Goal: Task Accomplishment & Management: Use online tool/utility

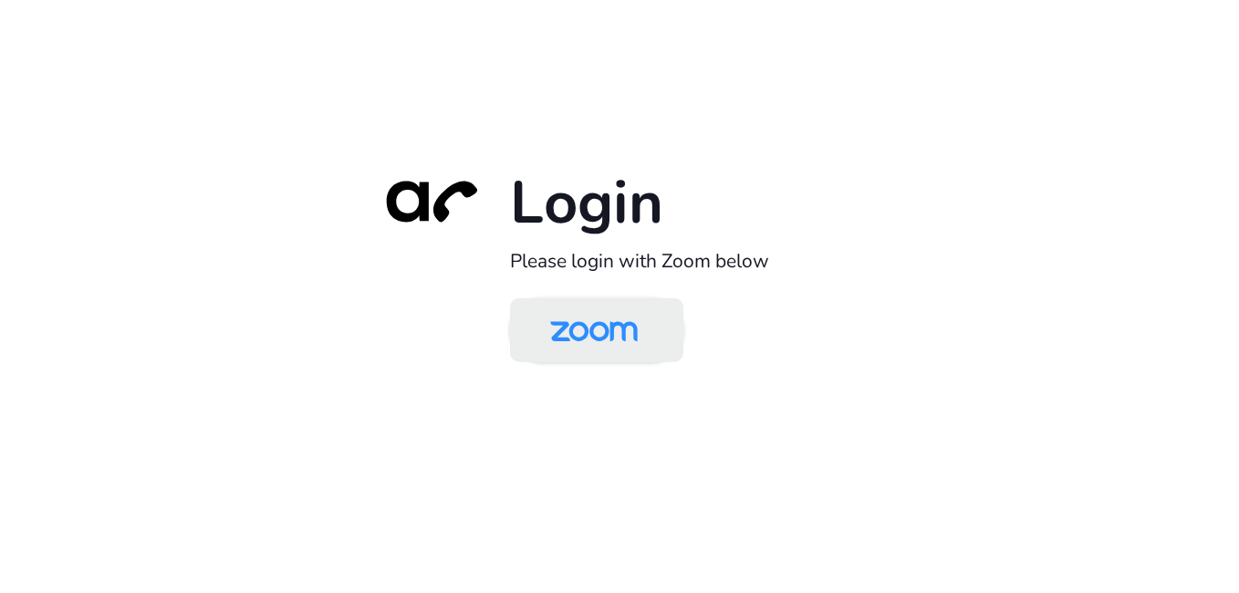
drag, startPoint x: 615, startPoint y: 346, endPoint x: 610, endPoint y: 338, distance: 9.9
click at [615, 346] on img at bounding box center [594, 331] width 126 height 59
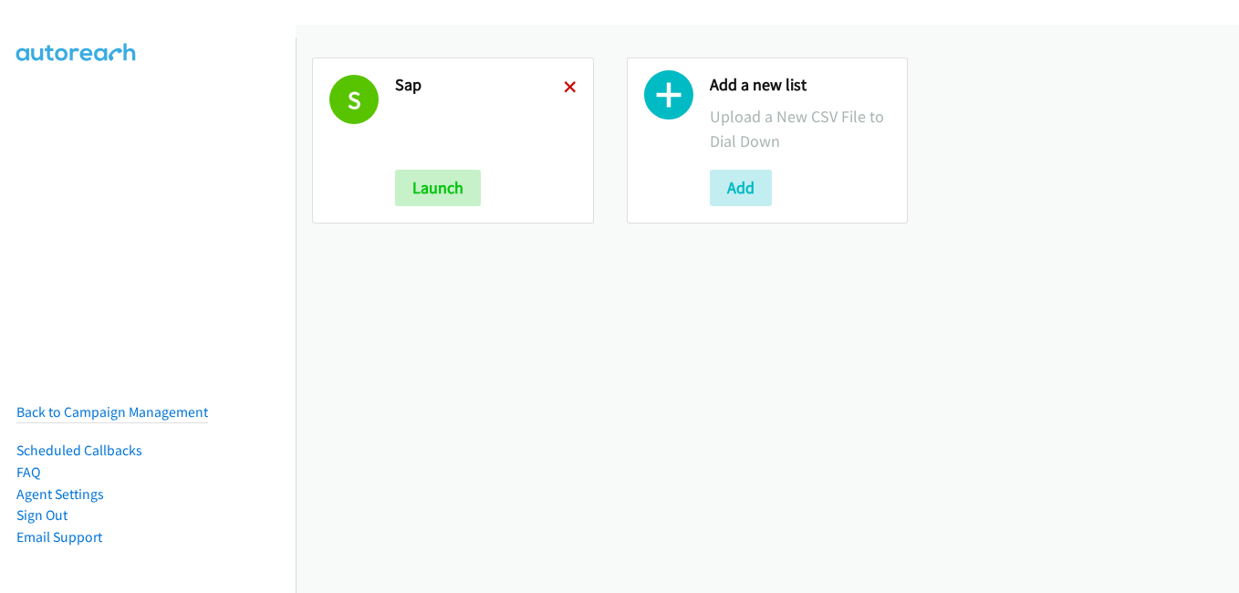
click at [564, 86] on icon at bounding box center [570, 88] width 13 height 13
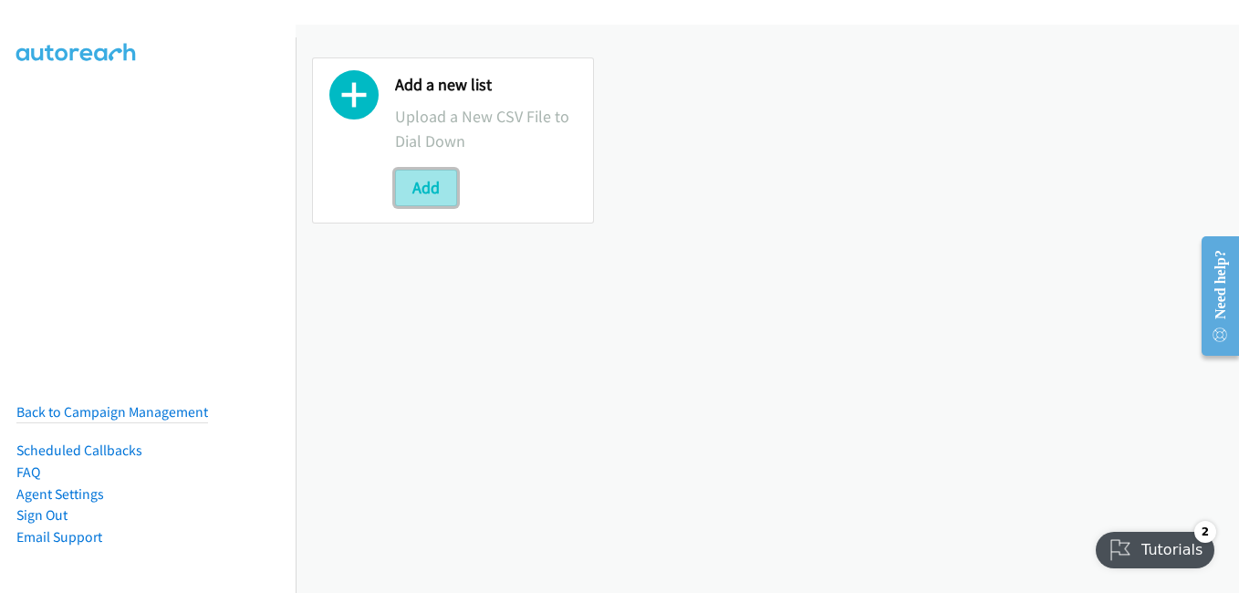
click at [431, 192] on button "Add" at bounding box center [426, 188] width 62 height 37
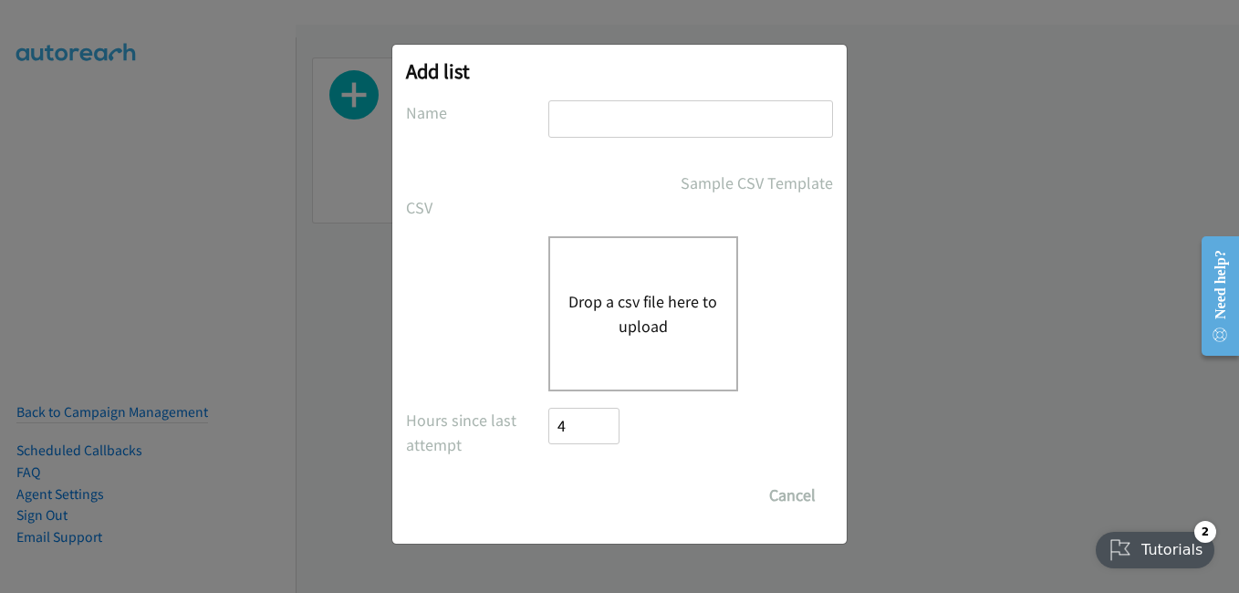
click at [611, 121] on input "text" at bounding box center [690, 118] width 285 height 37
type input "Sap"
click at [656, 307] on button "Drop a csv file here to upload" at bounding box center [644, 313] width 150 height 49
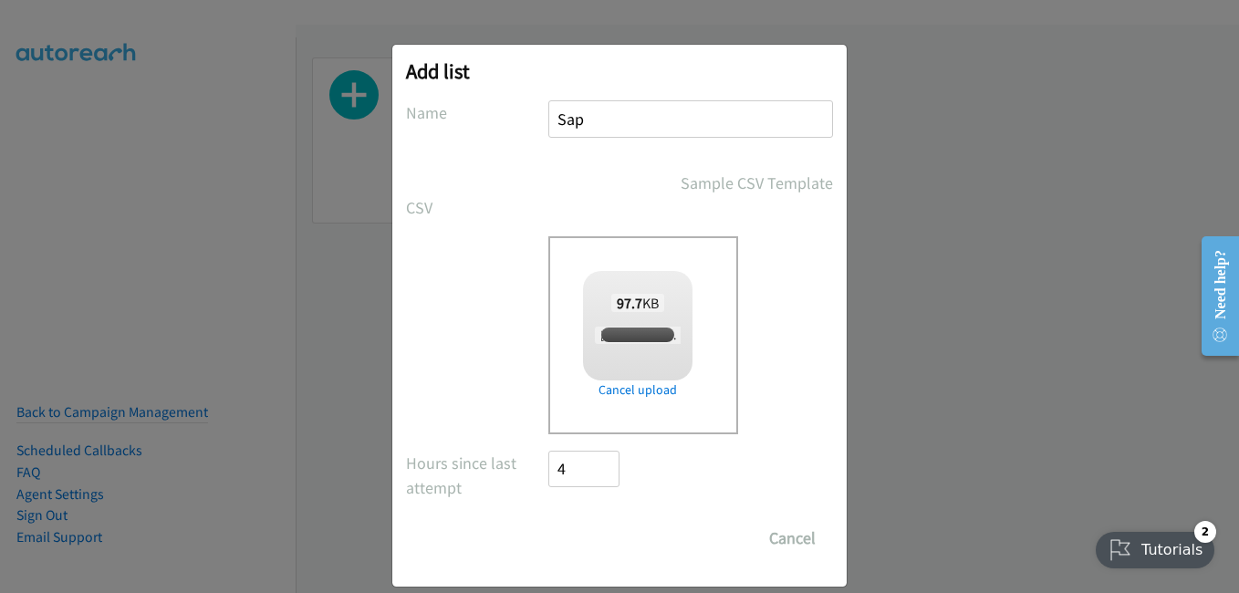
checkbox input "true"
click at [593, 548] on input "Save List" at bounding box center [596, 538] width 96 height 37
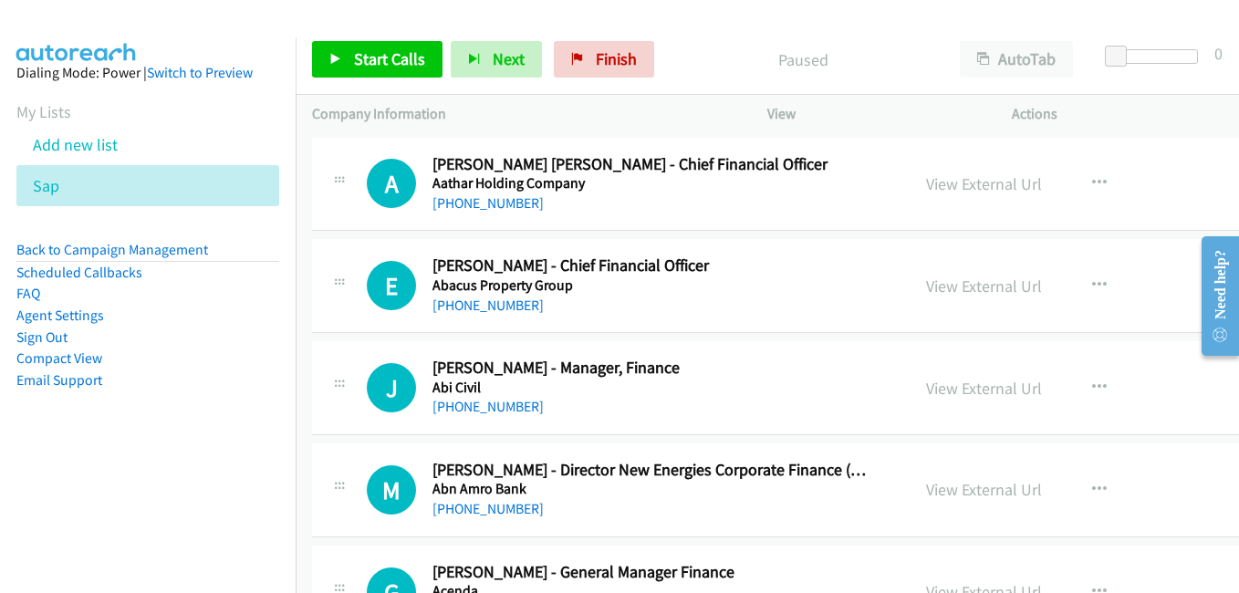
drag, startPoint x: 984, startPoint y: 179, endPoint x: 1066, endPoint y: 268, distance: 121.4
click at [965, 184] on link "View External Url" at bounding box center [984, 183] width 116 height 21
click at [971, 292] on link "View External Url" at bounding box center [984, 286] width 116 height 21
drag, startPoint x: 931, startPoint y: 385, endPoint x: 906, endPoint y: 370, distance: 29.1
click at [931, 385] on link "View External Url" at bounding box center [984, 388] width 116 height 21
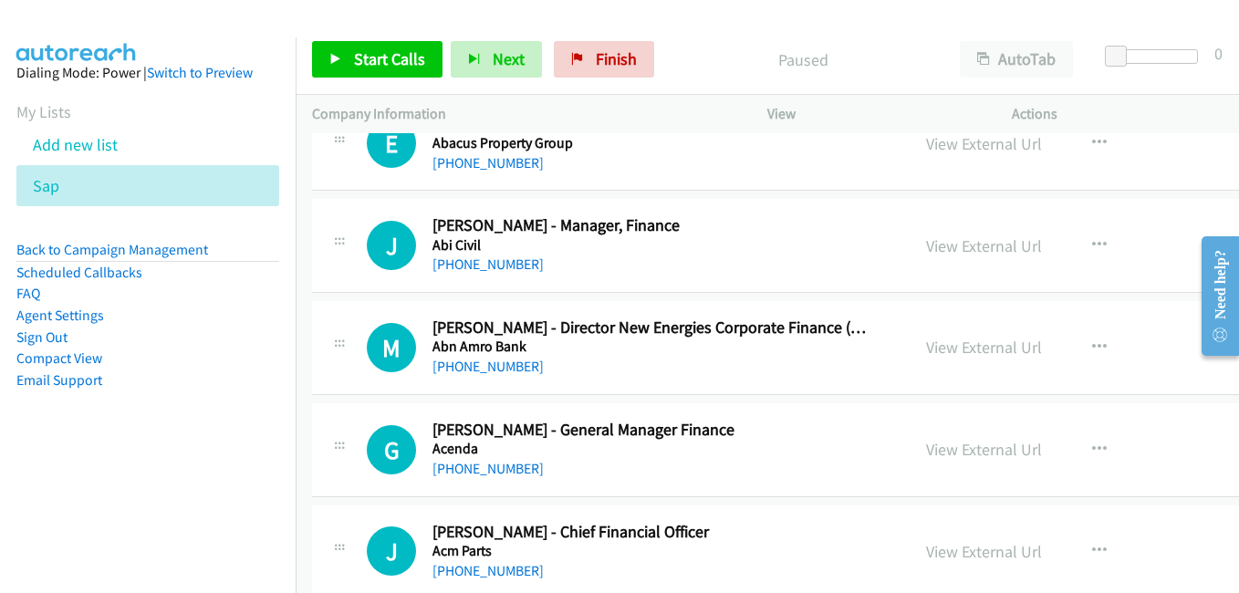
scroll to position [183, 0]
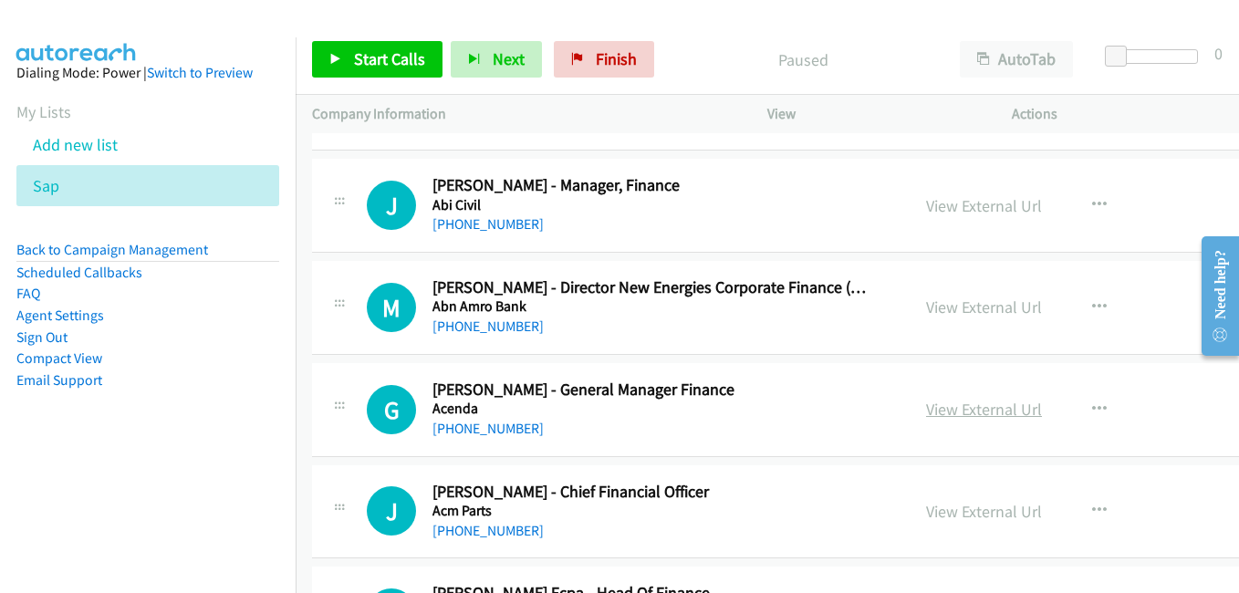
click at [976, 413] on link "View External Url" at bounding box center [984, 409] width 116 height 21
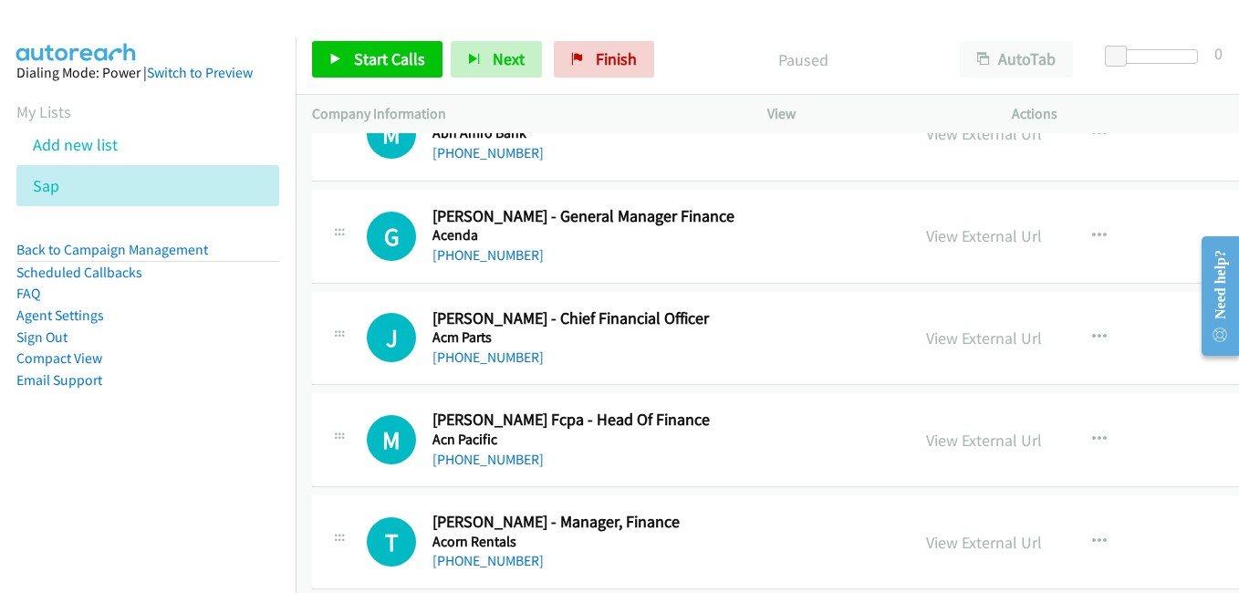
scroll to position [365, 0]
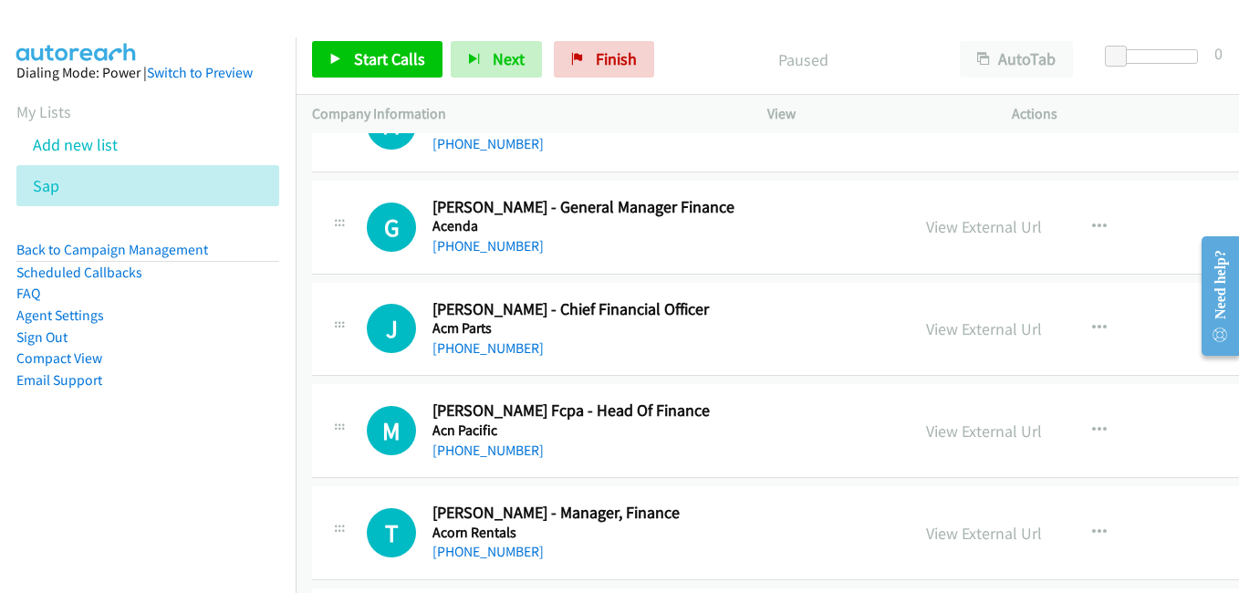
click at [977, 326] on link "View External Url" at bounding box center [984, 329] width 116 height 21
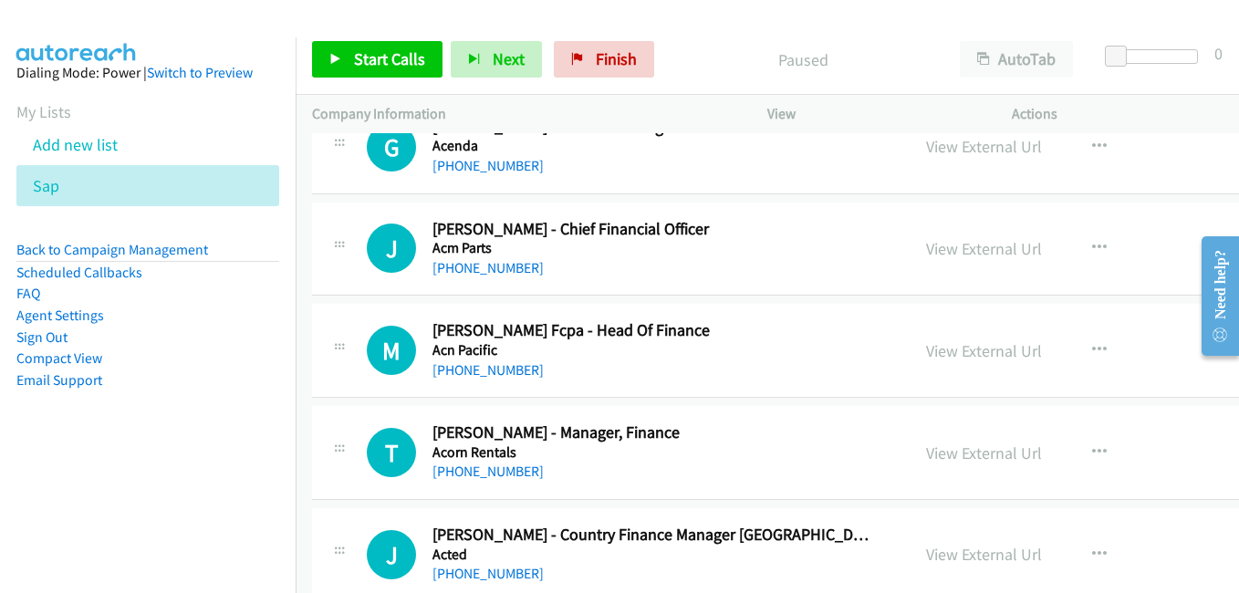
scroll to position [456, 0]
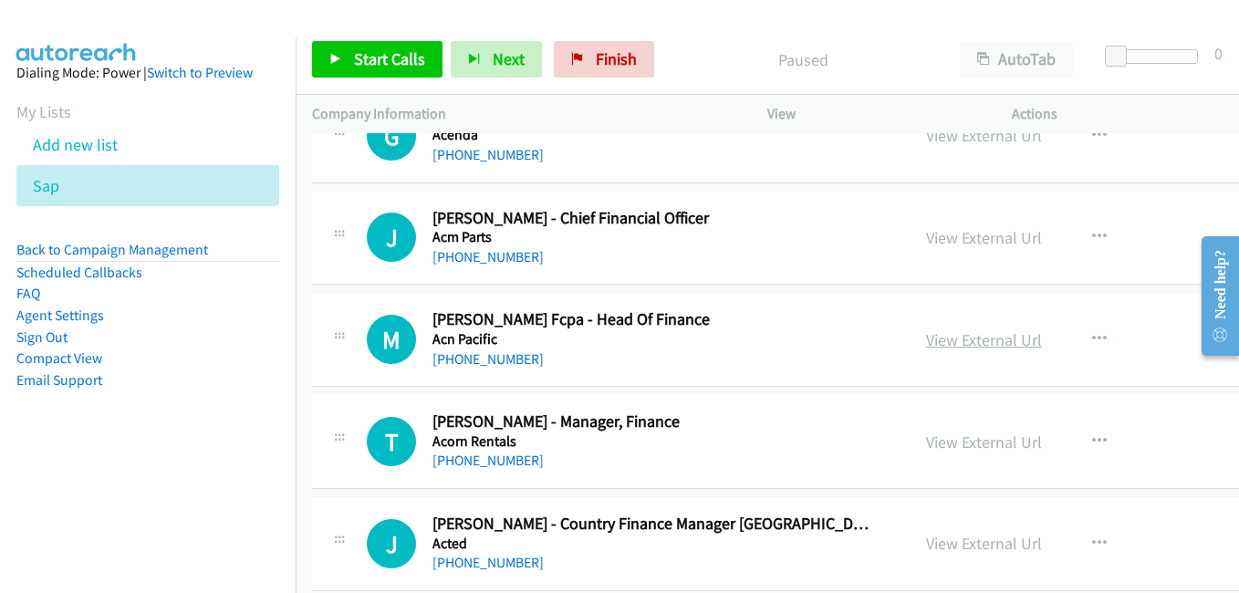
drag, startPoint x: 978, startPoint y: 342, endPoint x: 943, endPoint y: 332, distance: 37.0
click at [978, 342] on link "View External Url" at bounding box center [984, 339] width 116 height 21
drag, startPoint x: 981, startPoint y: 441, endPoint x: 956, endPoint y: 432, distance: 26.3
click at [981, 441] on link "View External Url" at bounding box center [984, 442] width 116 height 21
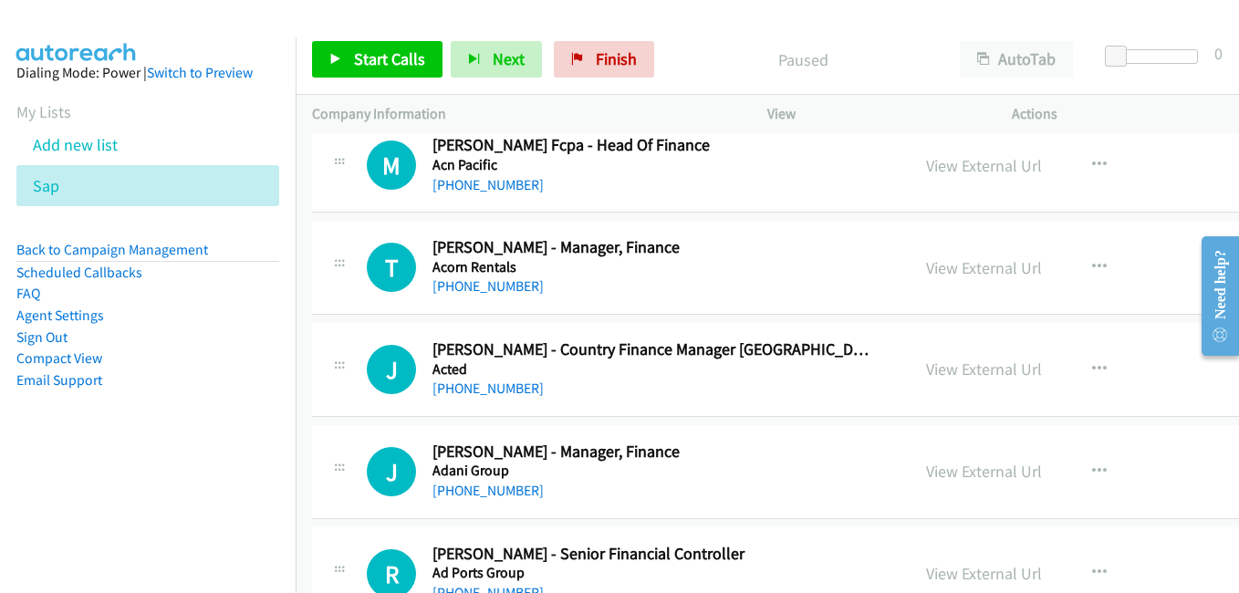
scroll to position [639, 0]
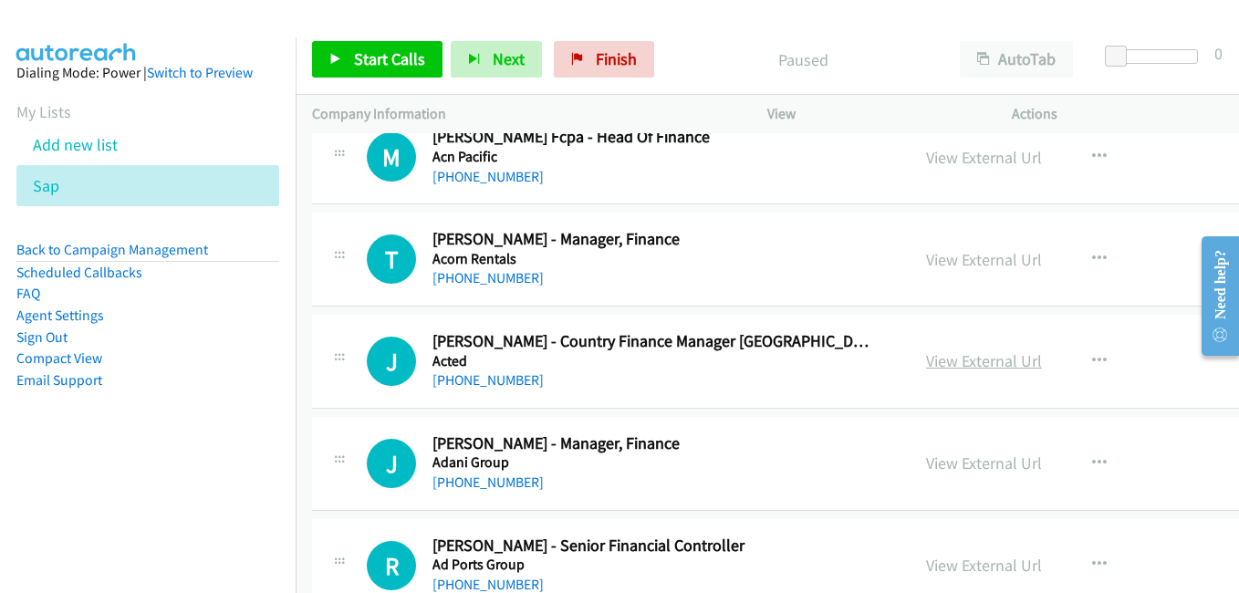
click at [965, 367] on link "View External Url" at bounding box center [984, 360] width 116 height 21
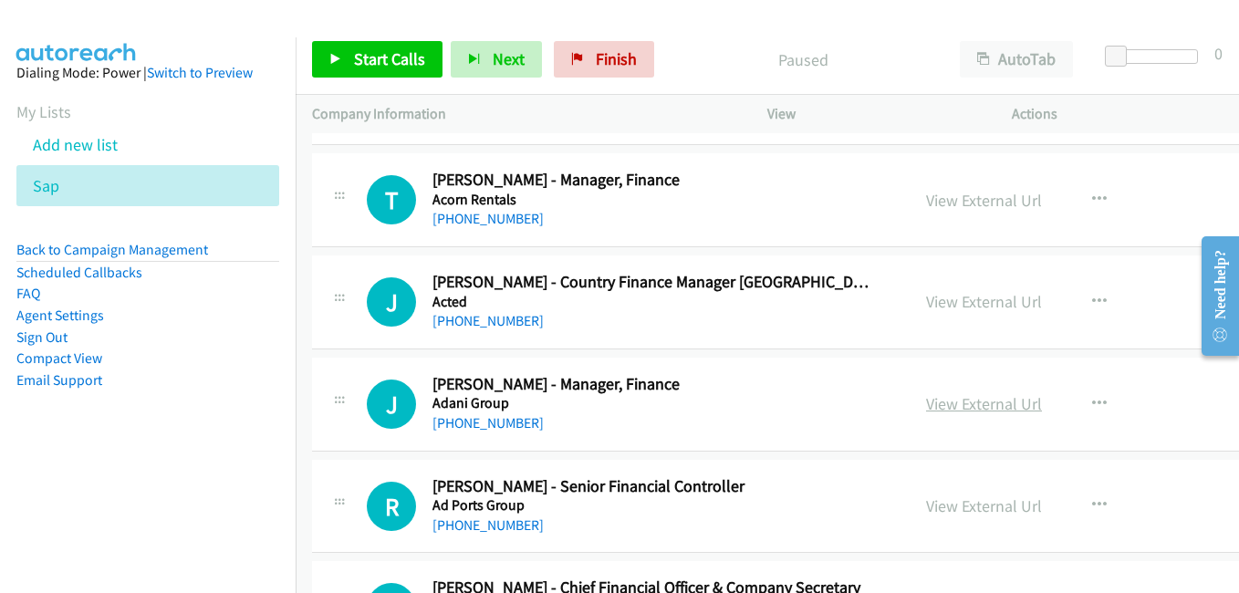
scroll to position [730, 0]
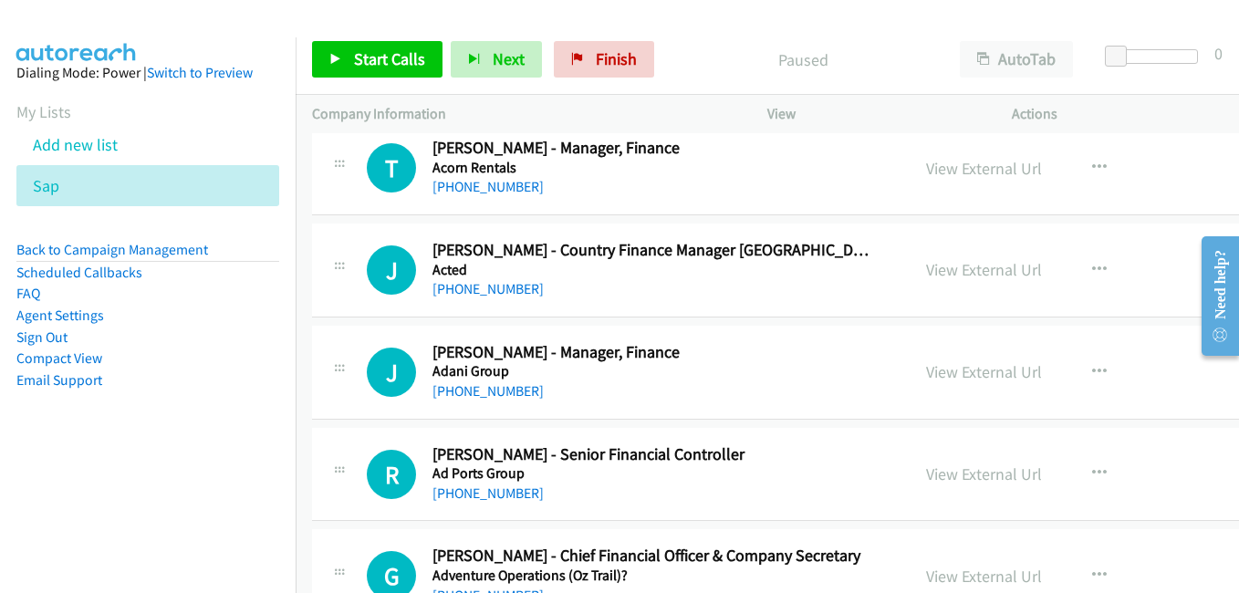
drag, startPoint x: 965, startPoint y: 371, endPoint x: 711, endPoint y: 254, distance: 279.3
click at [965, 371] on link "View External Url" at bounding box center [984, 371] width 116 height 21
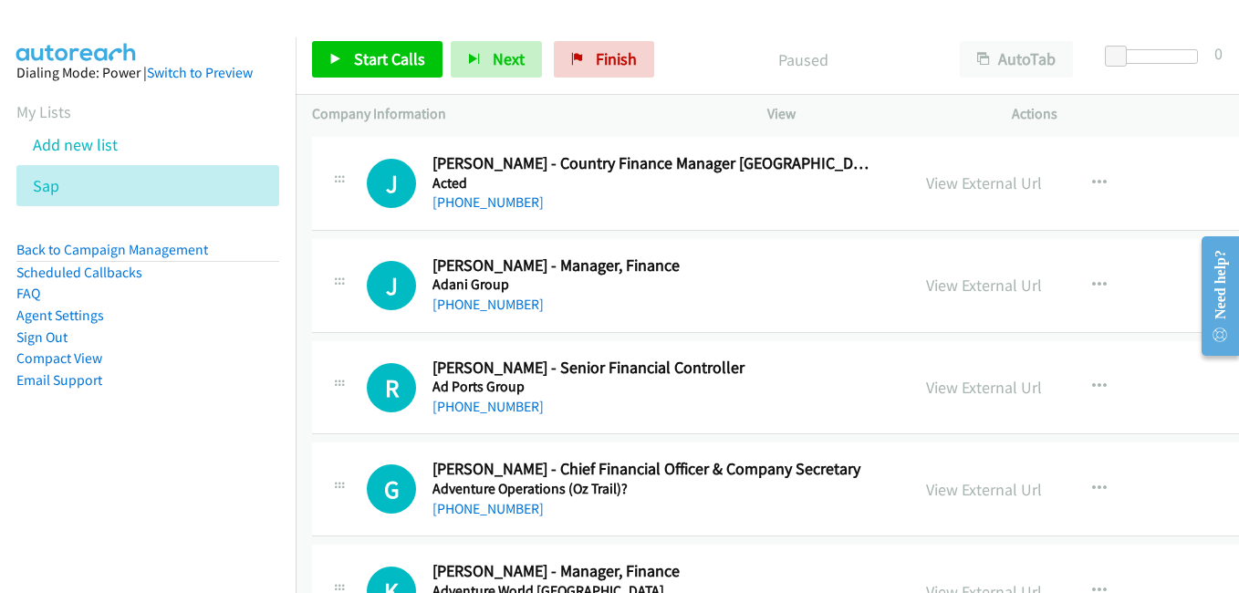
scroll to position [821, 0]
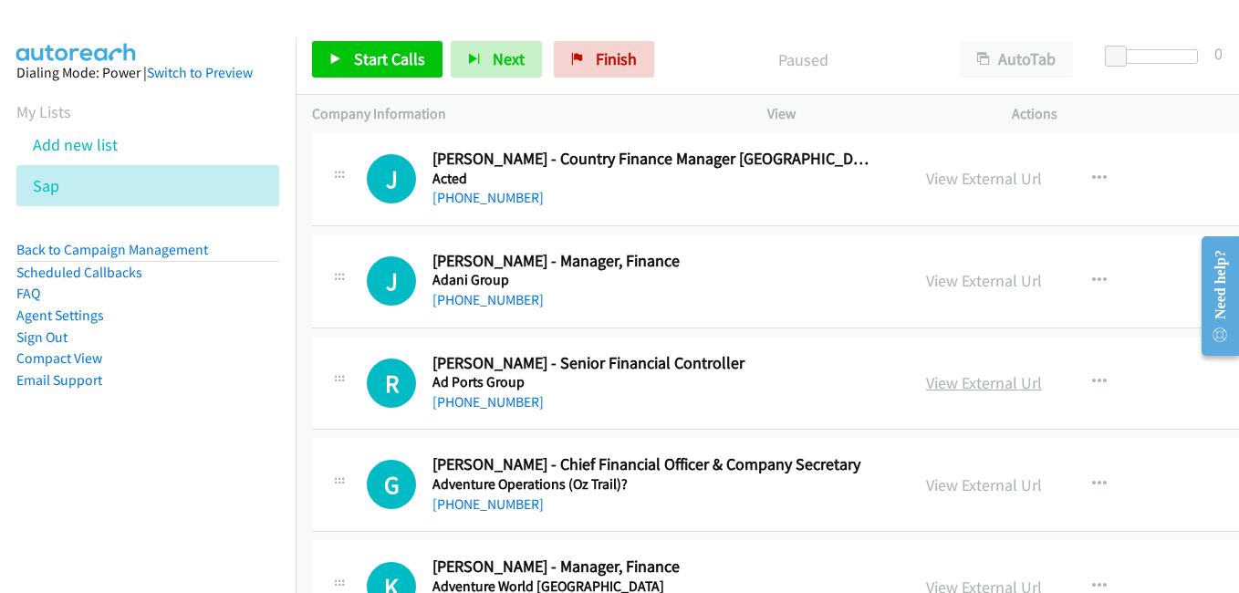
drag, startPoint x: 973, startPoint y: 384, endPoint x: 960, endPoint y: 384, distance: 12.8
click at [973, 384] on link "View External Url" at bounding box center [984, 382] width 116 height 21
click at [942, 488] on link "View External Url" at bounding box center [984, 485] width 116 height 21
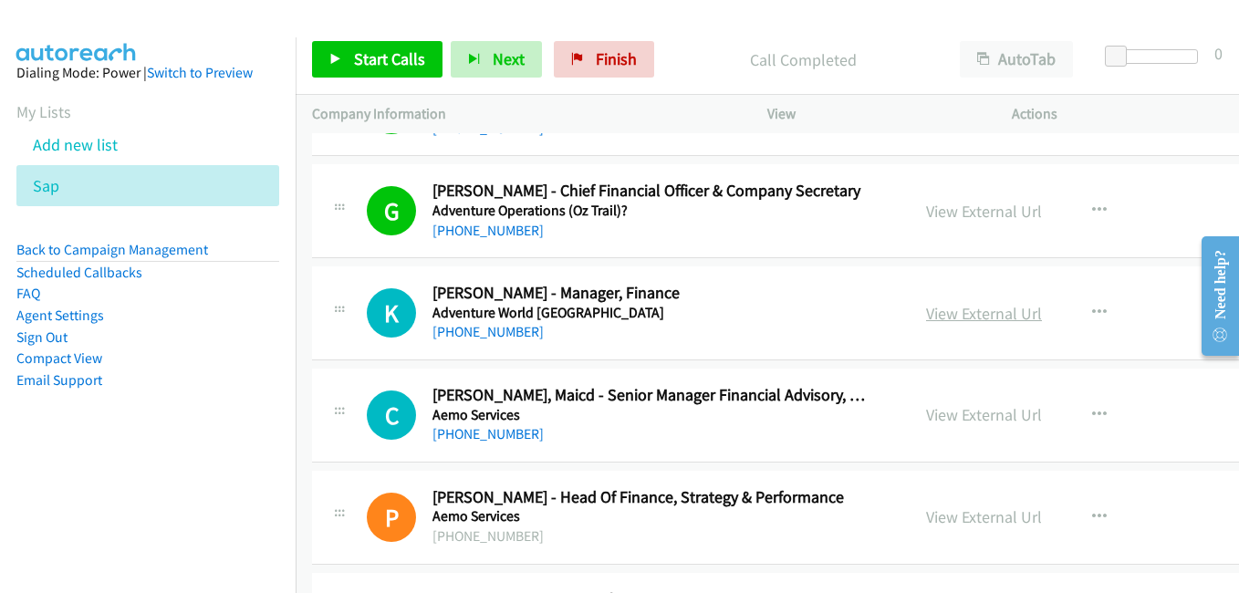
scroll to position [1186, 0]
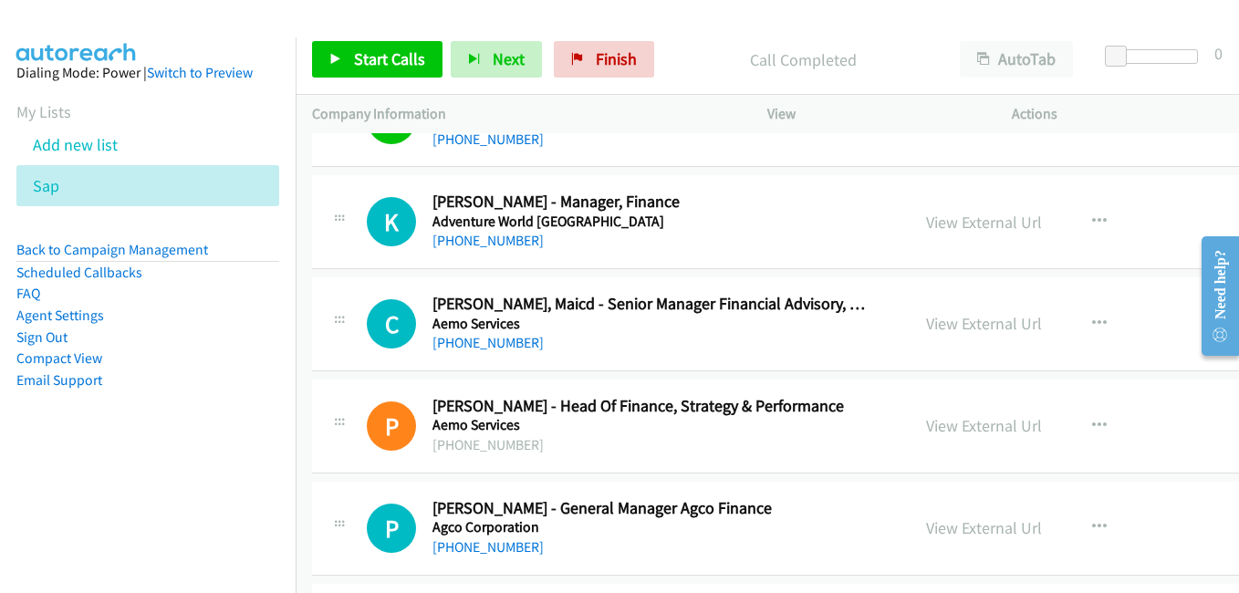
drag, startPoint x: 962, startPoint y: 326, endPoint x: 924, endPoint y: 312, distance: 40.7
click at [962, 326] on link "View External Url" at bounding box center [984, 323] width 116 height 21
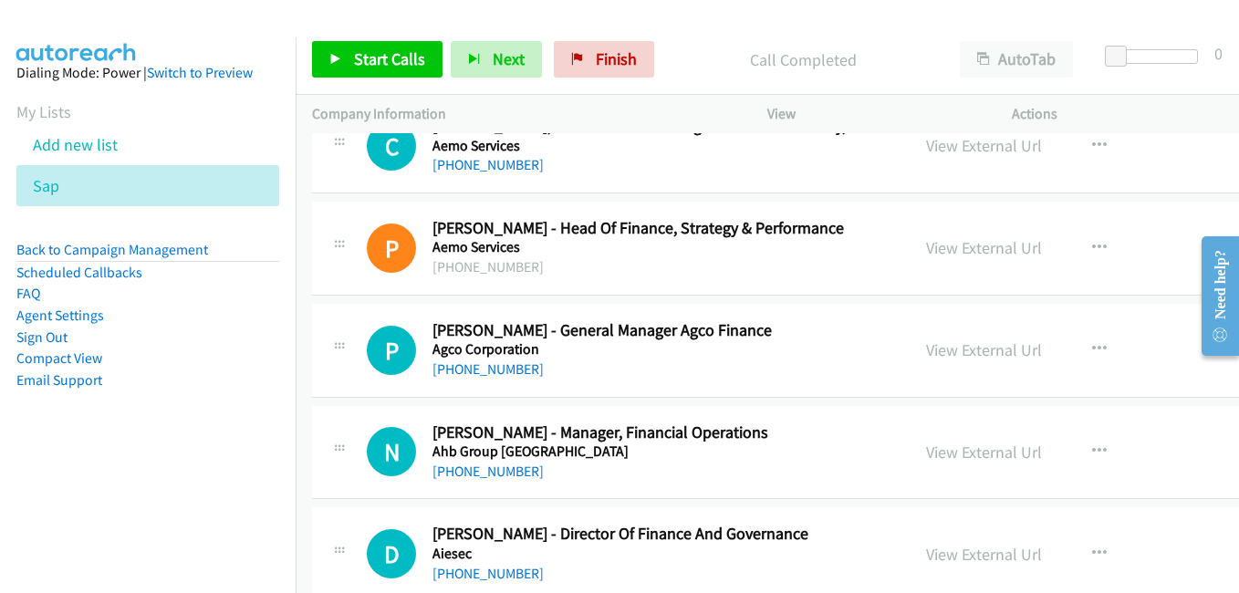
scroll to position [1369, 0]
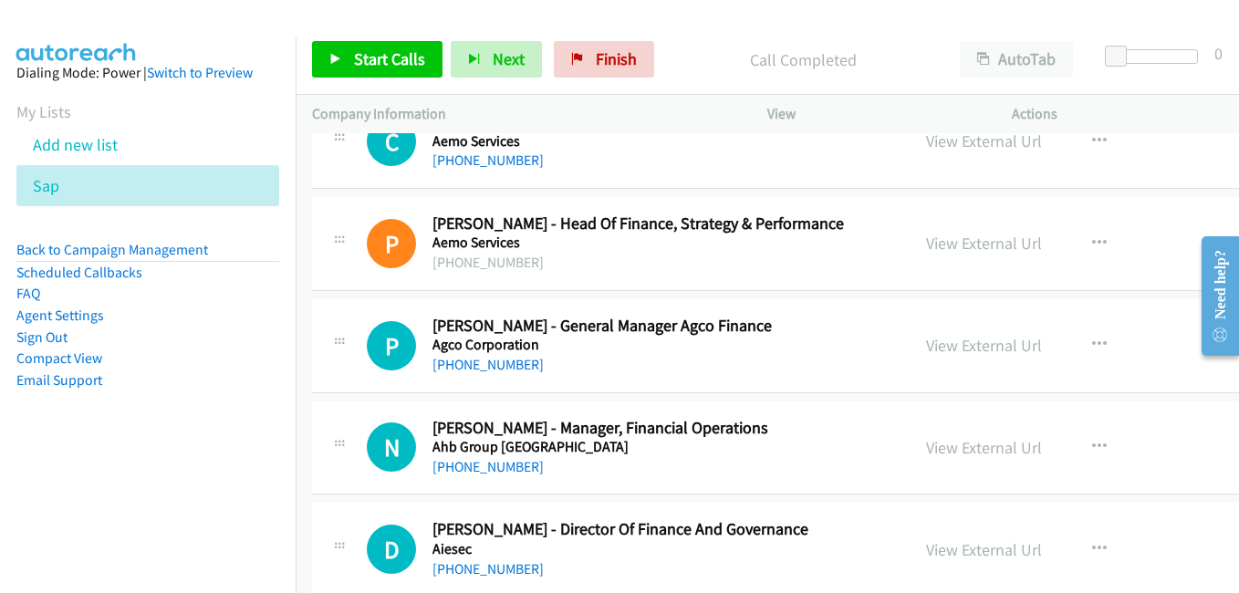
drag, startPoint x: 970, startPoint y: 340, endPoint x: 708, endPoint y: 228, distance: 285.0
click at [970, 340] on link "View External Url" at bounding box center [984, 345] width 116 height 21
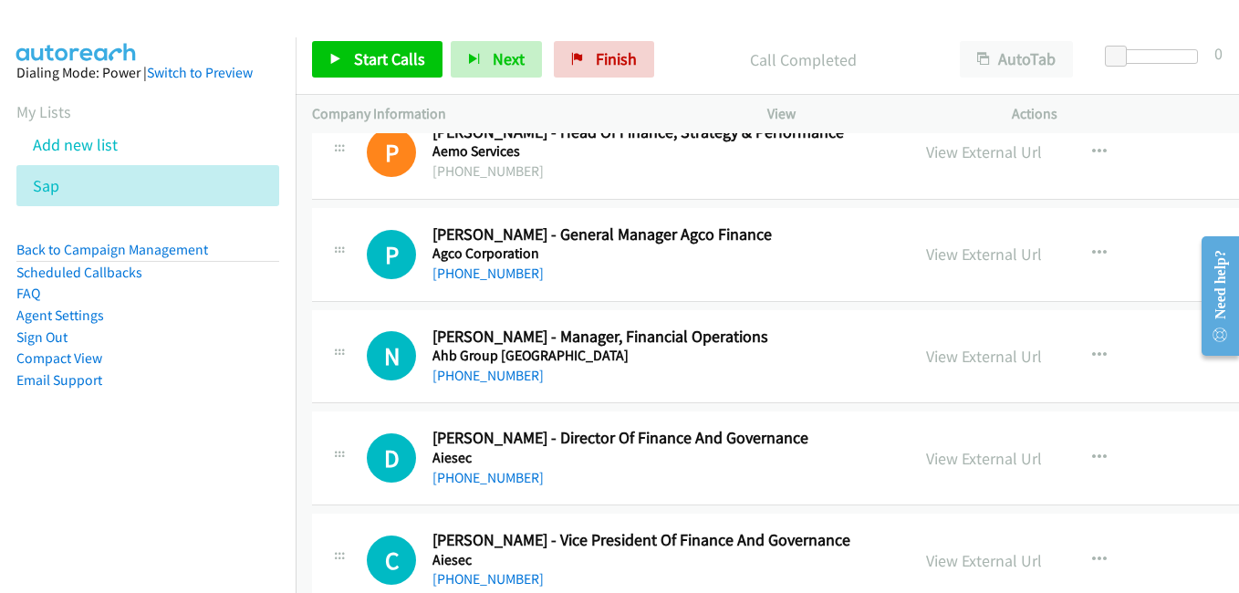
scroll to position [1551, 0]
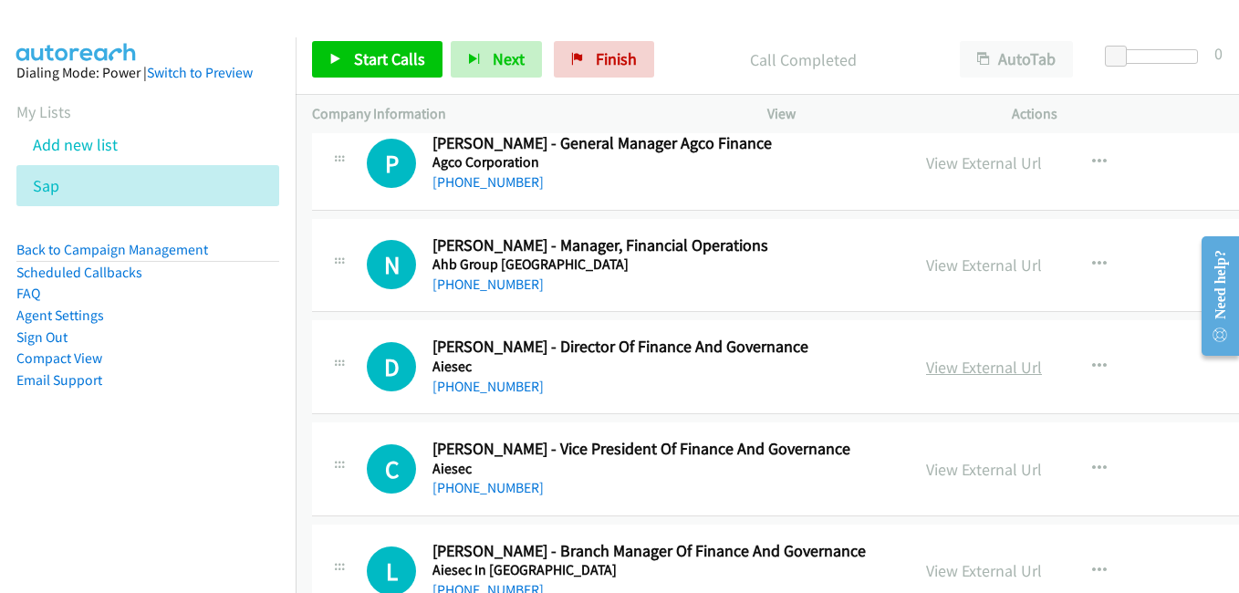
drag, startPoint x: 955, startPoint y: 371, endPoint x: 945, endPoint y: 369, distance: 10.2
click at [955, 371] on link "View External Url" at bounding box center [984, 367] width 116 height 21
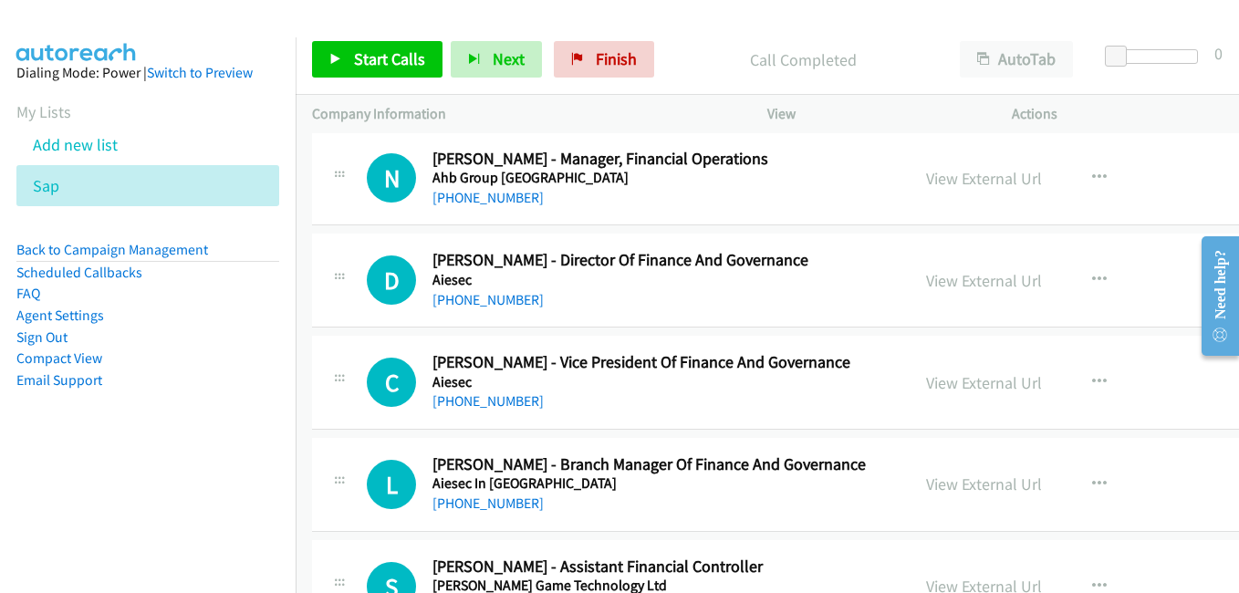
scroll to position [1643, 0]
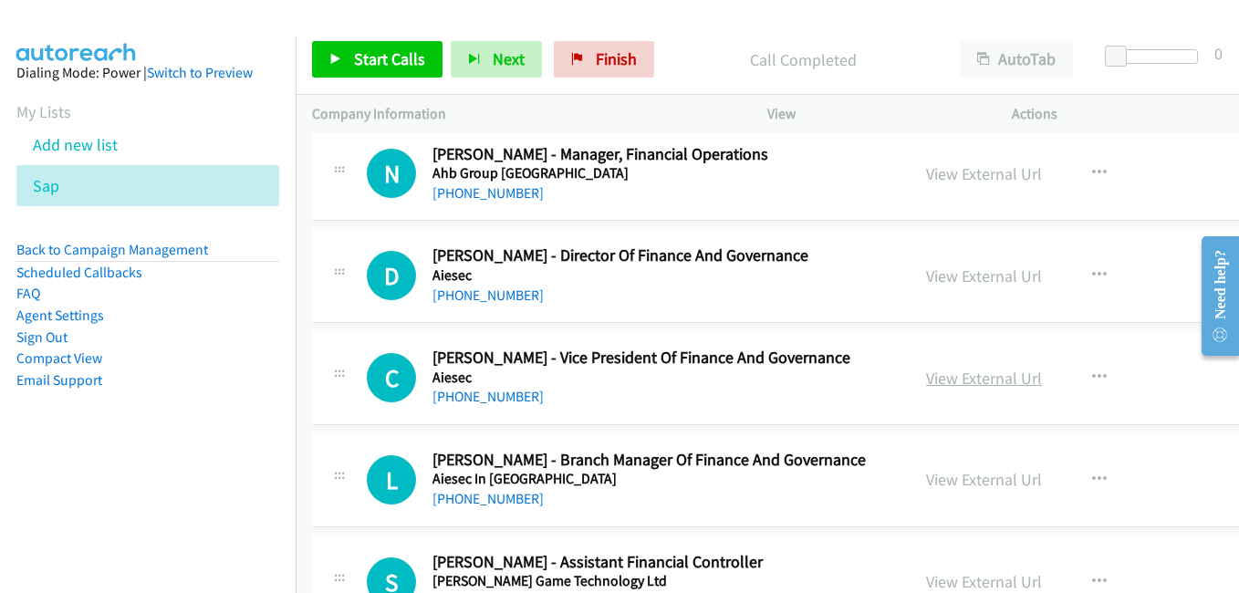
drag, startPoint x: 951, startPoint y: 371, endPoint x: 914, endPoint y: 367, distance: 37.7
click at [951, 371] on link "View External Url" at bounding box center [984, 378] width 116 height 21
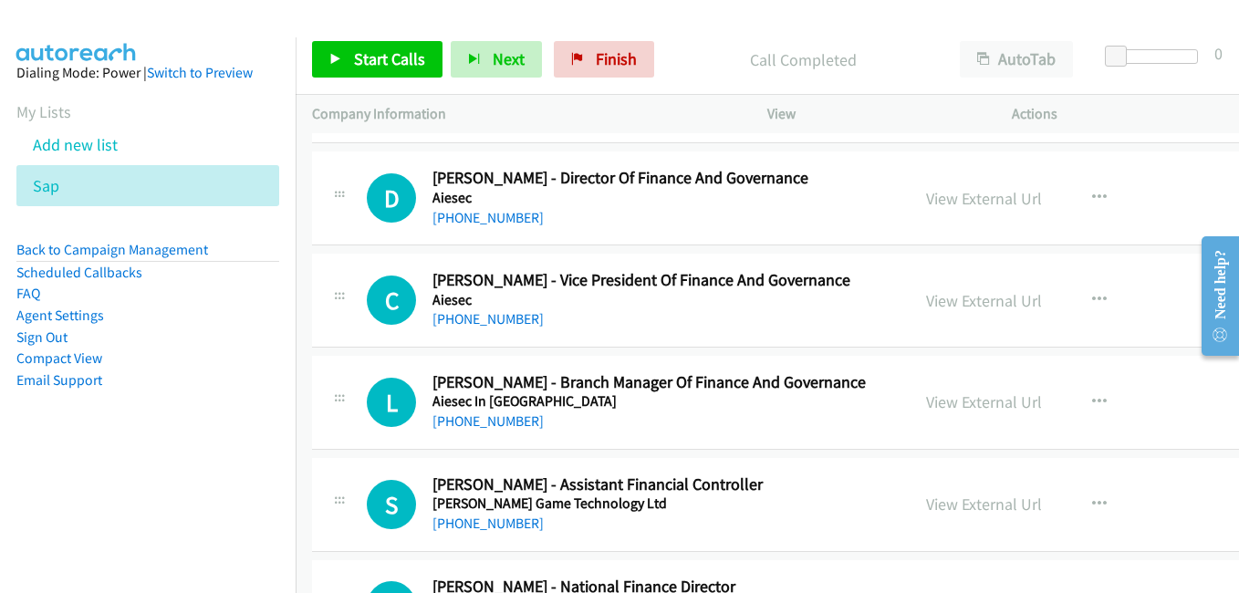
scroll to position [1825, 0]
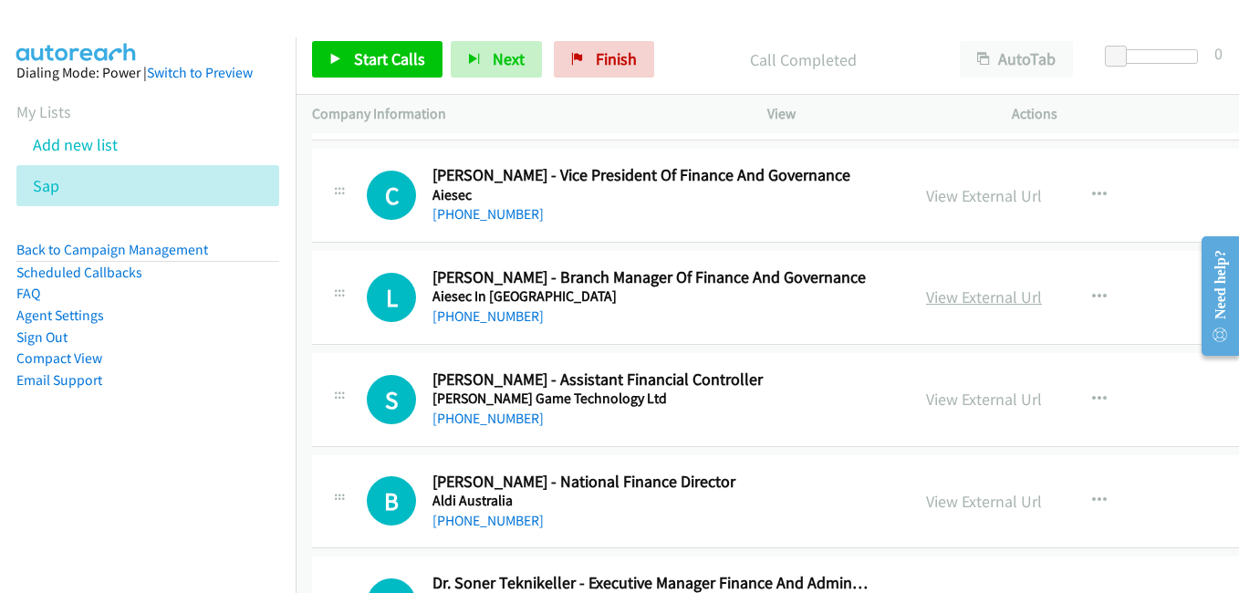
click at [973, 296] on link "View External Url" at bounding box center [984, 297] width 116 height 21
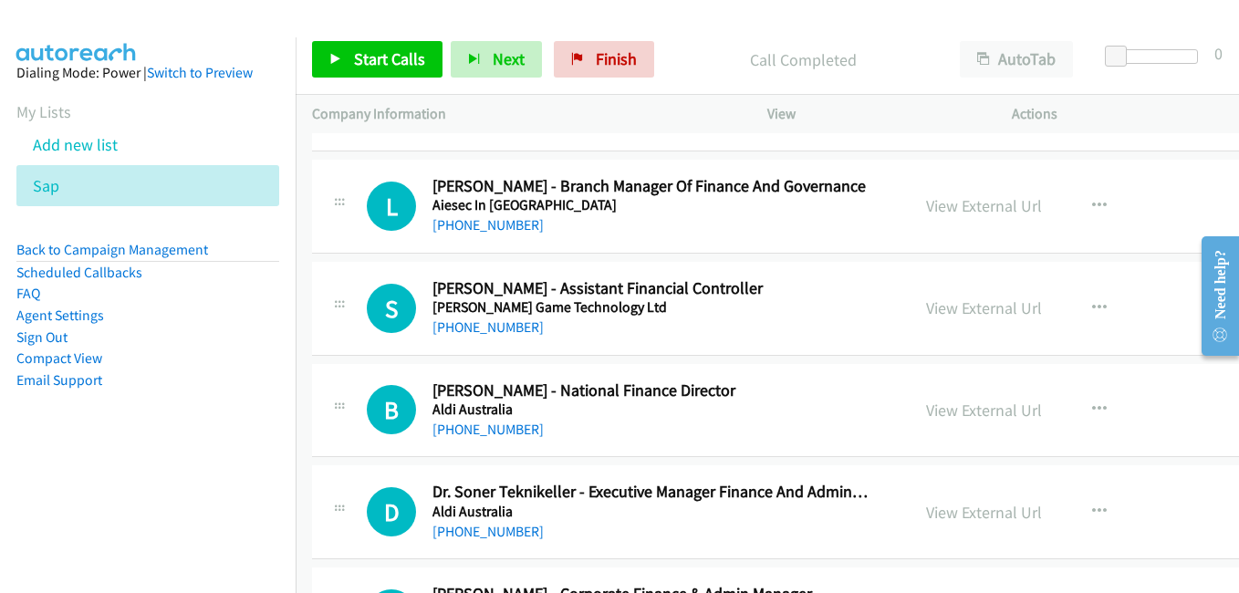
drag, startPoint x: 953, startPoint y: 306, endPoint x: 347, endPoint y: 1, distance: 678.3
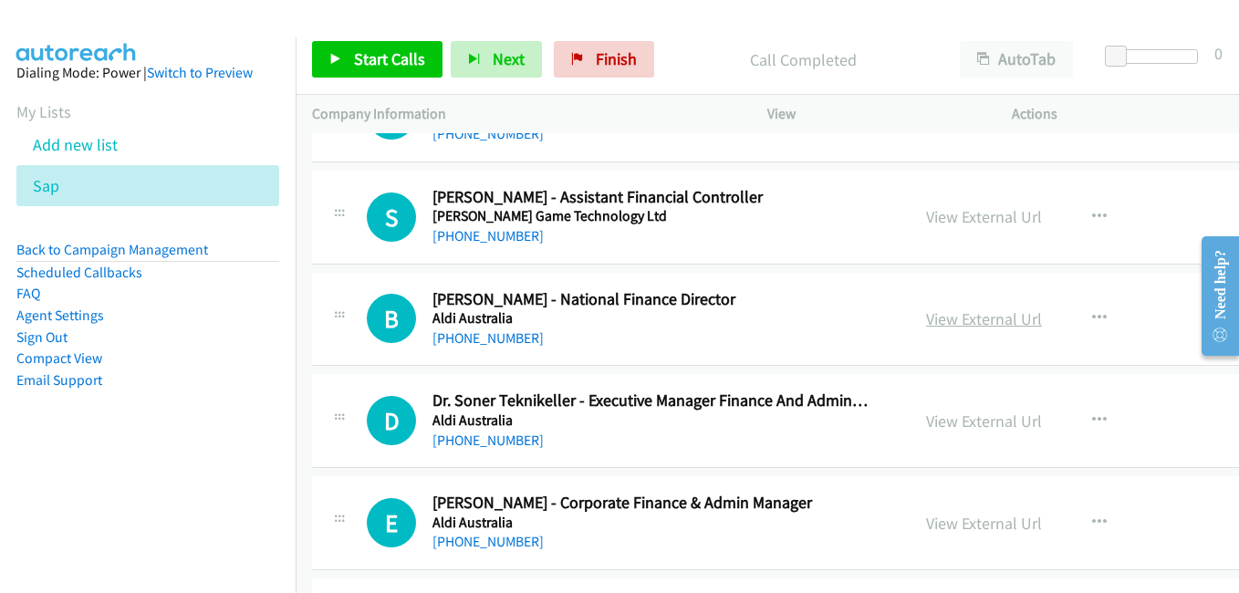
click at [982, 319] on link "View External Url" at bounding box center [984, 318] width 116 height 21
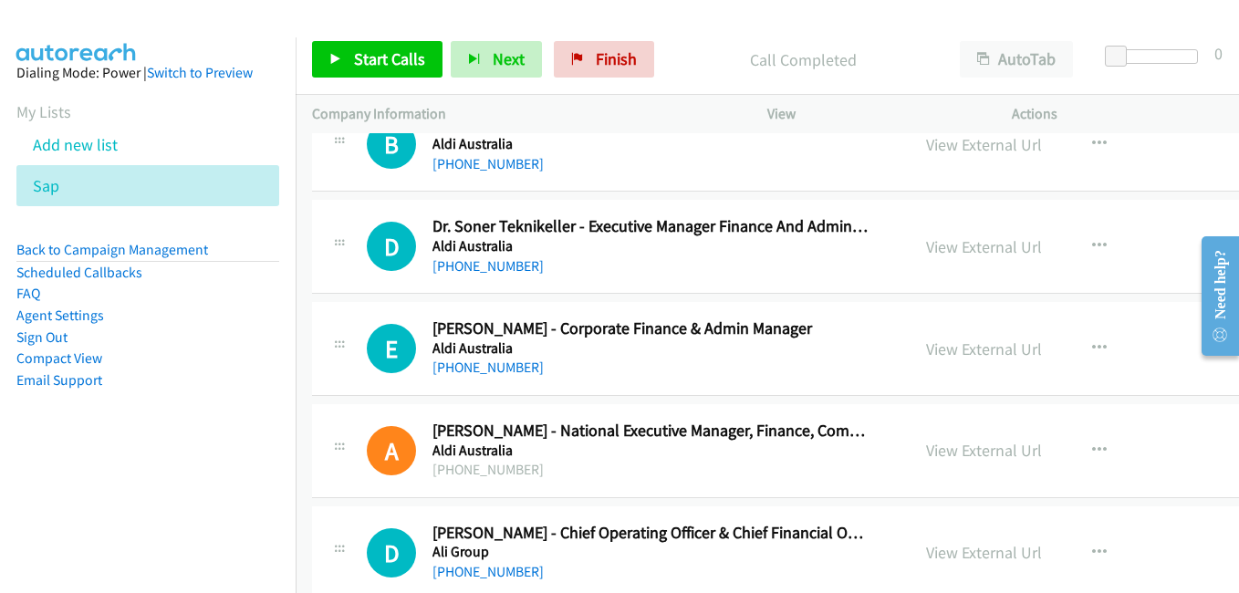
scroll to position [2190, 0]
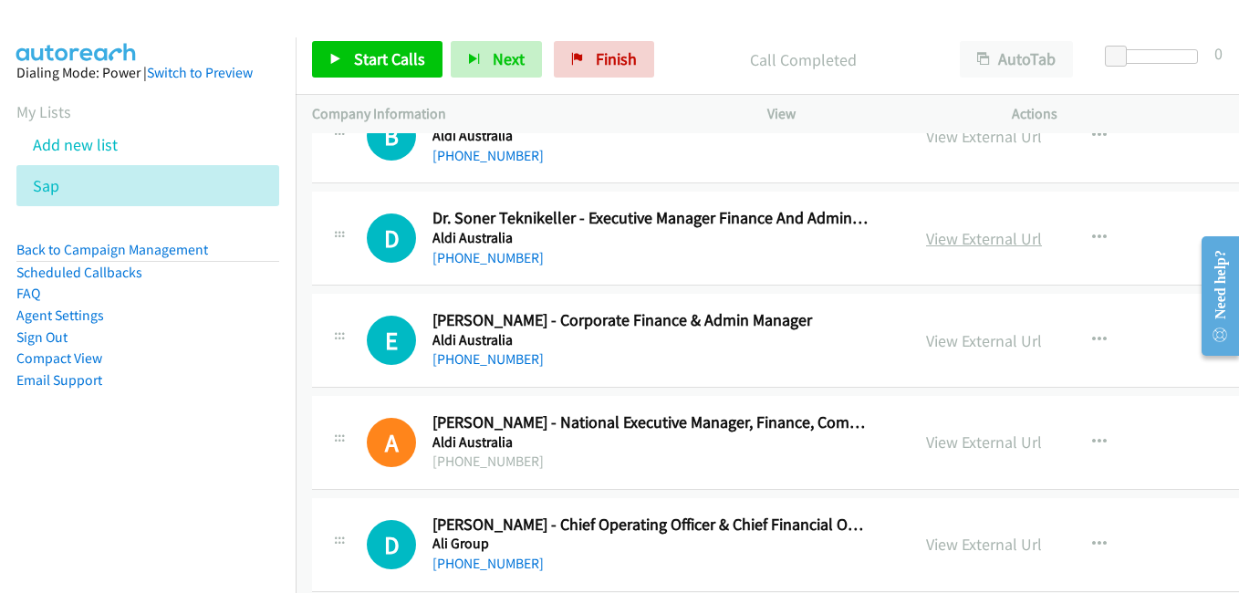
click at [956, 243] on link "View External Url" at bounding box center [984, 238] width 116 height 21
click at [973, 339] on link "View External Url" at bounding box center [984, 340] width 116 height 21
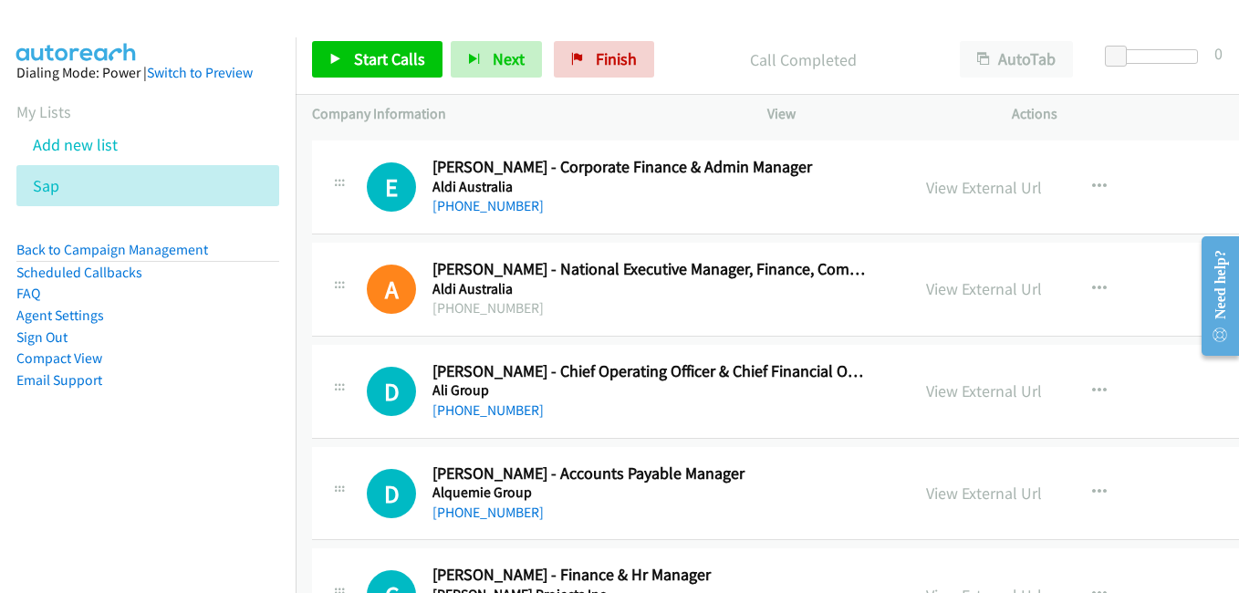
scroll to position [2373, 0]
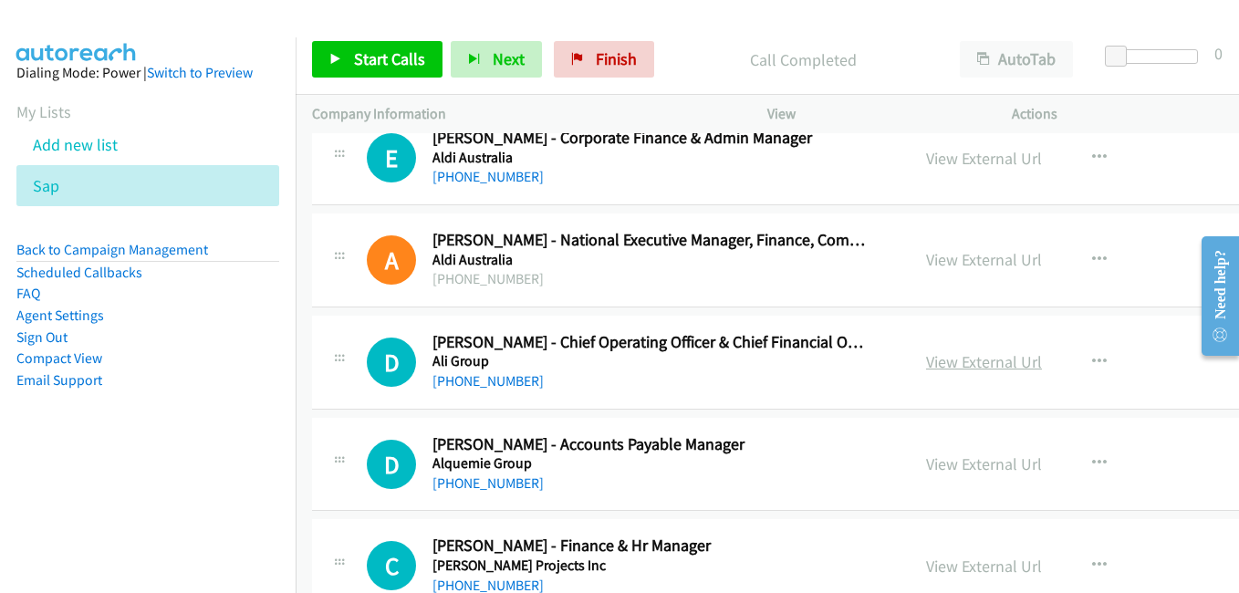
click at [963, 367] on link "View External Url" at bounding box center [984, 361] width 116 height 21
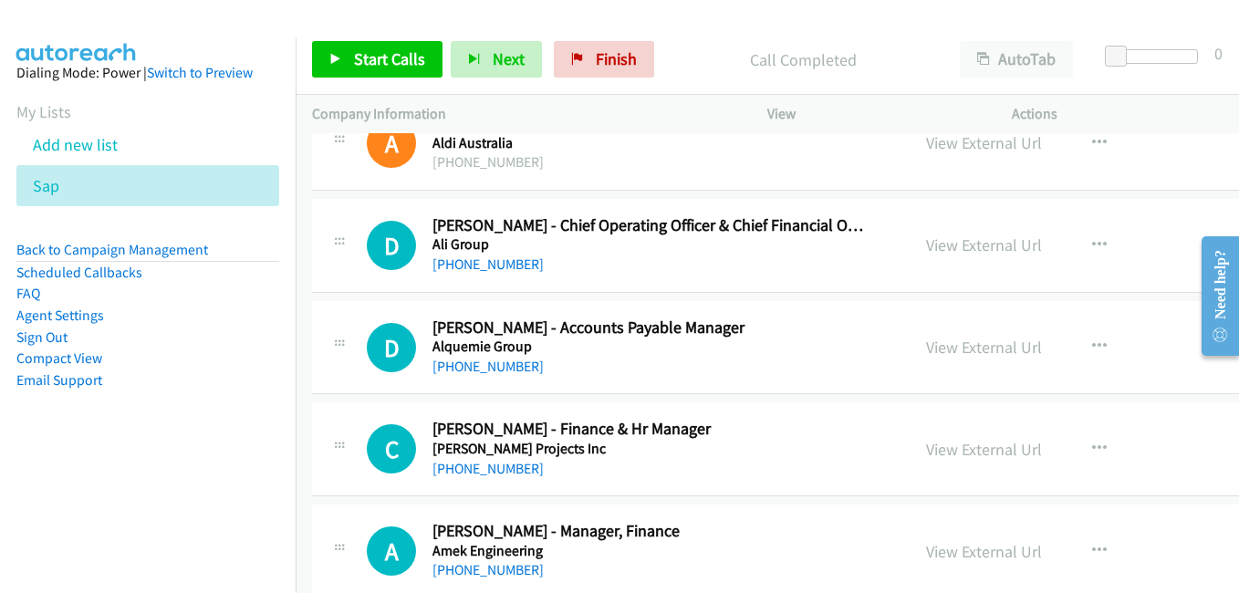
scroll to position [2555, 0]
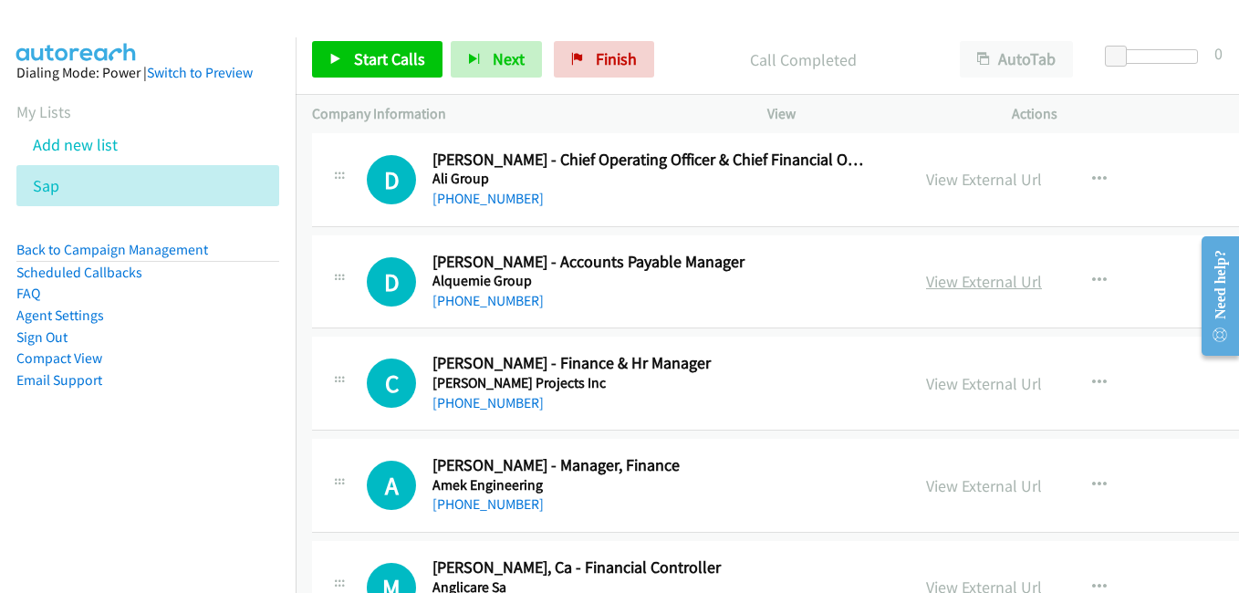
click at [963, 286] on link "View External Url" at bounding box center [984, 281] width 116 height 21
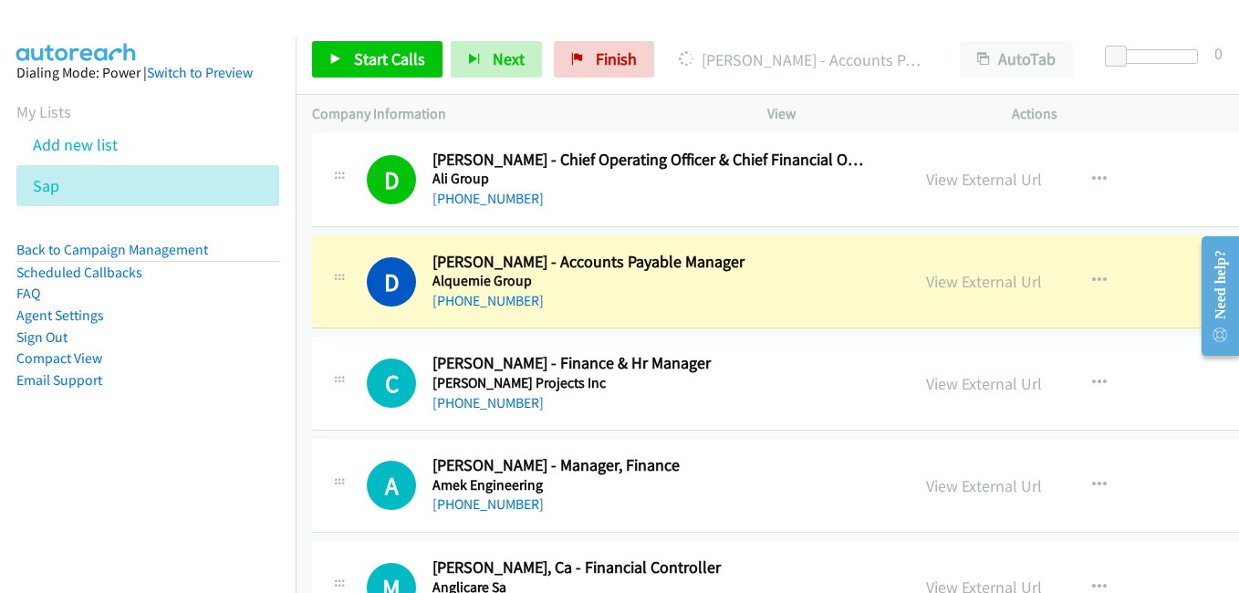
drag, startPoint x: 951, startPoint y: 386, endPoint x: 383, endPoint y: 83, distance: 643.5
click at [951, 386] on link "View External Url" at bounding box center [984, 383] width 116 height 21
click at [978, 487] on link "View External Url" at bounding box center [984, 485] width 116 height 21
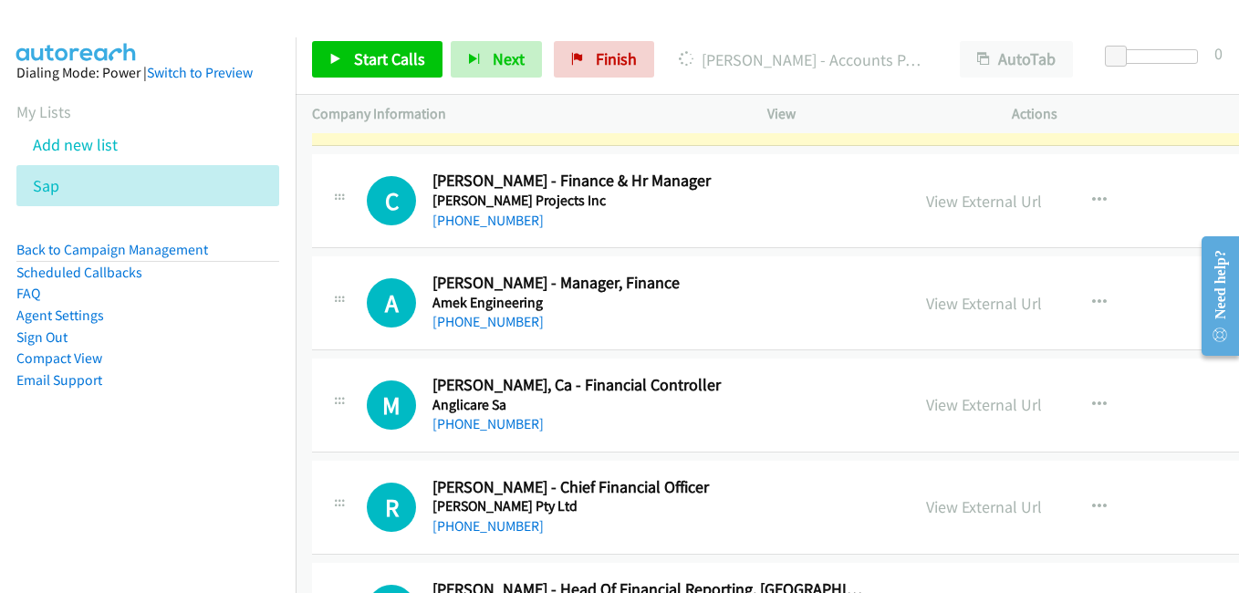
drag, startPoint x: 955, startPoint y: 406, endPoint x: 759, endPoint y: 337, distance: 207.3
click at [955, 406] on link "View External Url" at bounding box center [984, 404] width 116 height 21
click at [955, 510] on link "View External Url" at bounding box center [984, 506] width 116 height 21
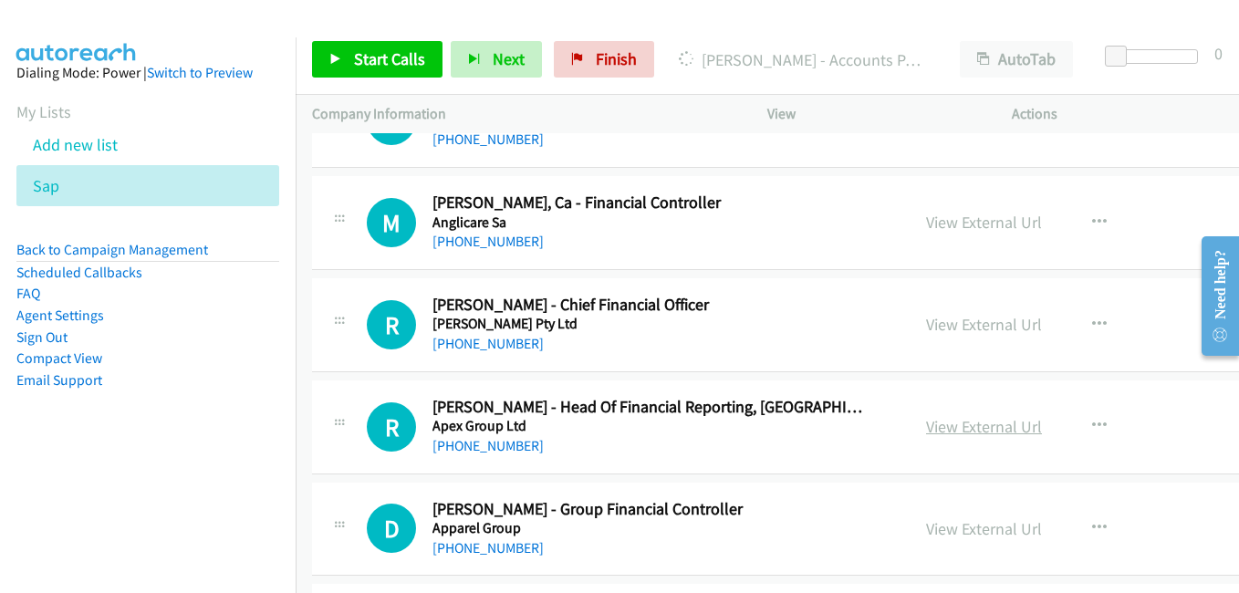
click at [977, 436] on link "View External Url" at bounding box center [984, 426] width 116 height 21
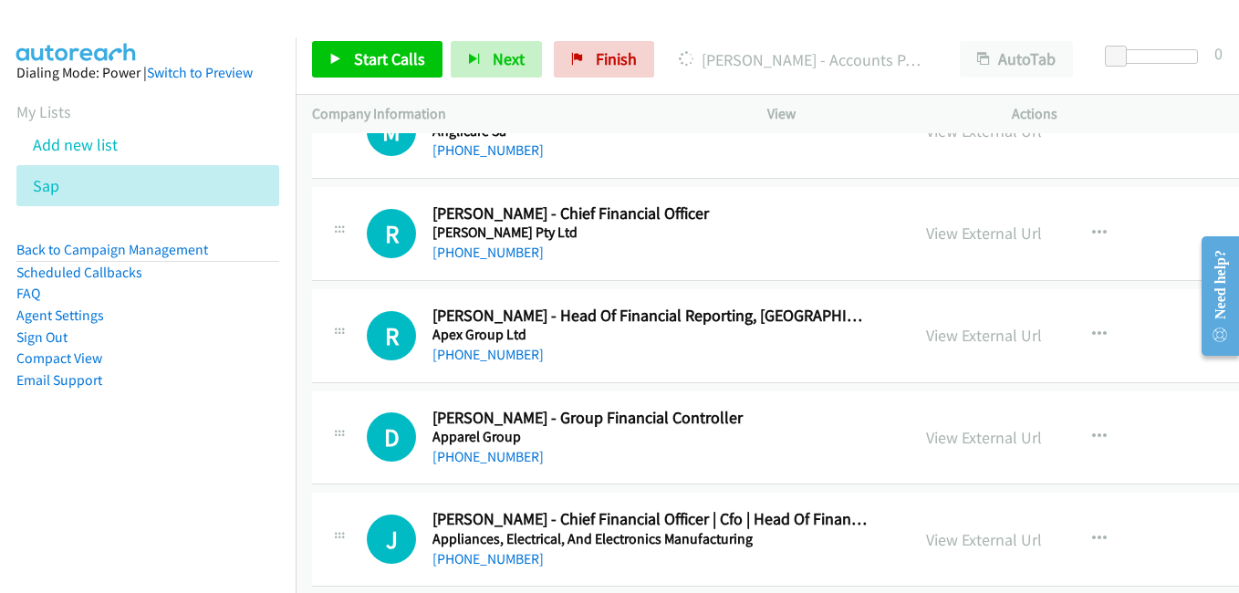
drag, startPoint x: 959, startPoint y: 434, endPoint x: 335, endPoint y: 117, distance: 700.0
click at [959, 434] on link "View External Url" at bounding box center [984, 437] width 116 height 21
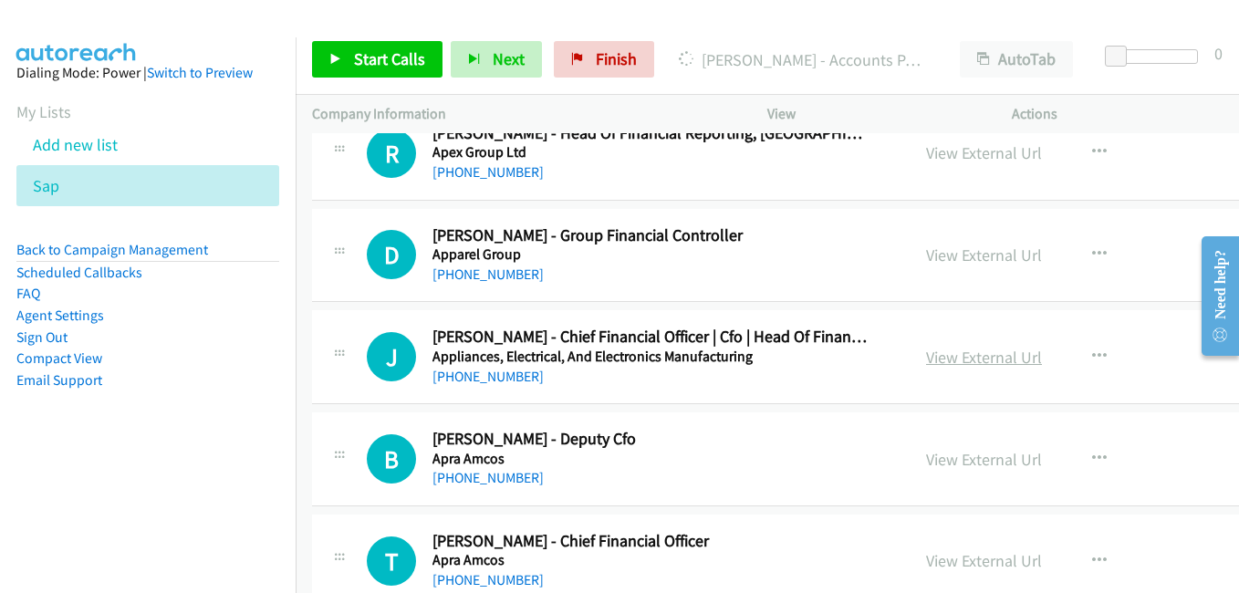
click at [969, 357] on link "View External Url" at bounding box center [984, 357] width 116 height 21
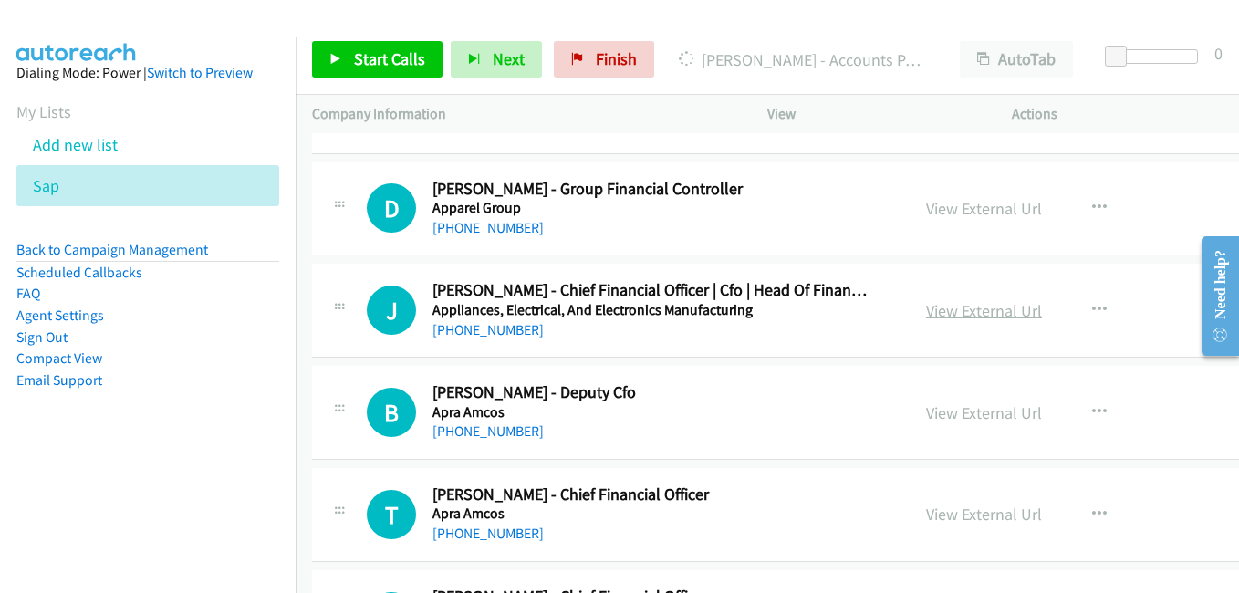
scroll to position [3285, 0]
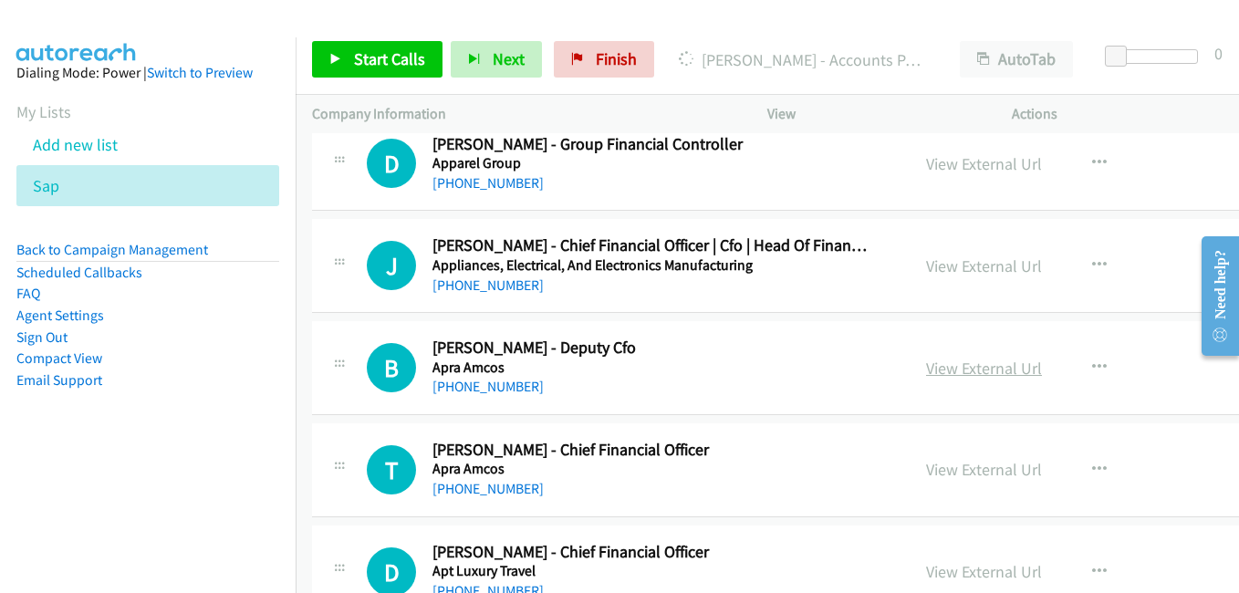
click at [956, 367] on link "View External Url" at bounding box center [984, 368] width 116 height 21
click at [960, 475] on link "View External Url" at bounding box center [984, 469] width 116 height 21
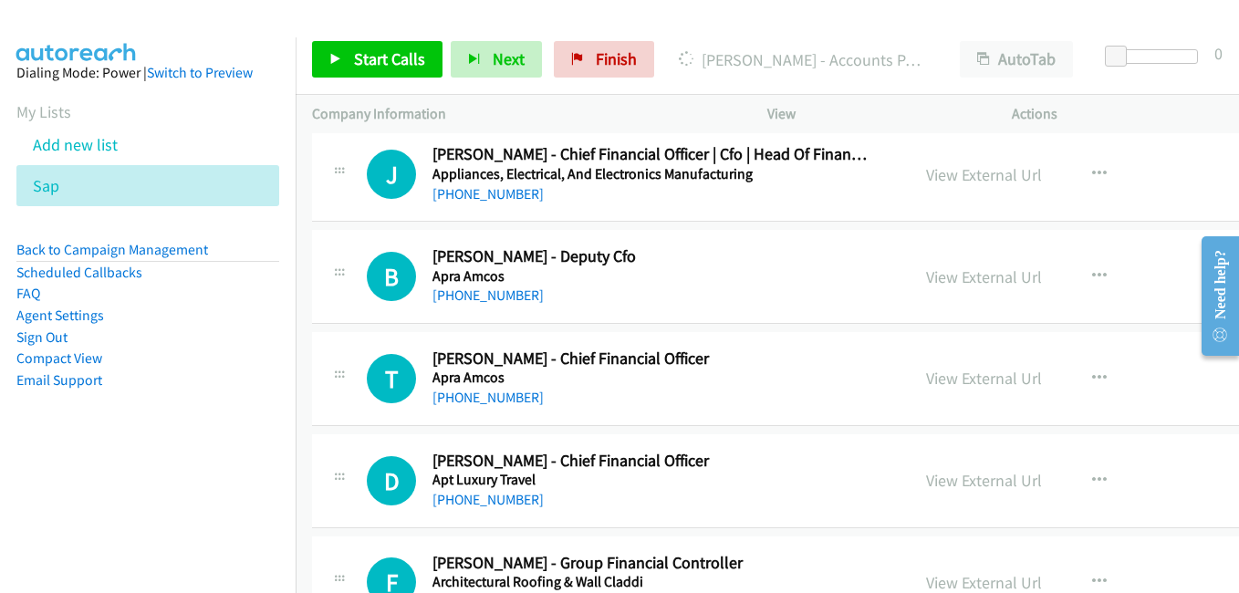
click at [965, 482] on link "View External Url" at bounding box center [984, 480] width 116 height 21
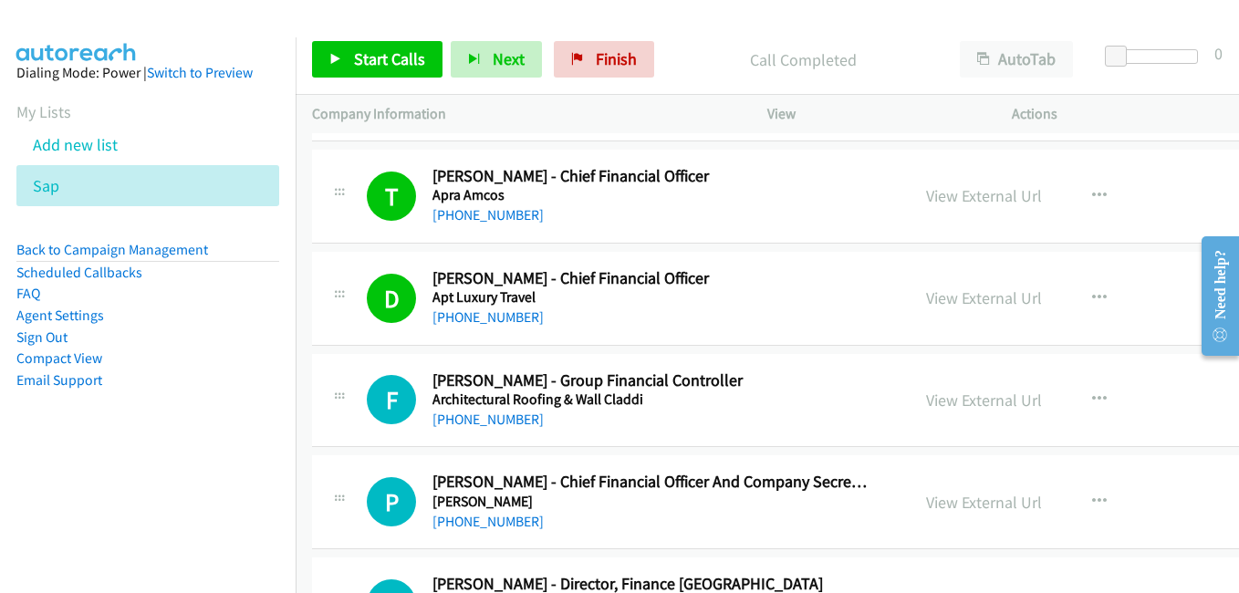
scroll to position [3651, 0]
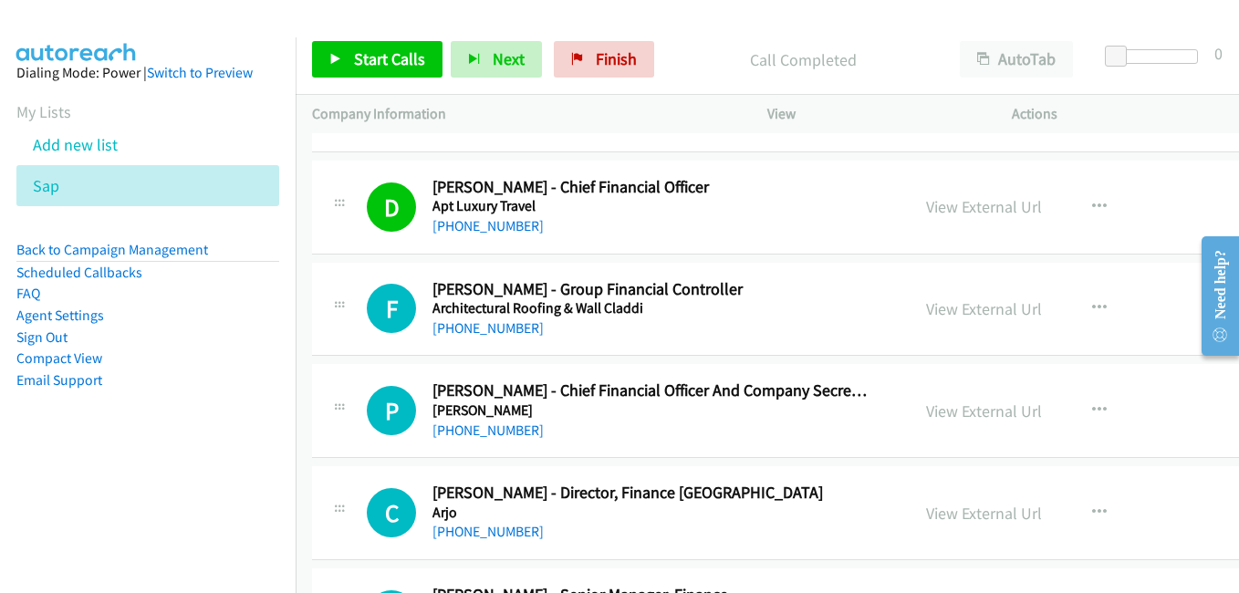
drag, startPoint x: 958, startPoint y: 308, endPoint x: 862, endPoint y: 264, distance: 105.7
click at [958, 308] on link "View External Url" at bounding box center [984, 308] width 116 height 21
drag, startPoint x: 952, startPoint y: 408, endPoint x: 883, endPoint y: 364, distance: 81.3
click at [952, 408] on link "View External Url" at bounding box center [984, 411] width 116 height 21
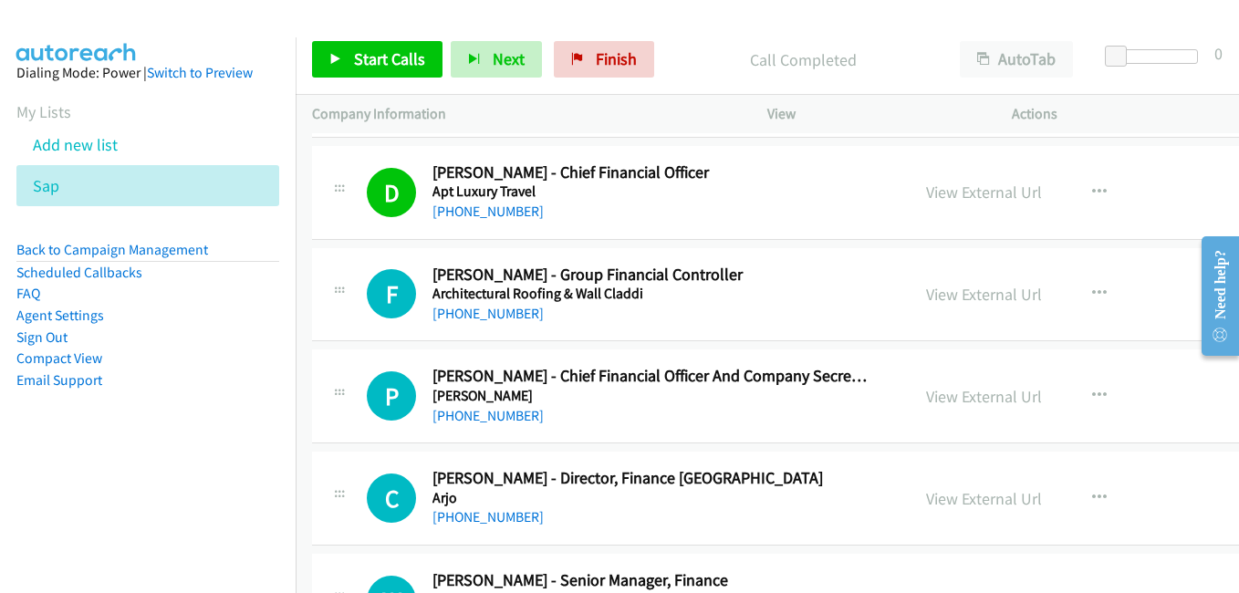
scroll to position [3833, 0]
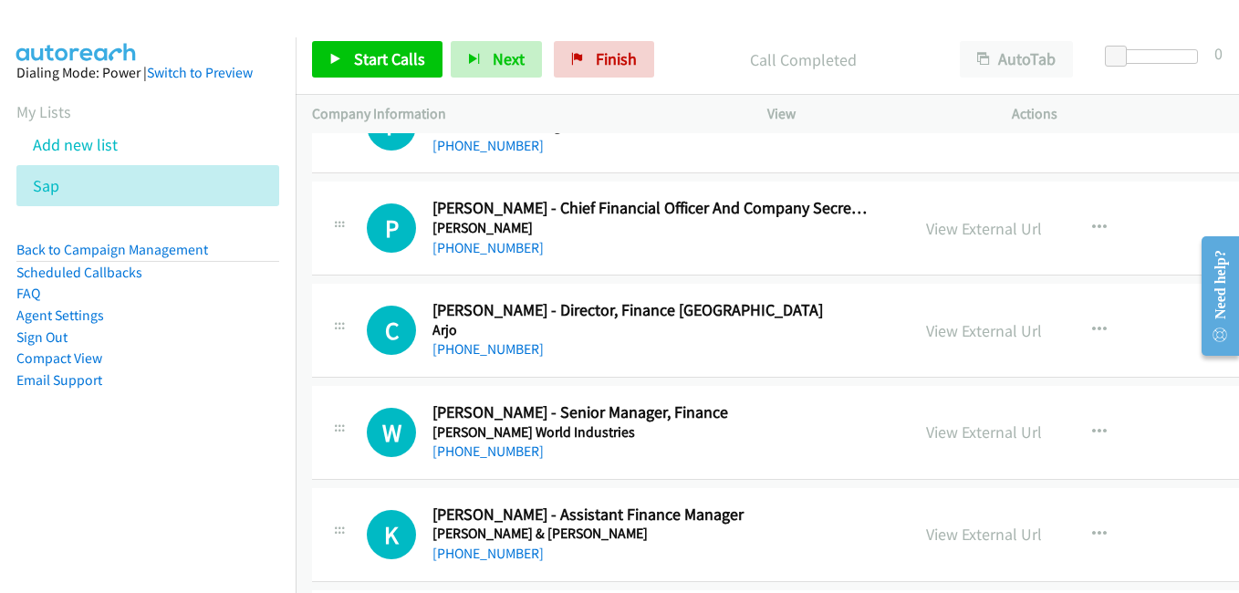
drag, startPoint x: 955, startPoint y: 334, endPoint x: 687, endPoint y: 233, distance: 285.9
click at [955, 334] on link "View External Url" at bounding box center [984, 330] width 116 height 21
drag, startPoint x: 945, startPoint y: 428, endPoint x: 815, endPoint y: 374, distance: 140.3
click at [945, 428] on link "View External Url" at bounding box center [984, 432] width 116 height 21
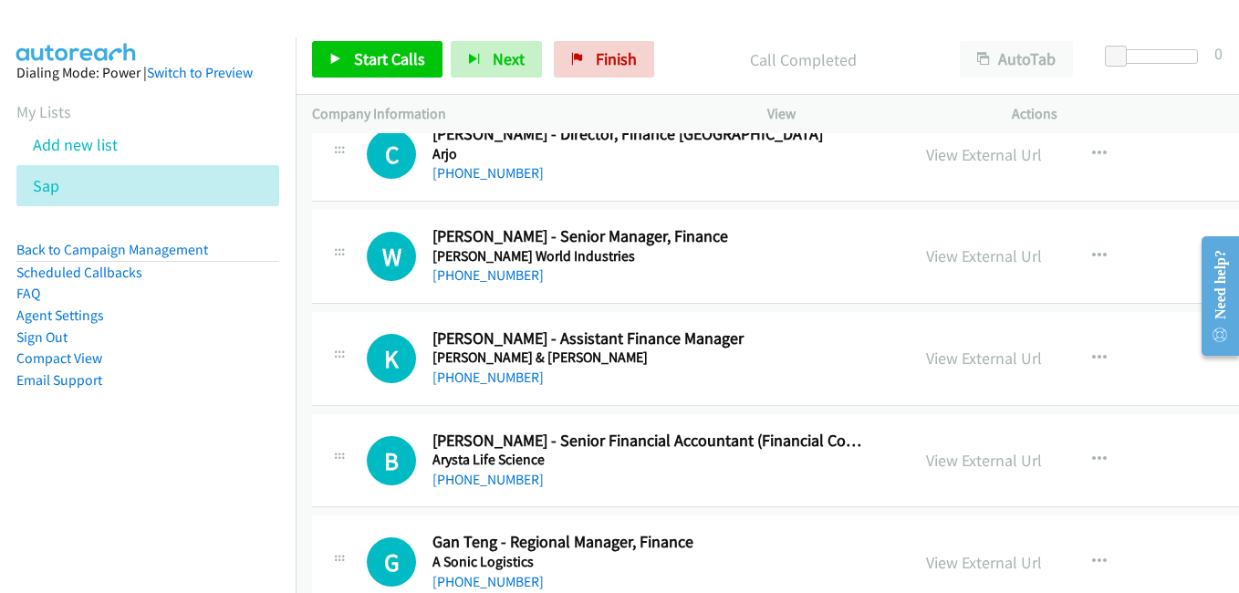
scroll to position [4016, 0]
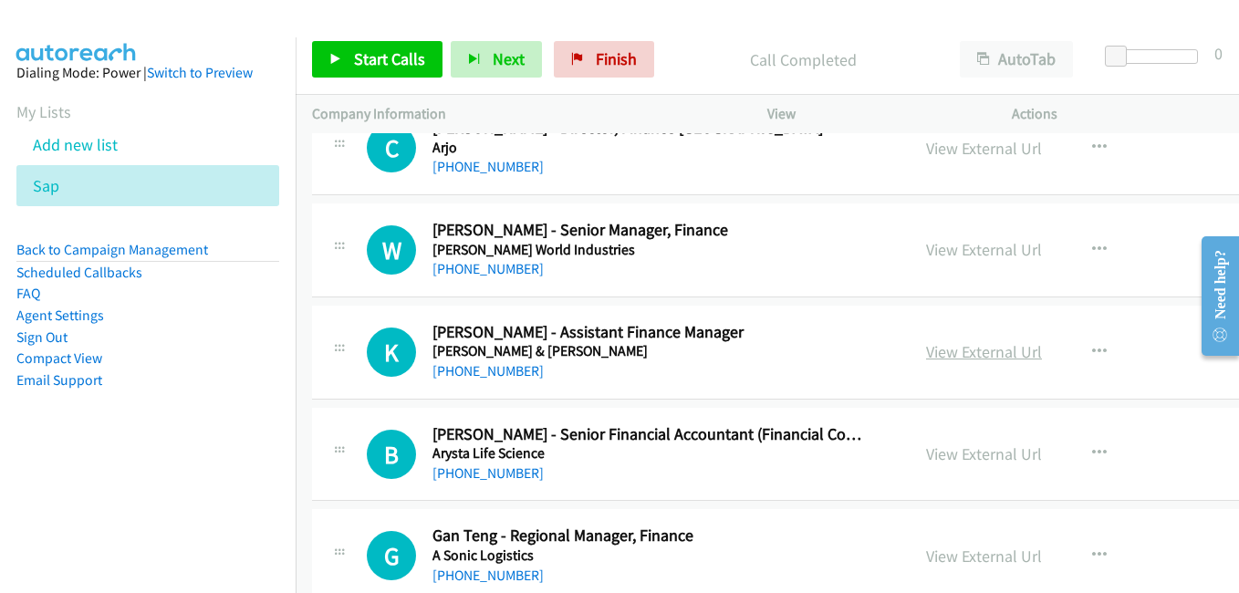
drag, startPoint x: 949, startPoint y: 355, endPoint x: 887, endPoint y: 342, distance: 63.4
click at [949, 355] on link "View External Url" at bounding box center [984, 351] width 116 height 21
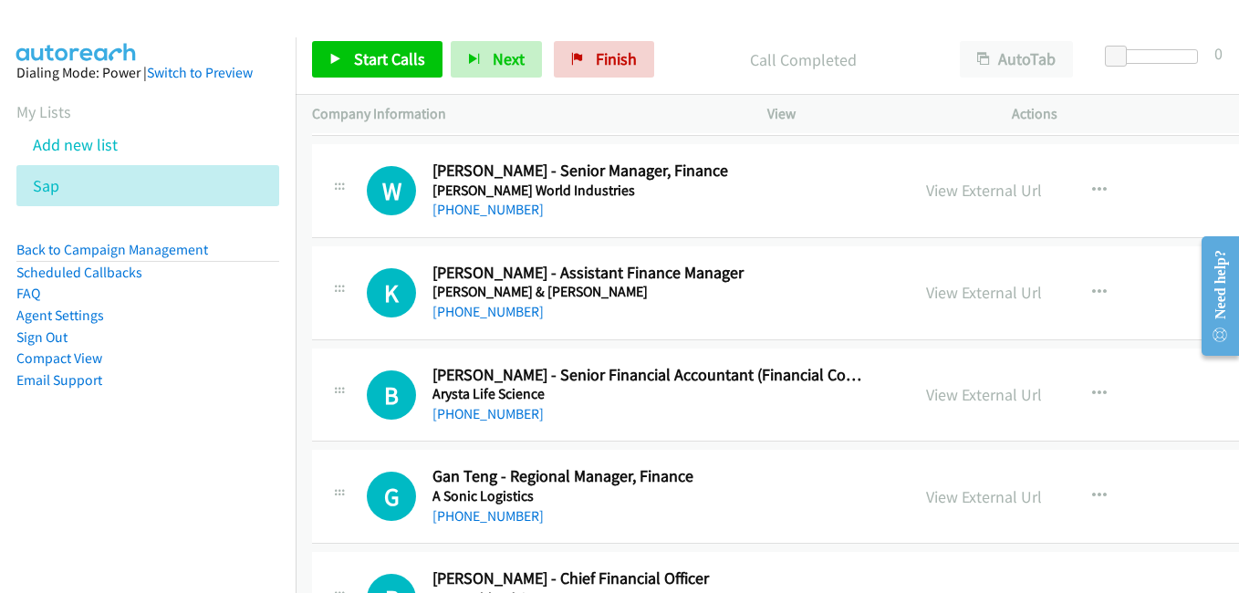
scroll to position [4107, 0]
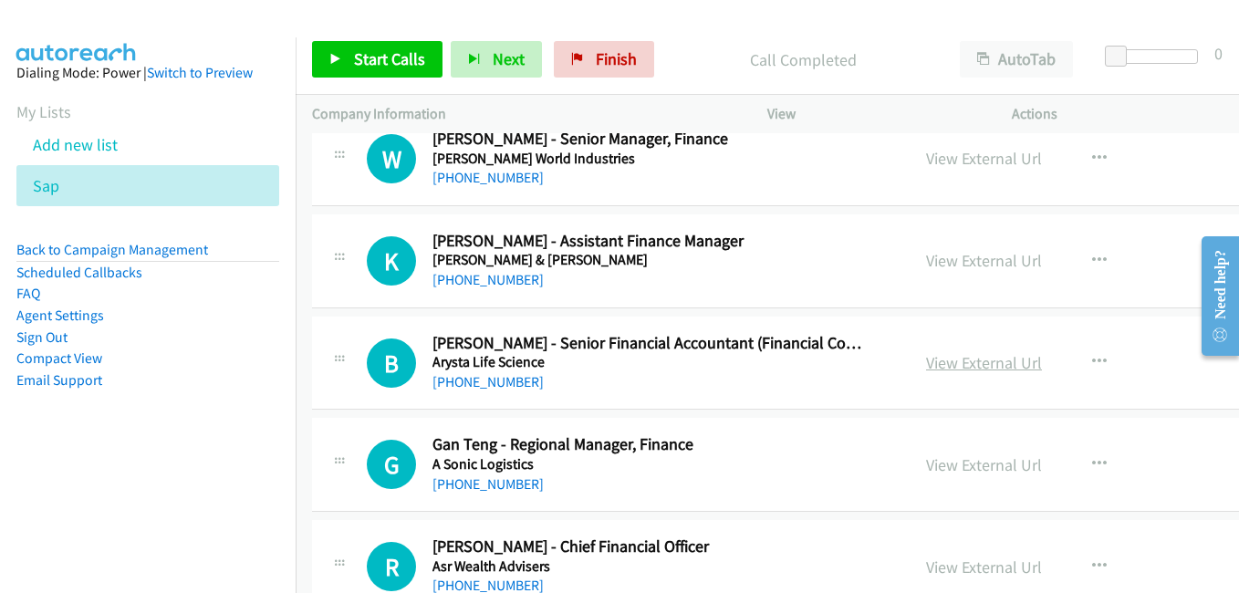
click at [937, 366] on link "View External Url" at bounding box center [984, 362] width 116 height 21
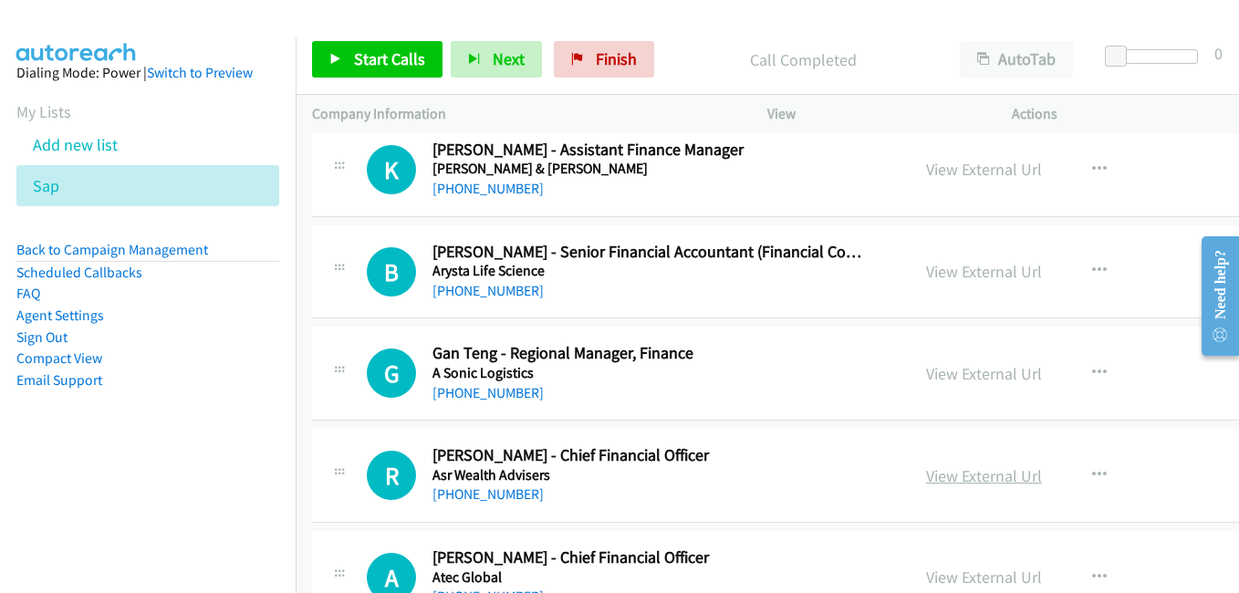
drag, startPoint x: 962, startPoint y: 378, endPoint x: 977, endPoint y: 478, distance: 101.4
click at [926, 378] on link "View External Url" at bounding box center [984, 373] width 116 height 21
click at [967, 471] on link "View External Url" at bounding box center [984, 475] width 116 height 21
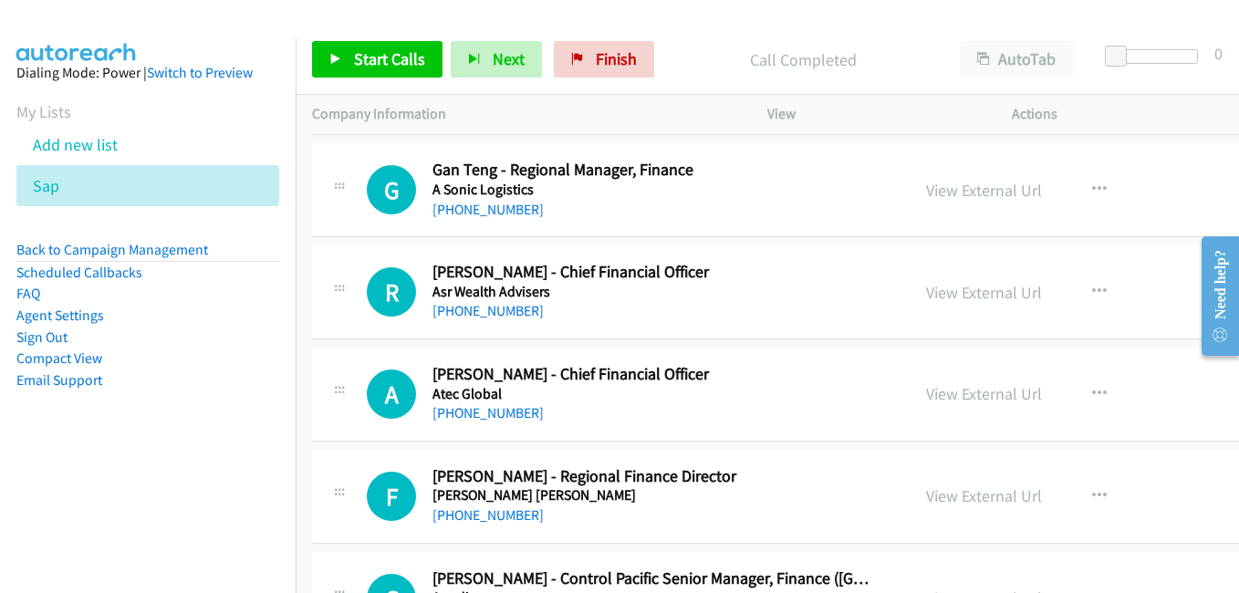
scroll to position [4472, 0]
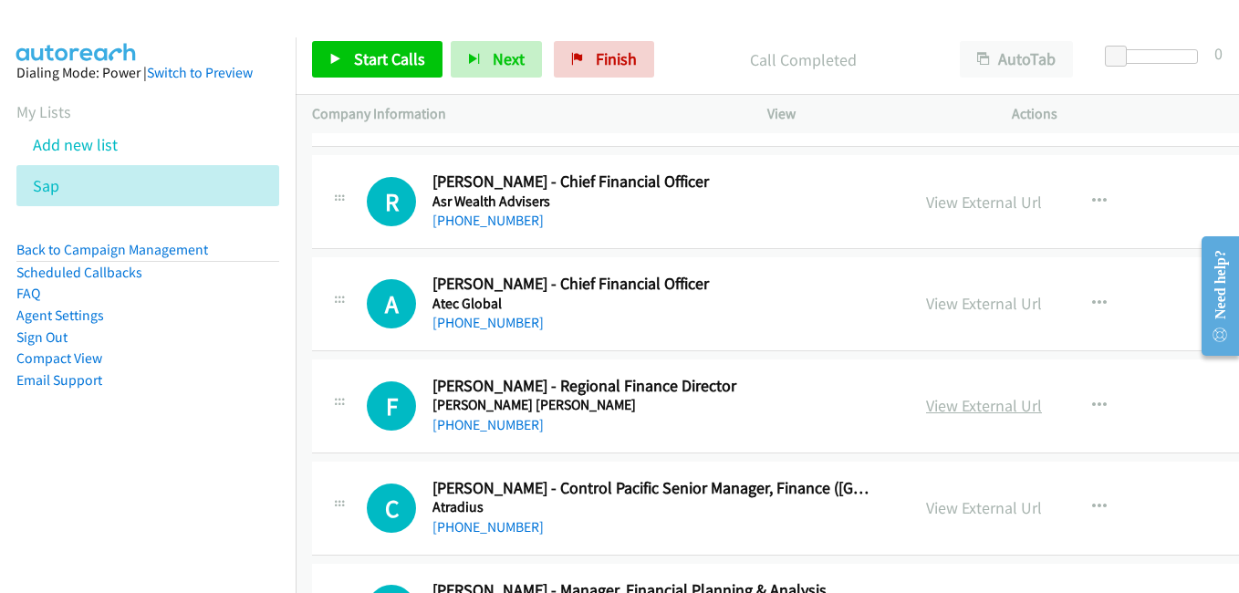
click at [969, 412] on link "View External Url" at bounding box center [984, 405] width 116 height 21
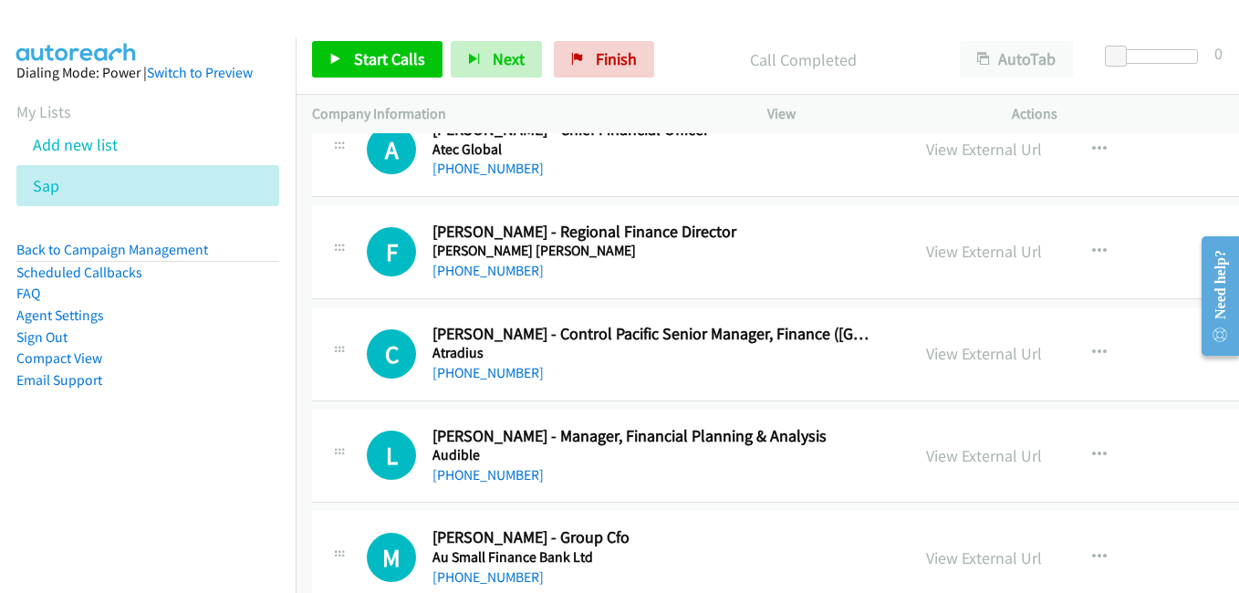
scroll to position [4654, 0]
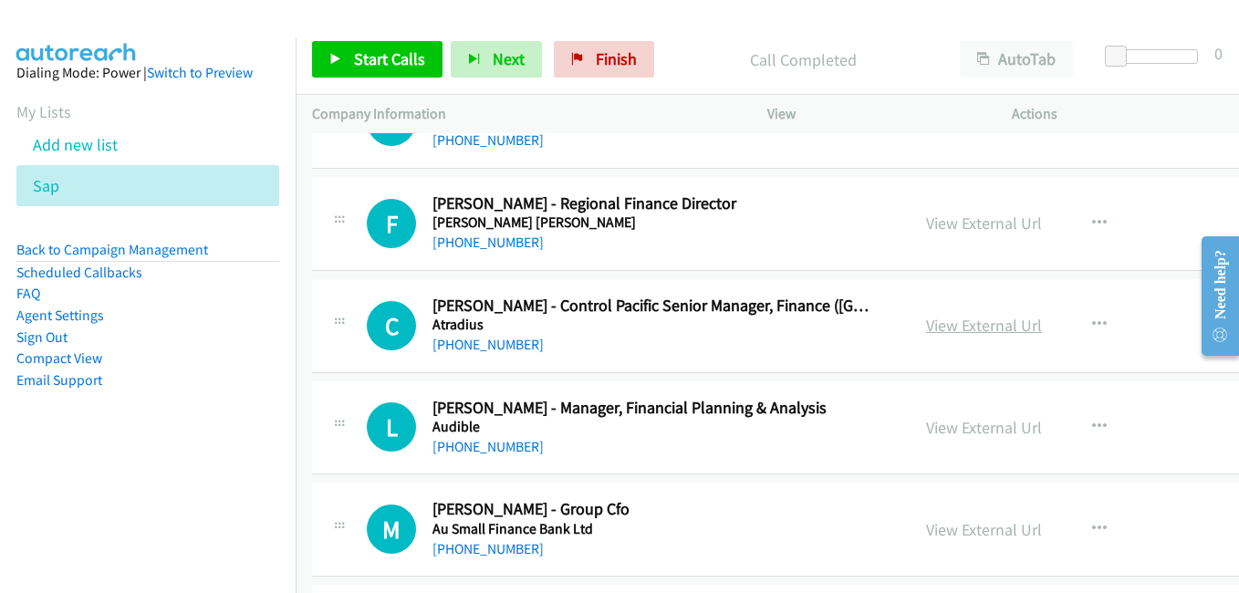
click at [963, 321] on link "View External Url" at bounding box center [984, 325] width 116 height 21
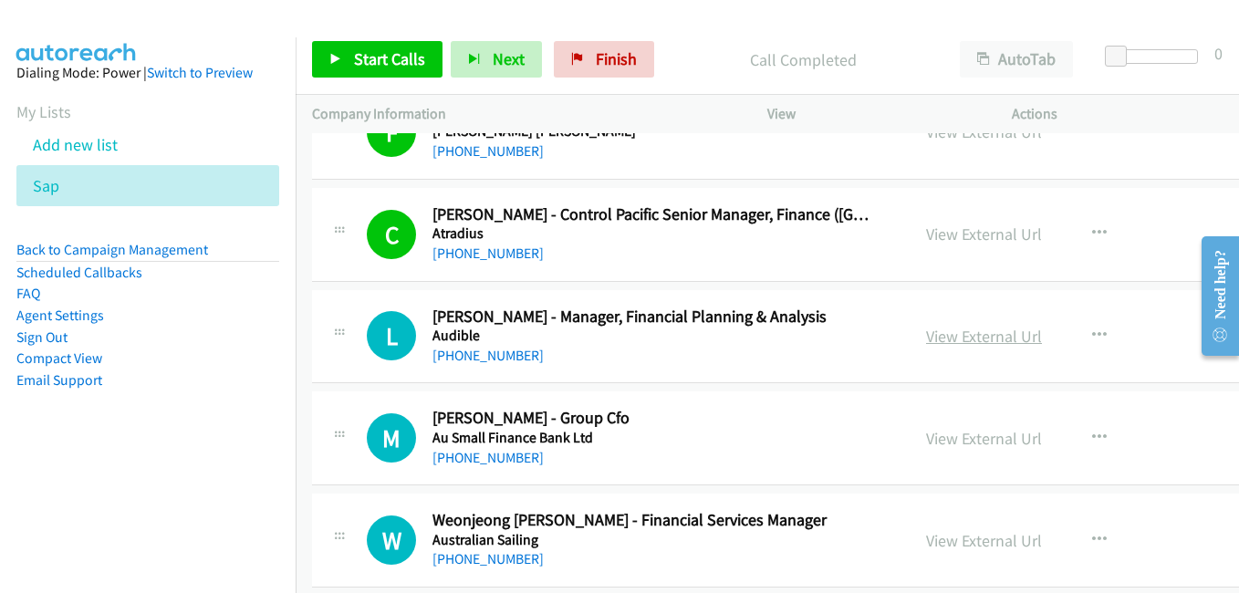
click at [992, 338] on link "View External Url" at bounding box center [984, 336] width 116 height 21
click at [950, 441] on link "View External Url" at bounding box center [984, 438] width 116 height 21
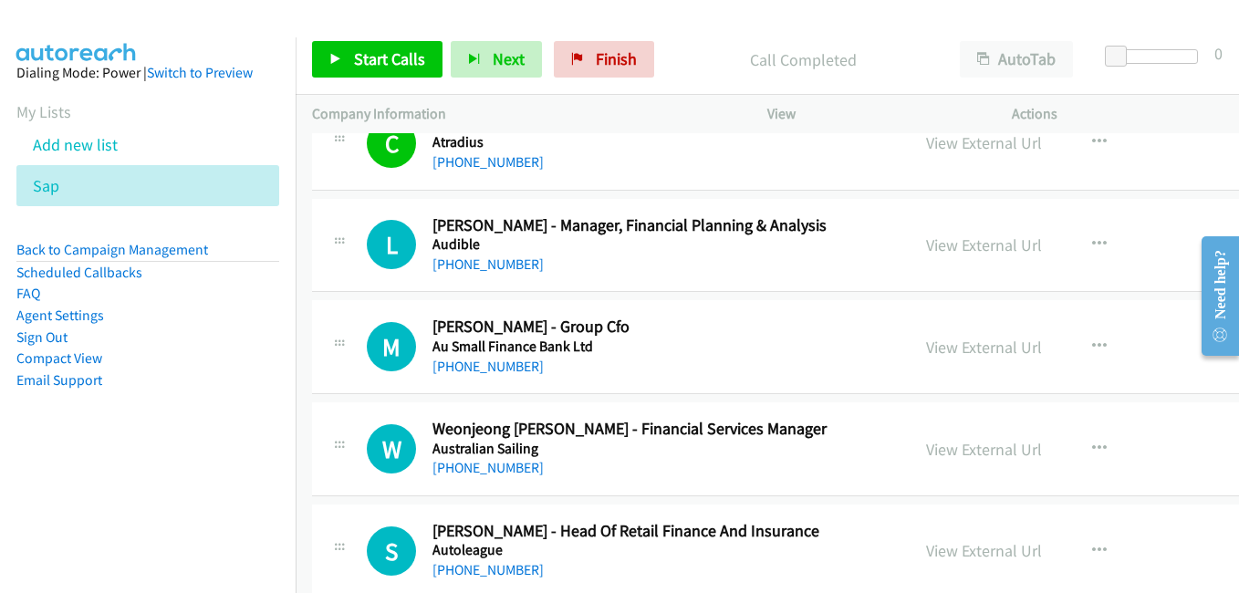
scroll to position [4928, 0]
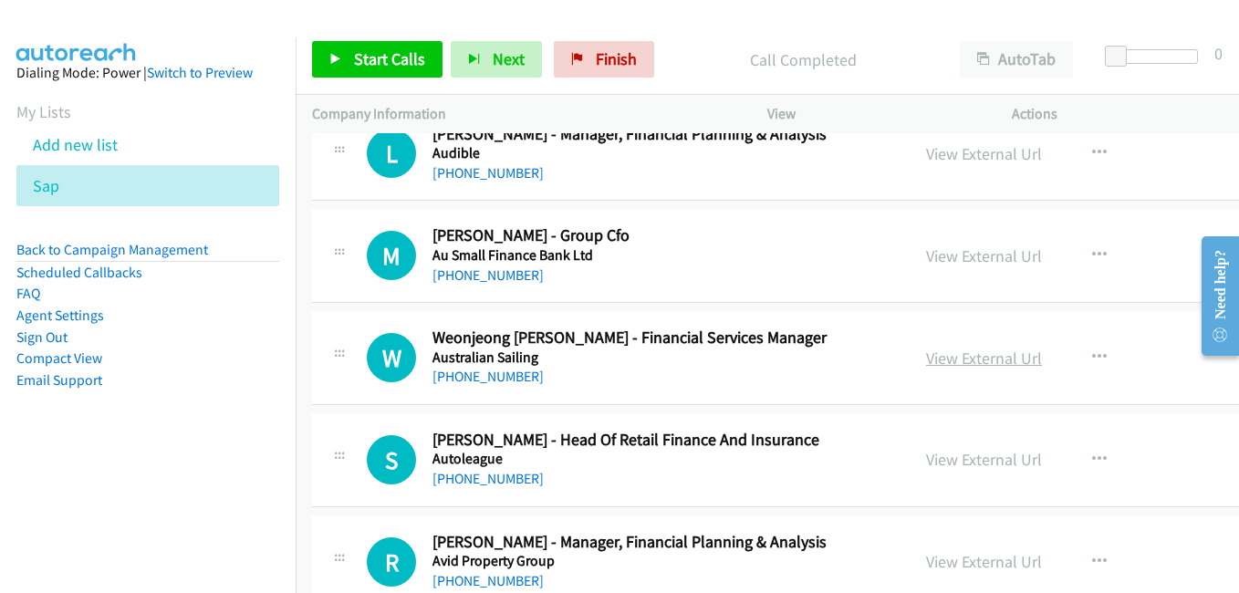
click at [956, 360] on link "View External Url" at bounding box center [984, 358] width 116 height 21
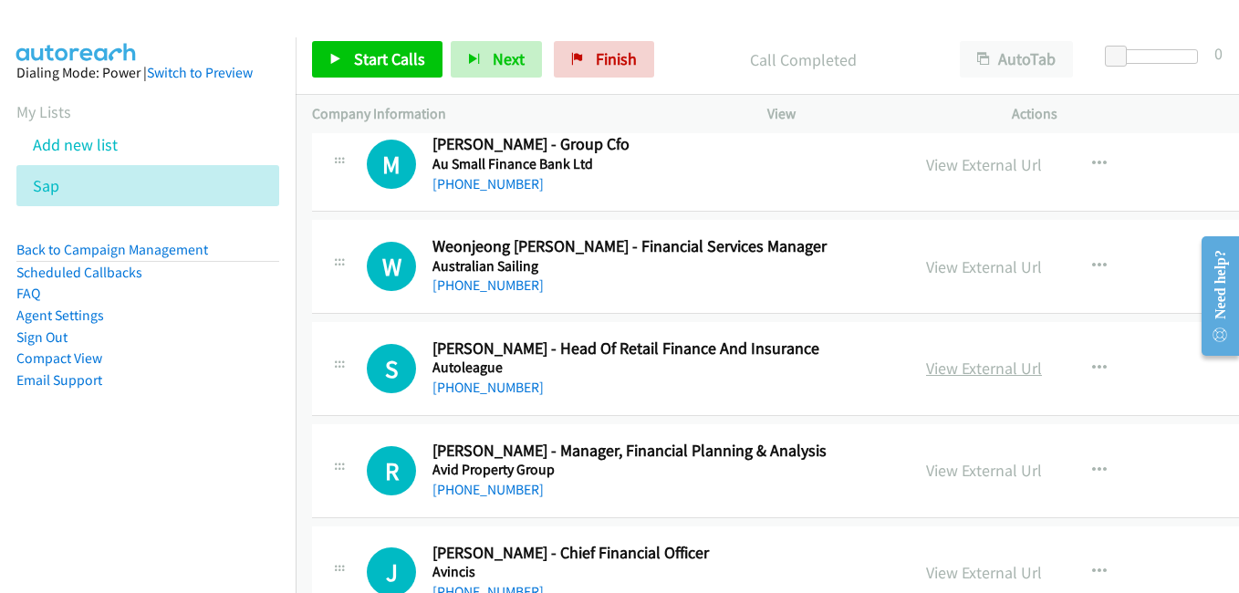
click at [945, 374] on link "View External Url" at bounding box center [984, 368] width 116 height 21
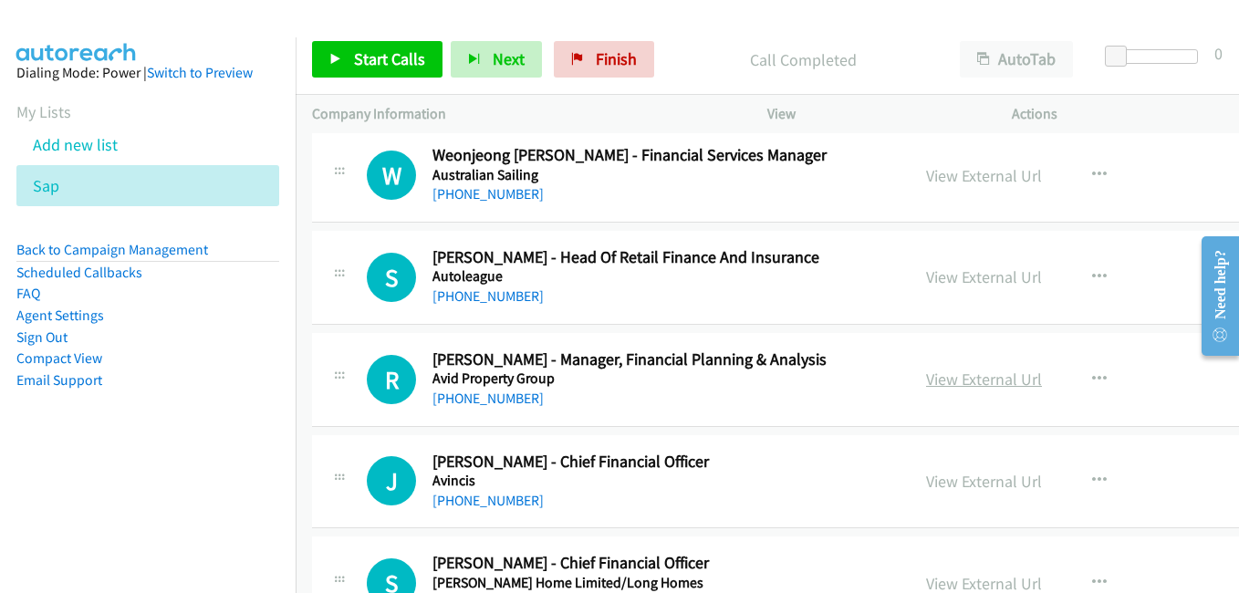
click at [945, 379] on link "View External Url" at bounding box center [984, 379] width 116 height 21
drag, startPoint x: 961, startPoint y: 477, endPoint x: 878, endPoint y: 431, distance: 95.2
click at [961, 477] on link "View External Url" at bounding box center [984, 481] width 116 height 21
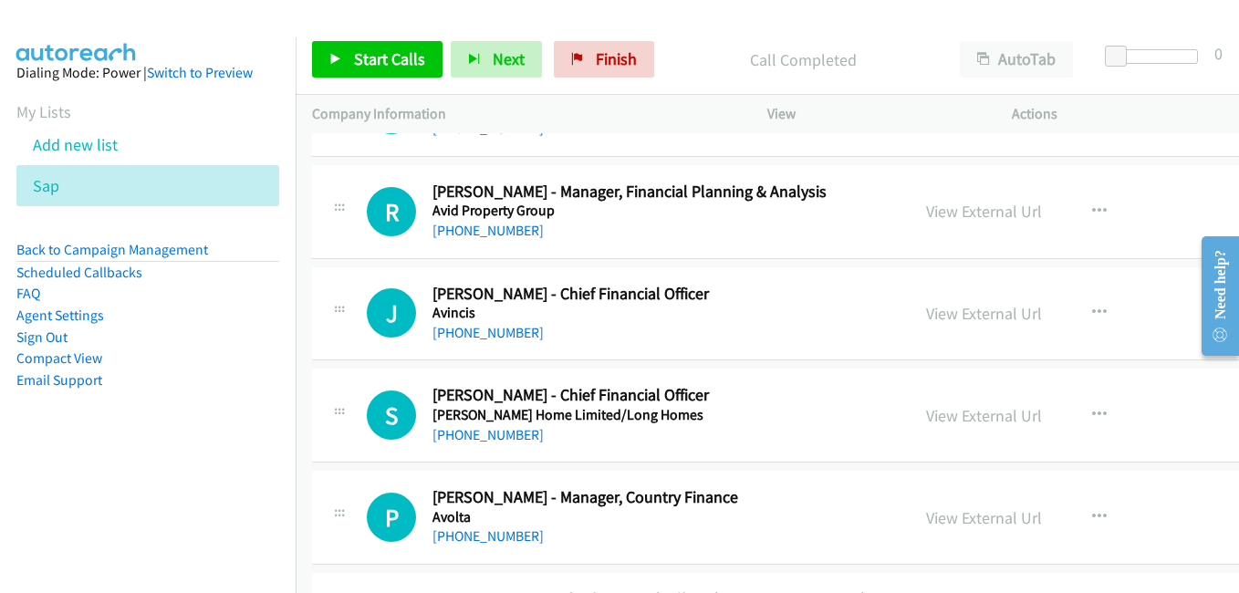
scroll to position [5293, 0]
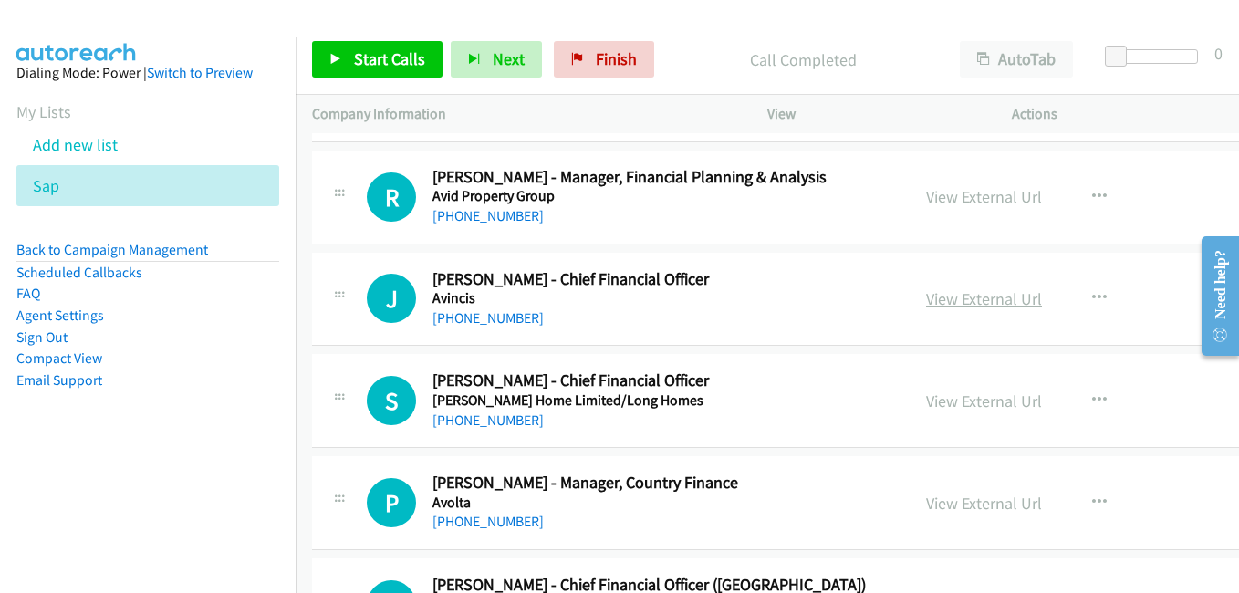
click at [992, 308] on link "View External Url" at bounding box center [984, 298] width 116 height 21
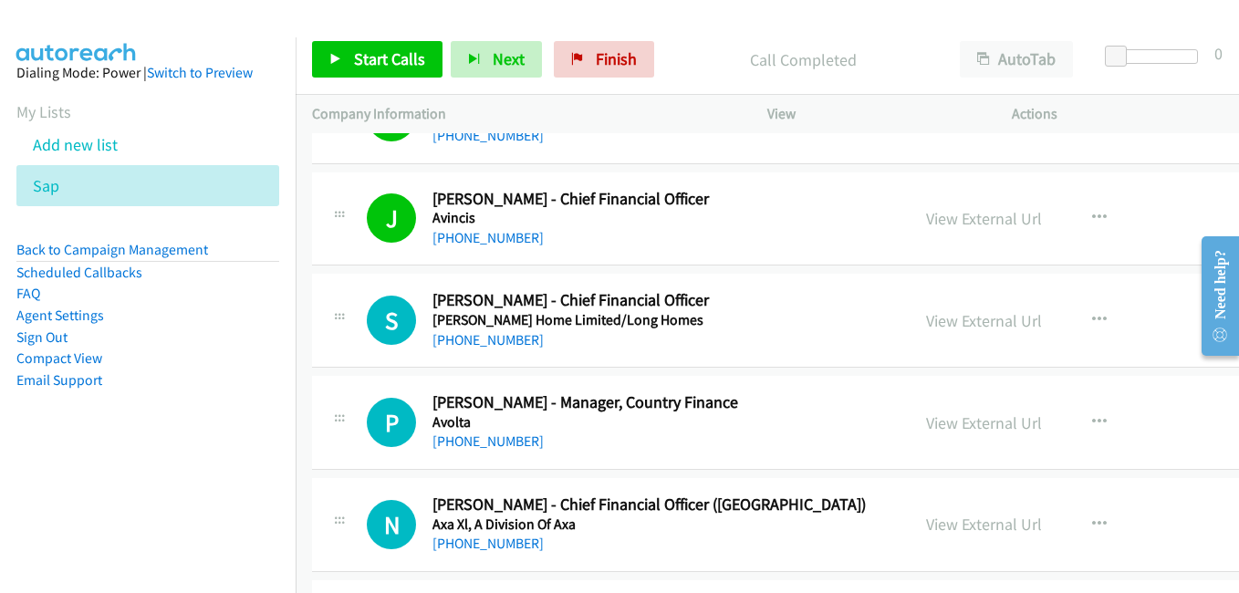
scroll to position [5385, 0]
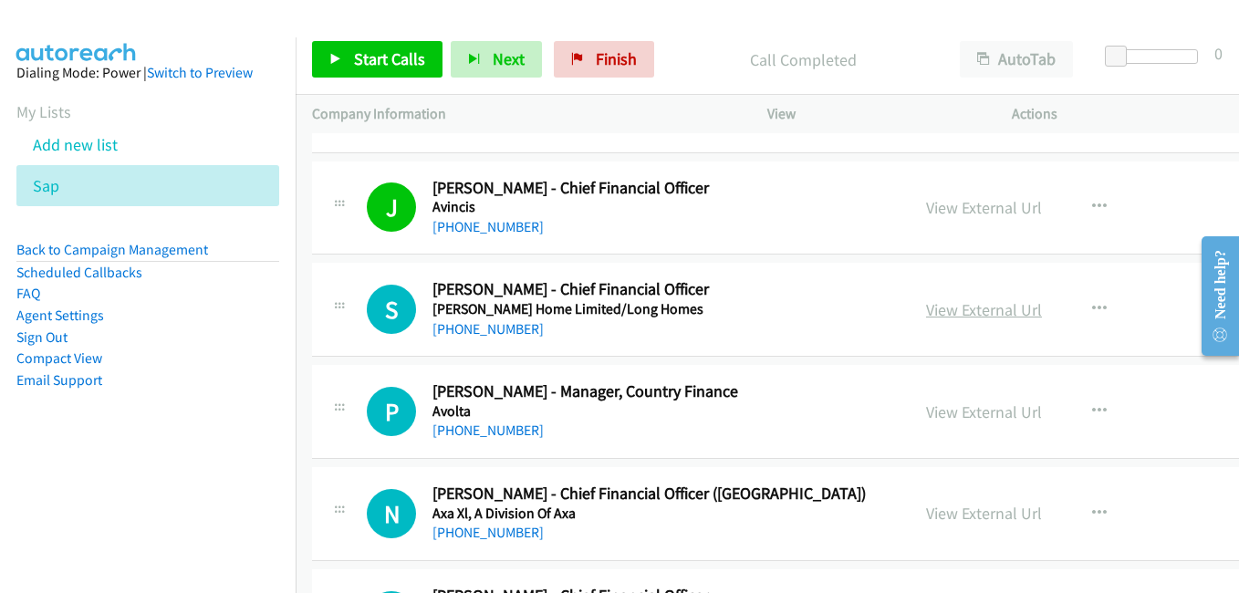
click at [961, 306] on link "View External Url" at bounding box center [984, 309] width 116 height 21
drag, startPoint x: 945, startPoint y: 410, endPoint x: 531, endPoint y: 158, distance: 484.1
click at [945, 410] on link "View External Url" at bounding box center [984, 412] width 116 height 21
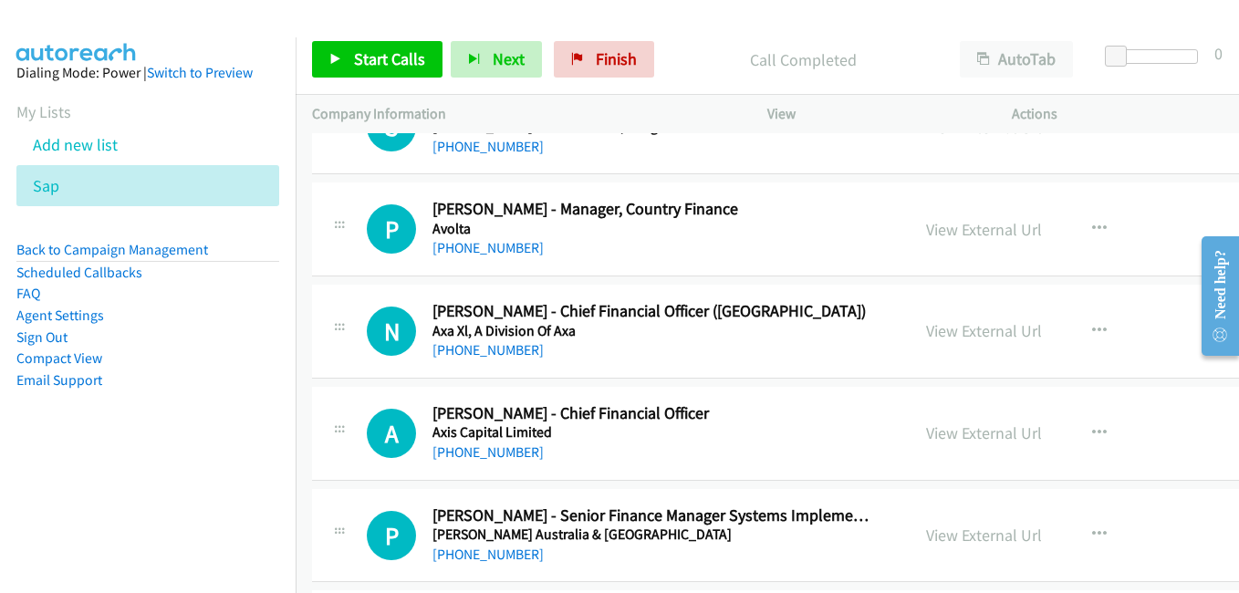
drag, startPoint x: 937, startPoint y: 338, endPoint x: 367, endPoint y: 78, distance: 626.9
click at [937, 338] on link "View External Url" at bounding box center [984, 330] width 116 height 21
click at [944, 437] on link "View External Url" at bounding box center [984, 433] width 116 height 21
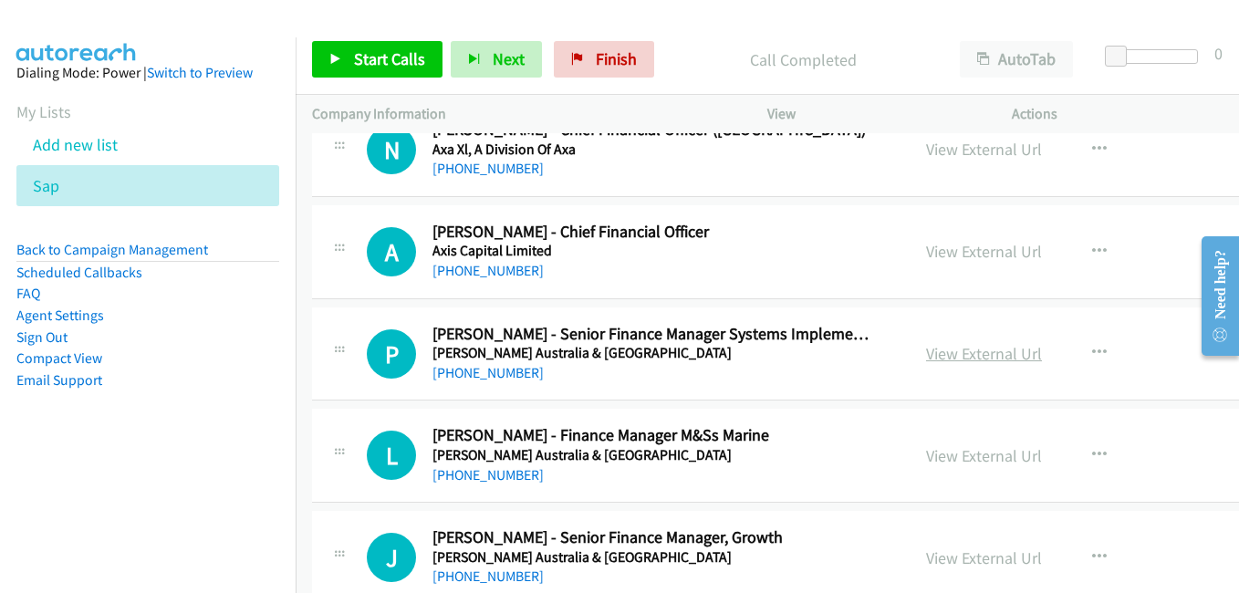
scroll to position [5750, 0]
click at [956, 356] on link "View External Url" at bounding box center [984, 352] width 116 height 21
click at [957, 464] on link "View External Url" at bounding box center [984, 454] width 116 height 21
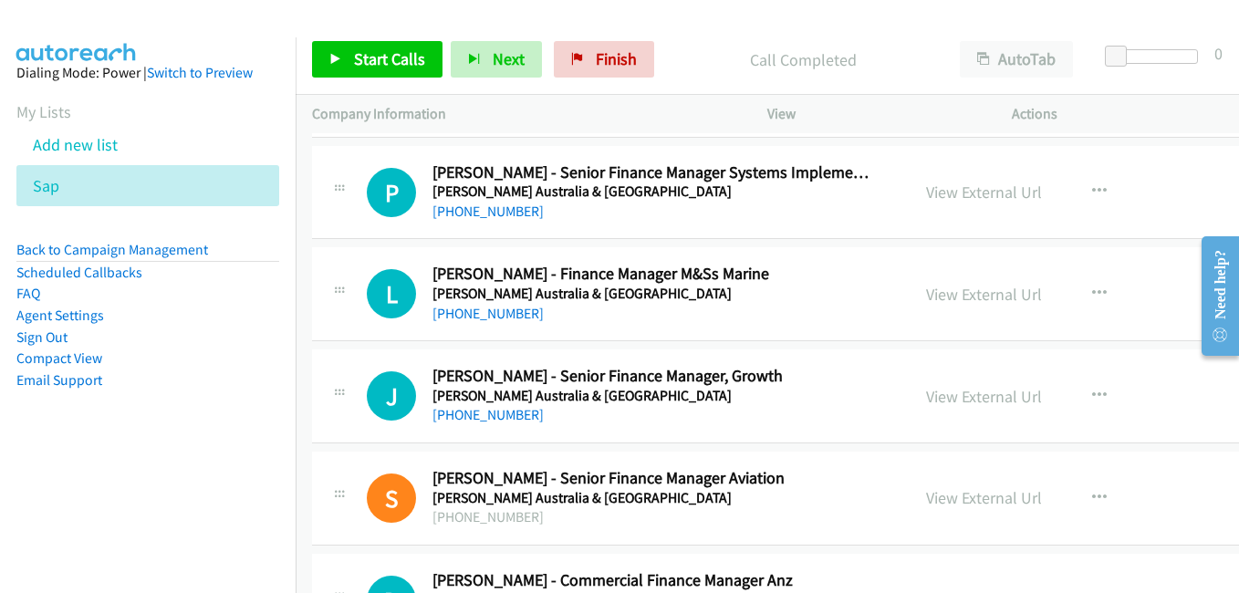
scroll to position [5932, 0]
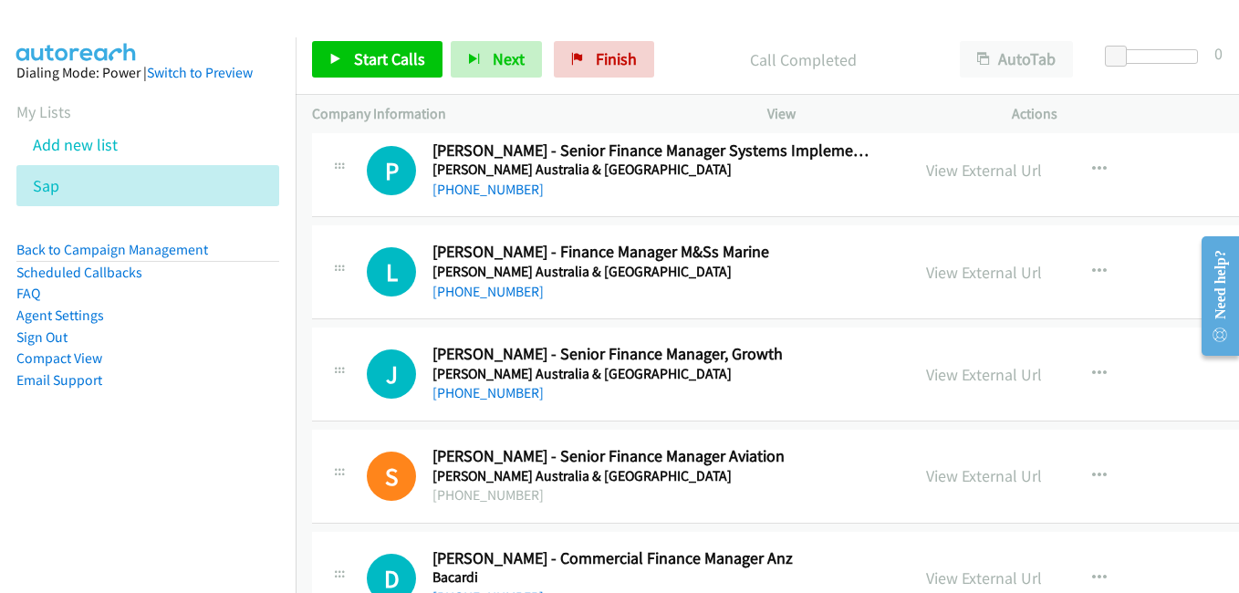
drag, startPoint x: 951, startPoint y: 377, endPoint x: 458, endPoint y: 147, distance: 543.8
click at [951, 377] on link "View External Url" at bounding box center [984, 374] width 116 height 21
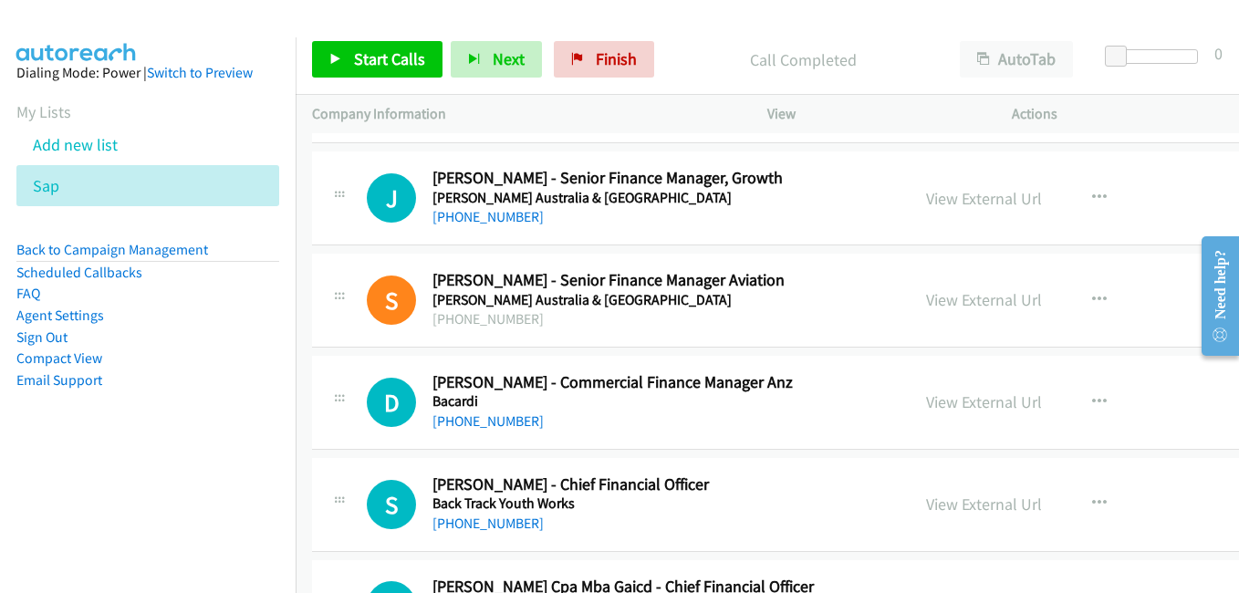
scroll to position [6115, 0]
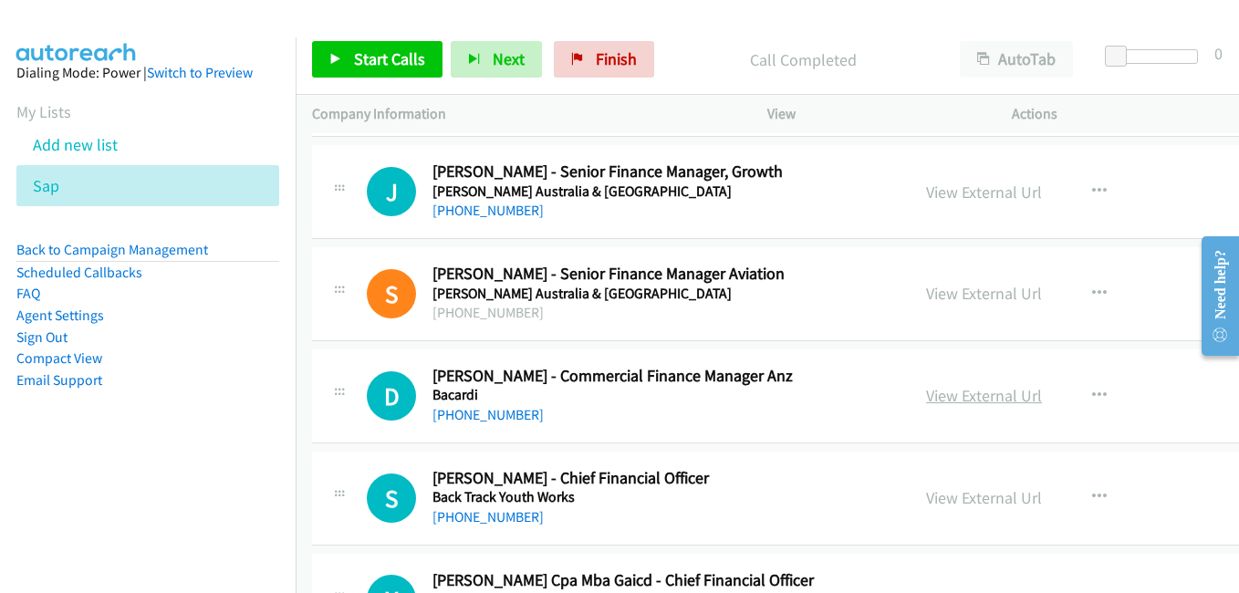
click at [958, 400] on link "View External Url" at bounding box center [984, 395] width 116 height 21
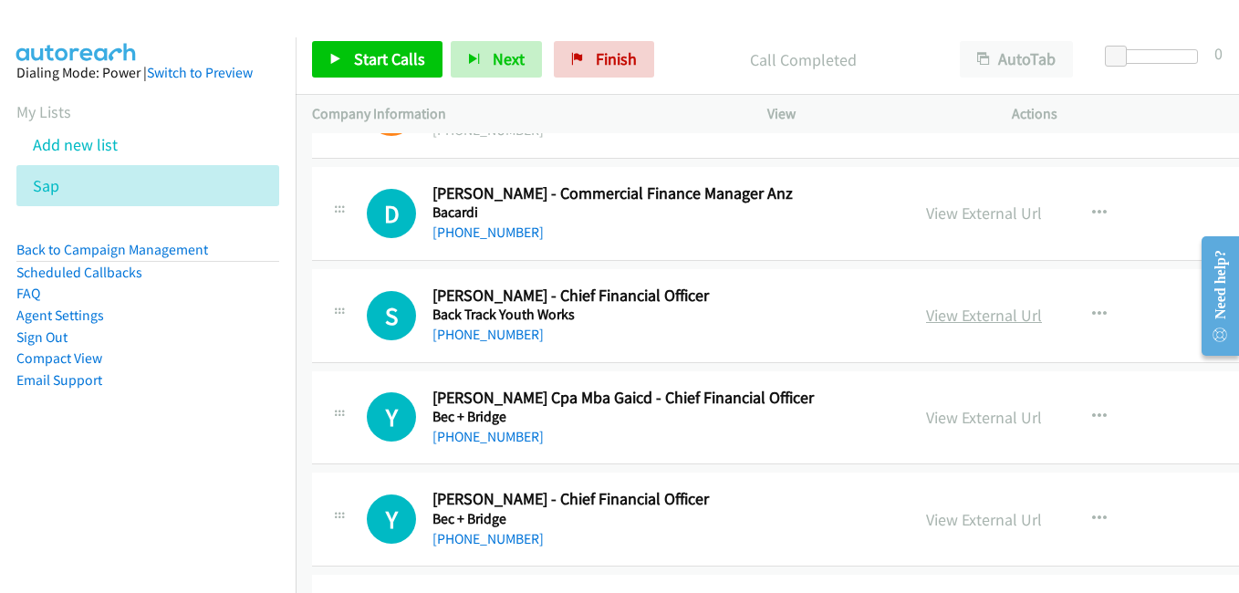
drag, startPoint x: 941, startPoint y: 318, endPoint x: 925, endPoint y: 318, distance: 16.4
click at [941, 318] on link "View External Url" at bounding box center [984, 315] width 116 height 21
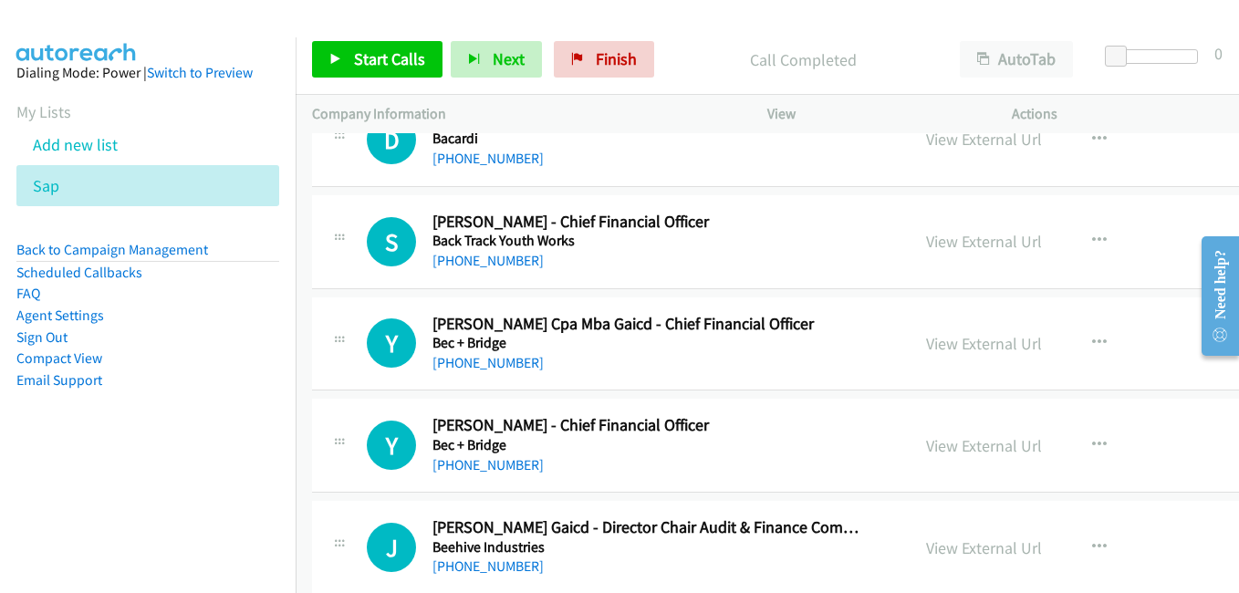
scroll to position [6388, 0]
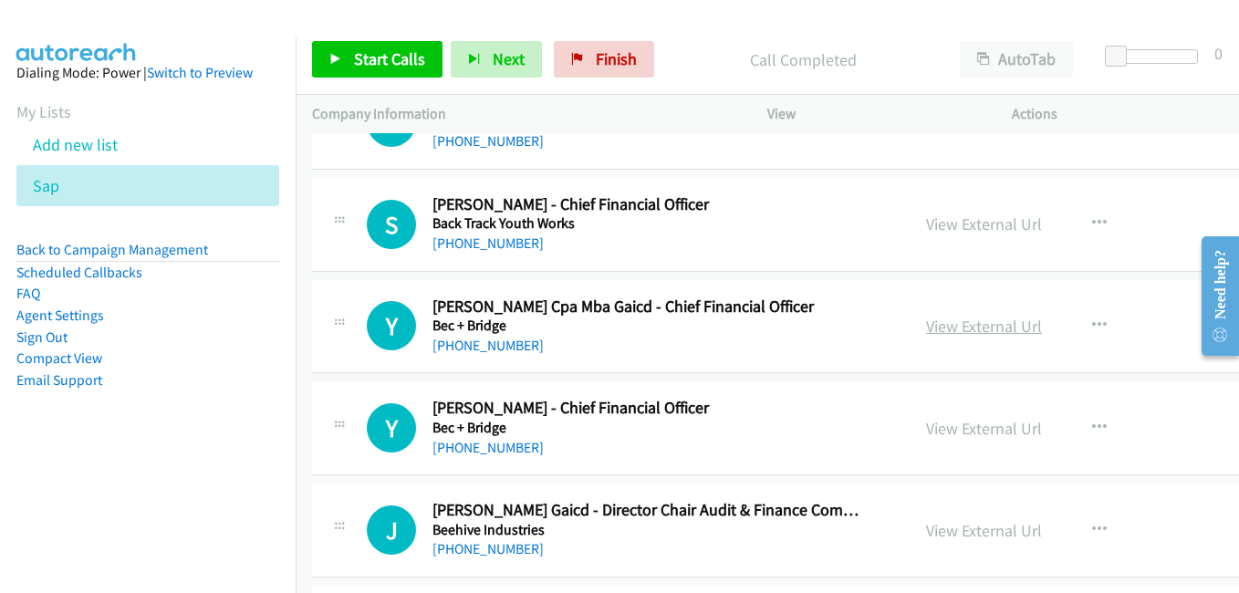
click at [971, 329] on link "View External Url" at bounding box center [984, 326] width 116 height 21
click at [973, 424] on link "View External Url" at bounding box center [984, 428] width 116 height 21
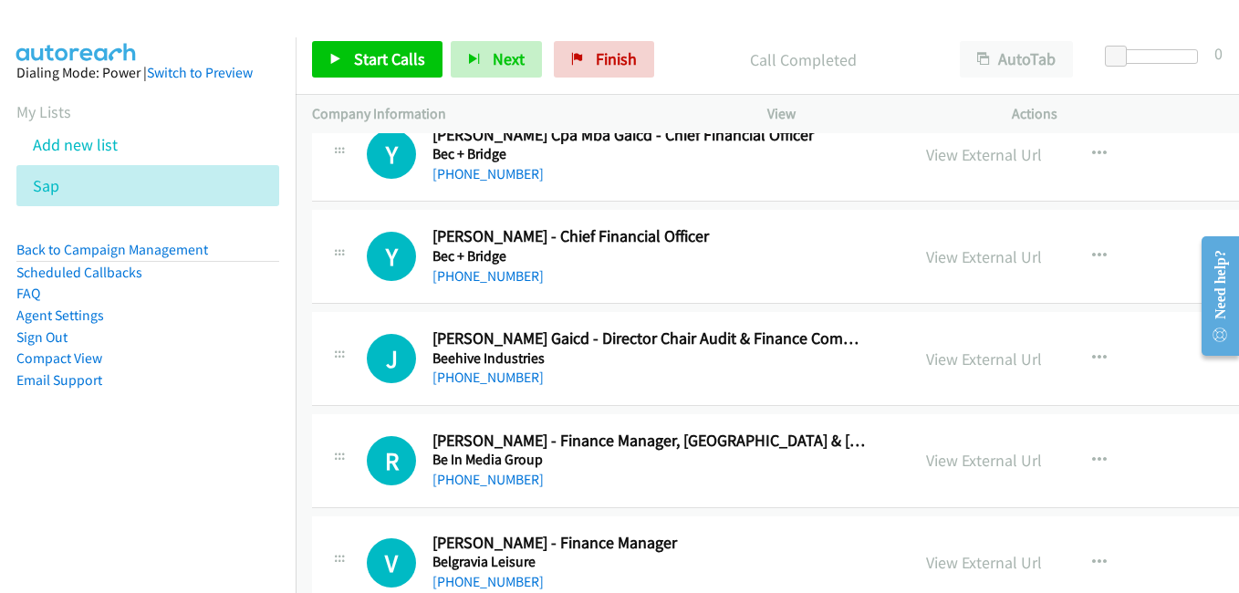
scroll to position [6571, 0]
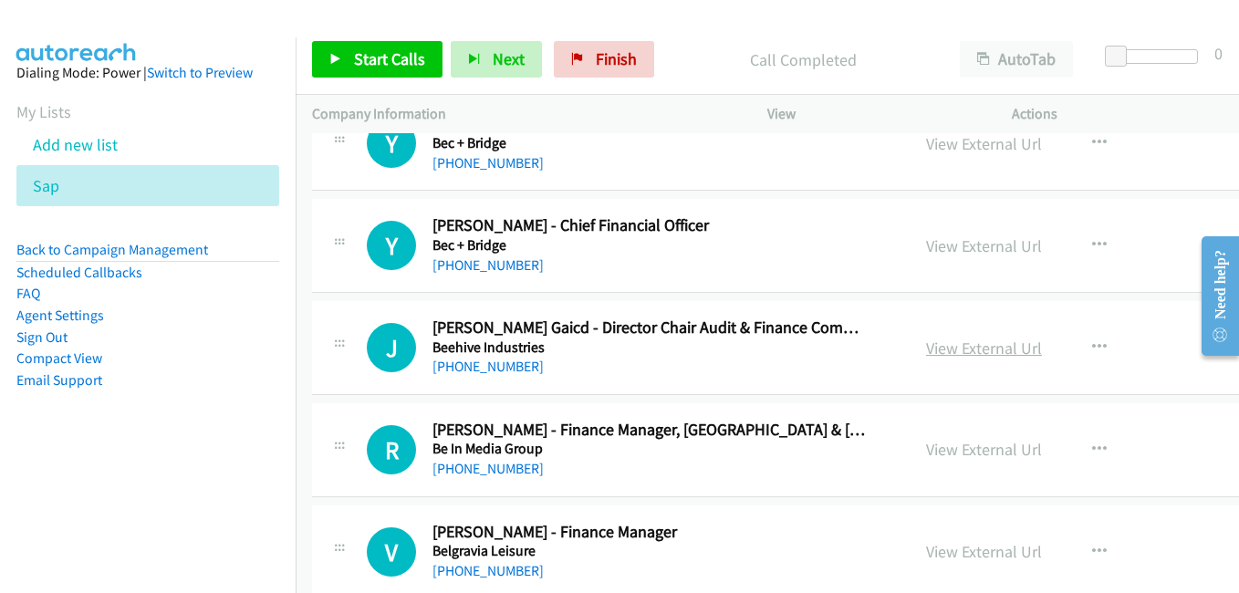
click at [984, 358] on link "View External Url" at bounding box center [984, 348] width 116 height 21
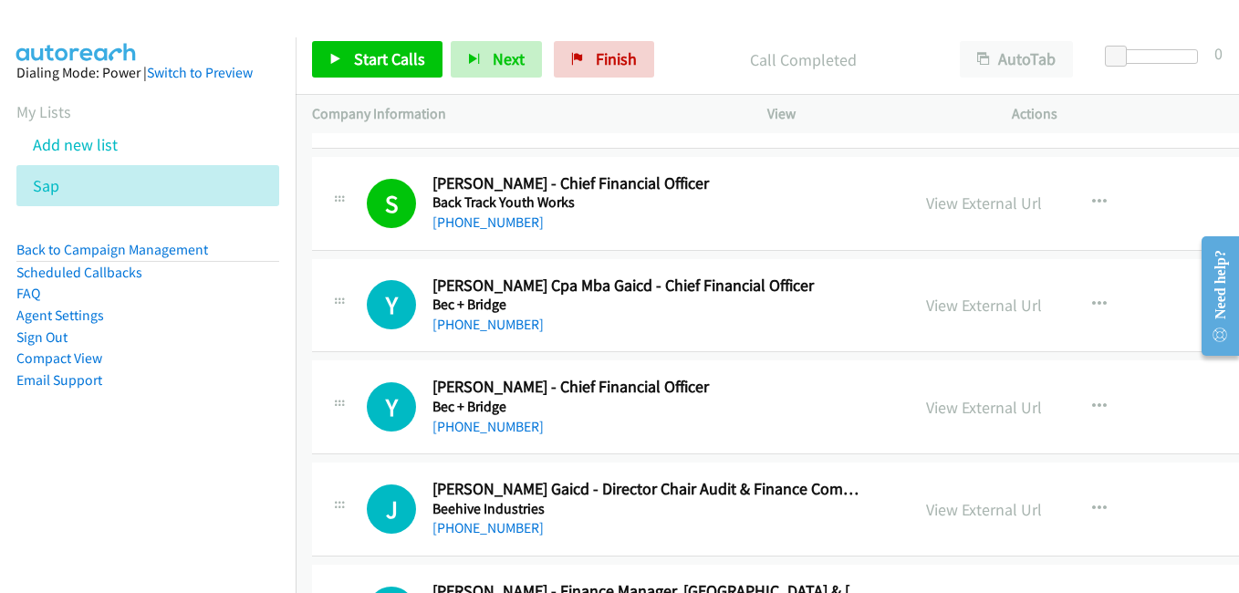
scroll to position [6388, 0]
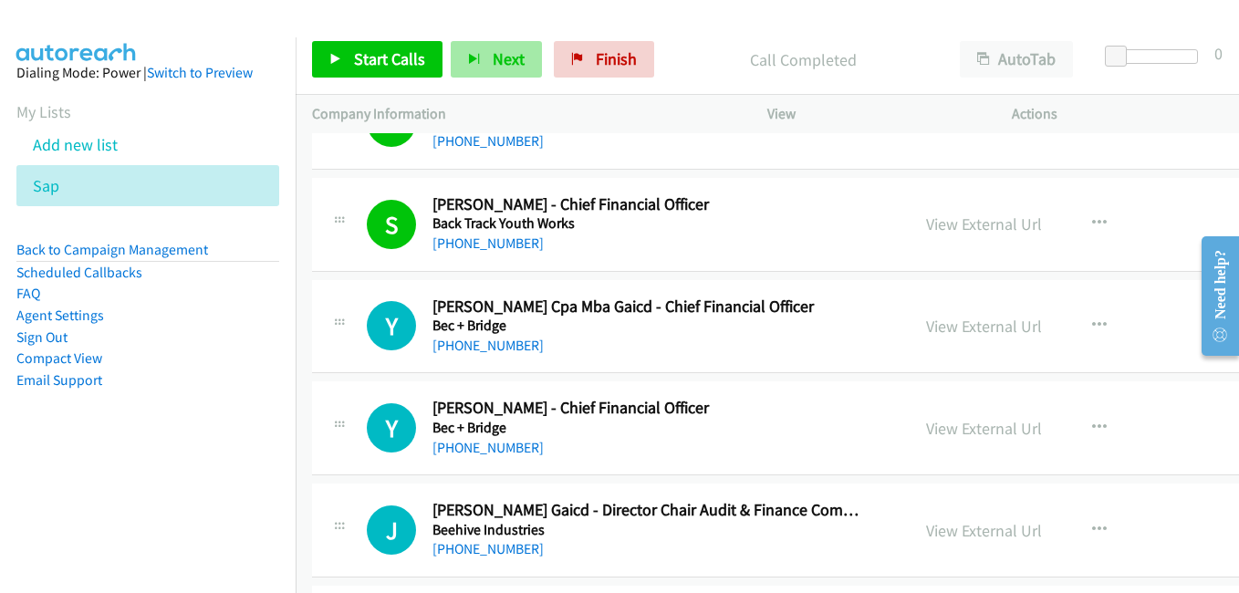
drag, startPoint x: 974, startPoint y: 328, endPoint x: 492, endPoint y: 44, distance: 559.2
click at [974, 328] on link "View External Url" at bounding box center [984, 326] width 116 height 21
click at [980, 438] on link "View External Url" at bounding box center [984, 428] width 116 height 21
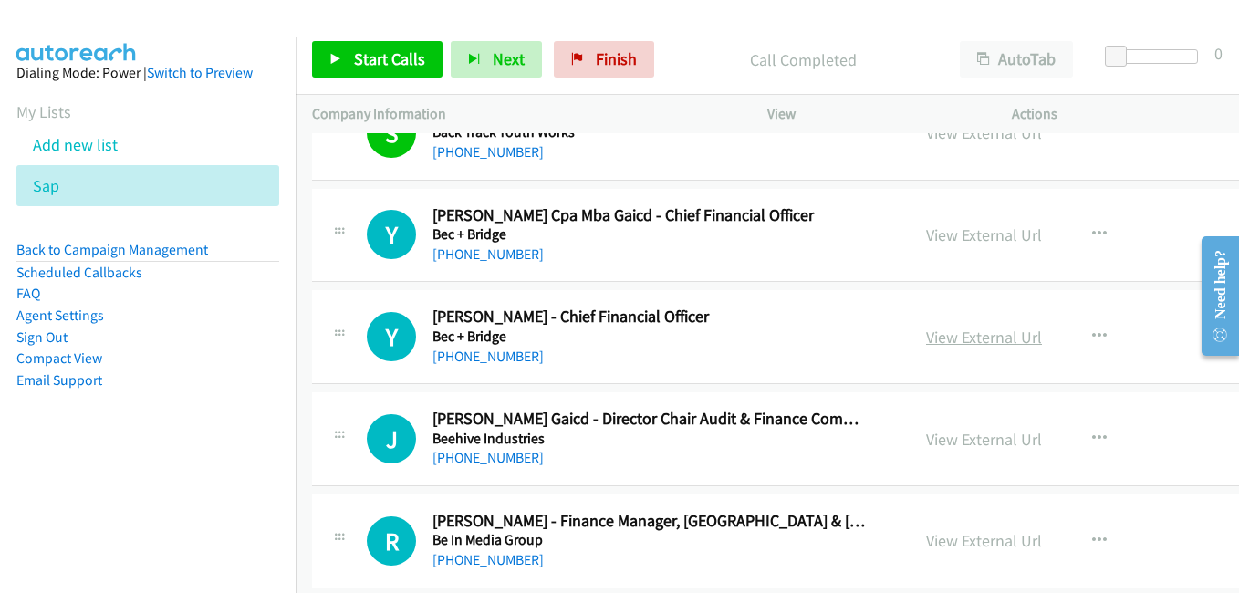
scroll to position [6571, 0]
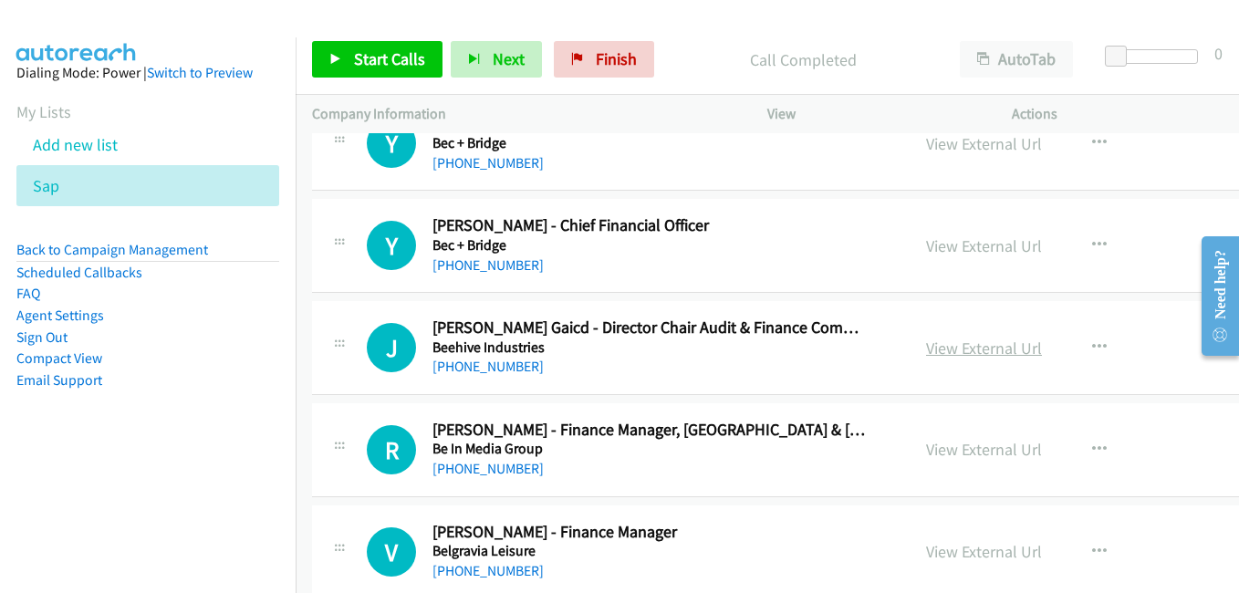
drag, startPoint x: 960, startPoint y: 350, endPoint x: 919, endPoint y: 338, distance: 42.7
click at [960, 350] on link "View External Url" at bounding box center [984, 348] width 116 height 21
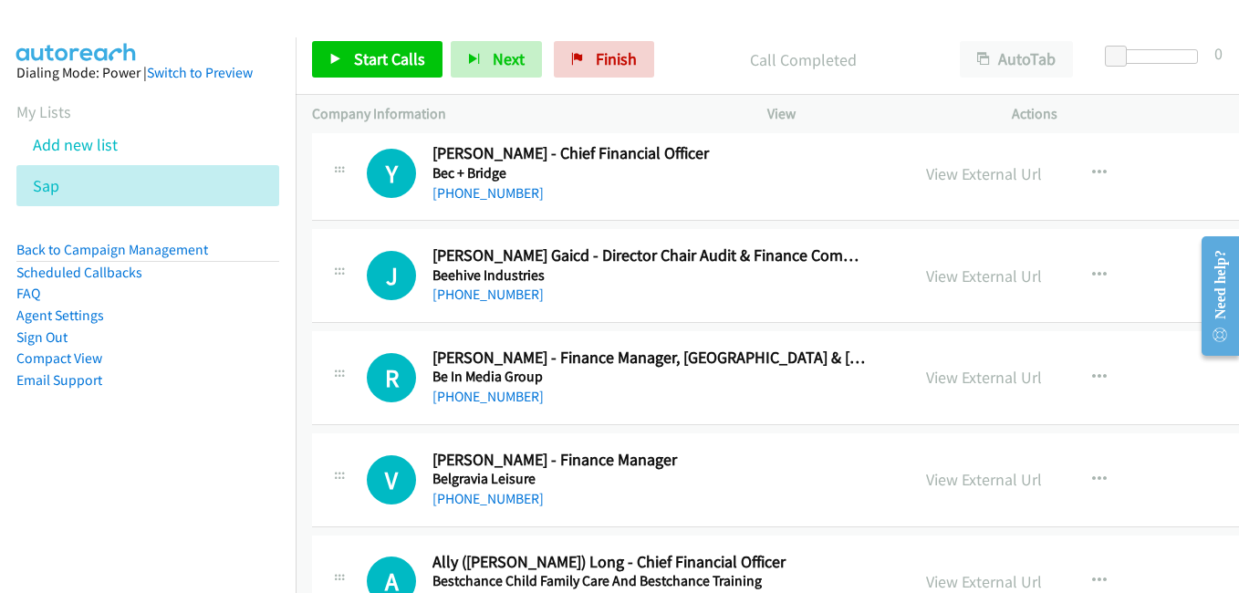
scroll to position [6662, 0]
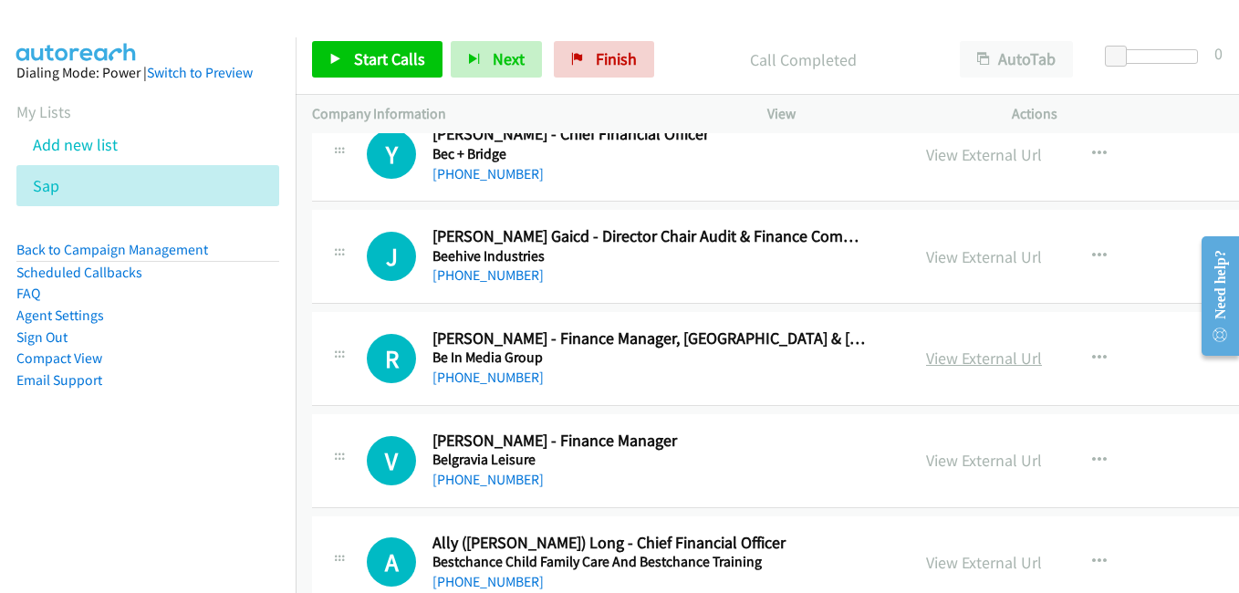
click at [963, 360] on link "View External Url" at bounding box center [984, 358] width 116 height 21
drag, startPoint x: 942, startPoint y: 461, endPoint x: 927, endPoint y: 448, distance: 19.4
click at [942, 461] on link "View External Url" at bounding box center [984, 460] width 116 height 21
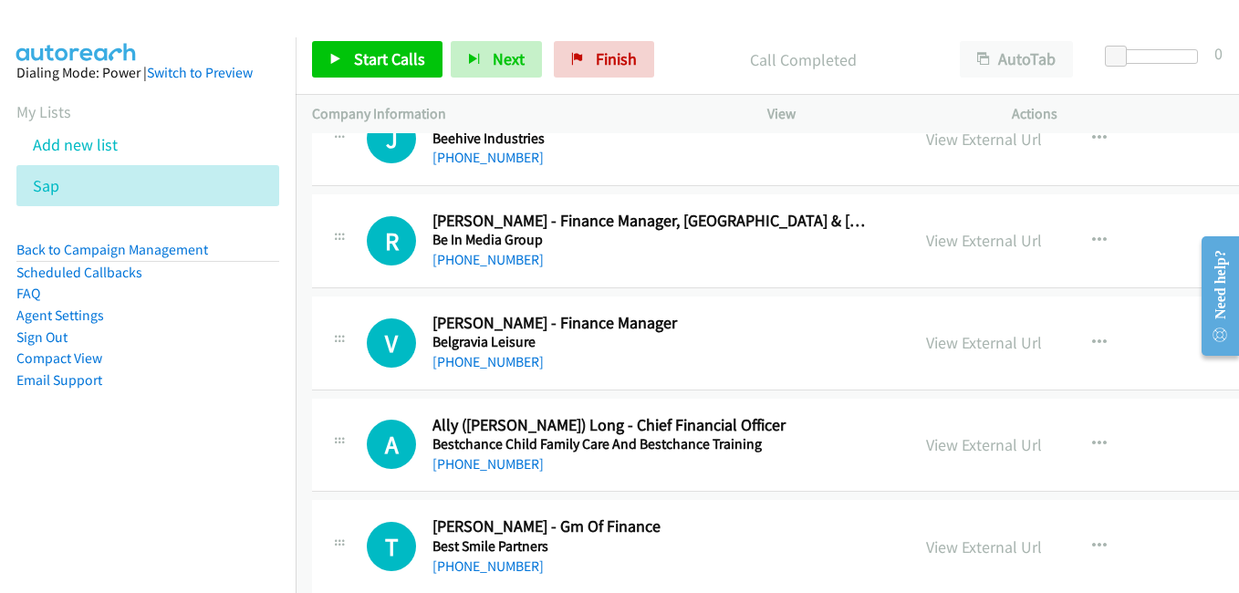
scroll to position [6845, 0]
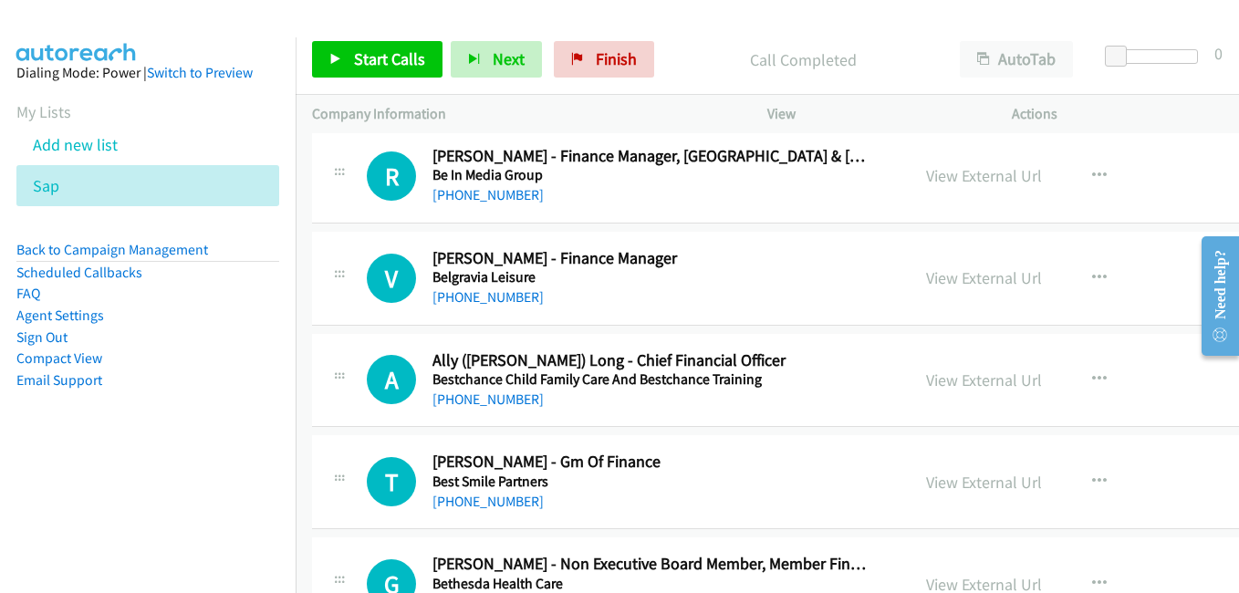
drag, startPoint x: 977, startPoint y: 380, endPoint x: 854, endPoint y: 321, distance: 136.3
click at [977, 380] on link "View External Url" at bounding box center [984, 380] width 116 height 21
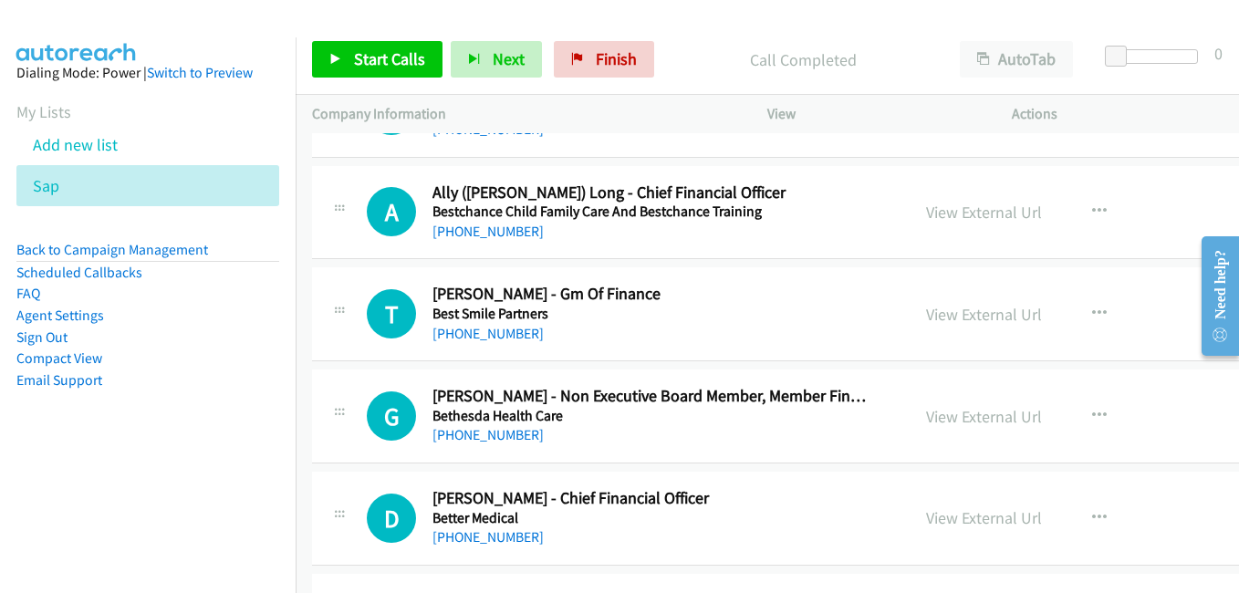
scroll to position [7027, 0]
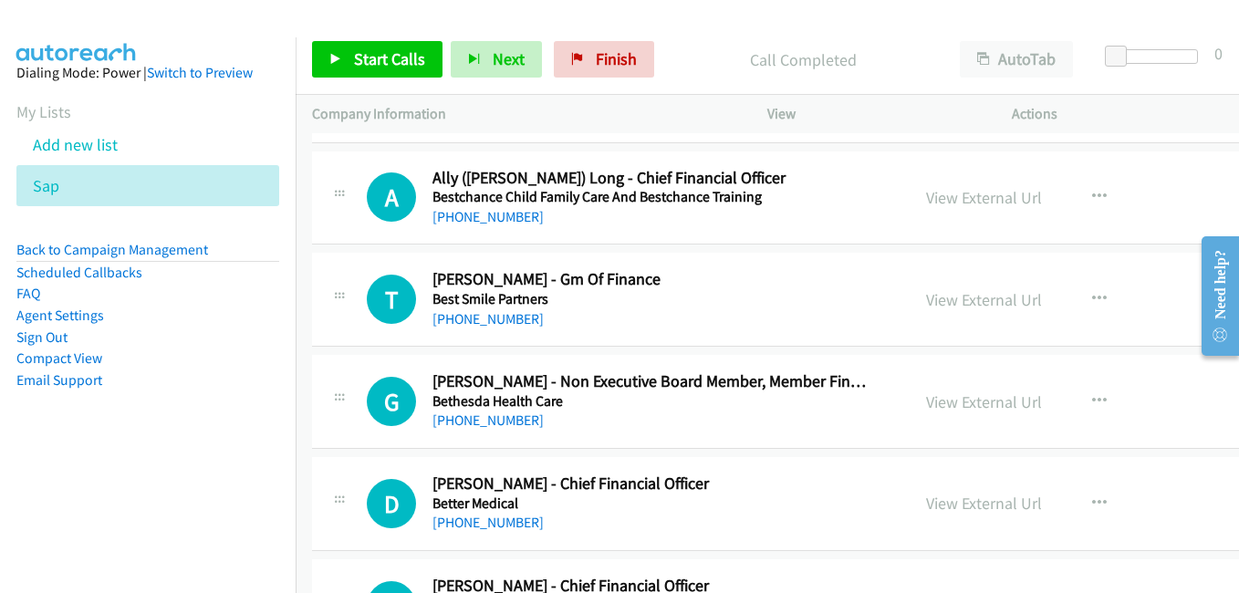
drag, startPoint x: 964, startPoint y: 297, endPoint x: 902, endPoint y: 287, distance: 62.9
click at [964, 297] on link "View External Url" at bounding box center [984, 299] width 116 height 21
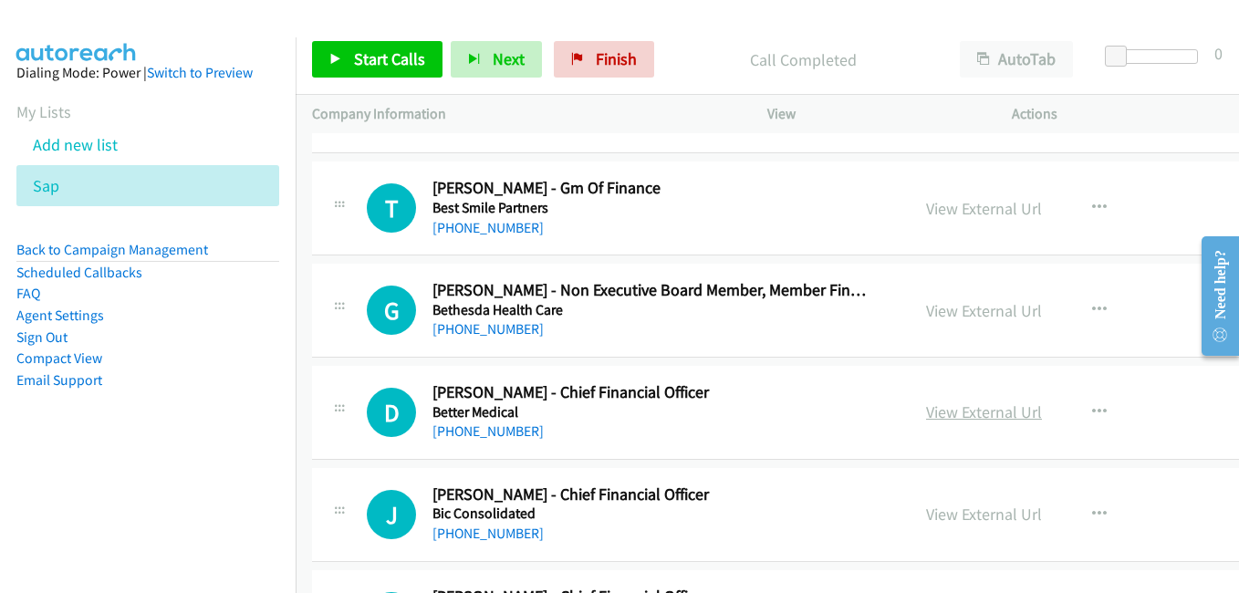
click at [953, 412] on link "View External Url" at bounding box center [984, 412] width 116 height 21
click at [962, 517] on link "View External Url" at bounding box center [984, 514] width 116 height 21
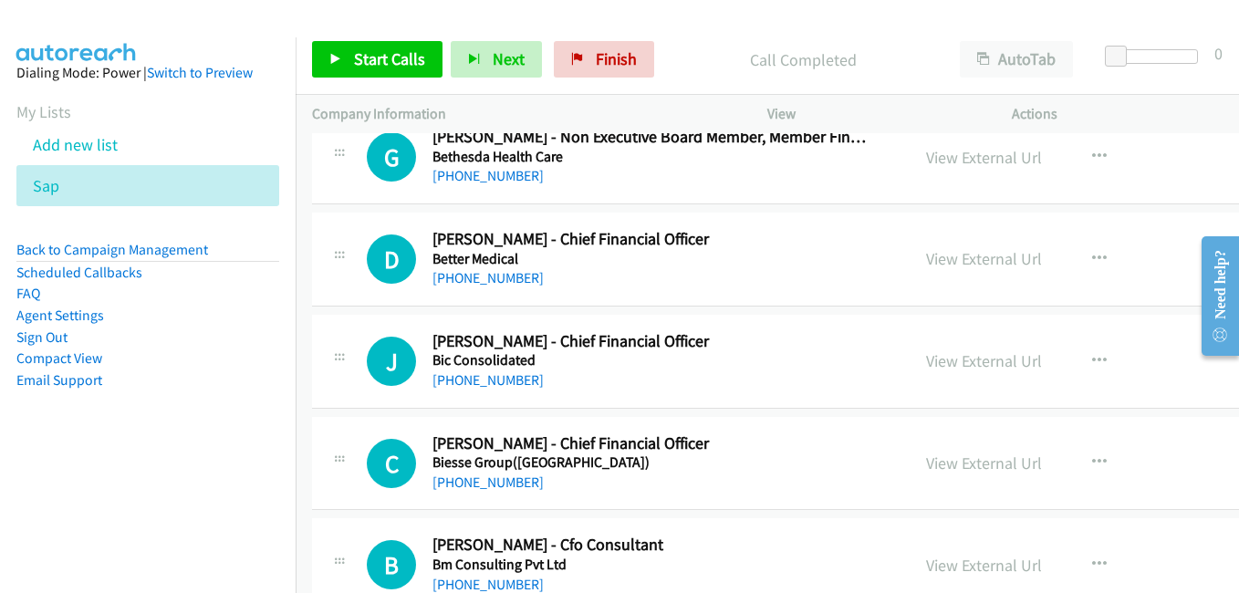
scroll to position [7392, 0]
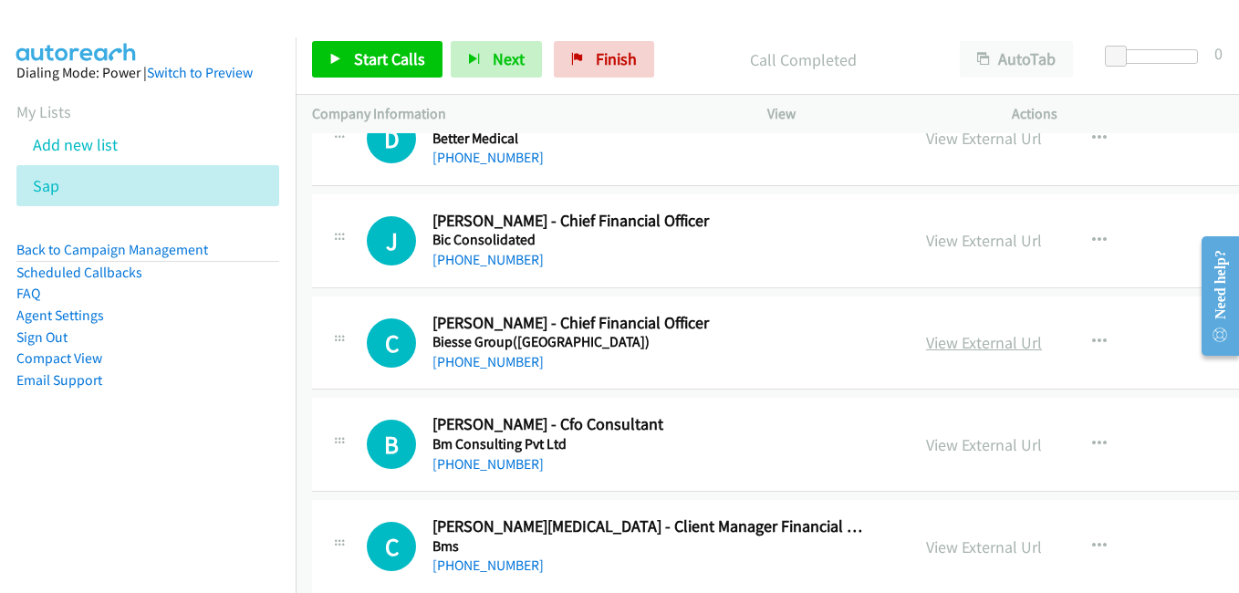
click at [940, 342] on link "View External Url" at bounding box center [984, 342] width 116 height 21
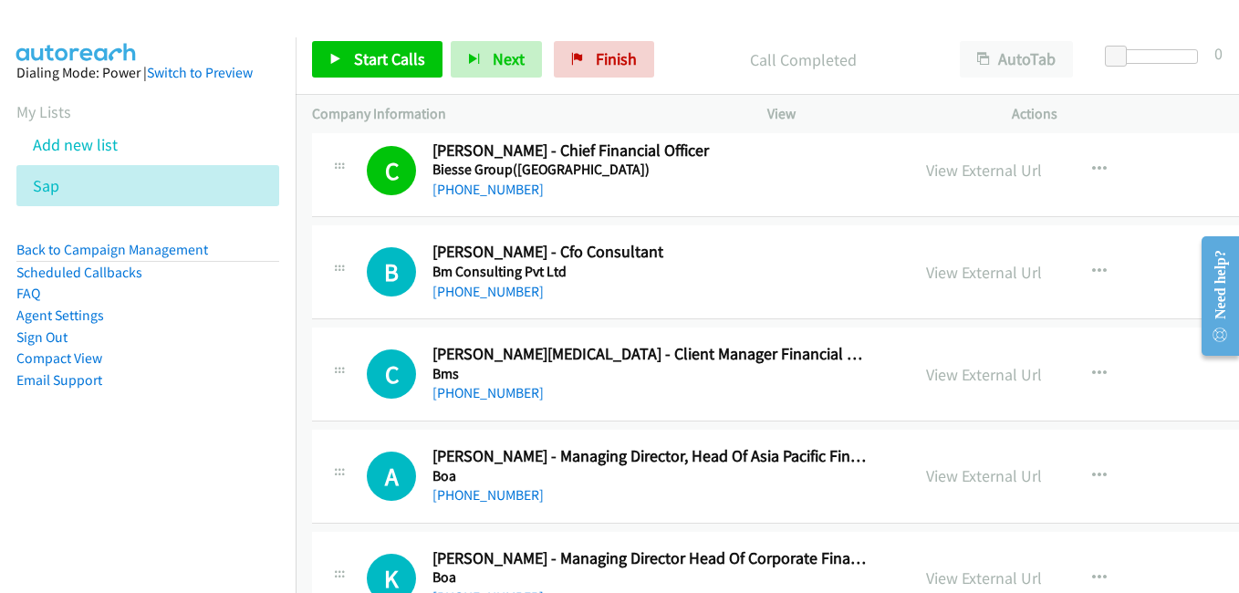
scroll to position [7575, 0]
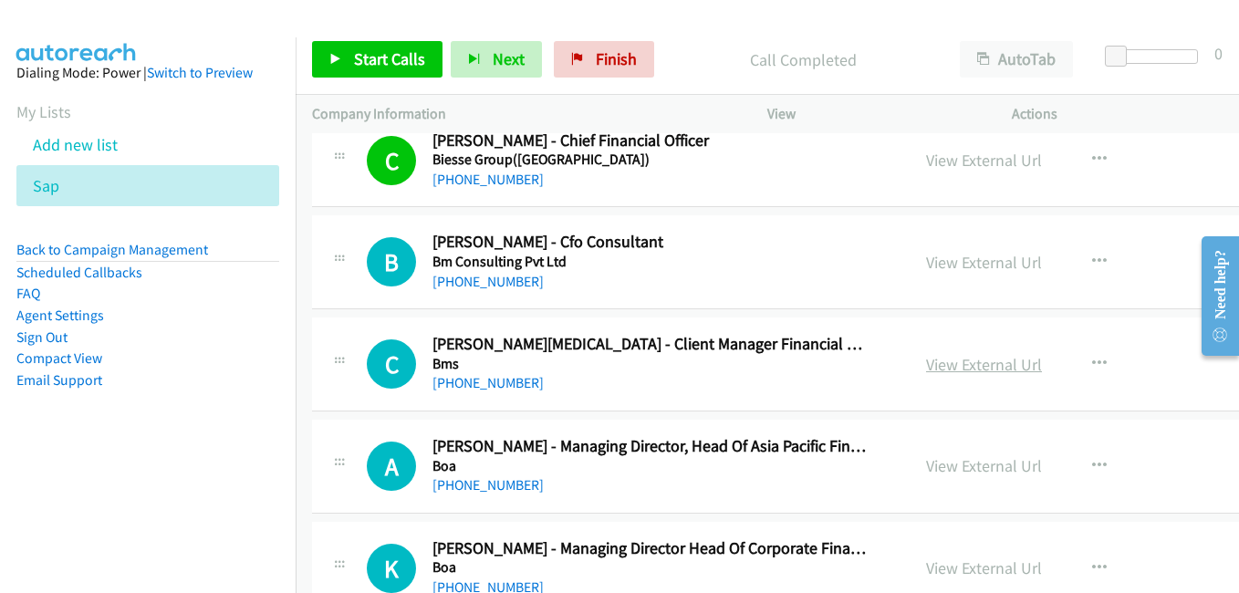
click at [948, 362] on link "View External Url" at bounding box center [984, 364] width 116 height 21
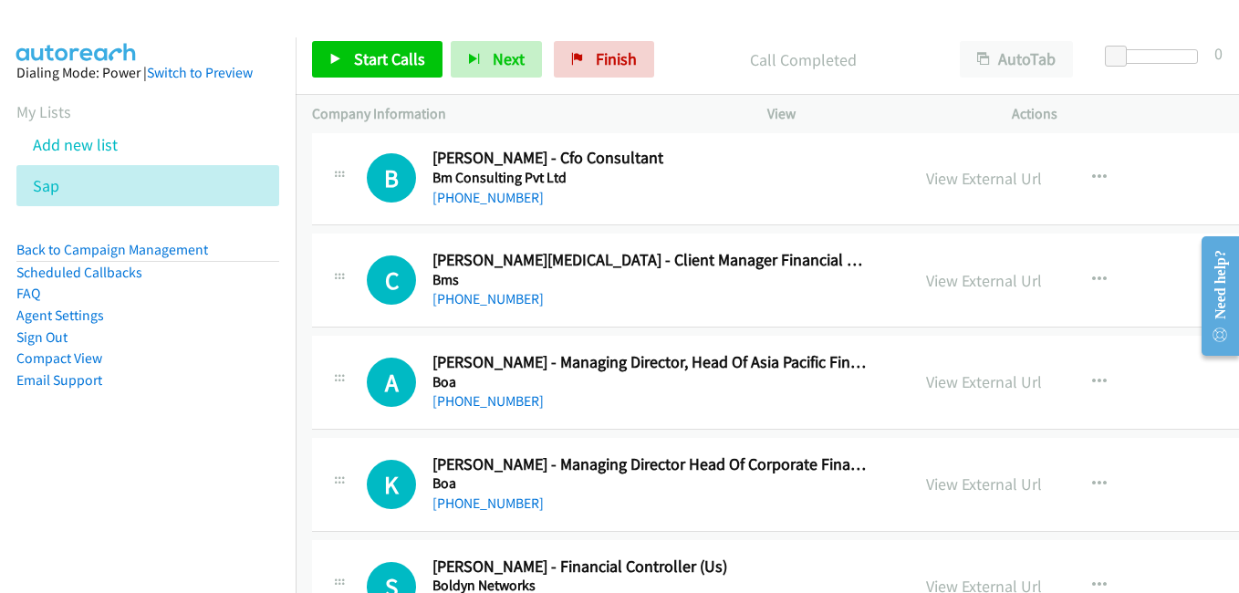
scroll to position [7757, 0]
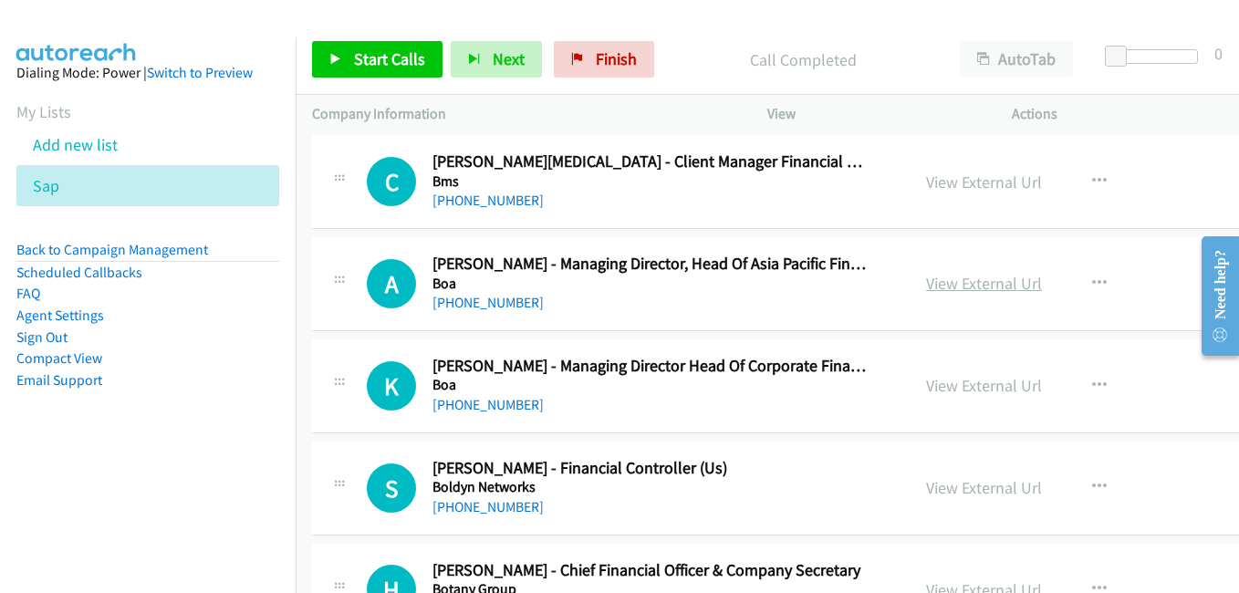
click at [991, 286] on link "View External Url" at bounding box center [984, 283] width 116 height 21
click at [972, 392] on link "View External Url" at bounding box center [984, 385] width 116 height 21
click at [987, 490] on link "View External Url" at bounding box center [984, 487] width 116 height 21
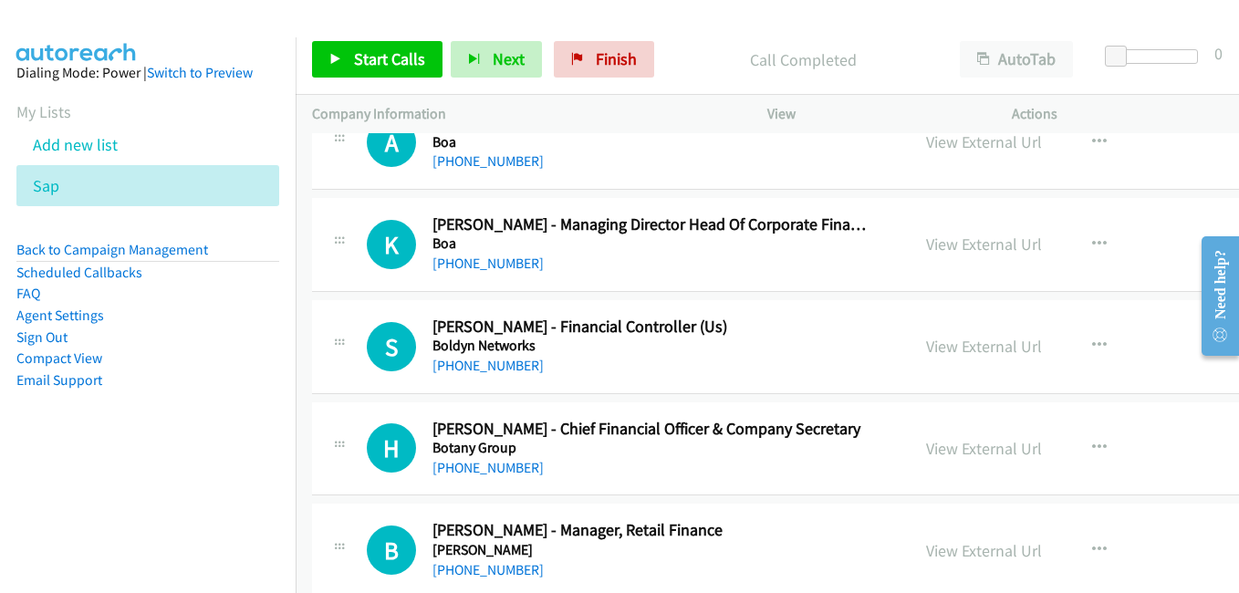
scroll to position [8031, 0]
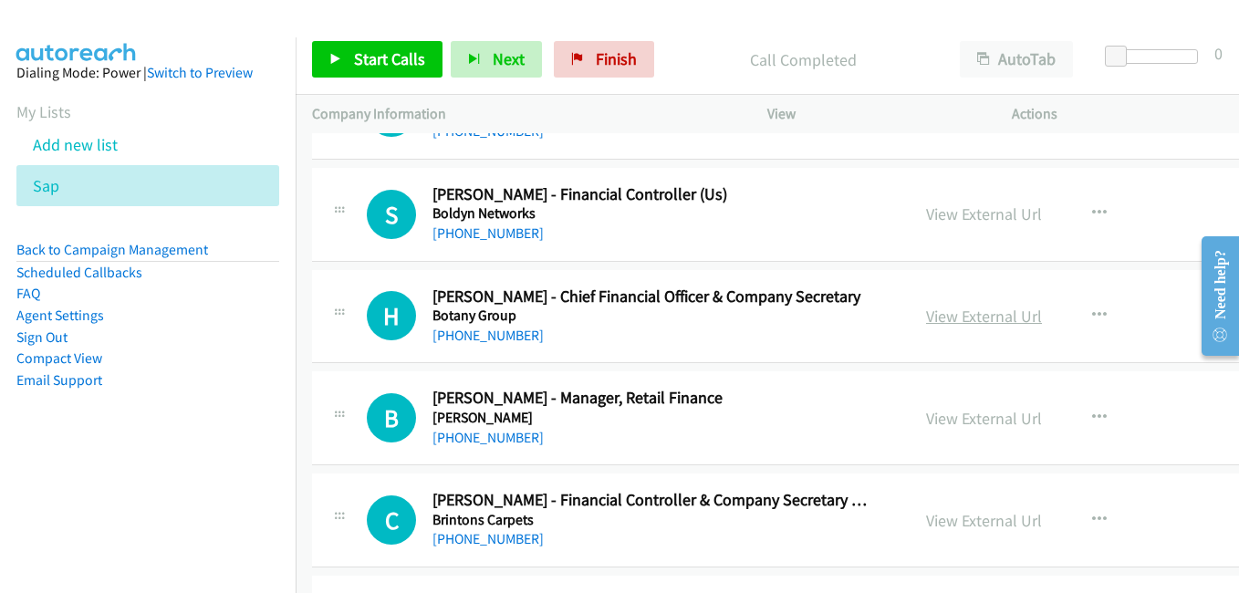
drag, startPoint x: 960, startPoint y: 320, endPoint x: 948, endPoint y: 318, distance: 12.2
click at [960, 320] on link "View External Url" at bounding box center [984, 316] width 116 height 21
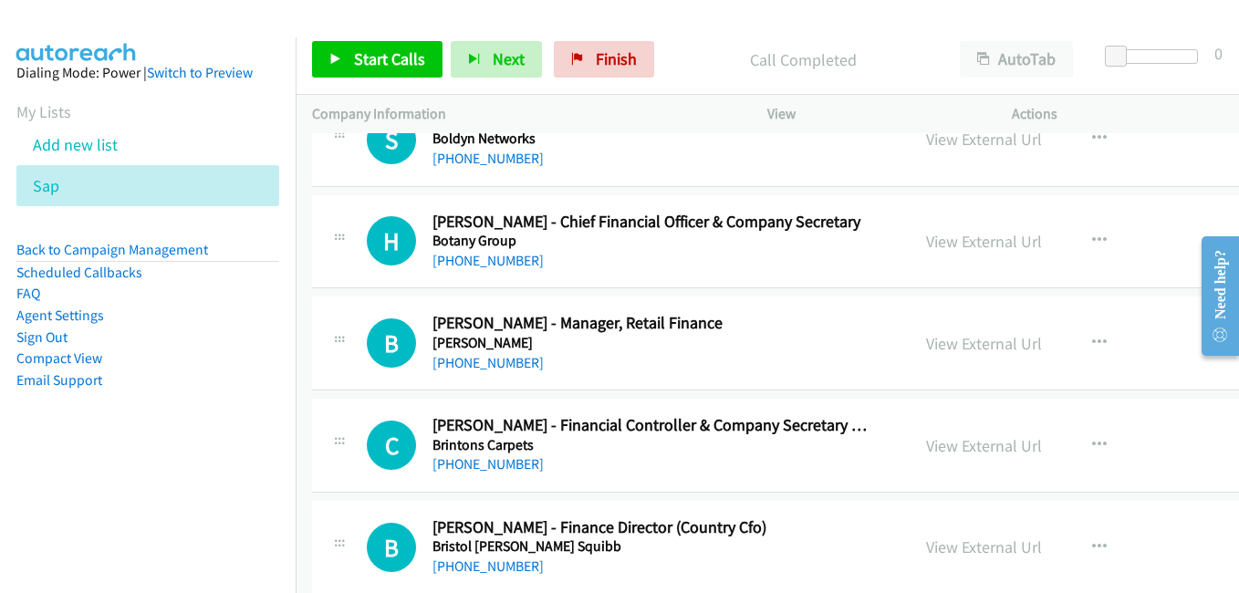
scroll to position [8122, 0]
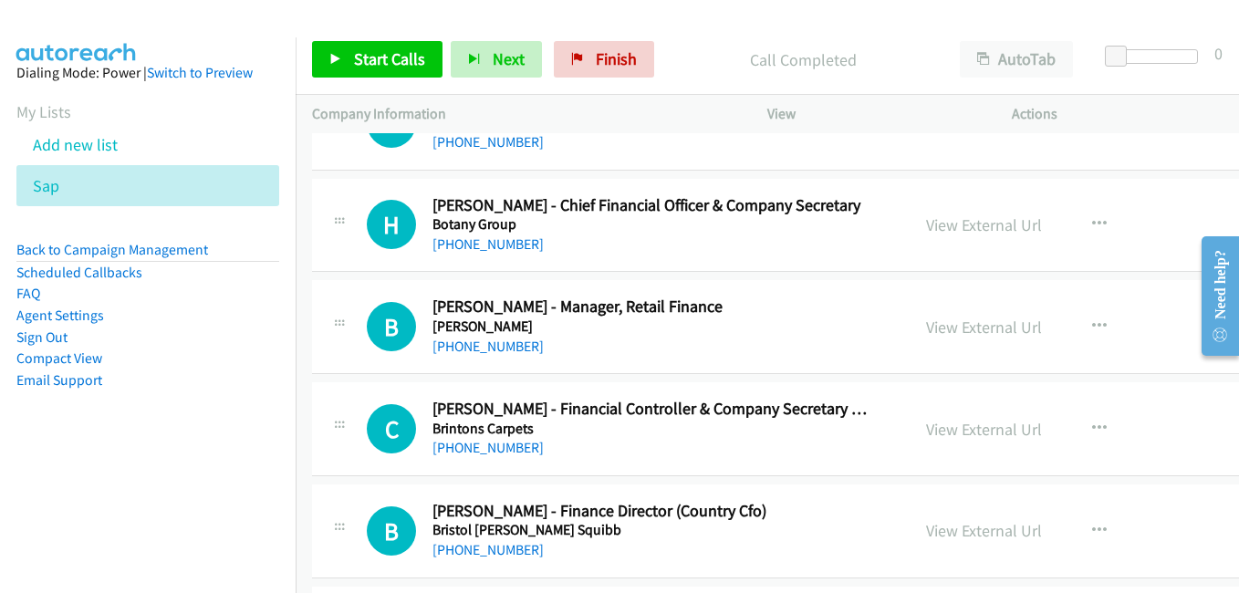
drag, startPoint x: 953, startPoint y: 328, endPoint x: 778, endPoint y: 284, distance: 180.6
click at [953, 328] on link "View External Url" at bounding box center [984, 327] width 116 height 21
click at [988, 440] on div "View External Url" at bounding box center [984, 429] width 116 height 25
click at [988, 434] on link "View External Url" at bounding box center [984, 429] width 116 height 21
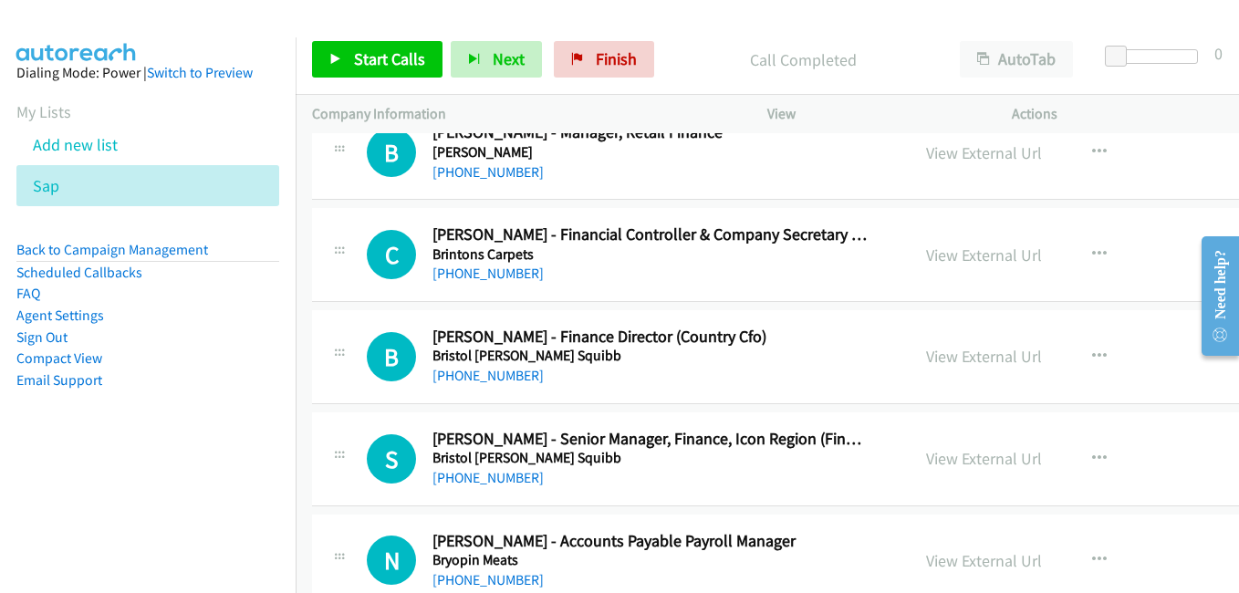
scroll to position [8396, 0]
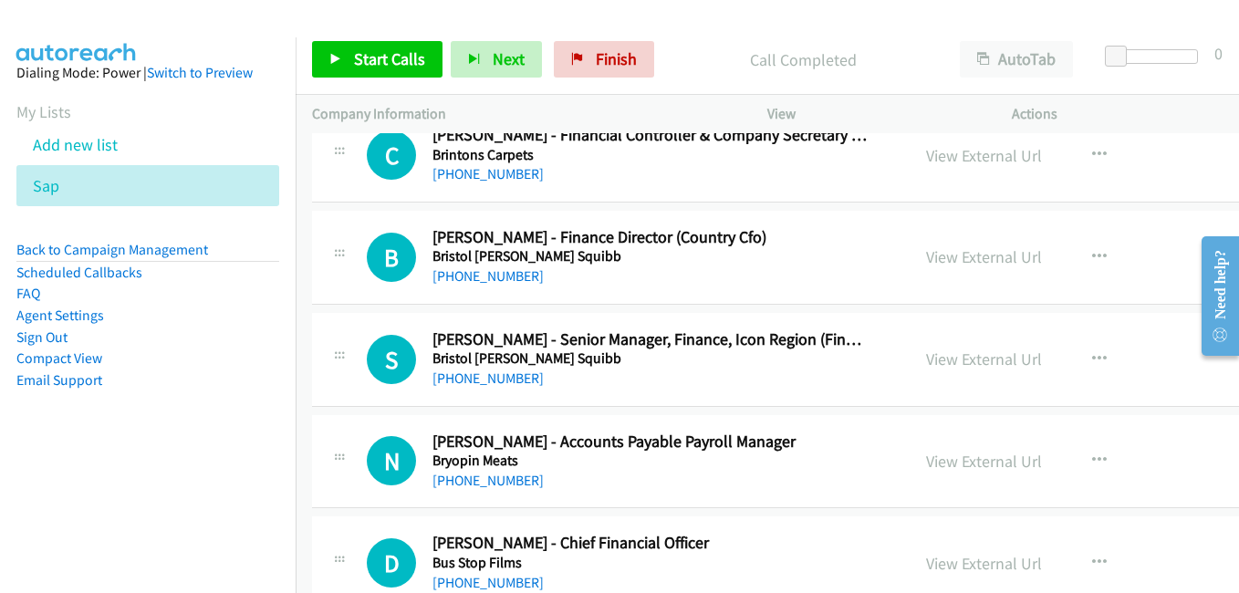
drag, startPoint x: 963, startPoint y: 258, endPoint x: 691, endPoint y: 168, distance: 286.6
click at [963, 258] on link "View External Url" at bounding box center [984, 256] width 116 height 21
drag, startPoint x: 966, startPoint y: 362, endPoint x: 950, endPoint y: 360, distance: 16.5
click at [966, 362] on link "View External Url" at bounding box center [984, 359] width 116 height 21
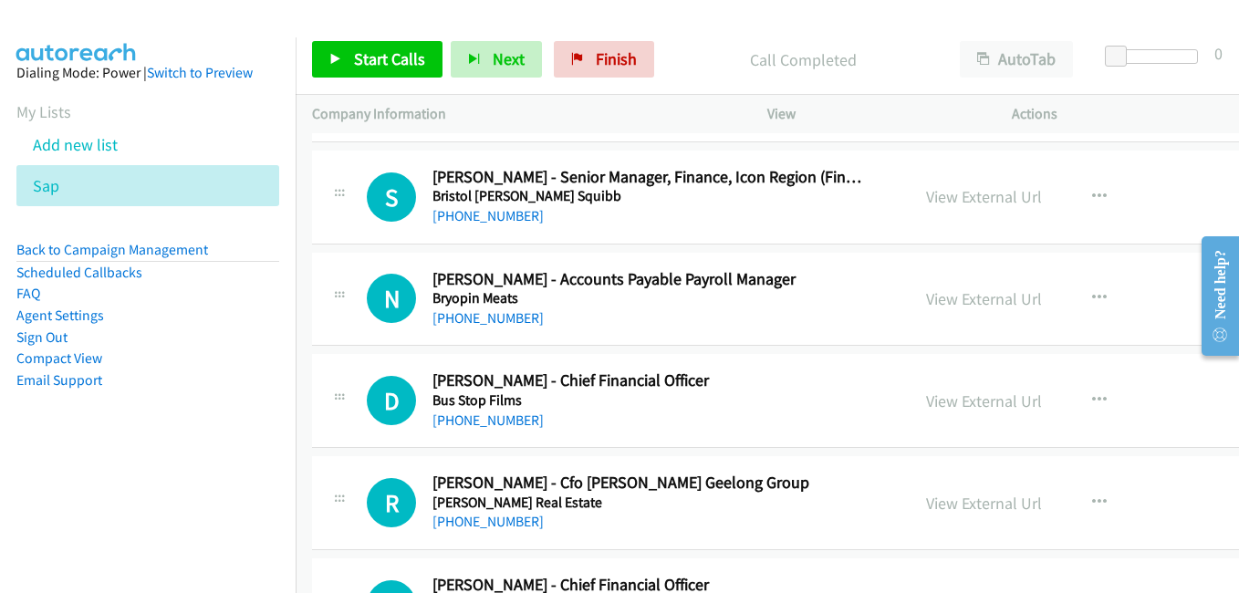
scroll to position [8579, 0]
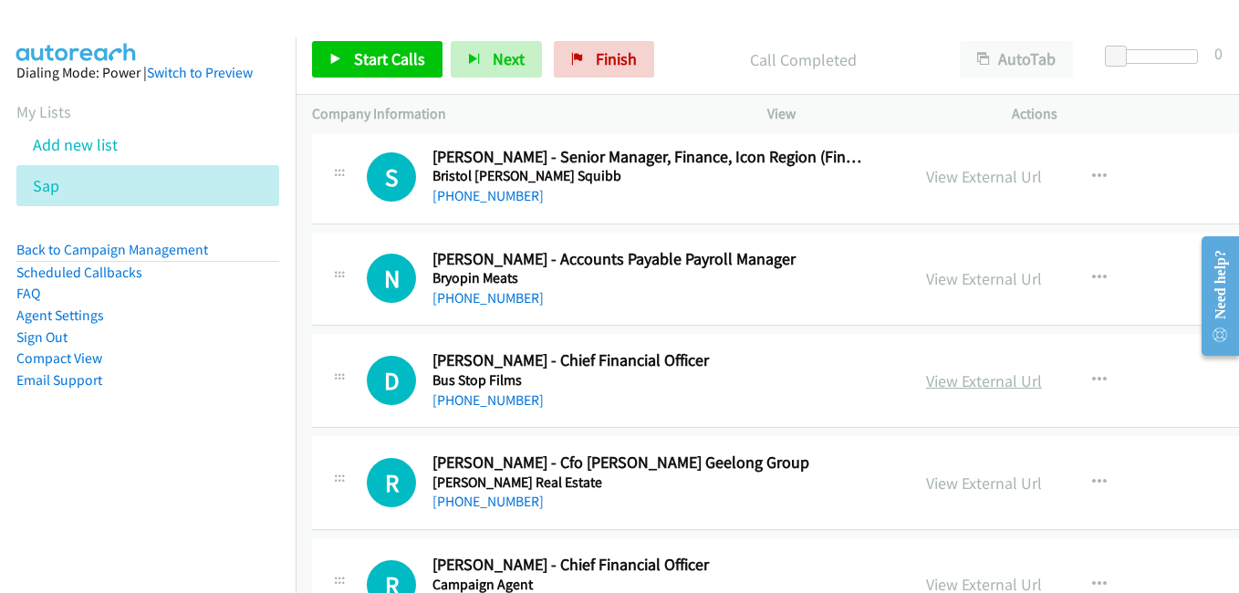
click at [942, 381] on link "View External Url" at bounding box center [984, 381] width 116 height 21
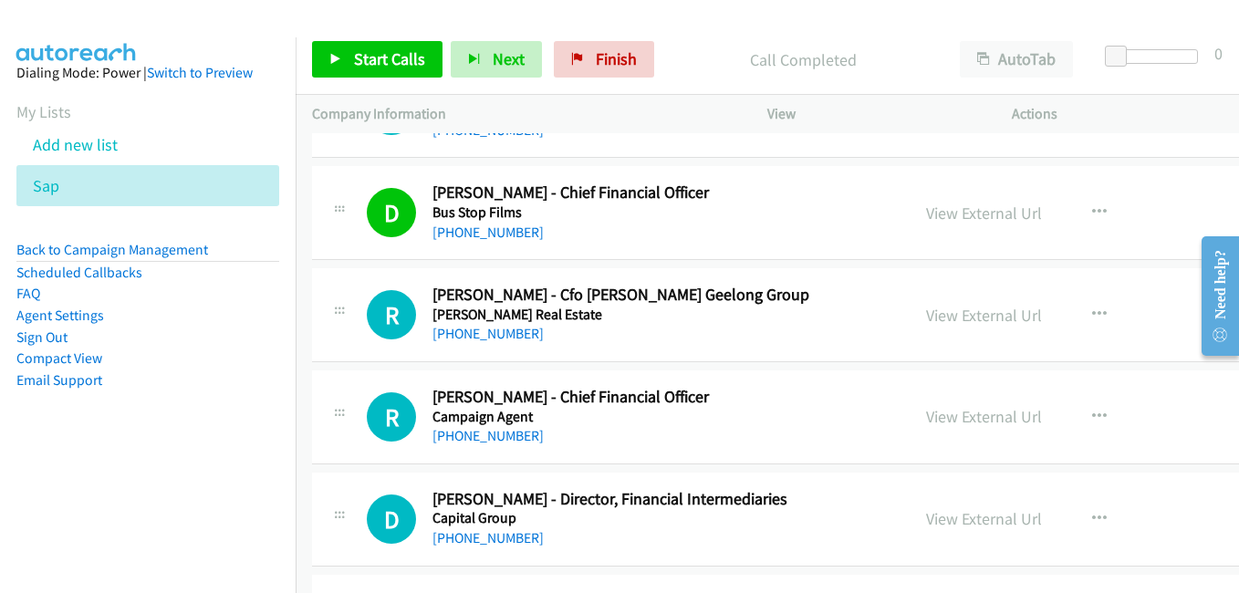
scroll to position [8853, 0]
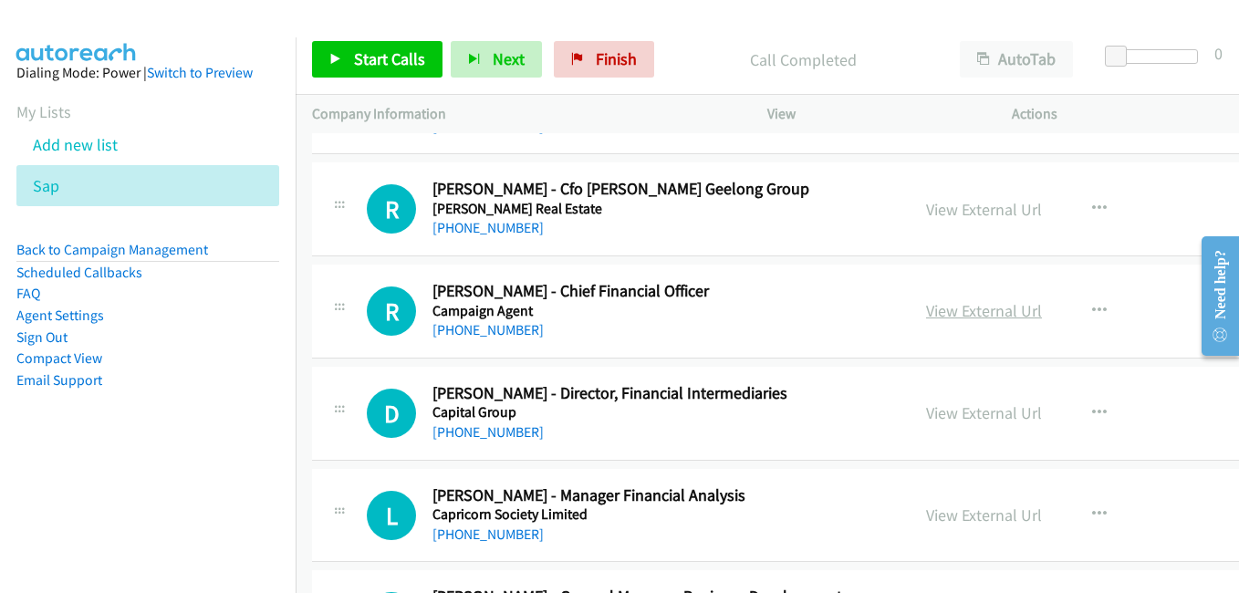
click at [981, 316] on link "View External Url" at bounding box center [984, 310] width 116 height 21
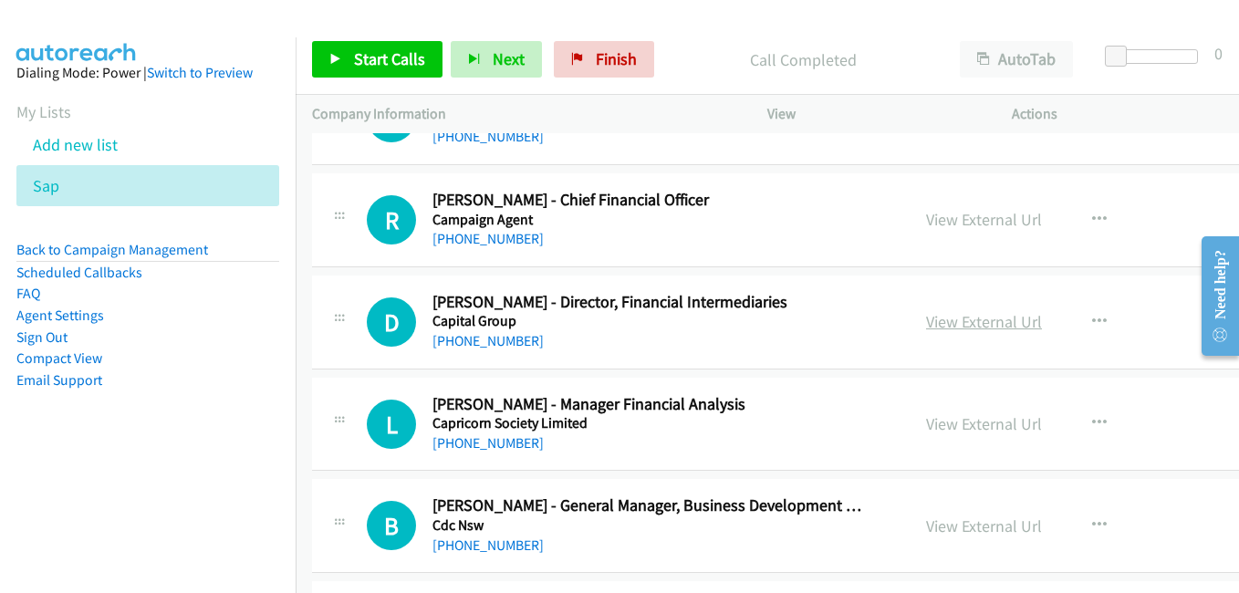
click at [970, 324] on link "View External Url" at bounding box center [984, 321] width 116 height 21
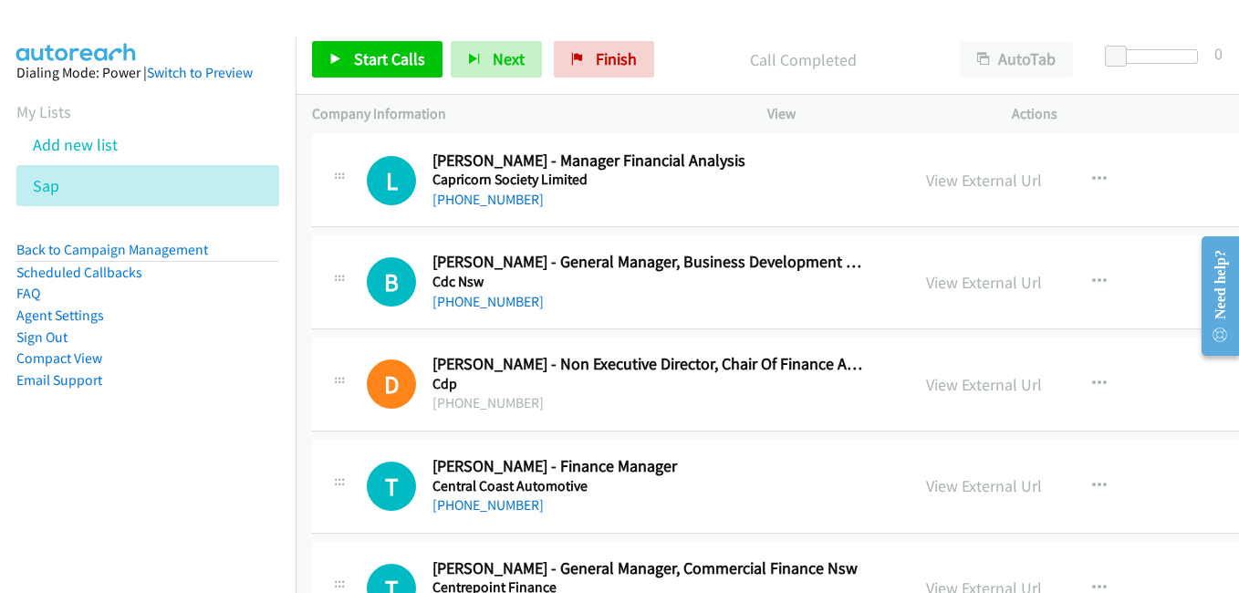
scroll to position [9218, 0]
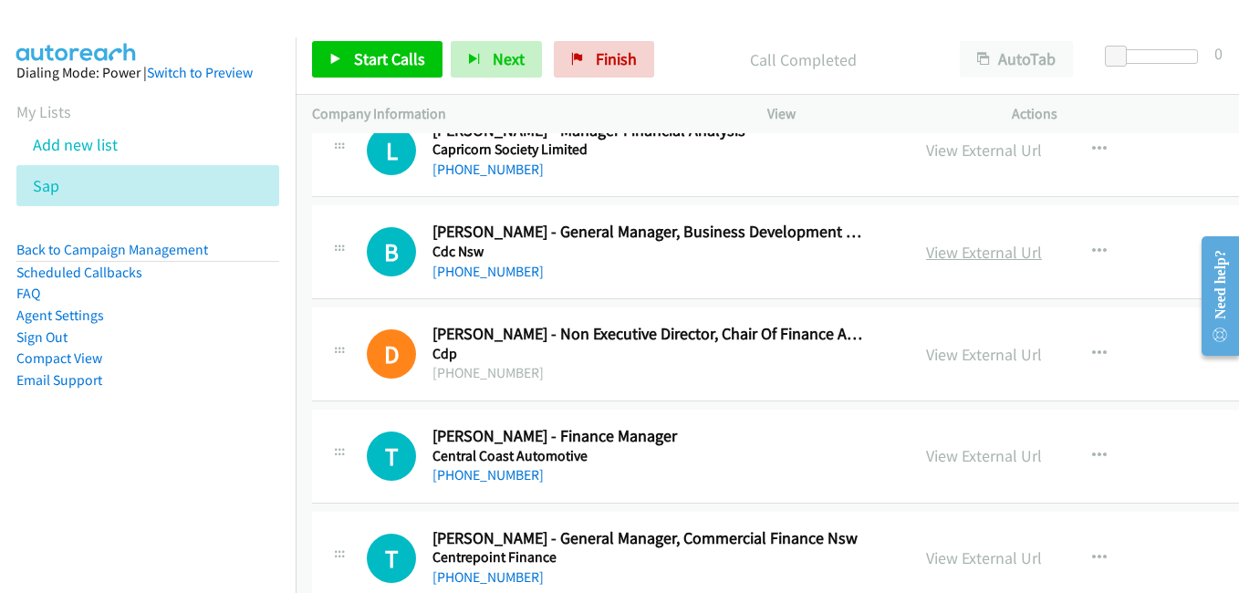
click at [970, 260] on link "View External Url" at bounding box center [984, 252] width 116 height 21
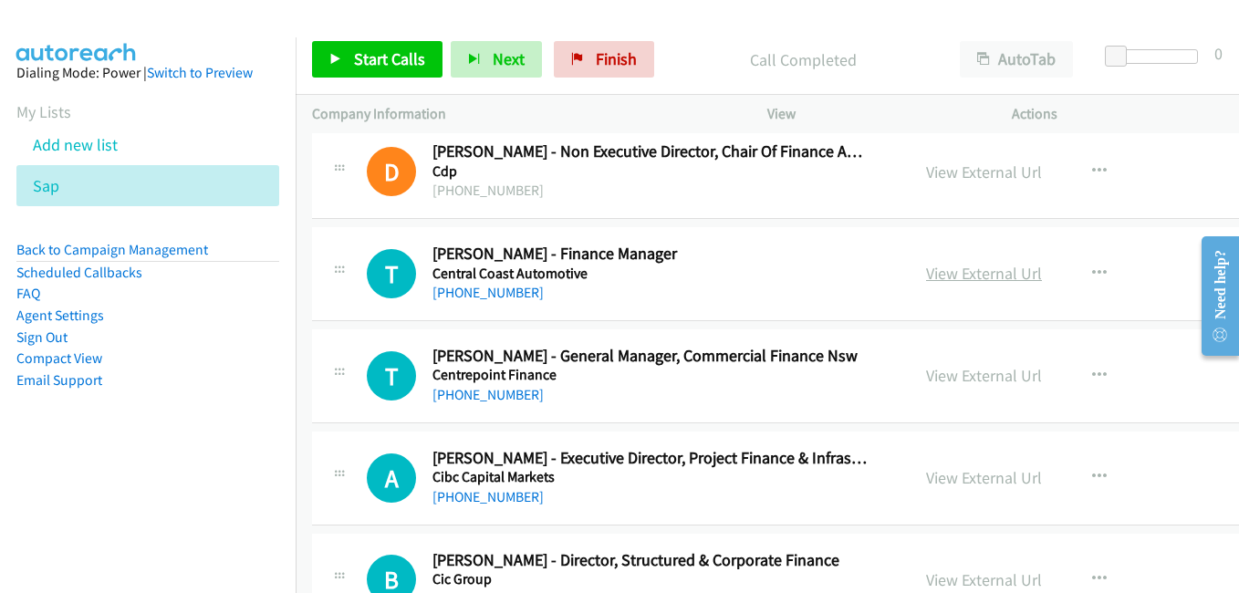
click at [962, 269] on link "View External Url" at bounding box center [984, 273] width 116 height 21
click at [969, 382] on link "View External Url" at bounding box center [984, 375] width 116 height 21
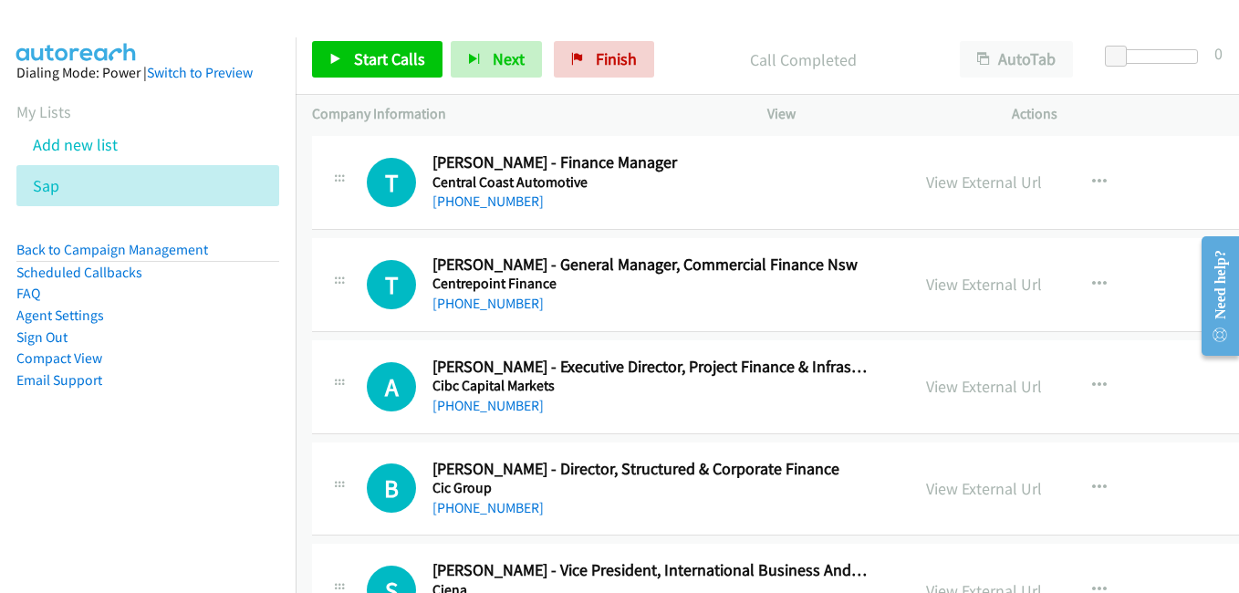
scroll to position [9674, 0]
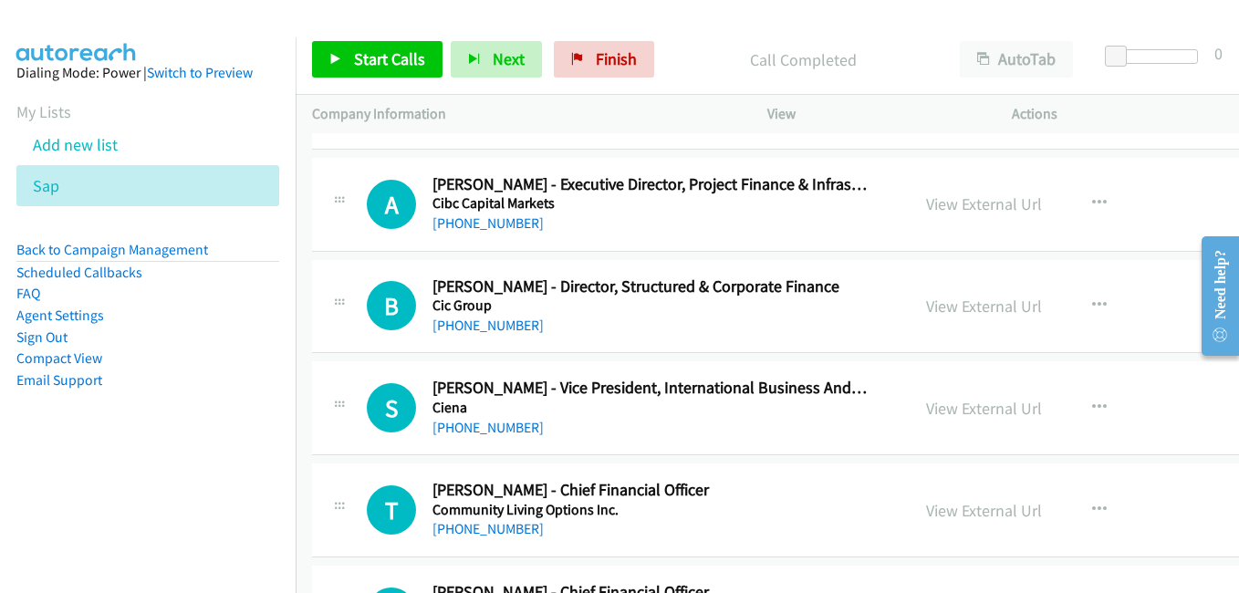
drag, startPoint x: 929, startPoint y: 309, endPoint x: 833, endPoint y: 287, distance: 98.5
click at [929, 309] on link "View External Url" at bounding box center [984, 306] width 116 height 21
click at [981, 412] on link "View External Url" at bounding box center [984, 408] width 116 height 21
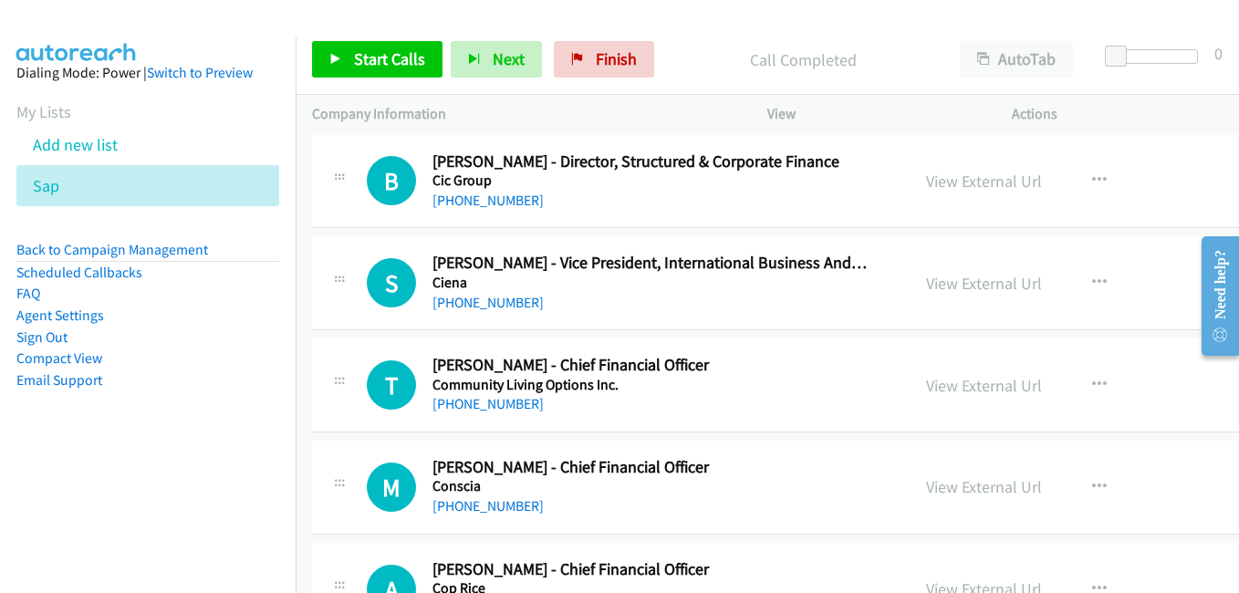
scroll to position [9856, 0]
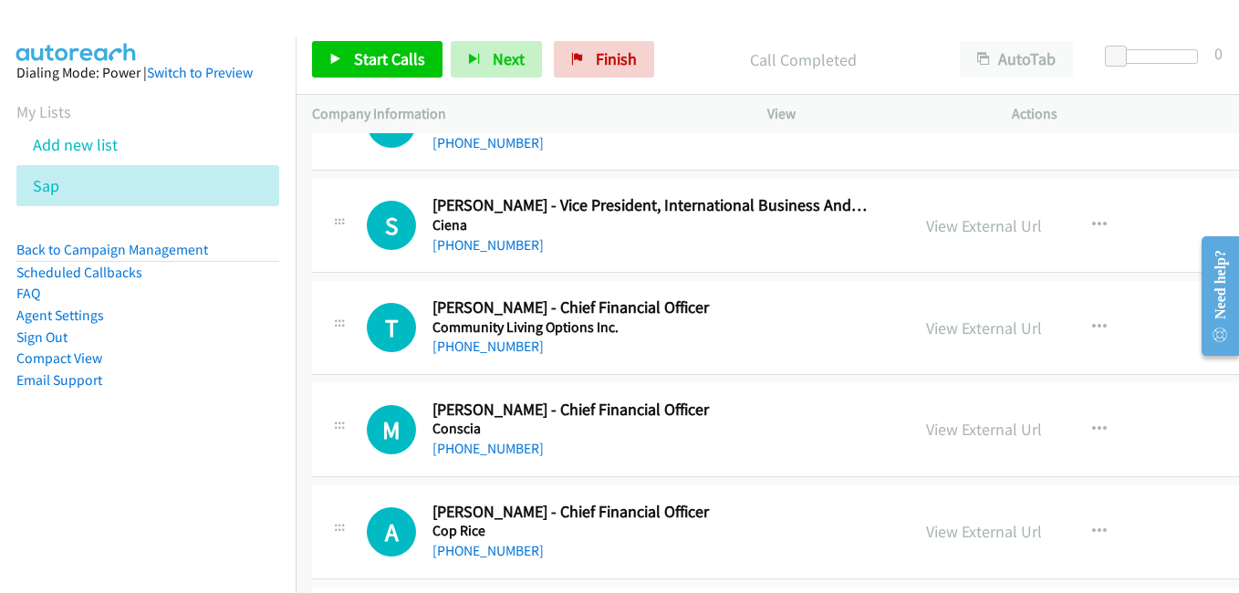
drag, startPoint x: 961, startPoint y: 321, endPoint x: 963, endPoint y: 311, distance: 10.2
click at [961, 321] on link "View External Url" at bounding box center [984, 328] width 116 height 21
click at [988, 427] on link "View External Url" at bounding box center [984, 429] width 116 height 21
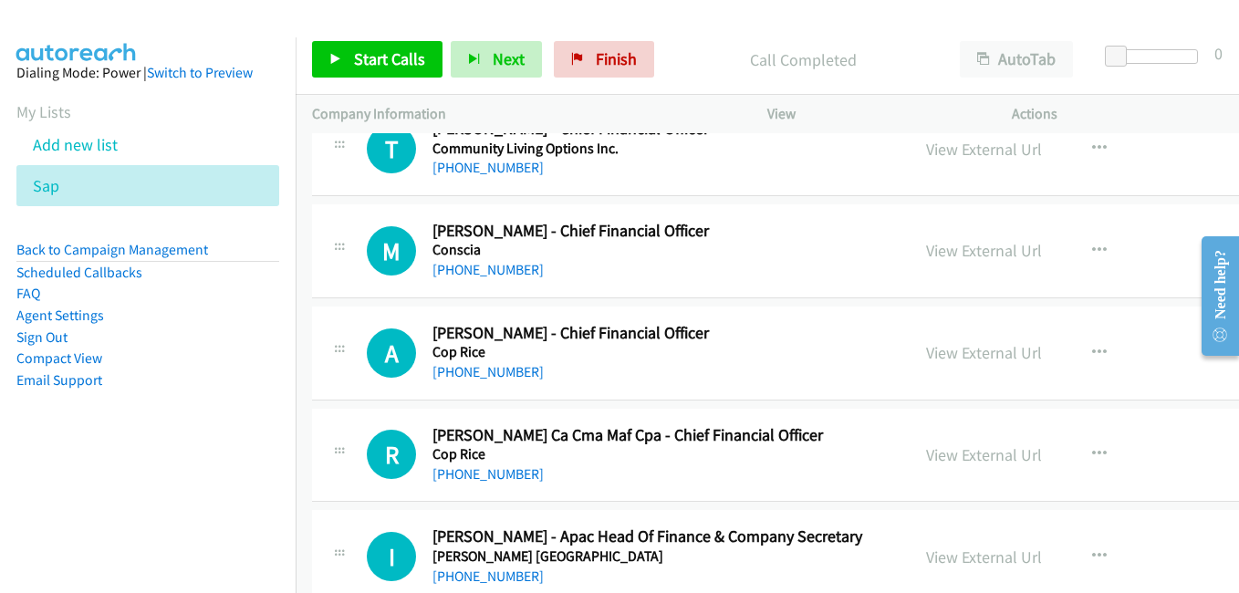
scroll to position [10039, 0]
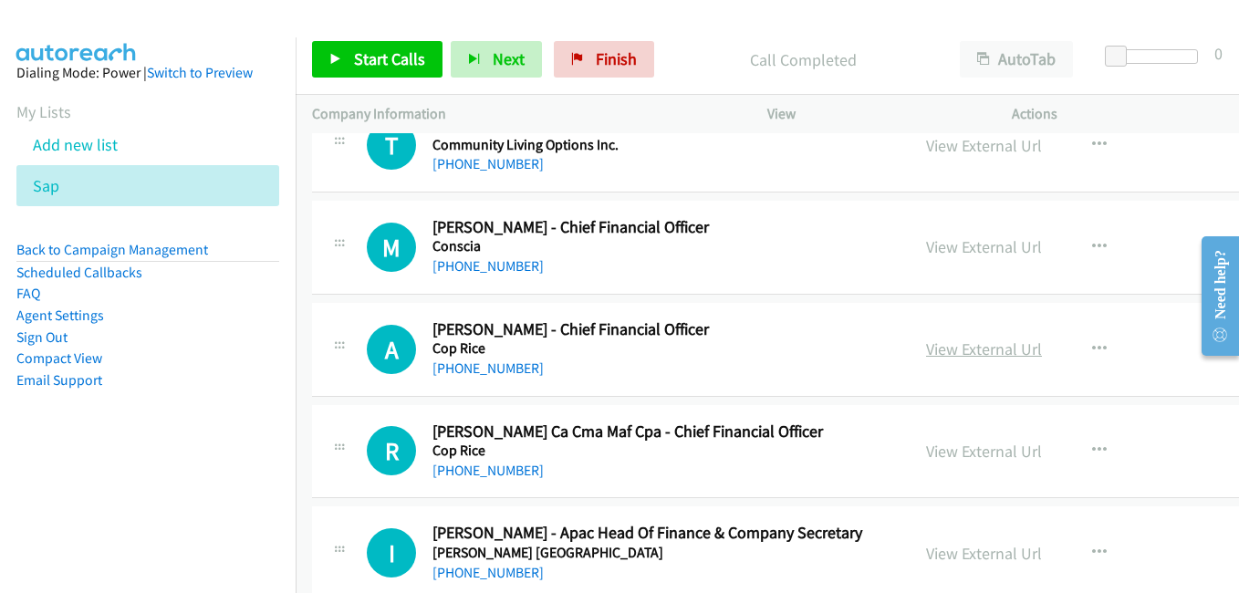
click at [941, 350] on link "View External Url" at bounding box center [984, 349] width 116 height 21
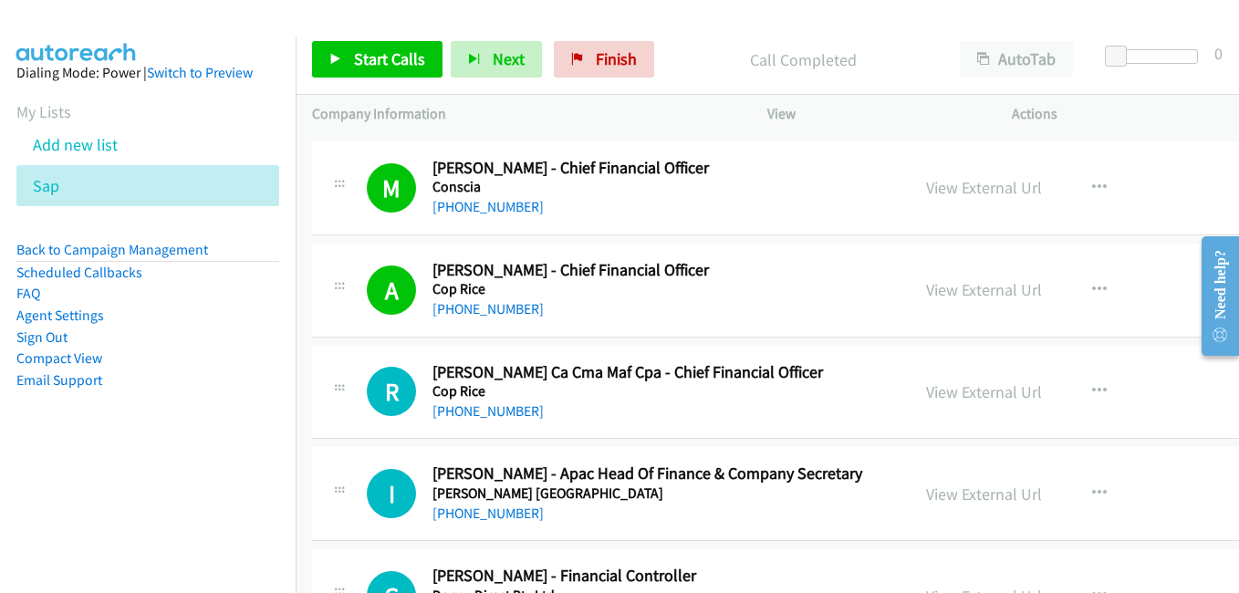
scroll to position [10130, 0]
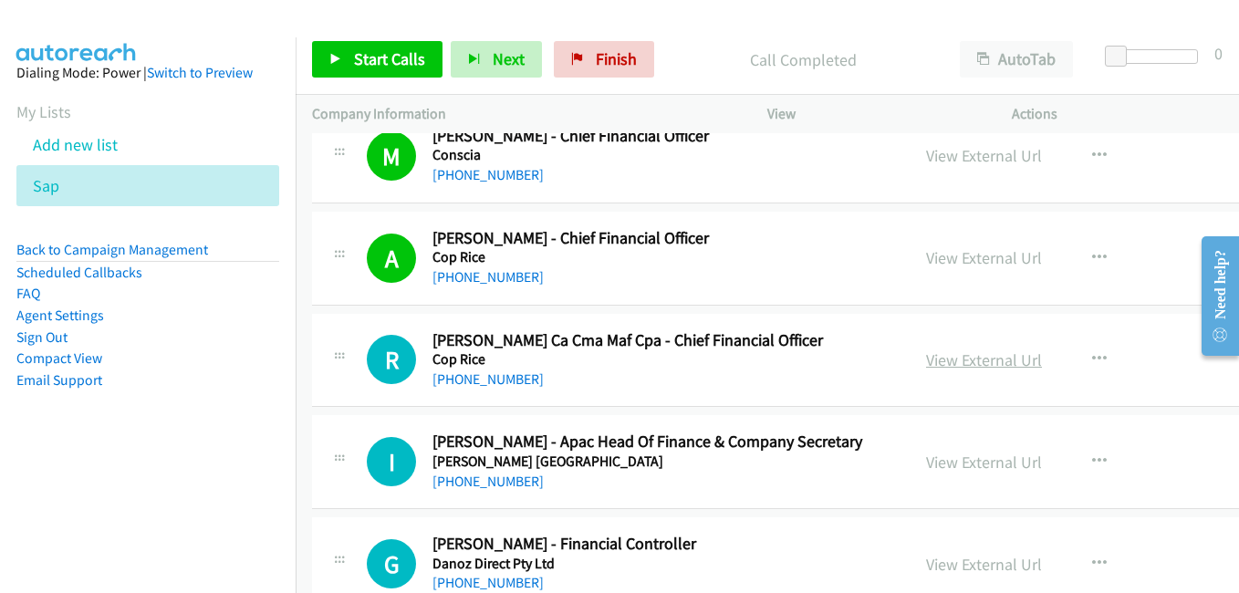
click at [965, 361] on link "View External Url" at bounding box center [984, 360] width 116 height 21
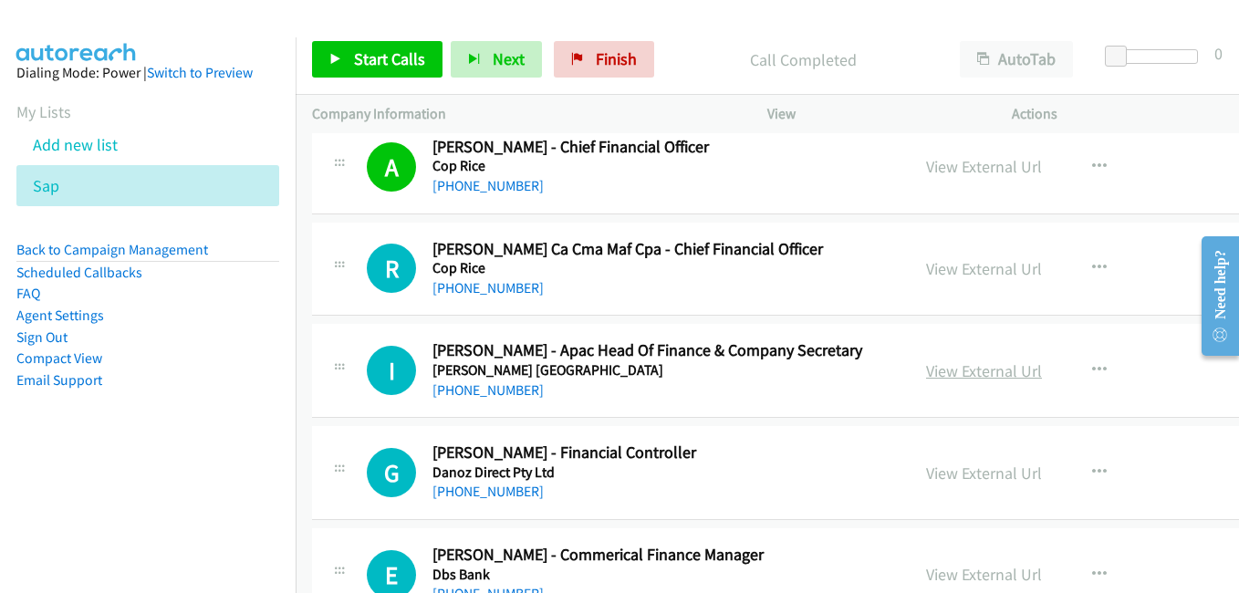
click at [986, 381] on link "View External Url" at bounding box center [984, 370] width 116 height 21
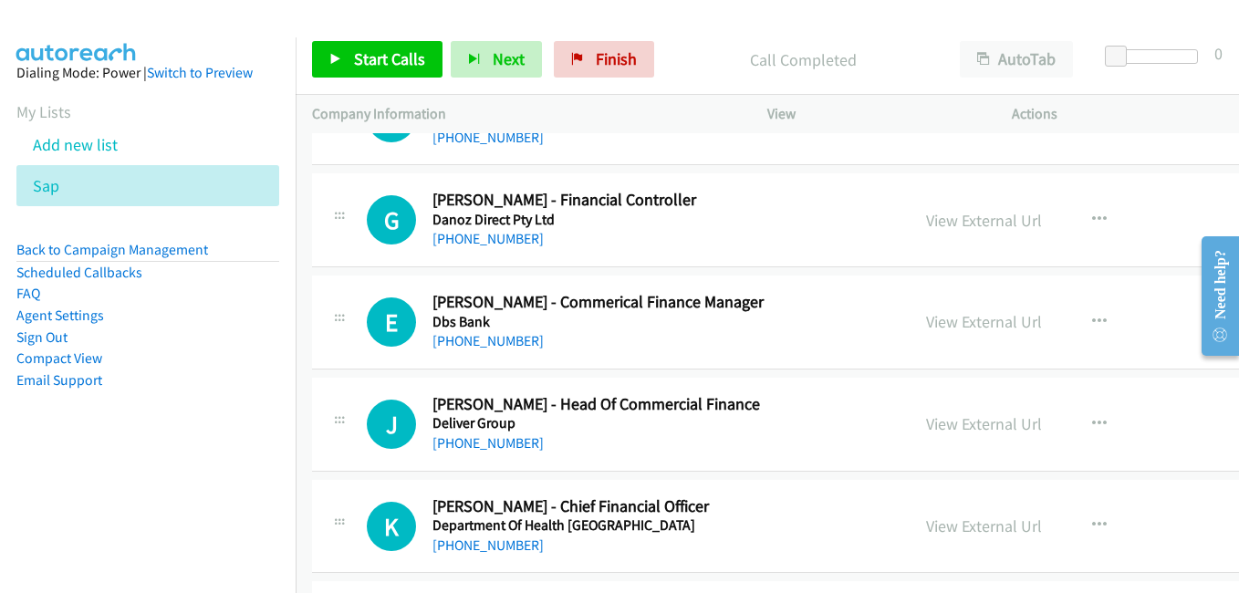
scroll to position [10495, 0]
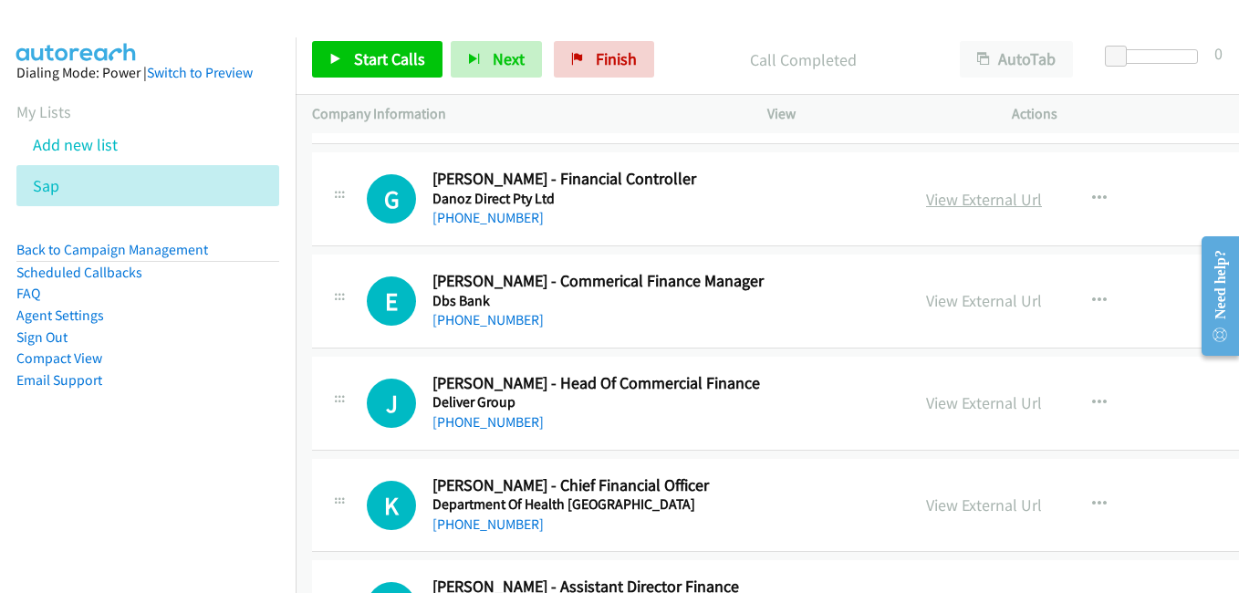
click at [960, 208] on link "View External Url" at bounding box center [984, 199] width 116 height 21
drag, startPoint x: 971, startPoint y: 306, endPoint x: 961, endPoint y: 307, distance: 10.1
click at [971, 306] on link "View External Url" at bounding box center [984, 300] width 116 height 21
click at [956, 407] on link "View External Url" at bounding box center [984, 402] width 116 height 21
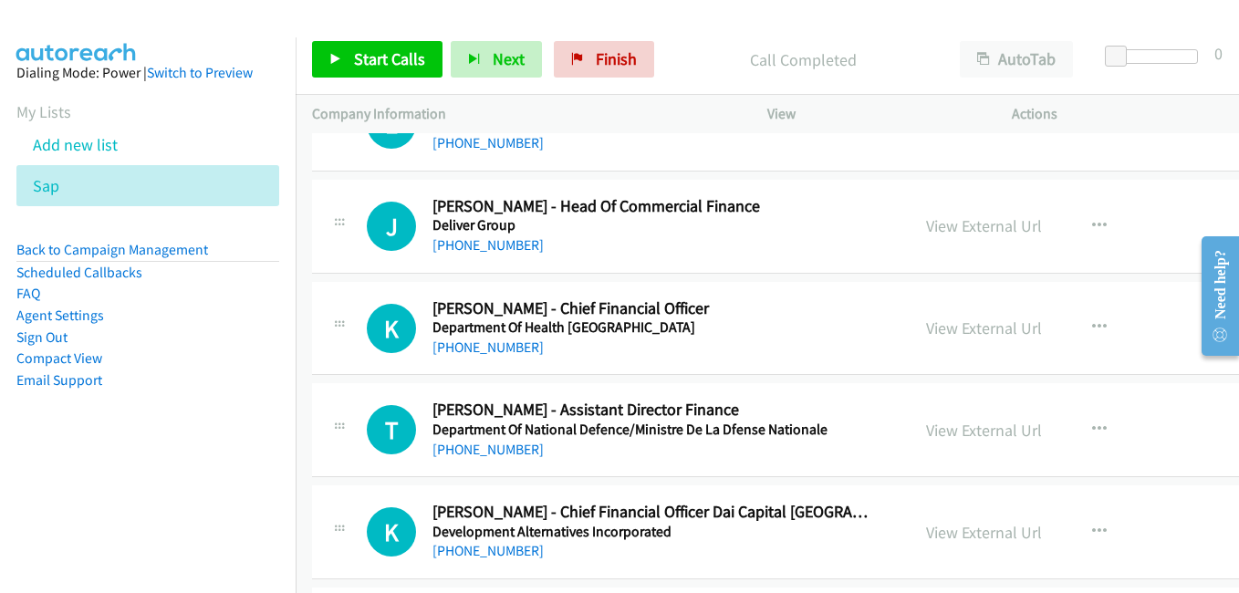
scroll to position [10678, 0]
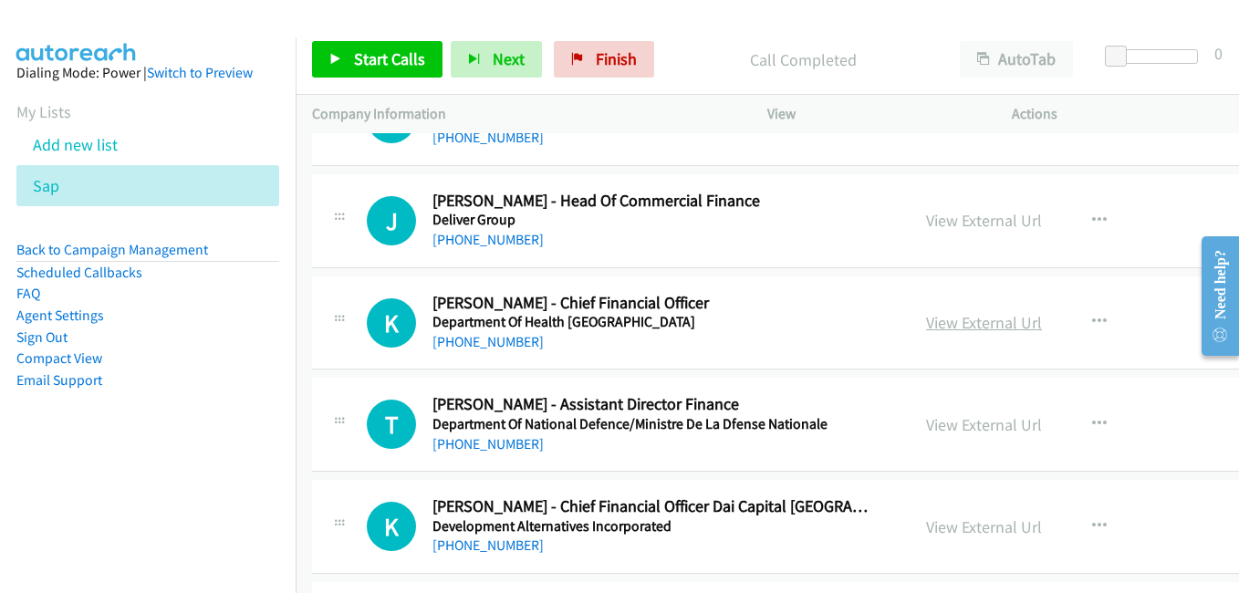
click at [964, 327] on link "View External Url" at bounding box center [984, 322] width 116 height 21
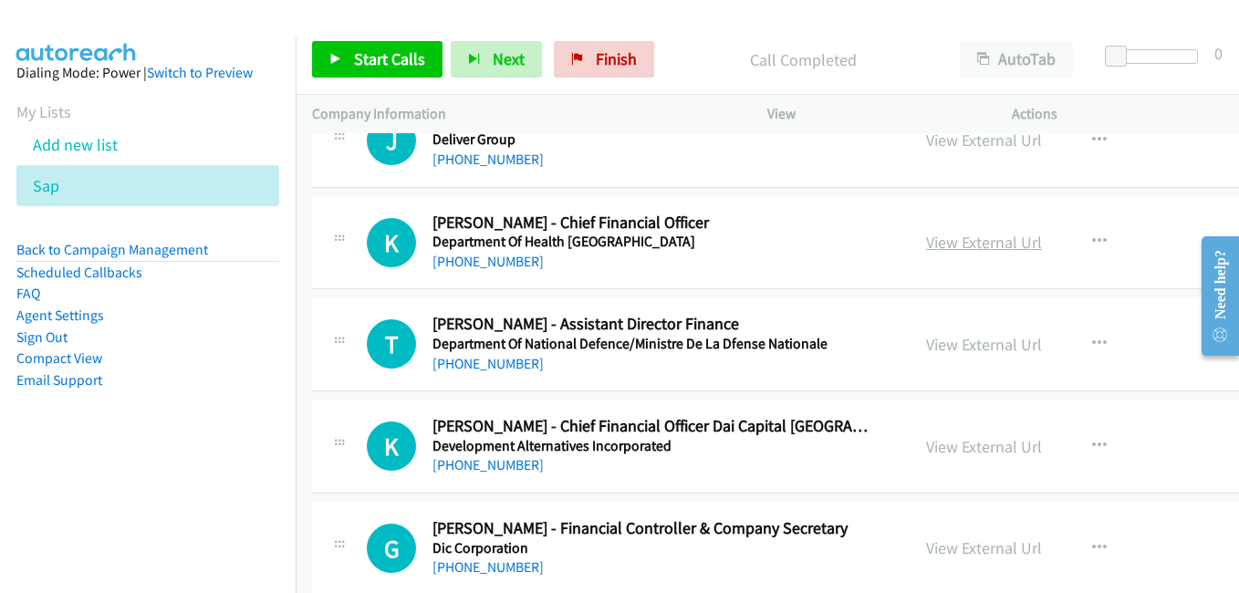
scroll to position [10769, 0]
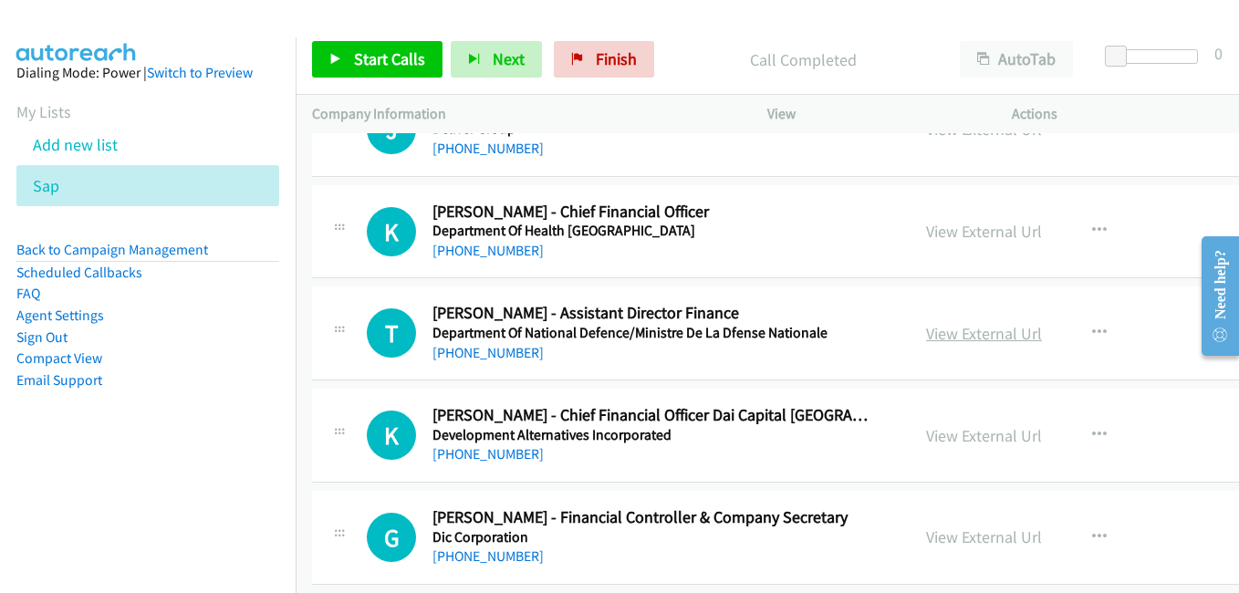
click at [974, 334] on link "View External Url" at bounding box center [984, 333] width 116 height 21
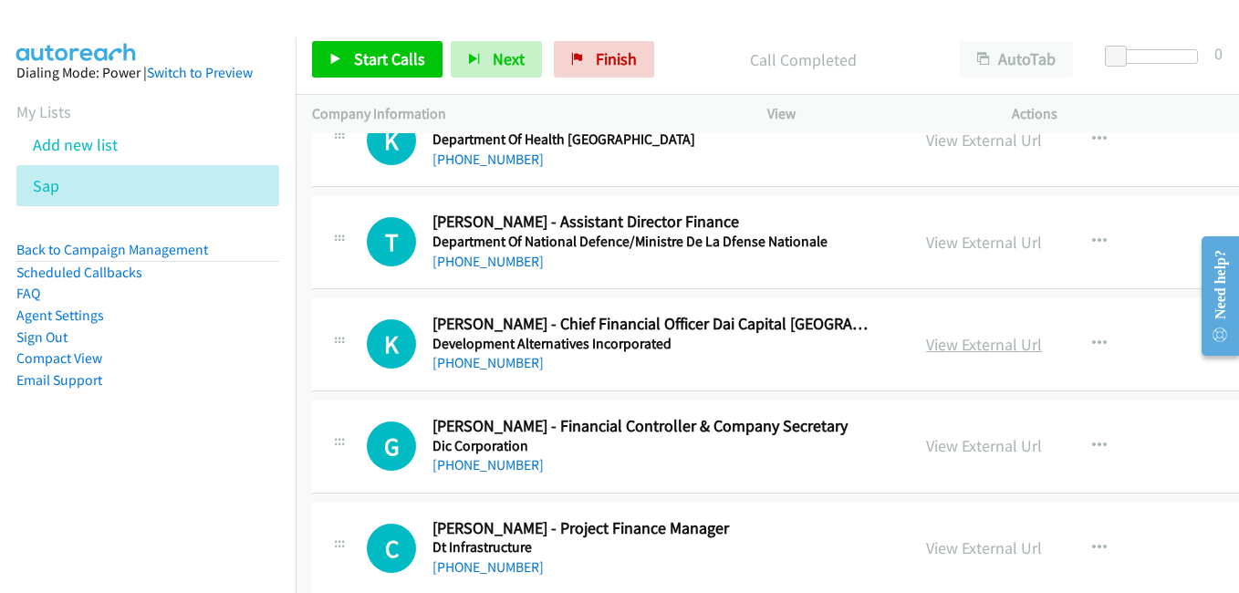
click at [981, 345] on link "View External Url" at bounding box center [984, 344] width 116 height 21
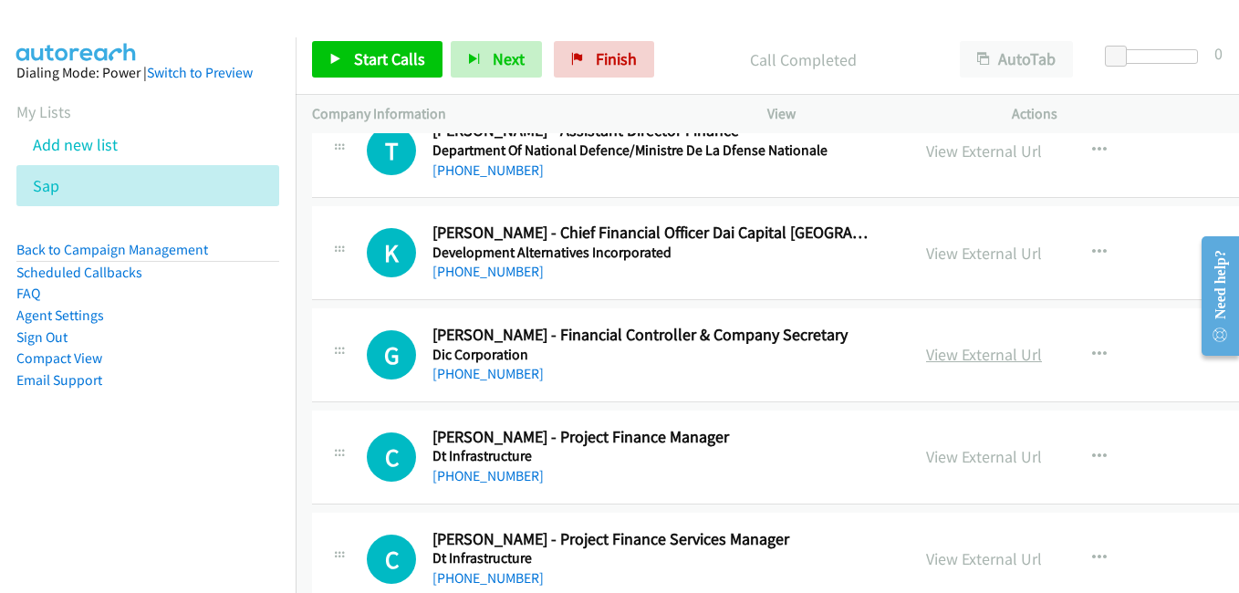
click at [961, 356] on link "View External Url" at bounding box center [984, 354] width 116 height 21
click at [944, 450] on link "View External Url" at bounding box center [984, 456] width 116 height 21
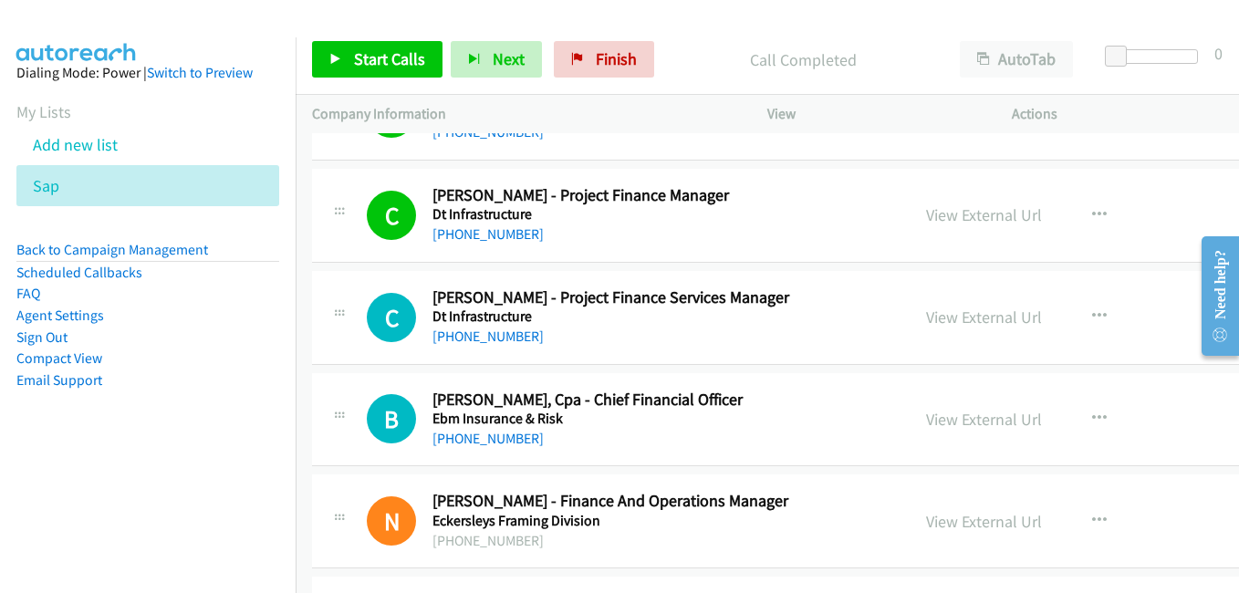
scroll to position [11225, 0]
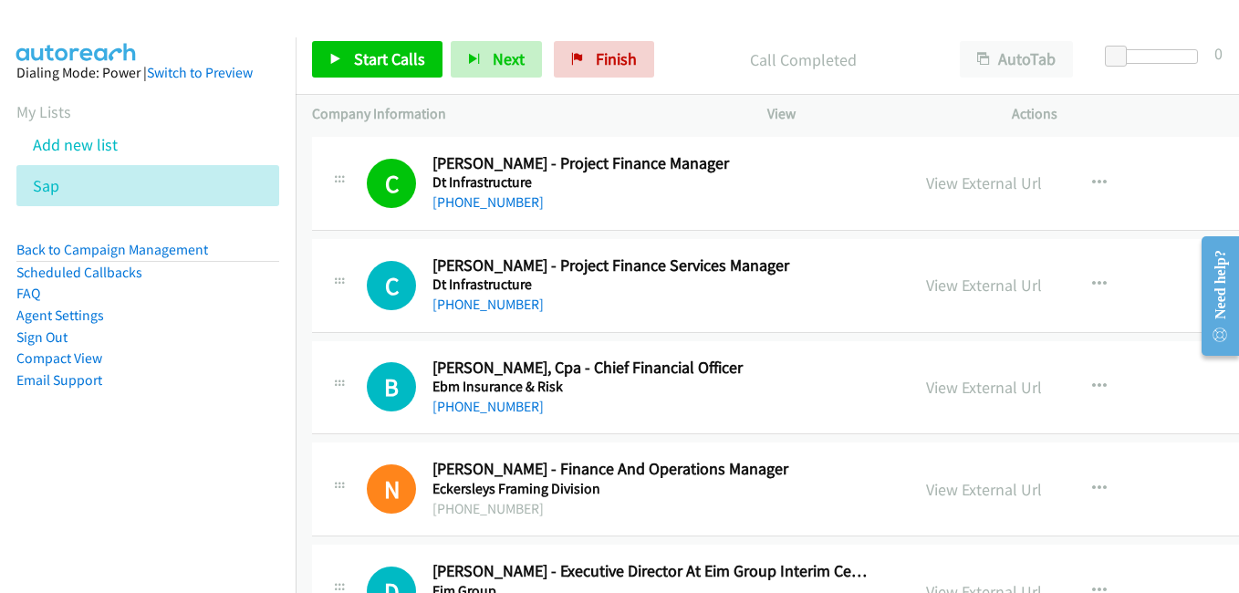
drag, startPoint x: 972, startPoint y: 290, endPoint x: 981, endPoint y: 337, distance: 47.4
click at [972, 290] on link "View External Url" at bounding box center [984, 285] width 116 height 21
click at [958, 386] on link "View External Url" at bounding box center [984, 387] width 116 height 21
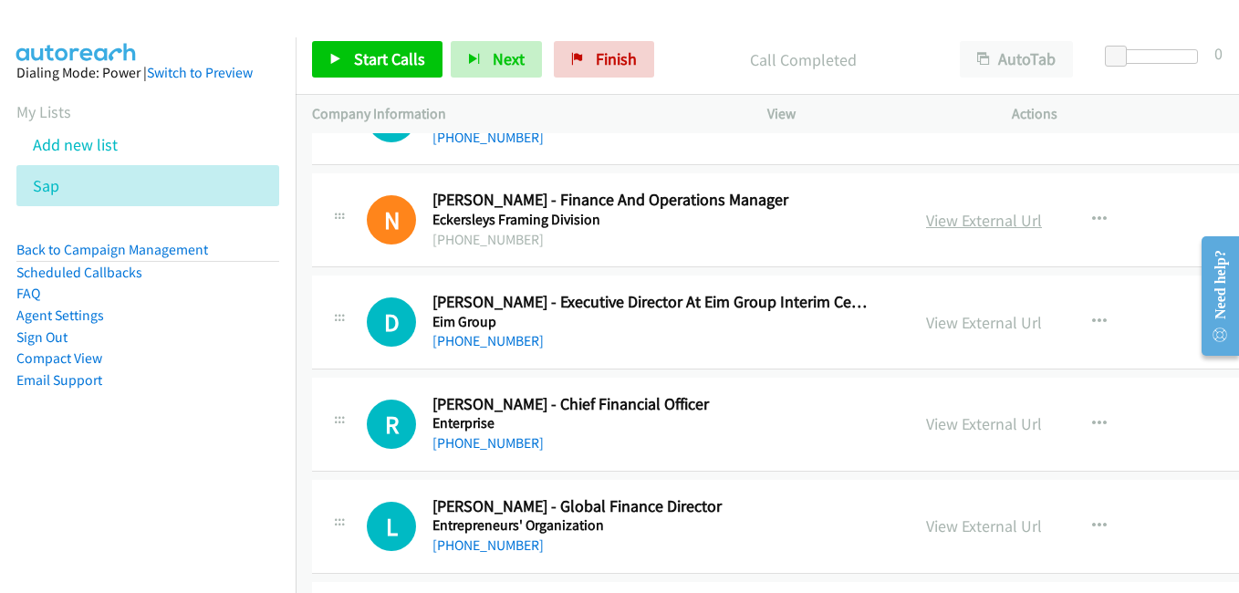
scroll to position [11499, 0]
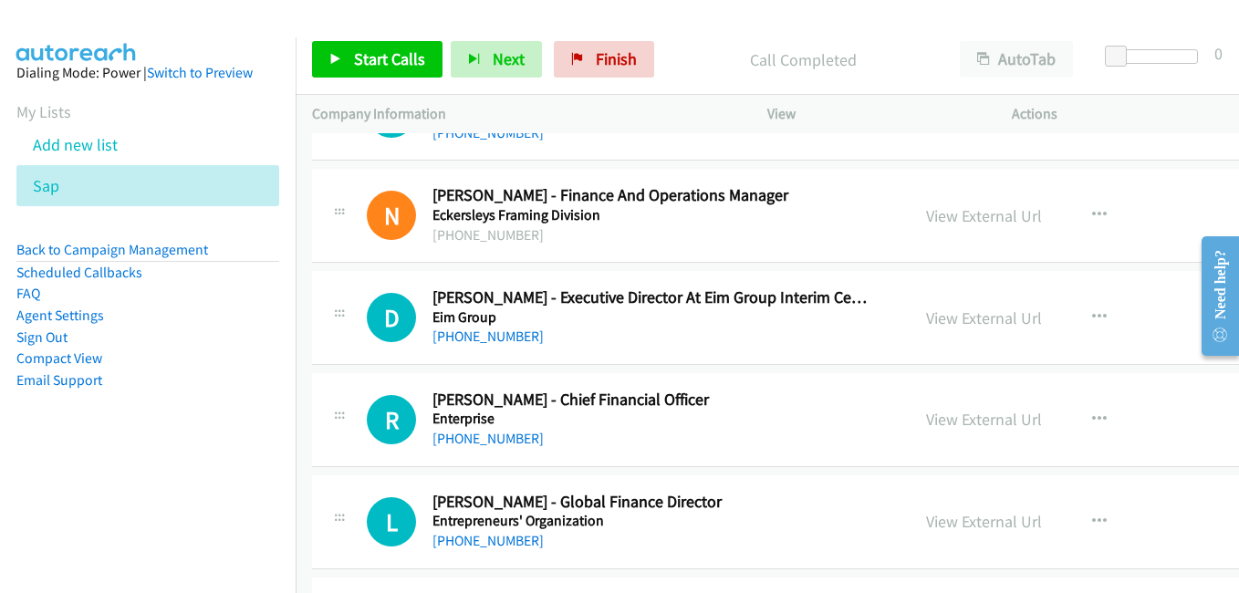
drag, startPoint x: 988, startPoint y: 324, endPoint x: 444, endPoint y: 107, distance: 585.7
click at [988, 324] on link "View External Url" at bounding box center [984, 318] width 116 height 21
click at [945, 426] on link "View External Url" at bounding box center [984, 419] width 116 height 21
drag, startPoint x: 939, startPoint y: 518, endPoint x: 926, endPoint y: 514, distance: 13.6
click at [939, 518] on link "View External Url" at bounding box center [984, 521] width 116 height 21
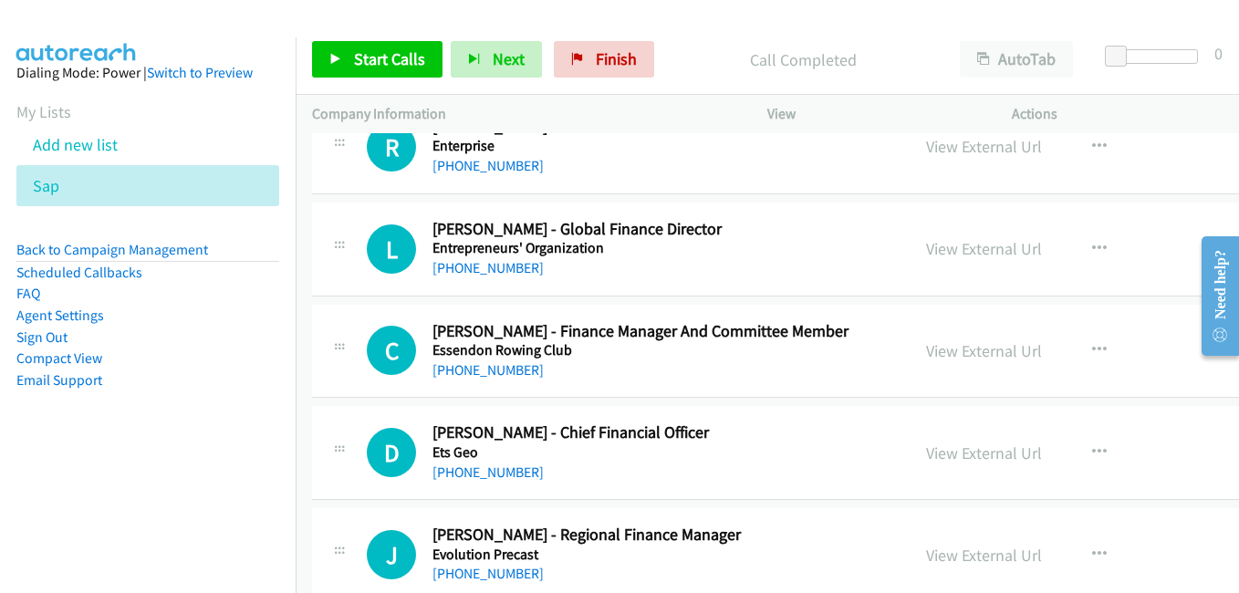
scroll to position [11773, 0]
click at [979, 355] on link "View External Url" at bounding box center [984, 350] width 116 height 21
click at [963, 453] on link "View External Url" at bounding box center [984, 452] width 116 height 21
click at [960, 554] on link "View External Url" at bounding box center [984, 554] width 116 height 21
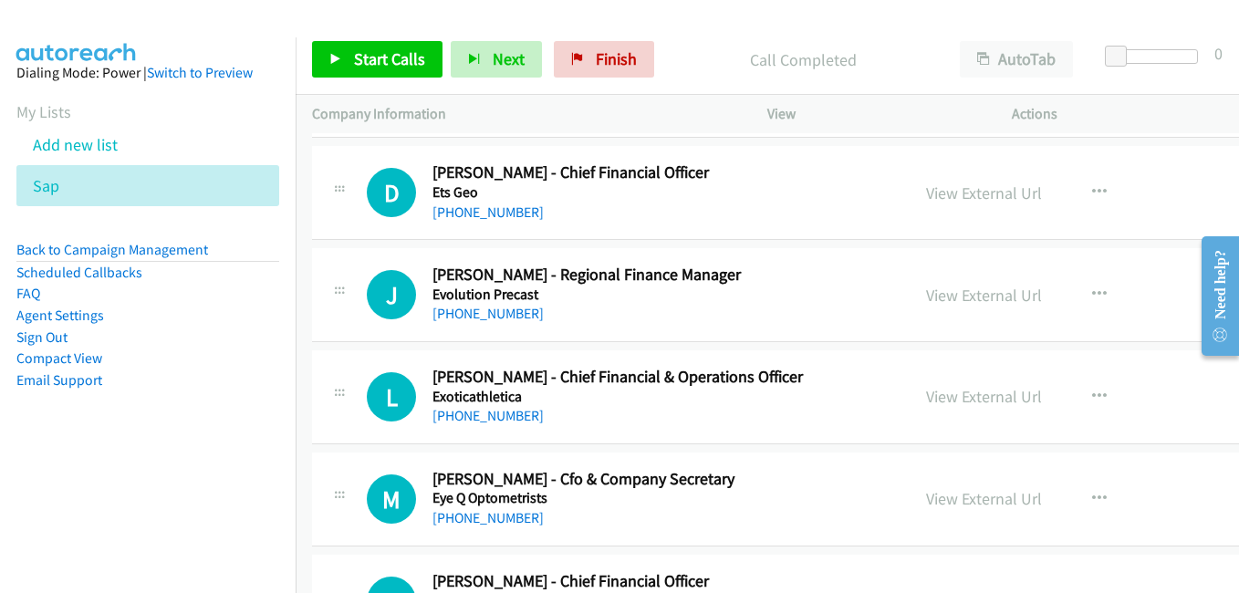
scroll to position [12047, 0]
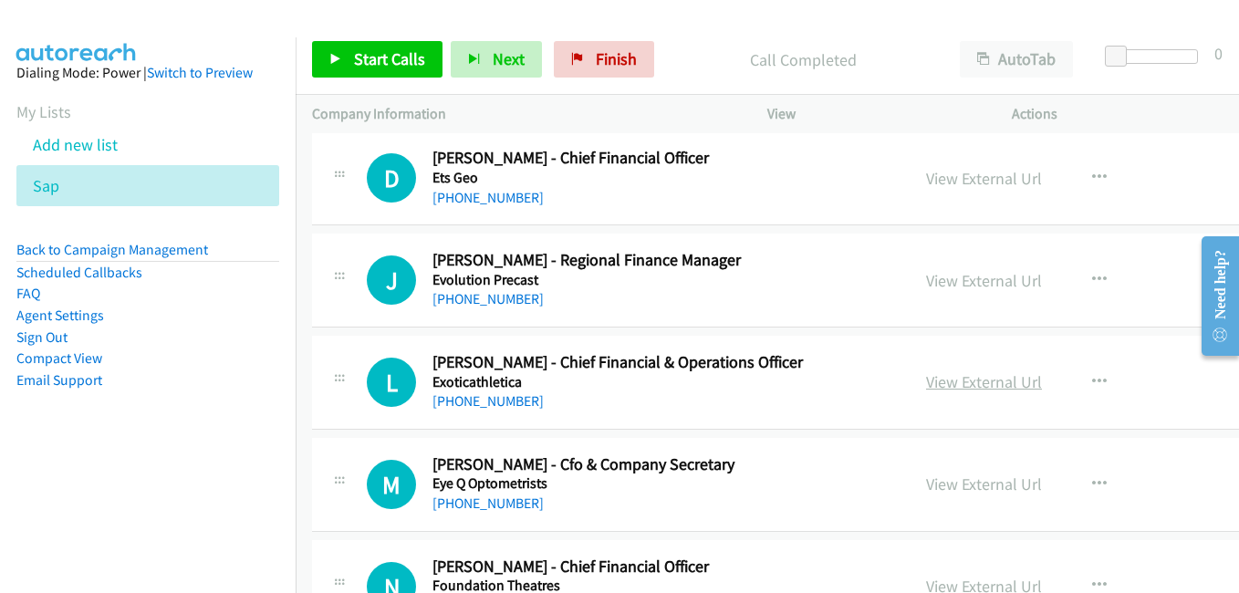
drag, startPoint x: 974, startPoint y: 386, endPoint x: 956, endPoint y: 392, distance: 19.1
click at [953, 384] on link "View External Url" at bounding box center [984, 381] width 116 height 21
click at [944, 482] on link "View External Url" at bounding box center [984, 484] width 116 height 21
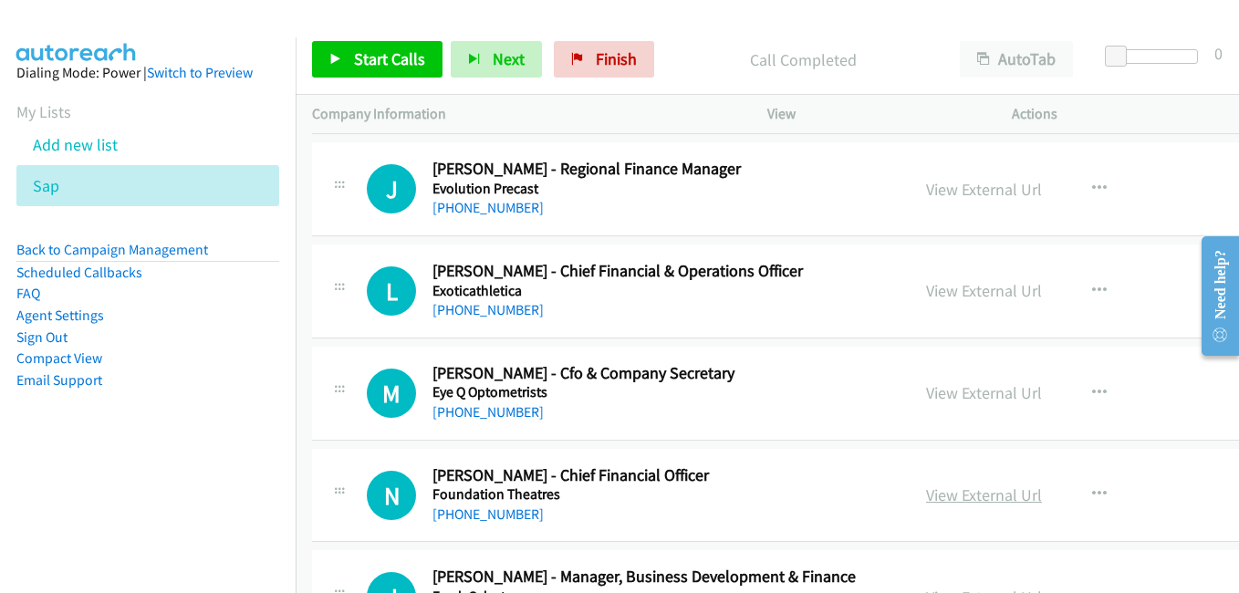
click at [980, 494] on link "View External Url" at bounding box center [984, 495] width 116 height 21
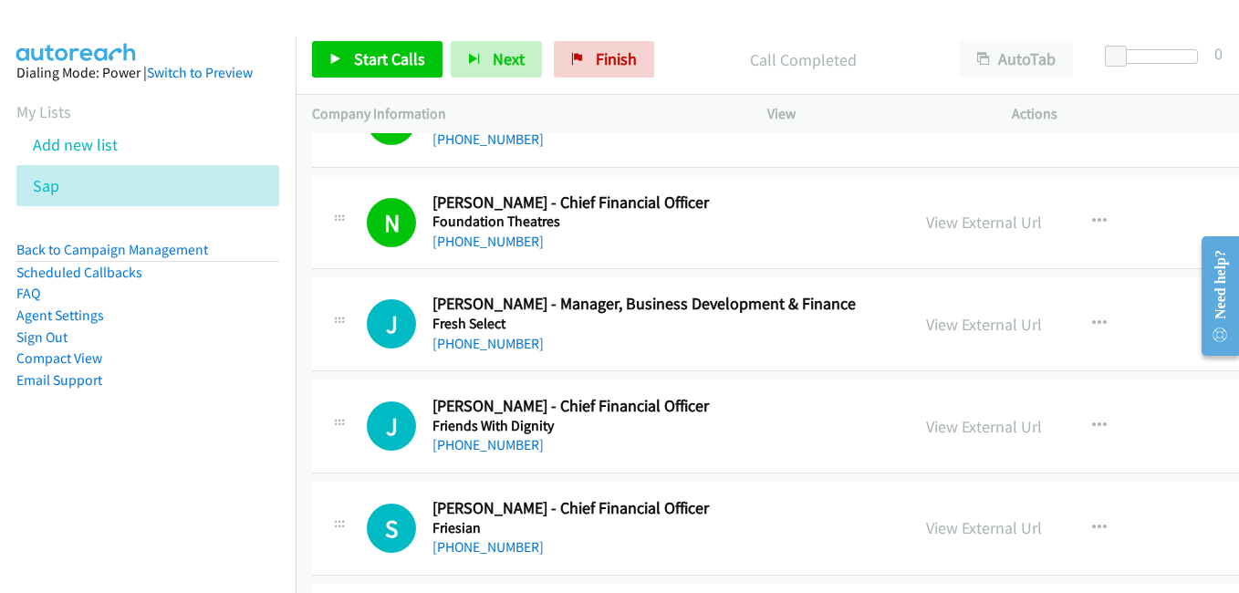
scroll to position [12412, 0]
drag, startPoint x: 969, startPoint y: 329, endPoint x: 1018, endPoint y: 292, distance: 61.2
click at [972, 321] on link "View External Url" at bounding box center [984, 323] width 116 height 21
click at [960, 423] on link "View External Url" at bounding box center [984, 425] width 116 height 21
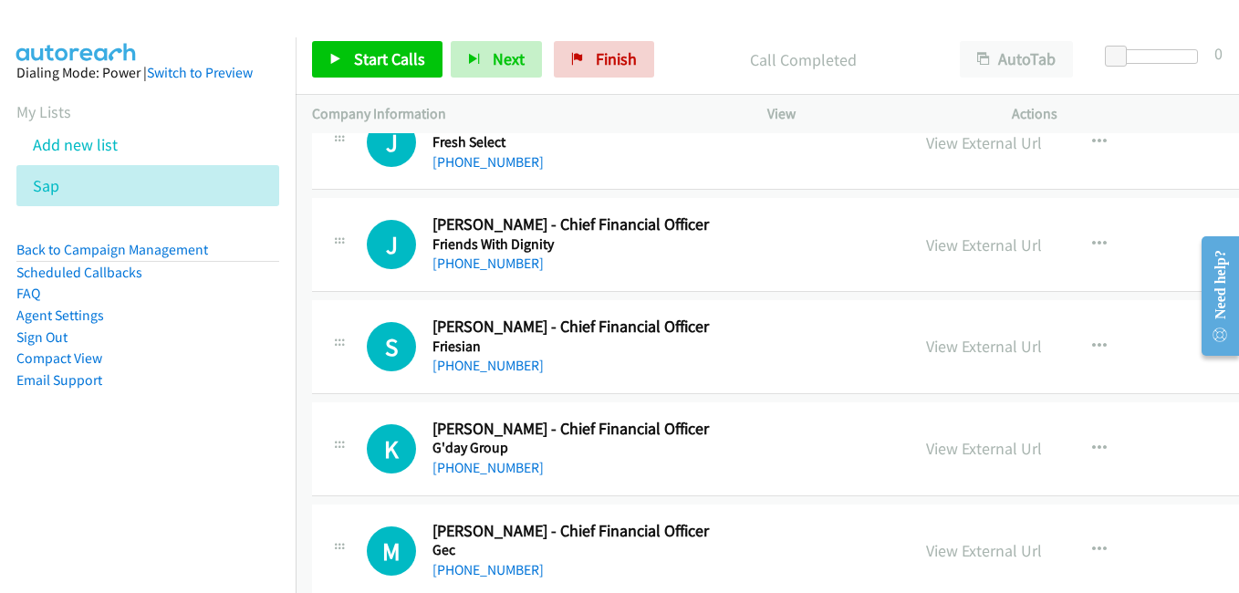
scroll to position [12594, 0]
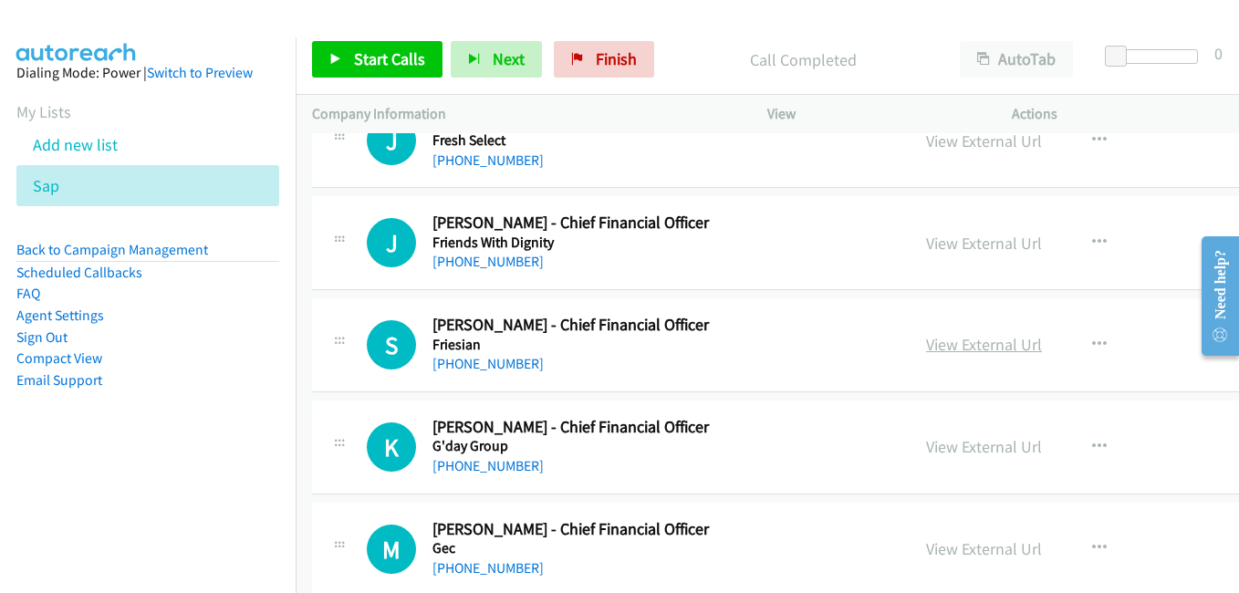
drag, startPoint x: 966, startPoint y: 348, endPoint x: 954, endPoint y: 348, distance: 11.9
click at [966, 348] on link "View External Url" at bounding box center [984, 344] width 116 height 21
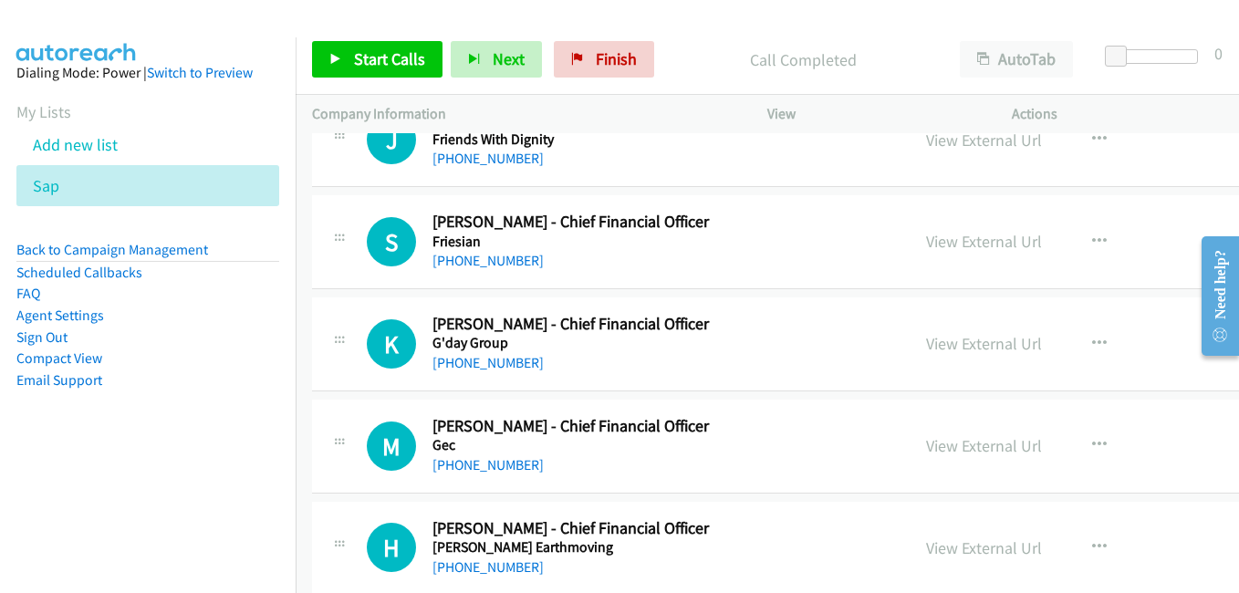
scroll to position [12777, 0]
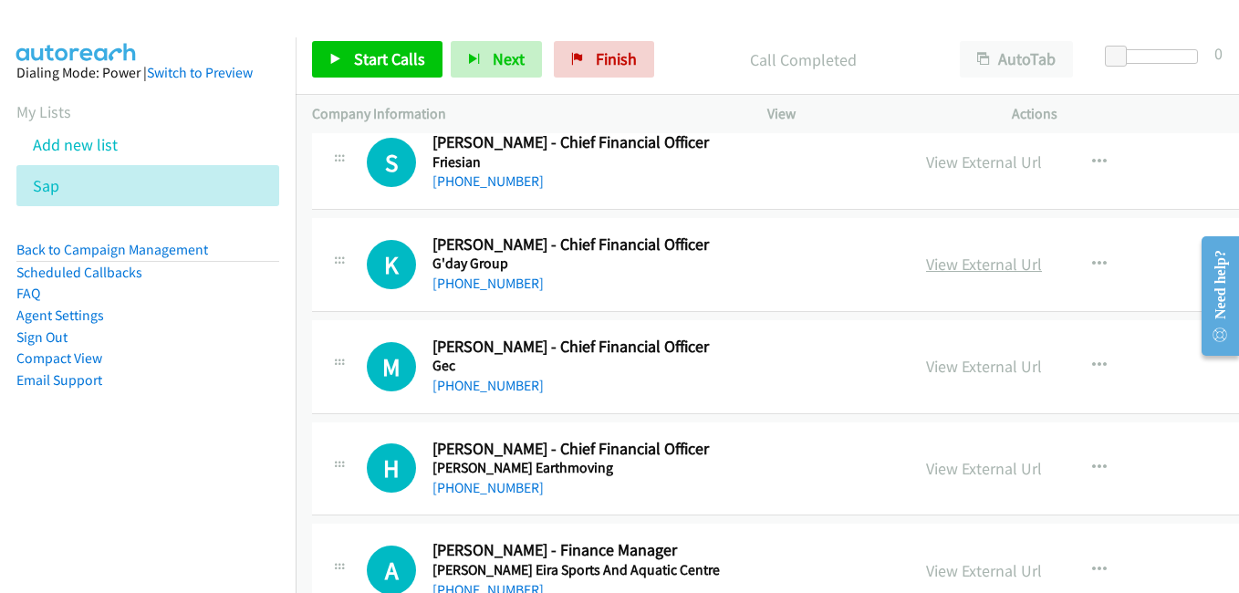
click at [960, 265] on link "View External Url" at bounding box center [984, 264] width 116 height 21
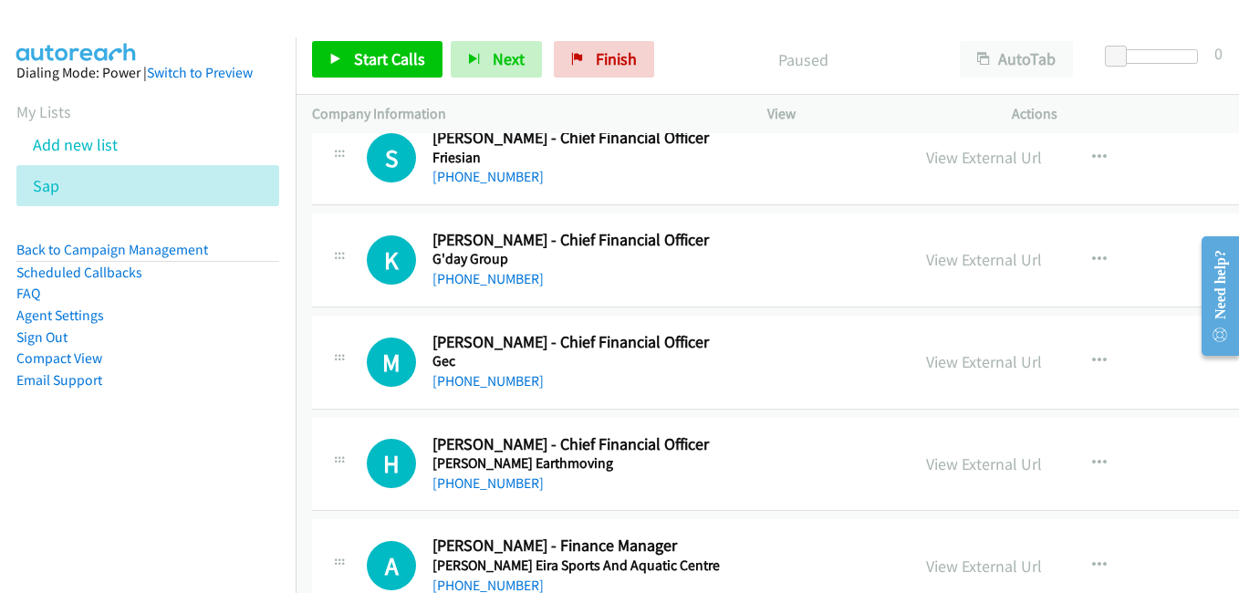
scroll to position [12868, 0]
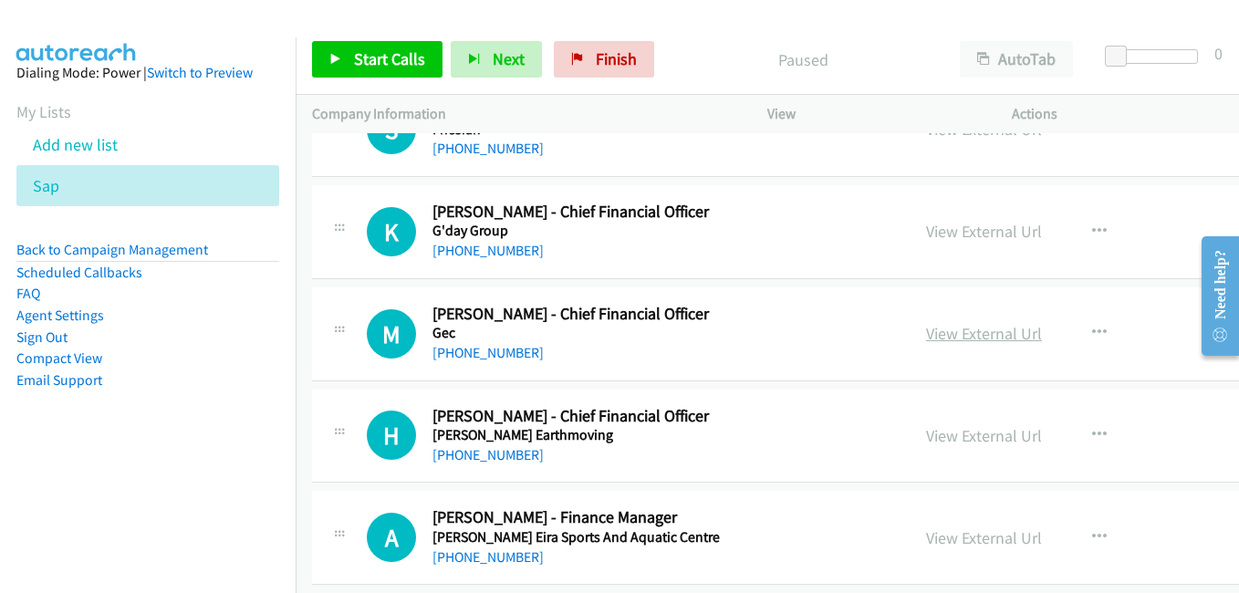
click at [947, 338] on link "View External Url" at bounding box center [984, 333] width 116 height 21
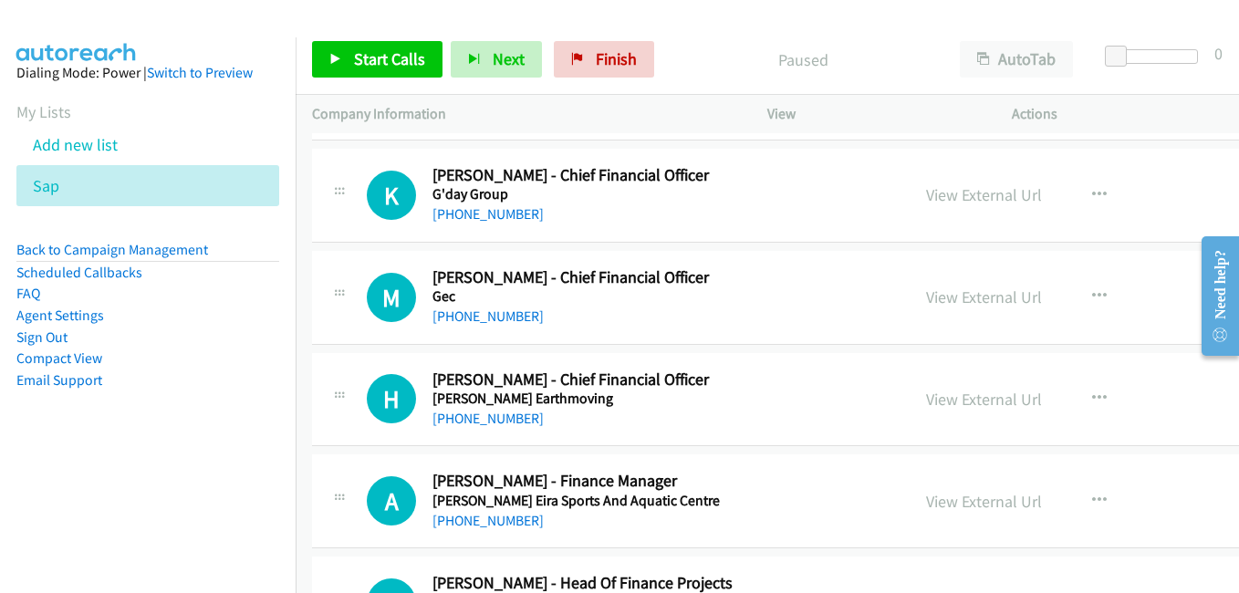
scroll to position [12959, 0]
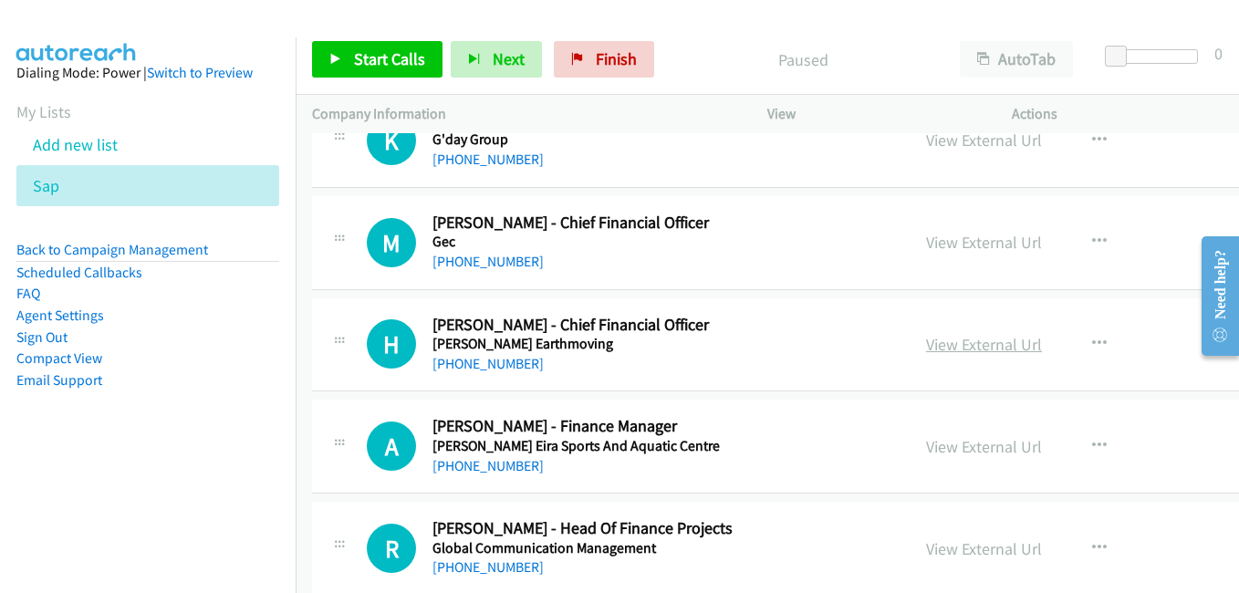
click at [944, 337] on link "View External Url" at bounding box center [984, 344] width 116 height 21
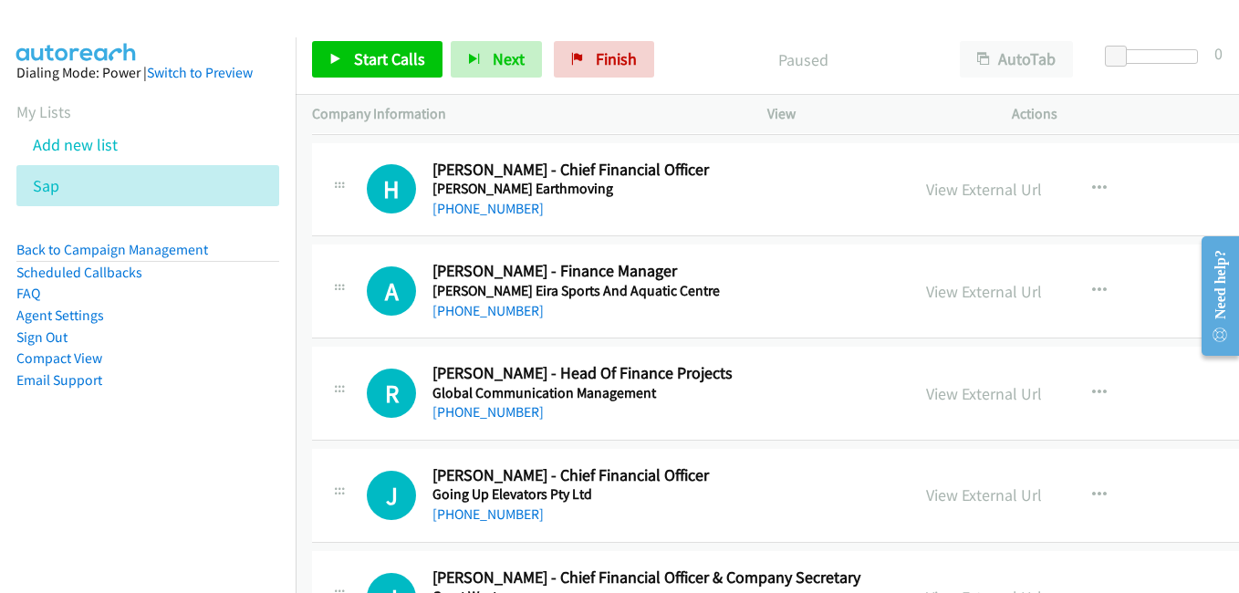
scroll to position [13142, 0]
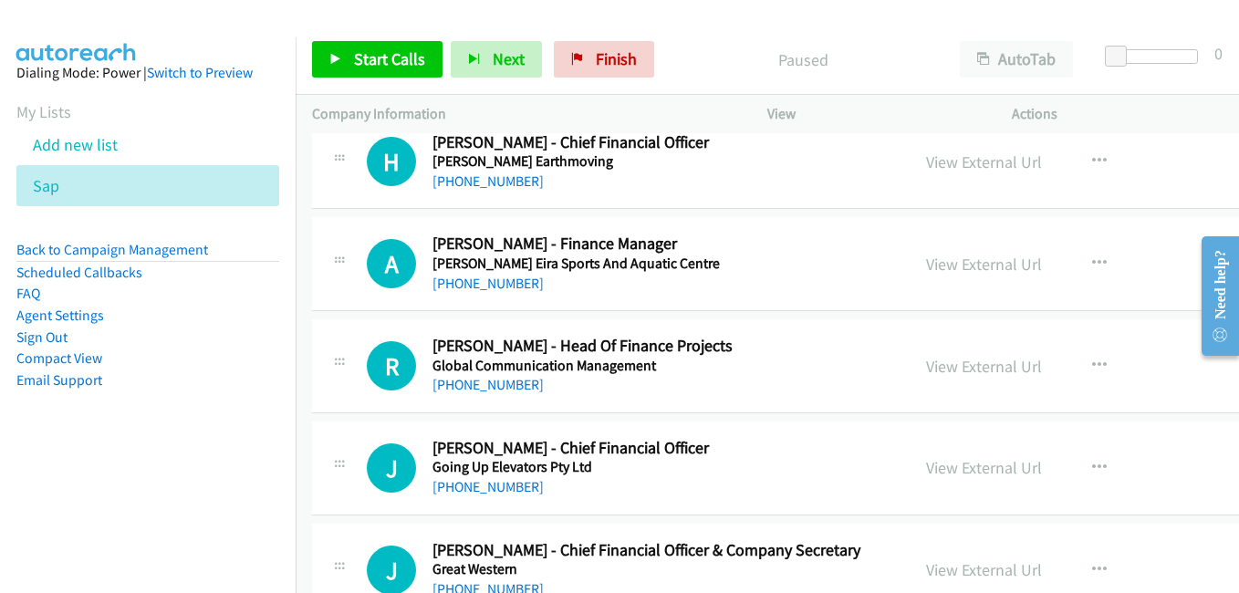
drag, startPoint x: 976, startPoint y: 367, endPoint x: 883, endPoint y: 330, distance: 100.0
click at [976, 367] on link "View External Url" at bounding box center [984, 366] width 116 height 21
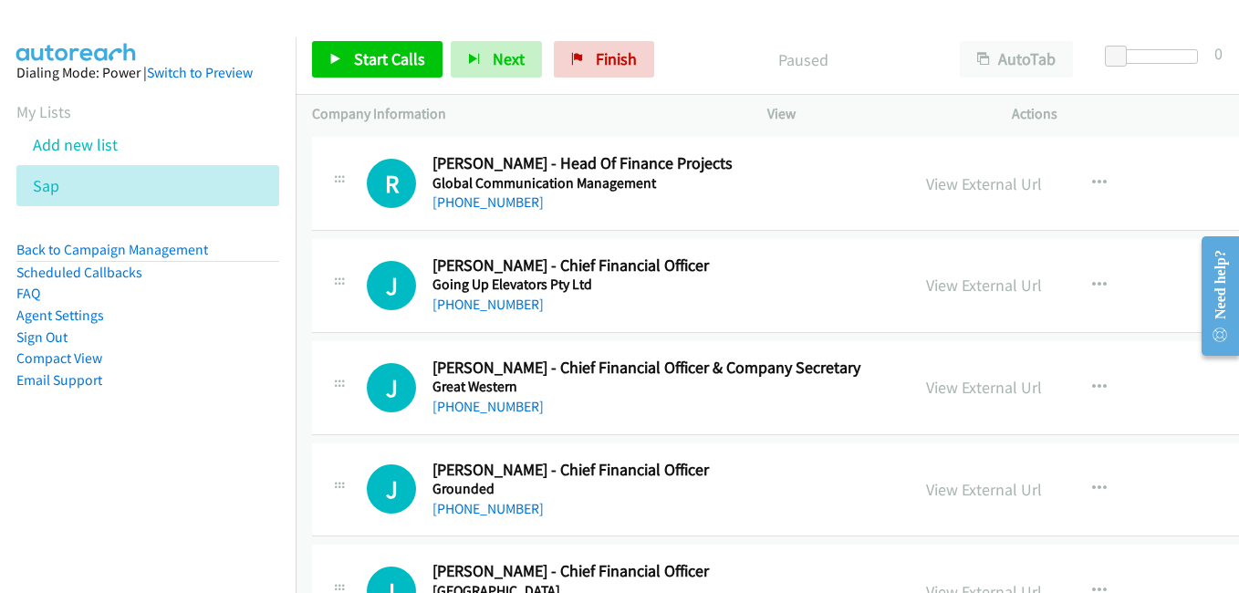
scroll to position [13416, 0]
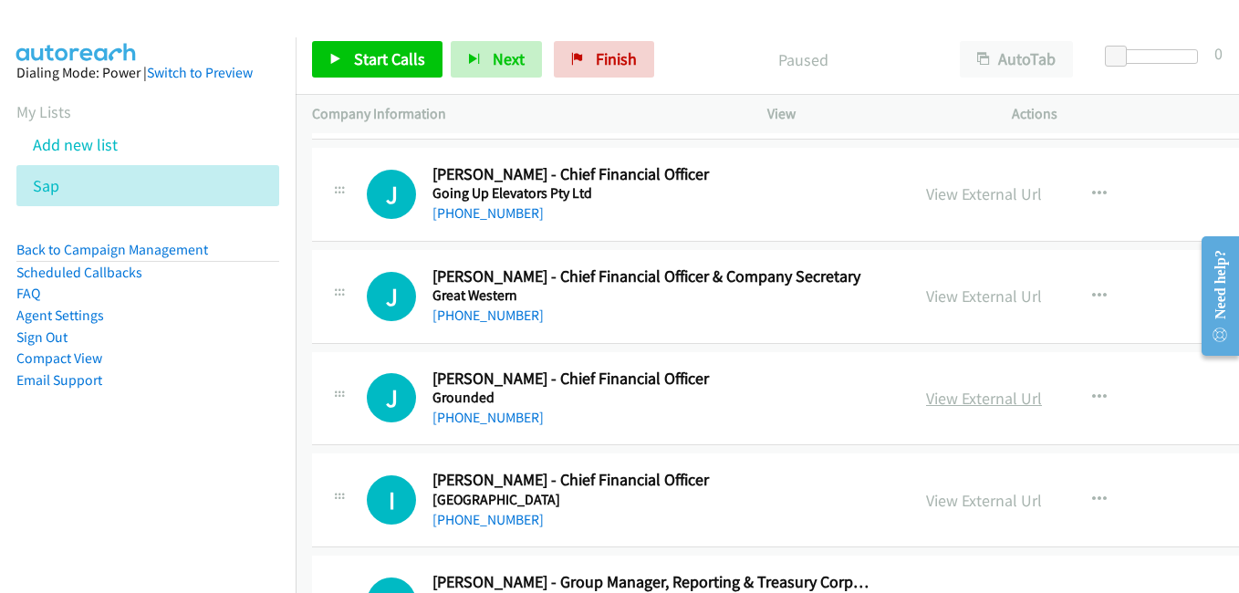
click at [945, 403] on link "View External Url" at bounding box center [984, 398] width 116 height 21
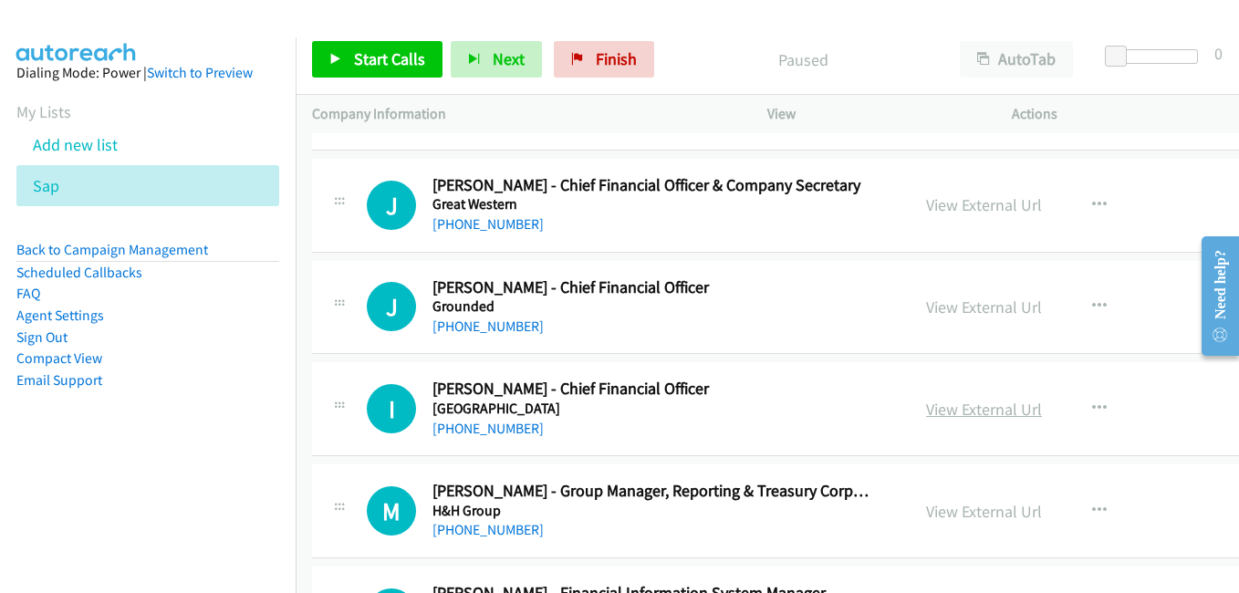
click at [956, 402] on link "View External Url" at bounding box center [984, 409] width 116 height 21
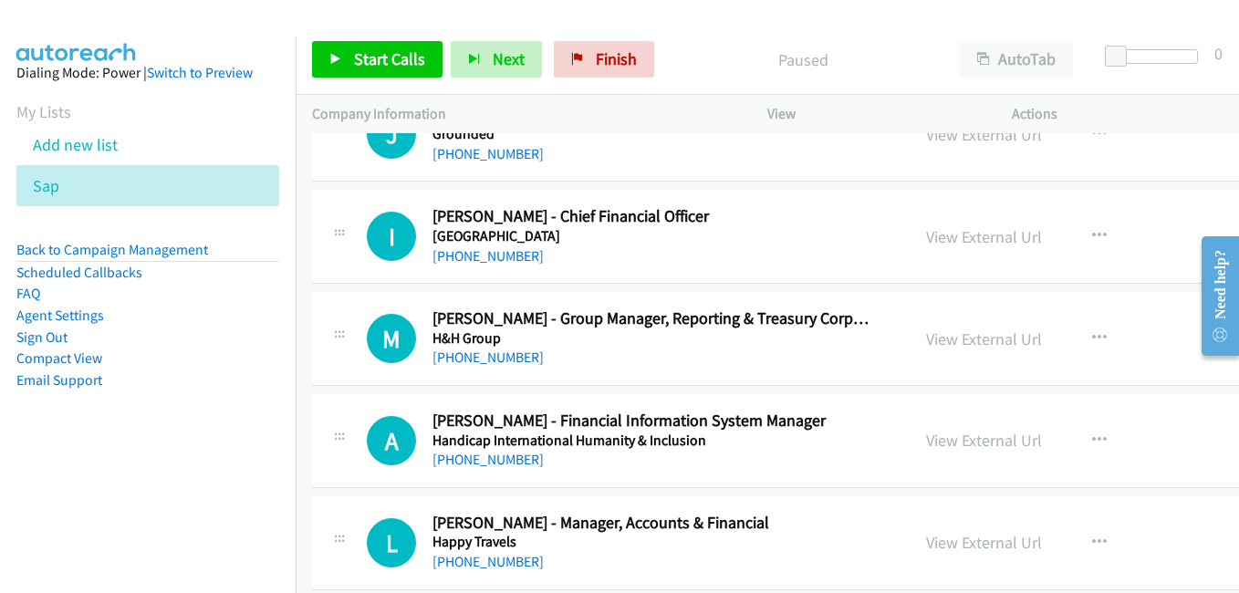
scroll to position [13690, 0]
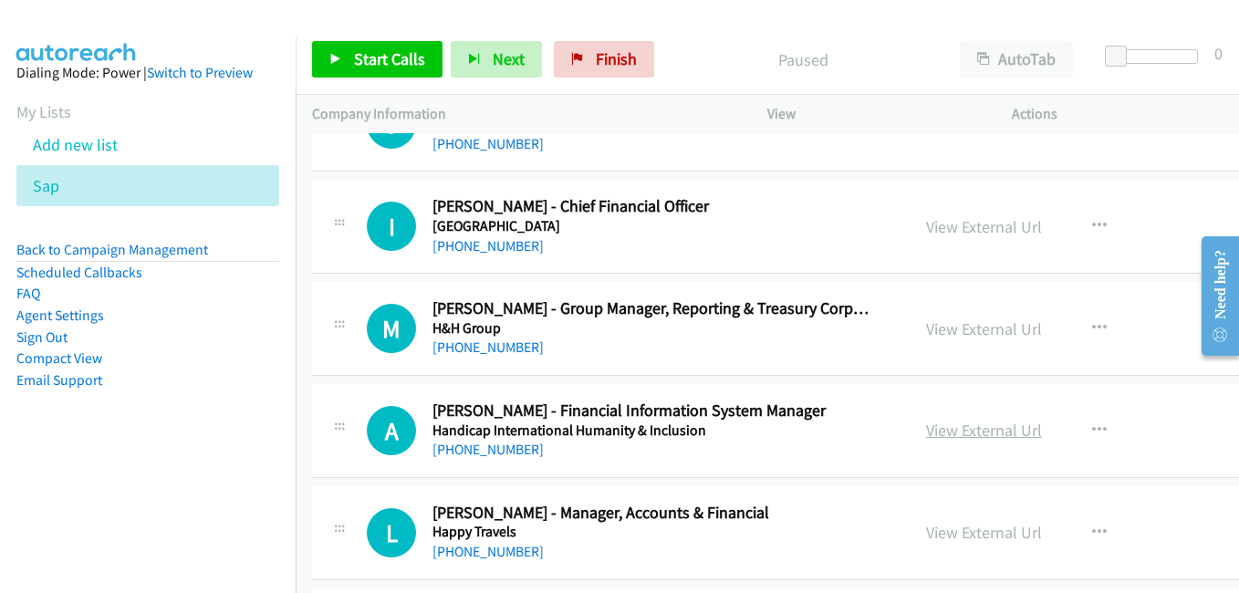
click at [975, 433] on link "View External Url" at bounding box center [984, 430] width 116 height 21
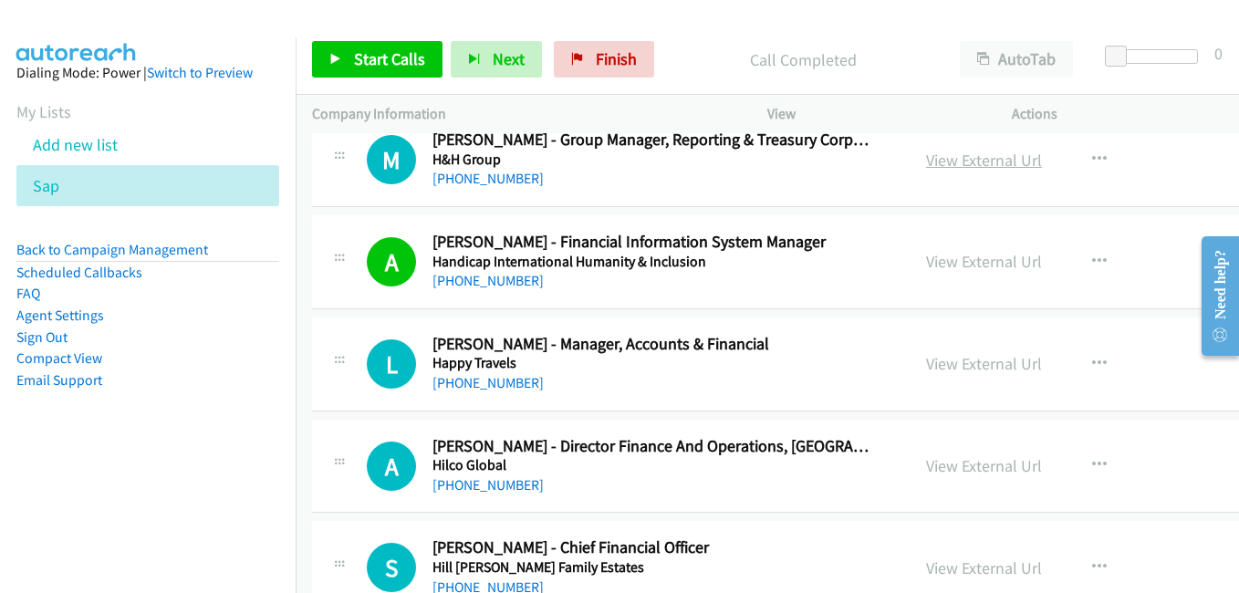
scroll to position [13872, 0]
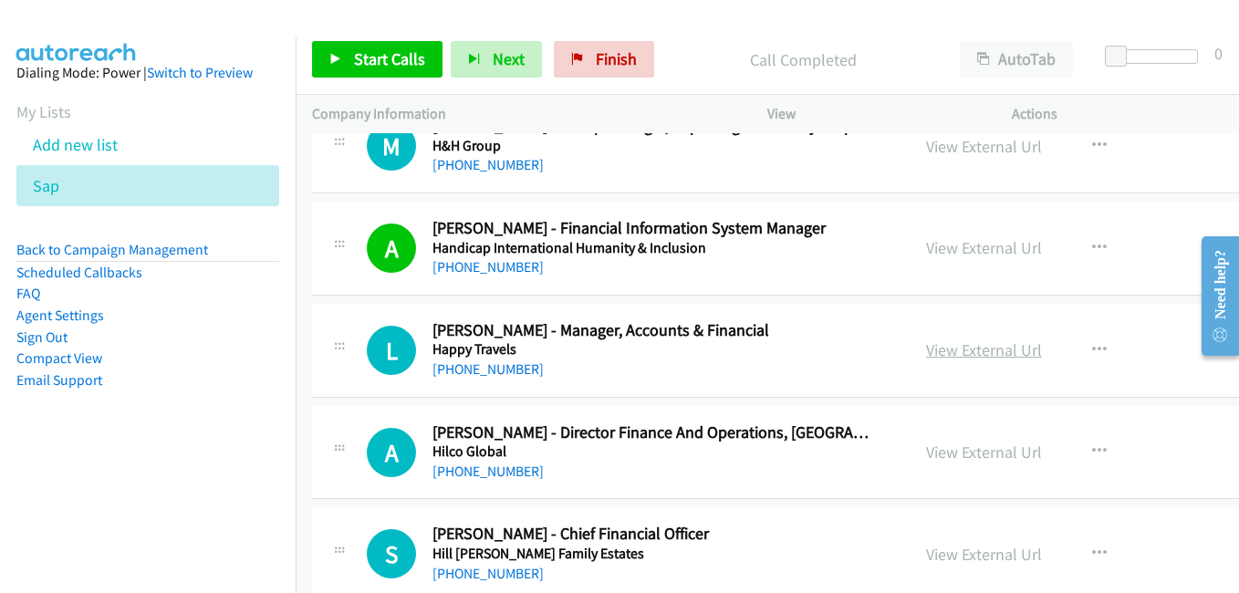
click at [960, 350] on link "View External Url" at bounding box center [984, 350] width 116 height 21
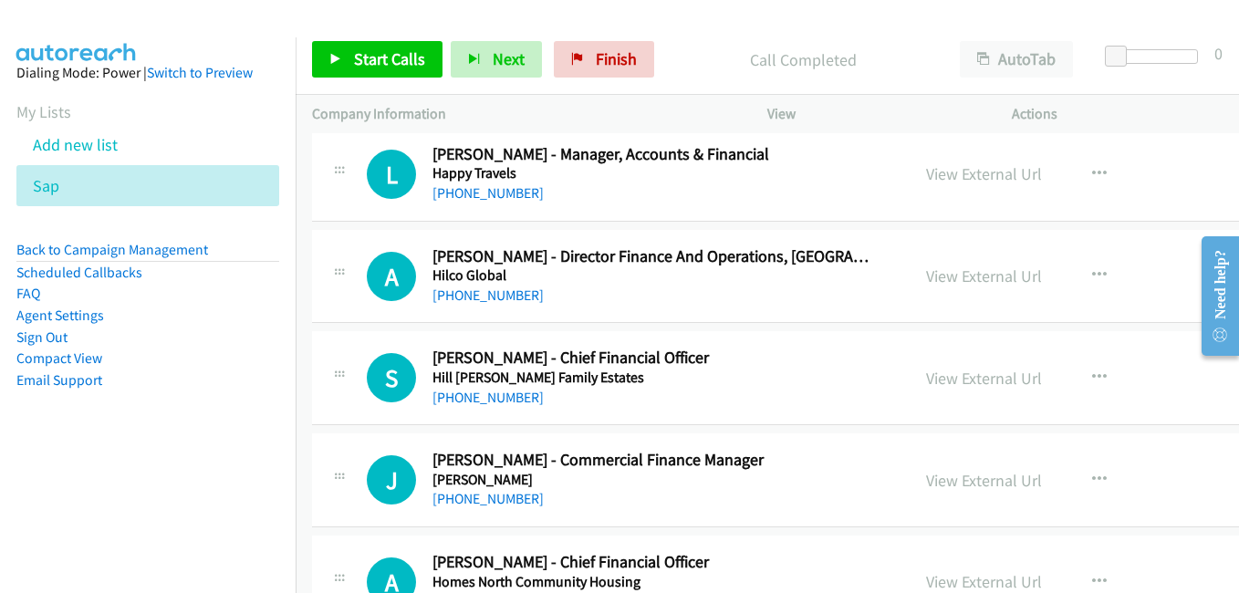
scroll to position [14146, 0]
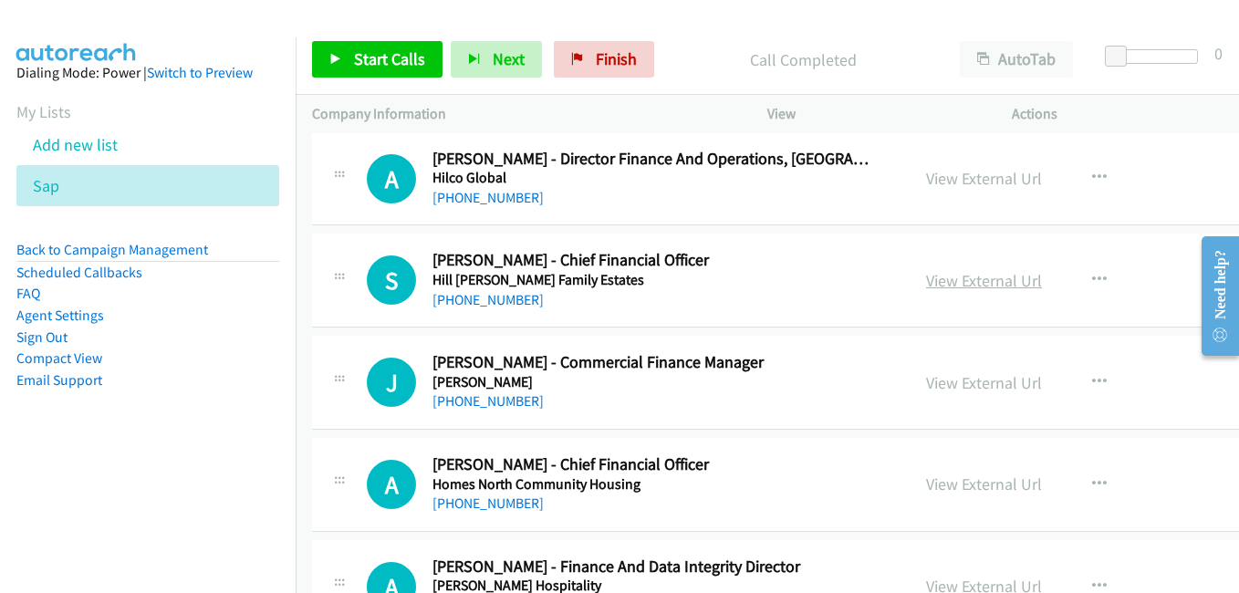
click at [937, 284] on link "View External Url" at bounding box center [984, 280] width 116 height 21
click at [967, 389] on link "View External Url" at bounding box center [984, 382] width 116 height 21
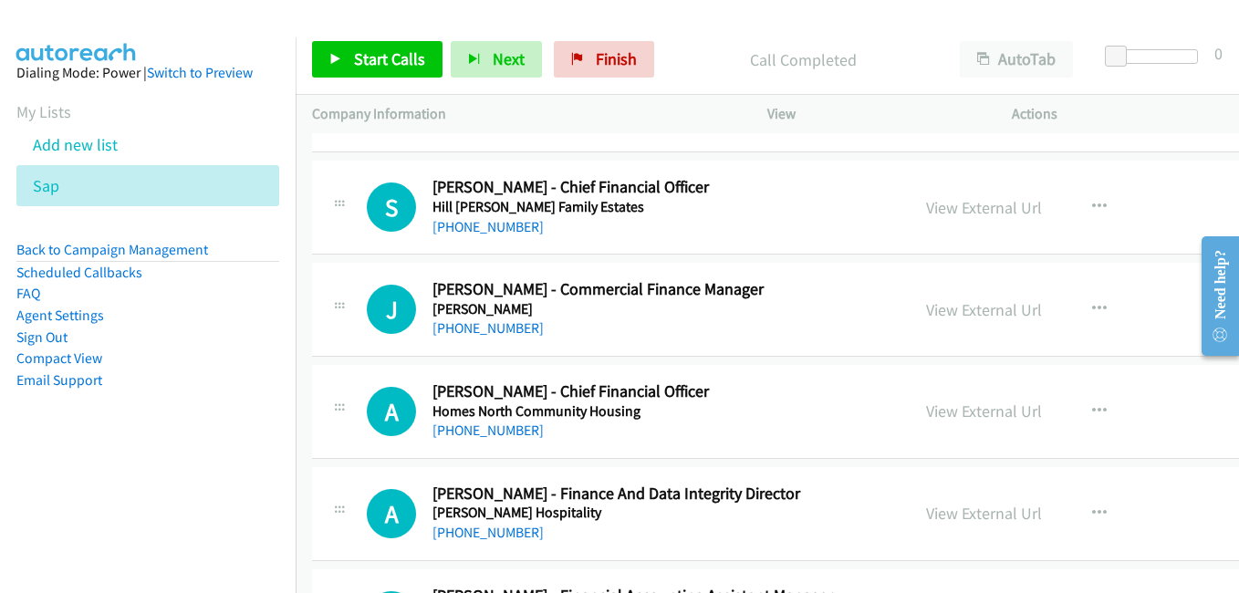
scroll to position [14328, 0]
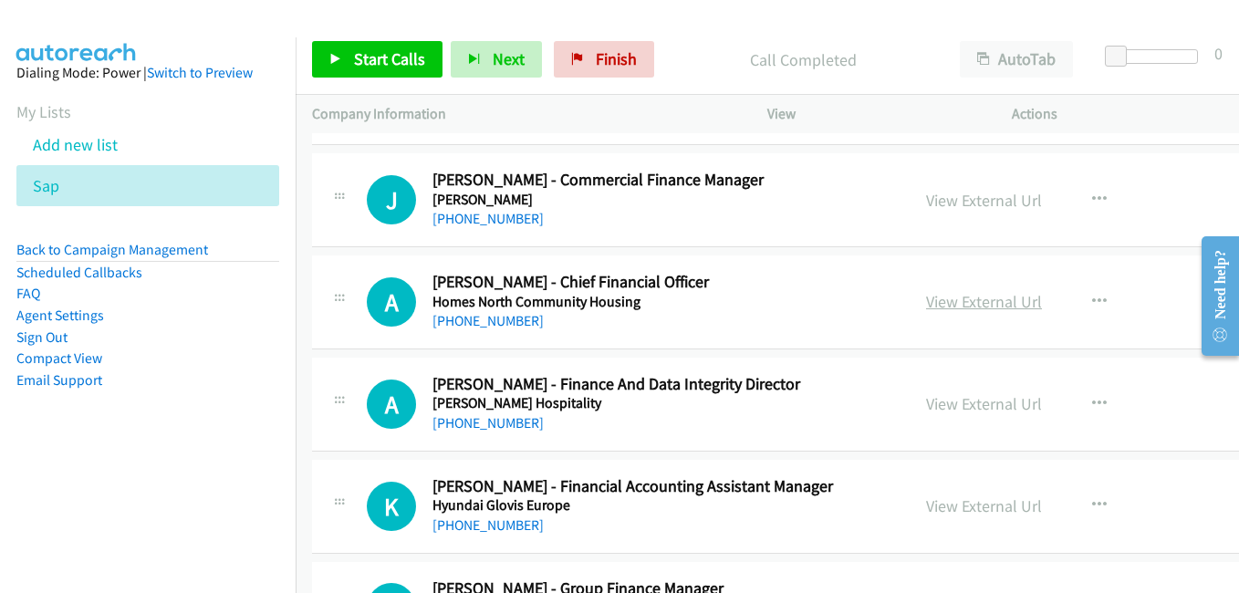
click at [957, 304] on link "View External Url" at bounding box center [984, 301] width 116 height 21
click at [977, 402] on link "View External Url" at bounding box center [984, 403] width 116 height 21
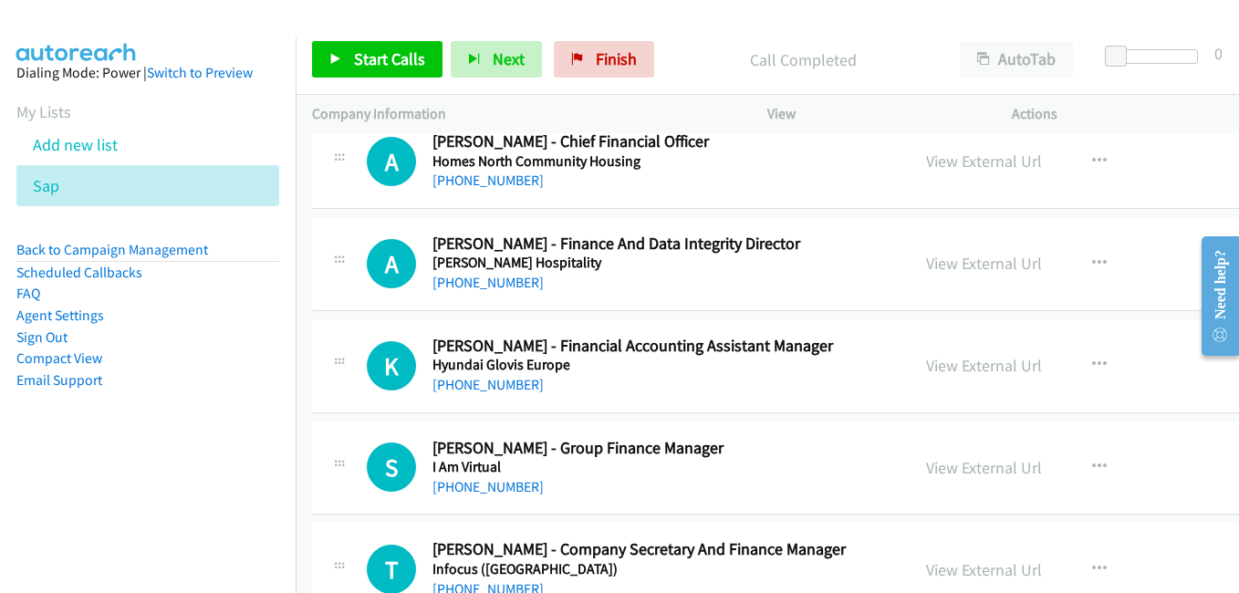
scroll to position [14511, 0]
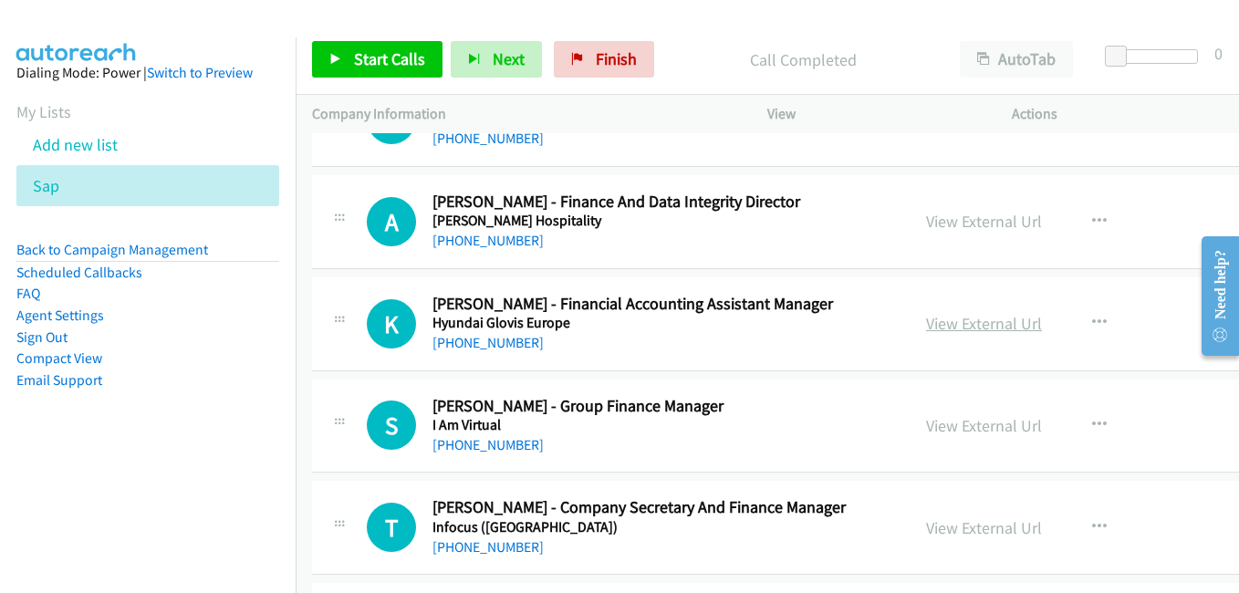
click at [956, 326] on link "View External Url" at bounding box center [984, 323] width 116 height 21
click at [961, 432] on link "View External Url" at bounding box center [984, 425] width 116 height 21
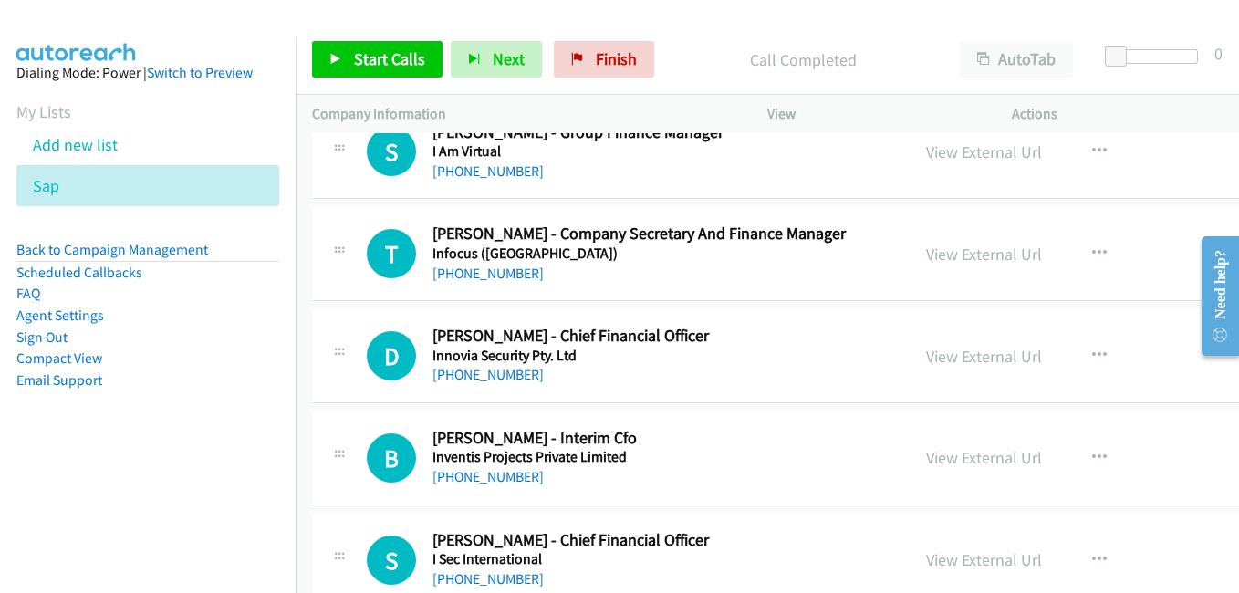
scroll to position [14876, 0]
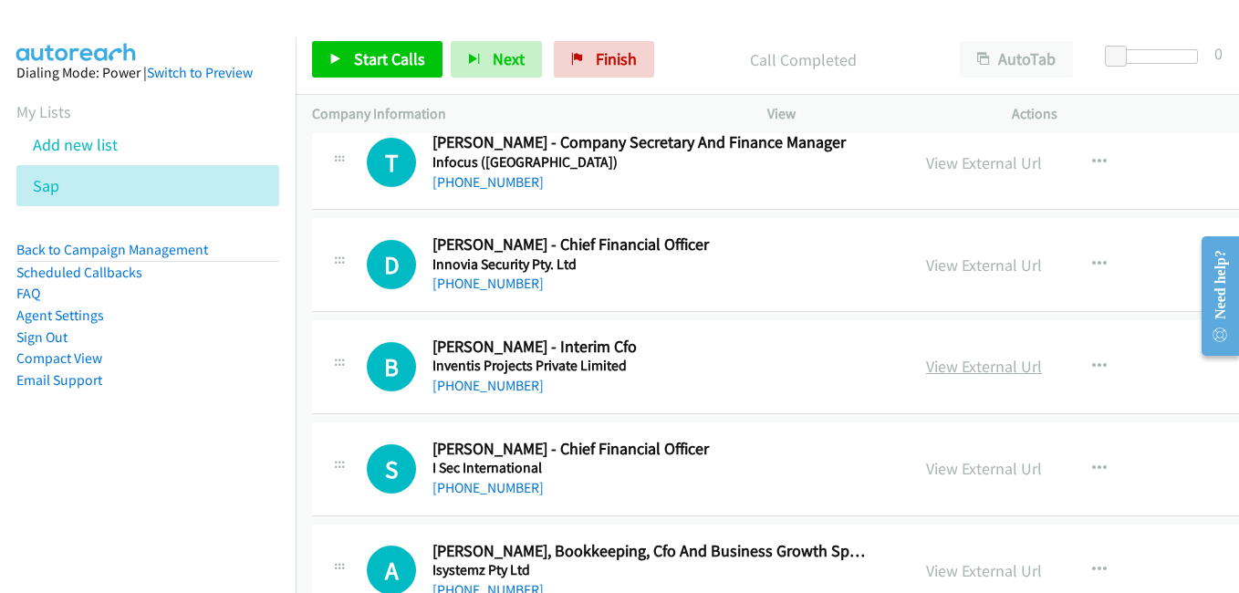
click at [982, 372] on link "View External Url" at bounding box center [984, 366] width 116 height 21
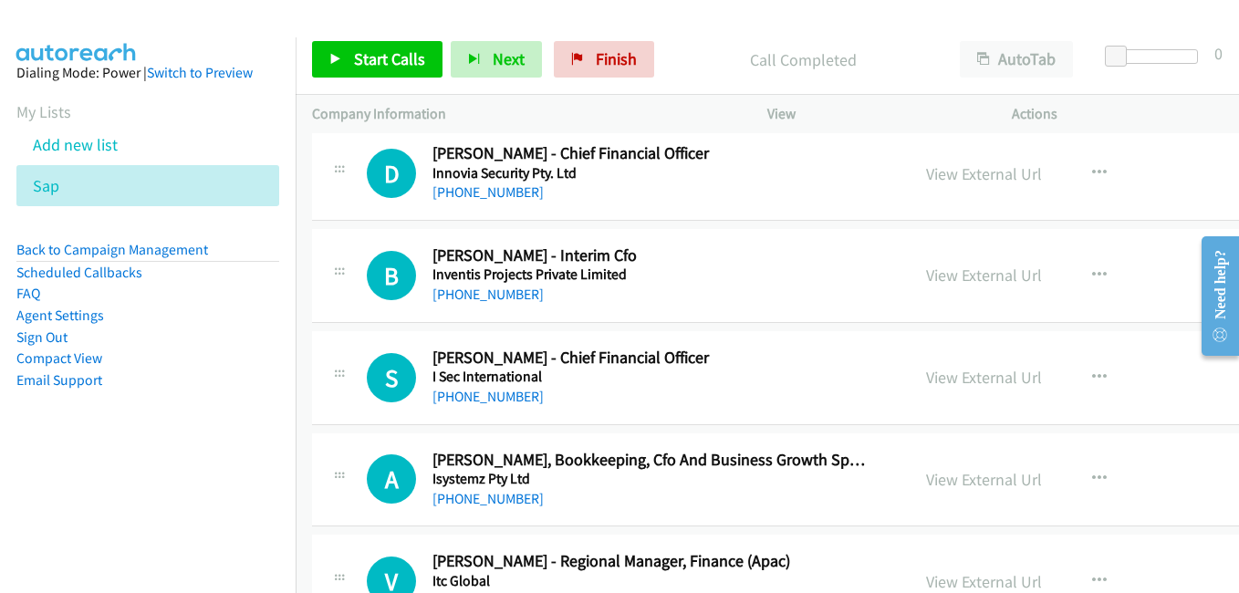
scroll to position [15059, 0]
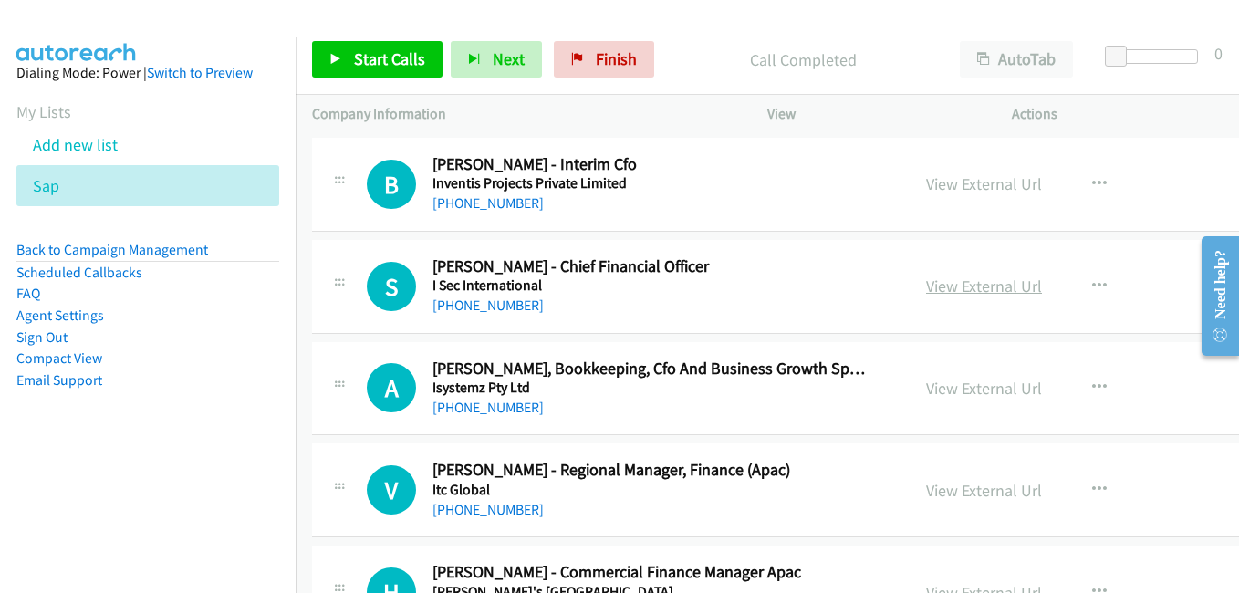
click at [933, 290] on link "View External Url" at bounding box center [984, 286] width 116 height 21
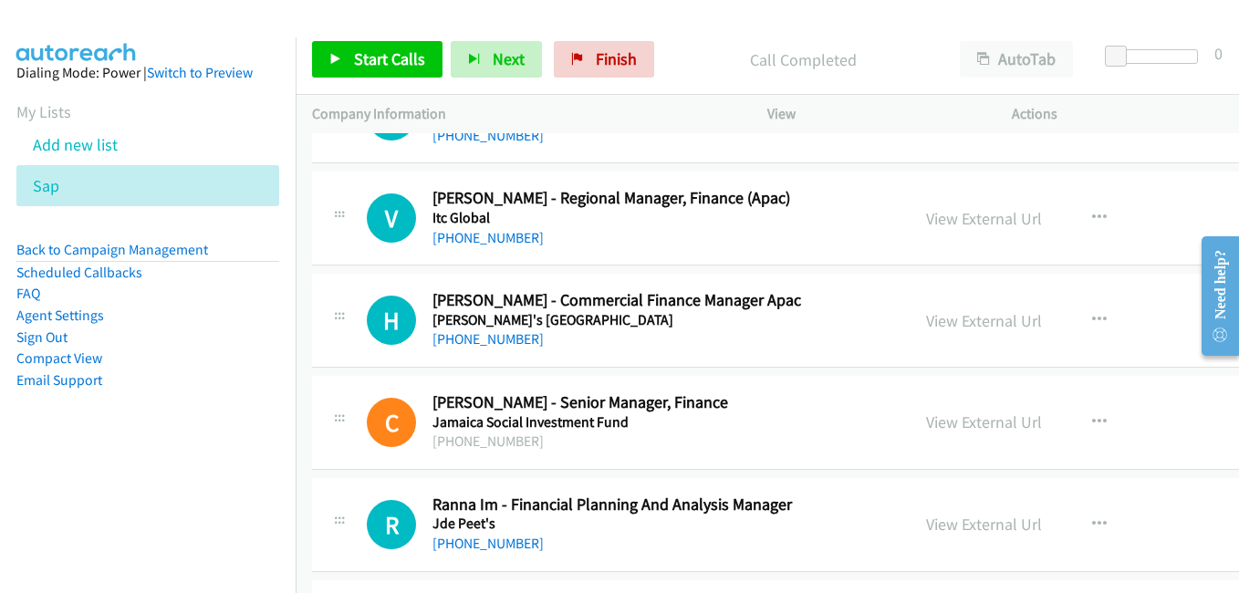
scroll to position [15332, 0]
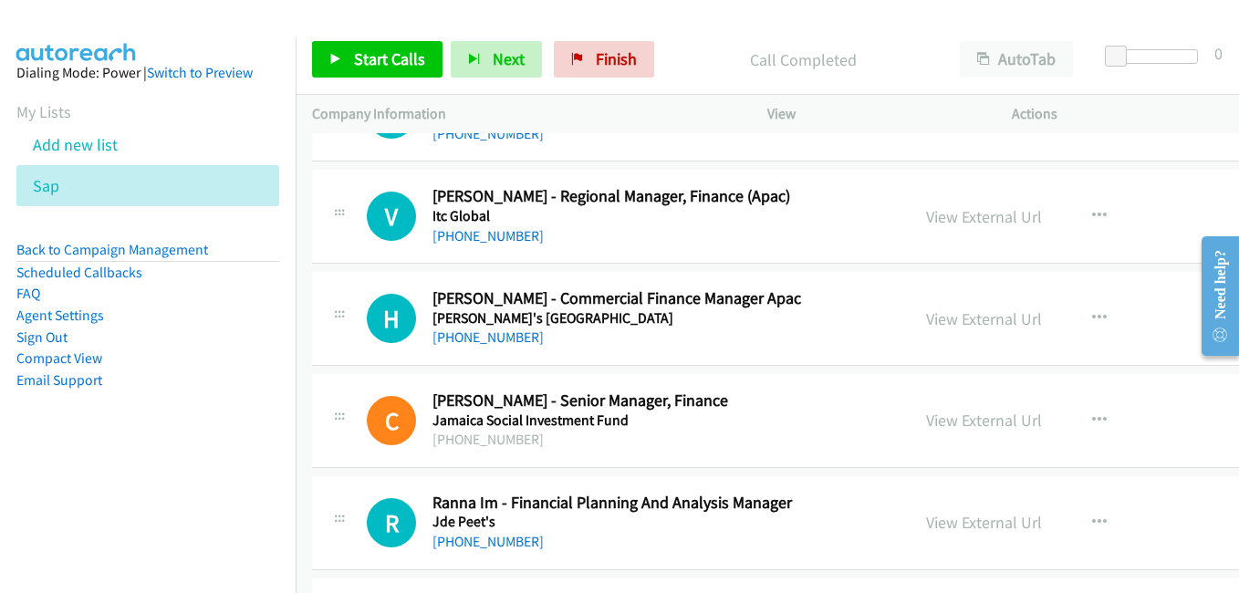
drag, startPoint x: 977, startPoint y: 310, endPoint x: 904, endPoint y: 289, distance: 76.8
click at [977, 310] on link "View External Url" at bounding box center [984, 318] width 116 height 21
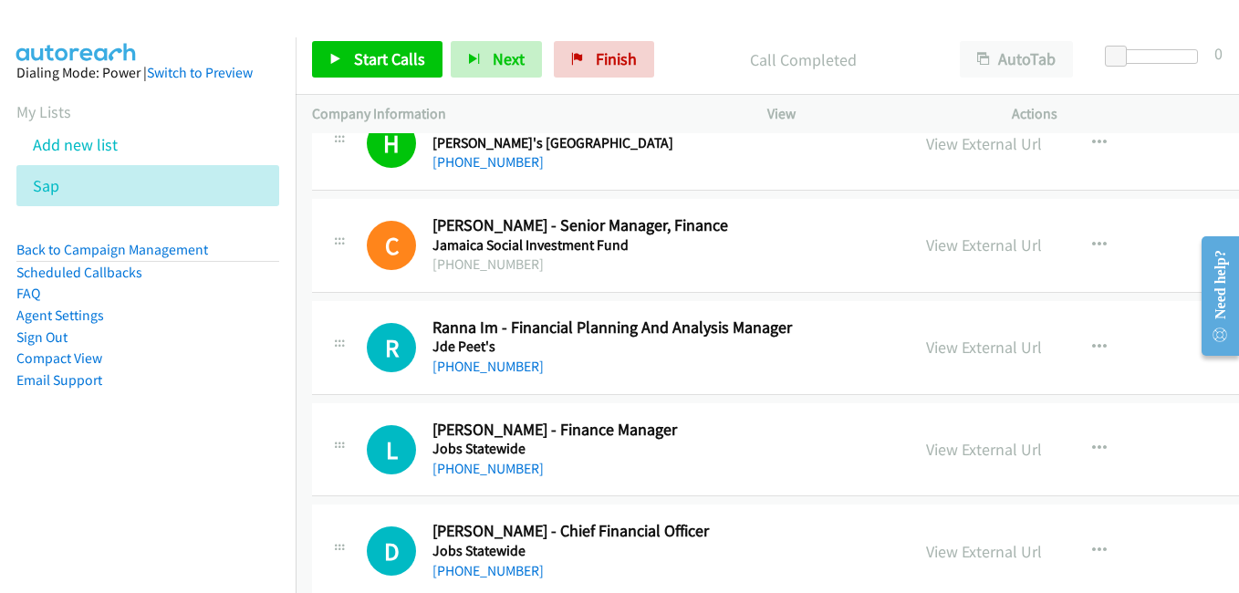
scroll to position [15515, 0]
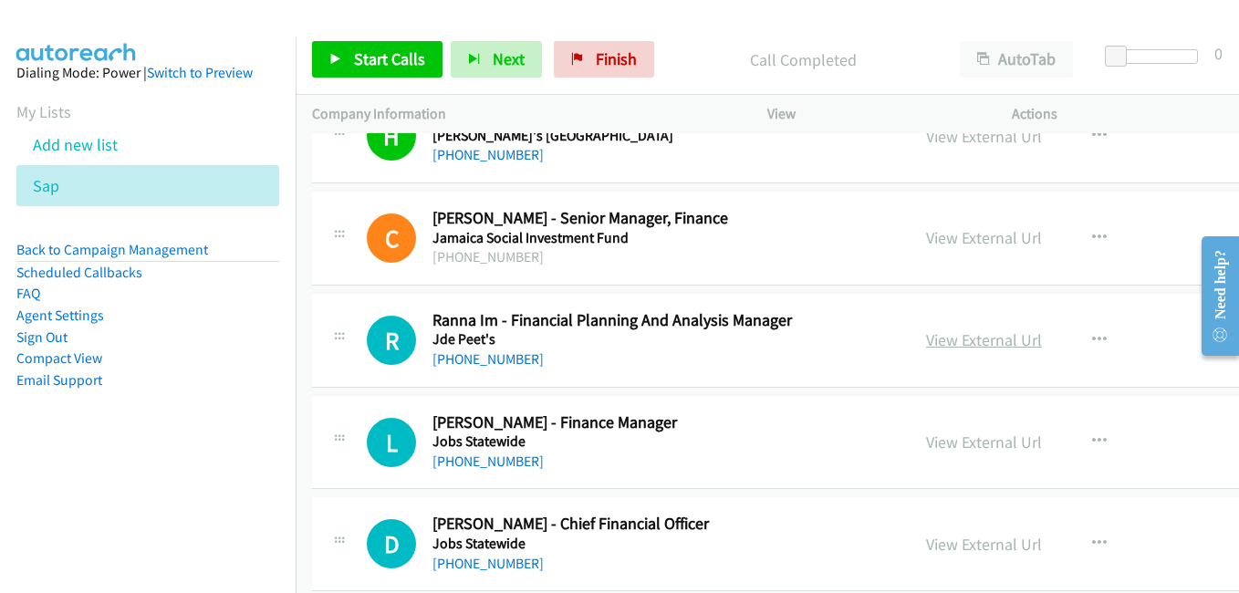
click at [969, 340] on link "View External Url" at bounding box center [984, 339] width 116 height 21
drag, startPoint x: 966, startPoint y: 443, endPoint x: 803, endPoint y: 389, distance: 171.1
click at [966, 443] on link "View External Url" at bounding box center [984, 442] width 116 height 21
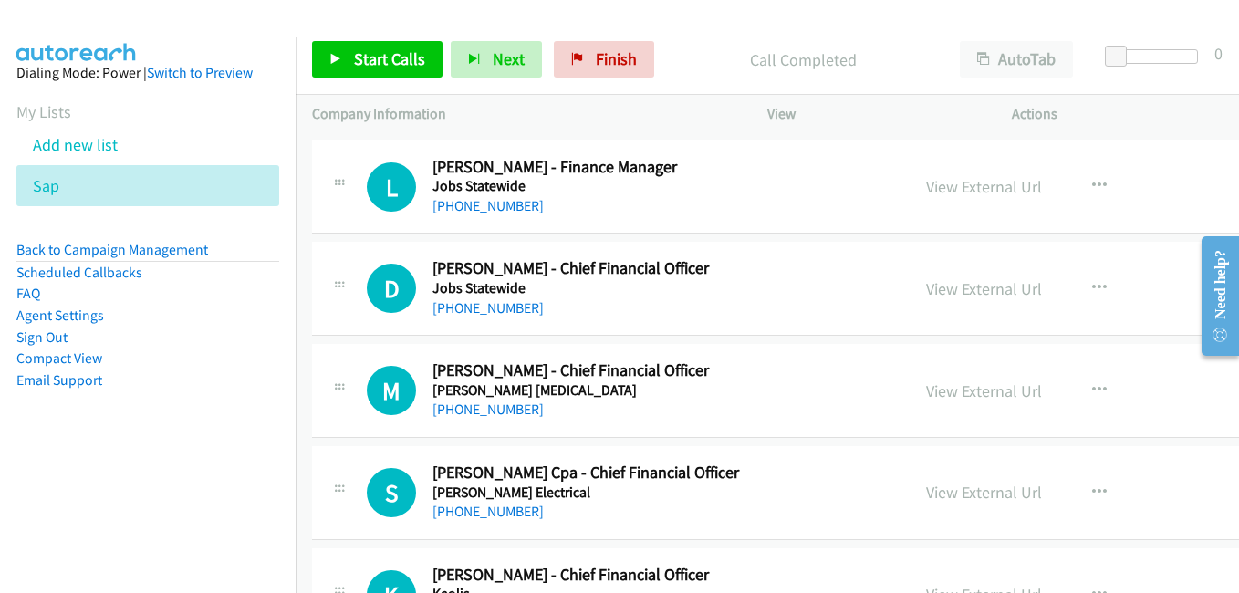
scroll to position [15789, 0]
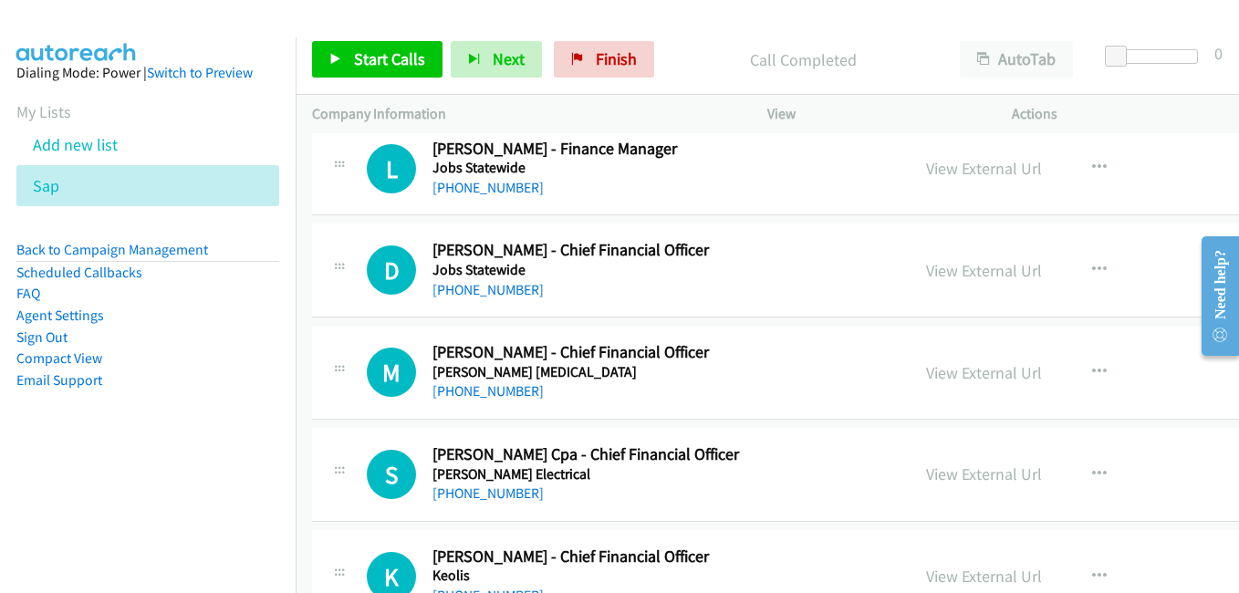
drag, startPoint x: 943, startPoint y: 277, endPoint x: 837, endPoint y: 255, distance: 108.1
click at [943, 277] on link "View External Url" at bounding box center [984, 270] width 116 height 21
click at [982, 377] on link "View External Url" at bounding box center [984, 372] width 116 height 21
drag, startPoint x: 966, startPoint y: 468, endPoint x: 908, endPoint y: 459, distance: 58.2
click at [966, 468] on link "View External Url" at bounding box center [984, 474] width 116 height 21
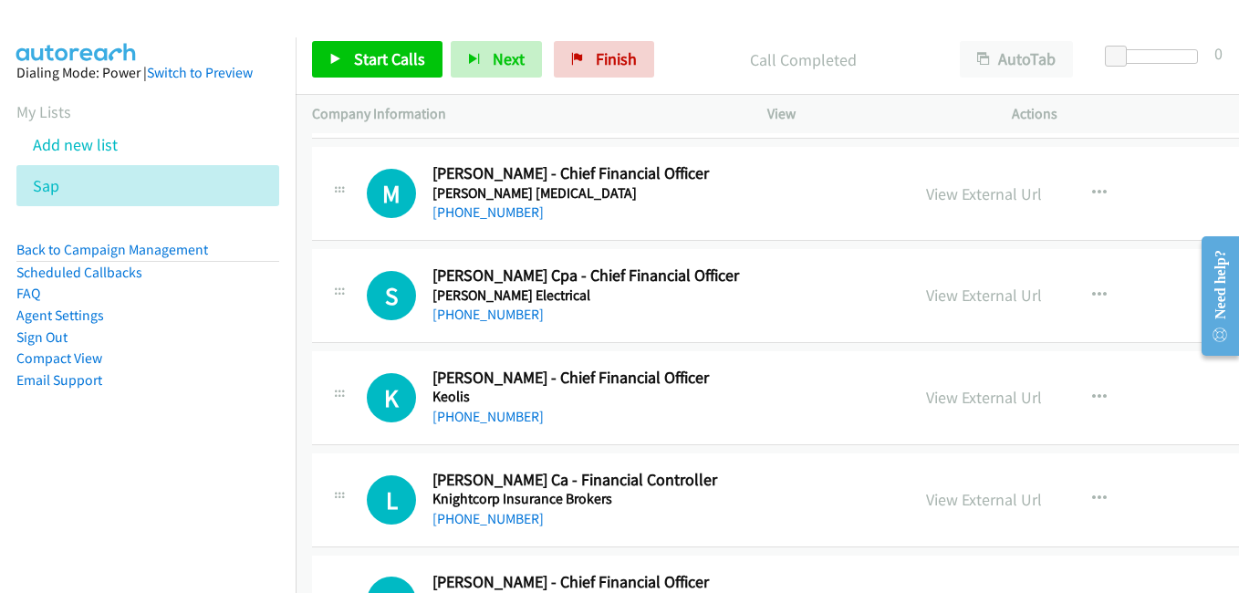
scroll to position [15971, 0]
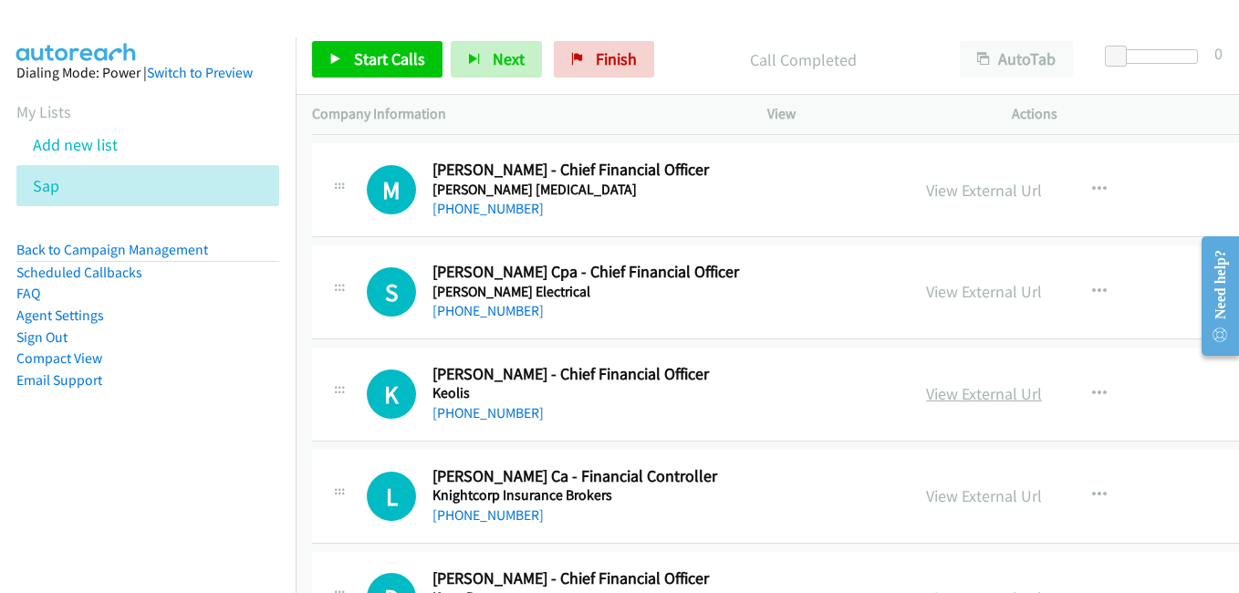
click at [970, 396] on link "View External Url" at bounding box center [984, 393] width 116 height 21
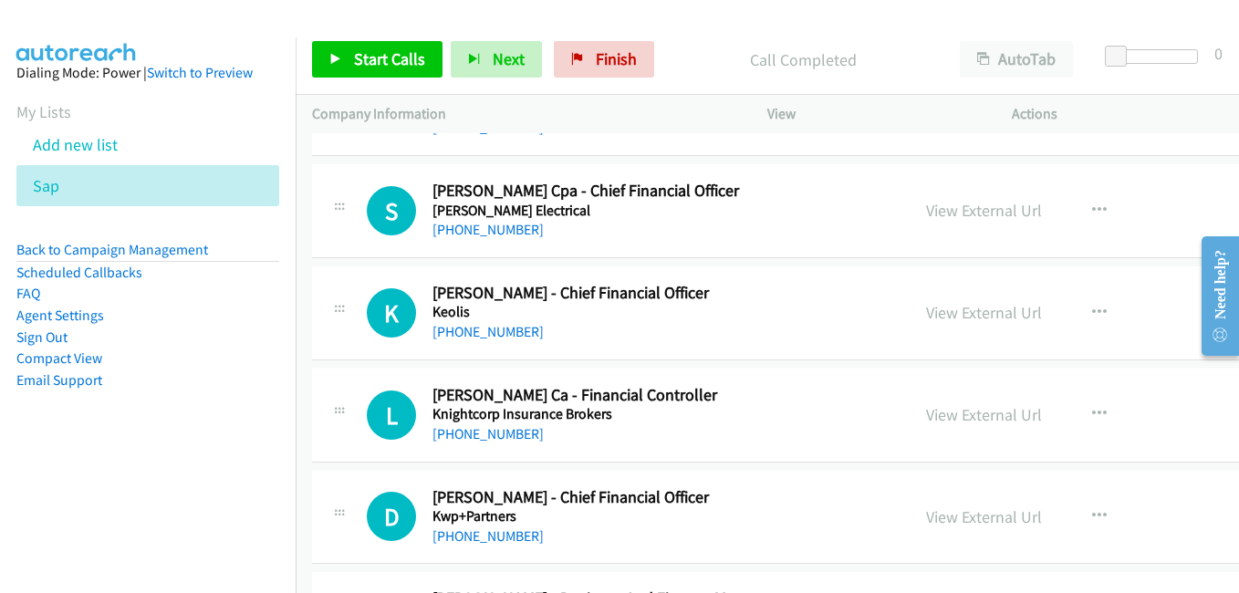
scroll to position [16062, 0]
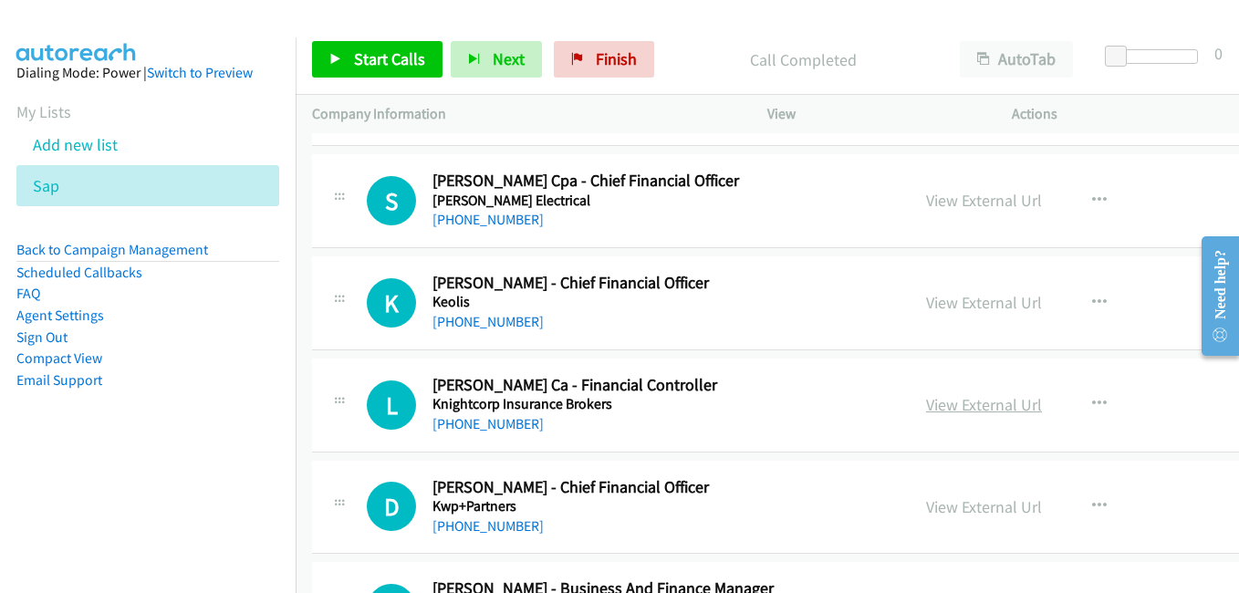
click at [986, 395] on link "View External Url" at bounding box center [984, 404] width 116 height 21
click at [947, 501] on link "View External Url" at bounding box center [984, 506] width 116 height 21
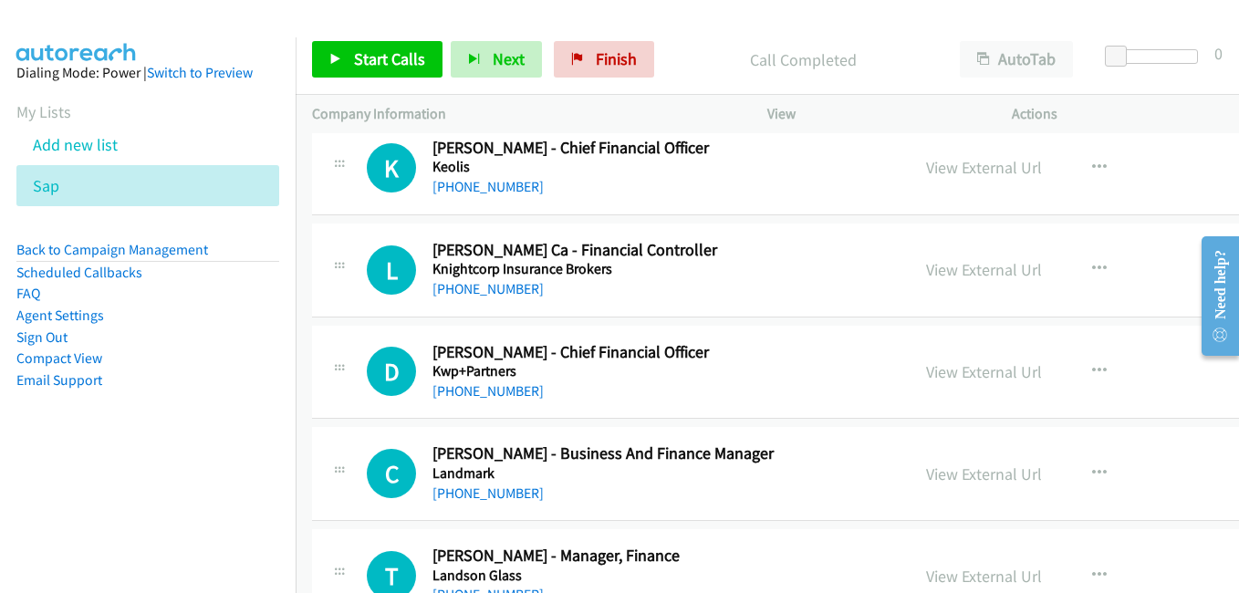
scroll to position [16336, 0]
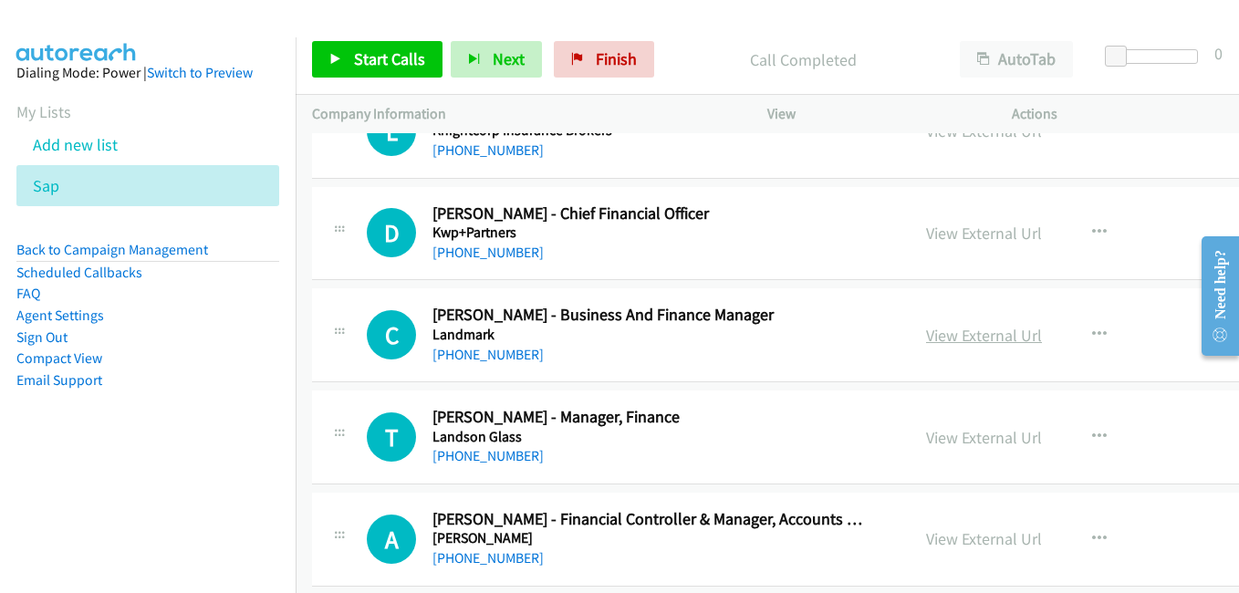
click at [966, 332] on link "View External Url" at bounding box center [984, 335] width 116 height 21
click at [955, 444] on link "View External Url" at bounding box center [984, 437] width 116 height 21
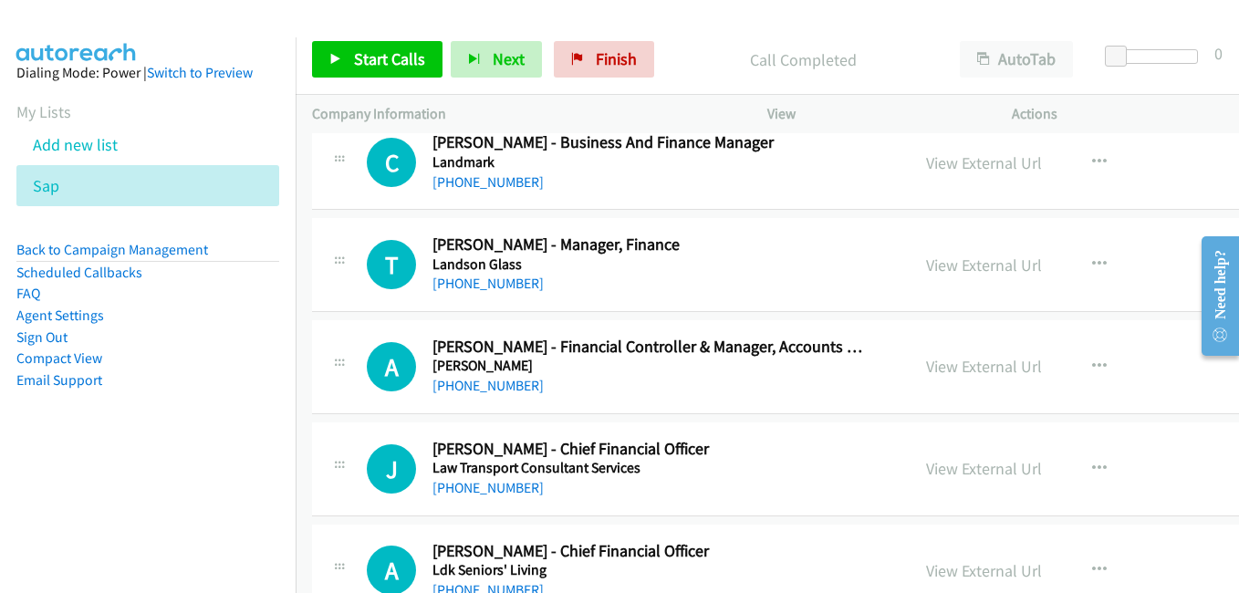
scroll to position [16519, 0]
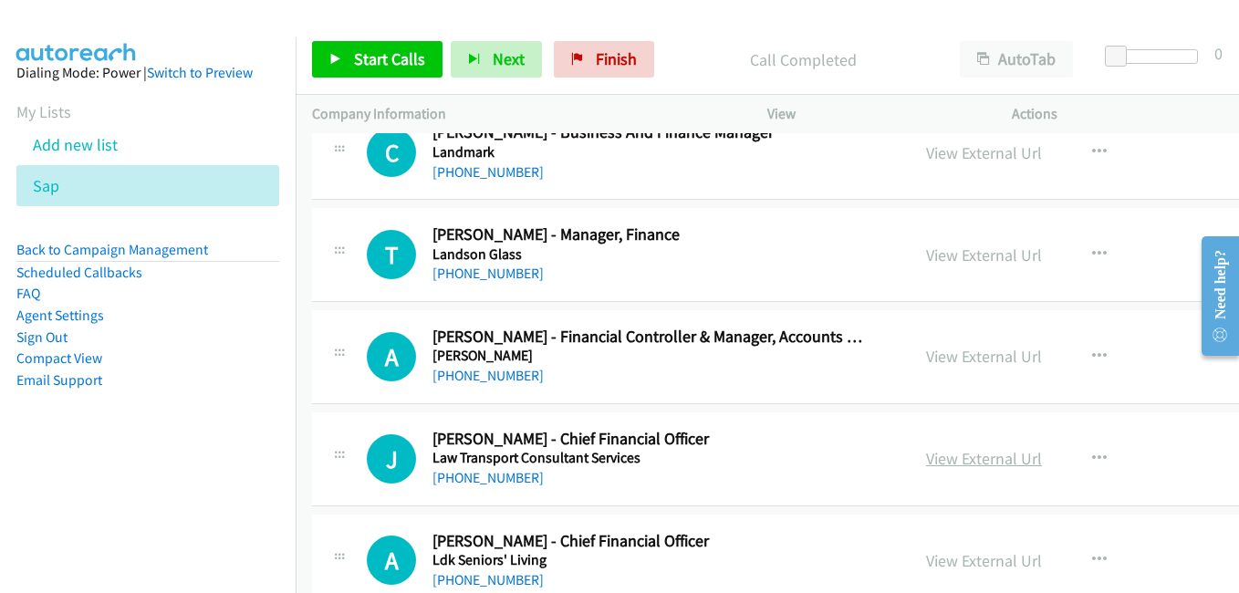
click at [966, 460] on link "View External Url" at bounding box center [984, 458] width 116 height 21
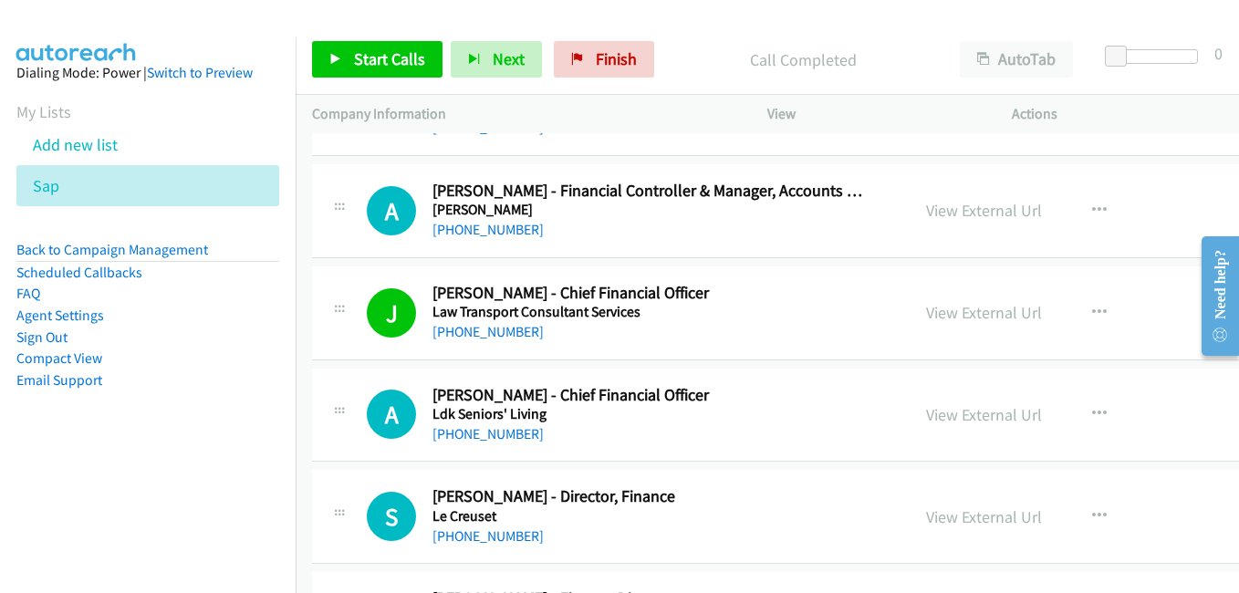
scroll to position [16701, 0]
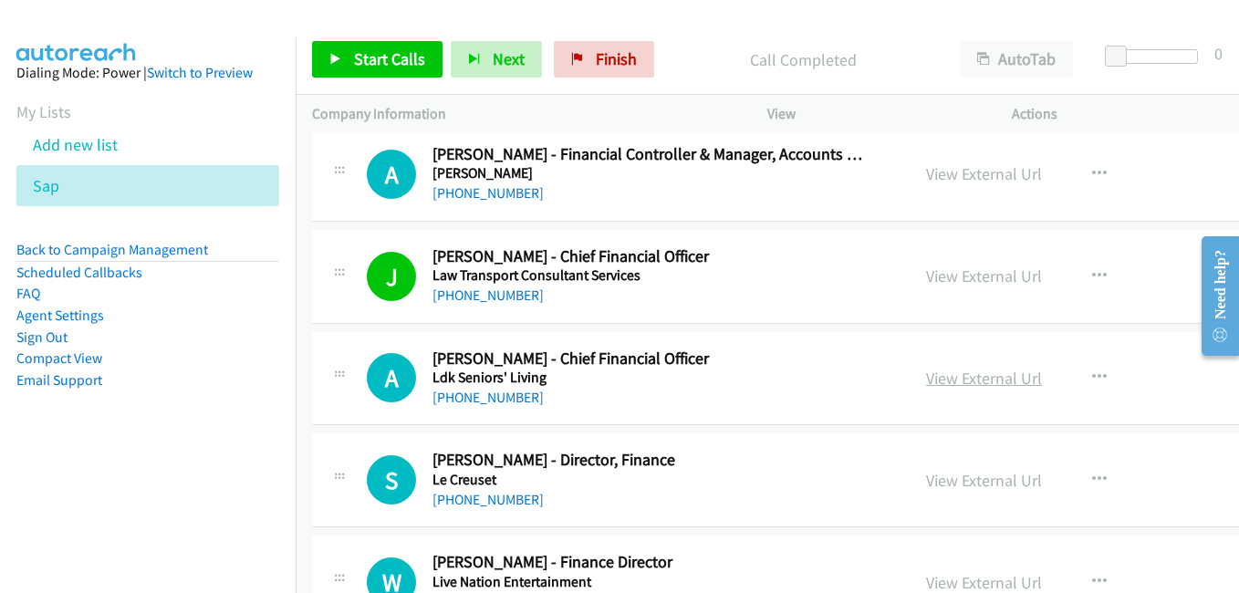
click at [981, 381] on link "View External Url" at bounding box center [984, 378] width 116 height 21
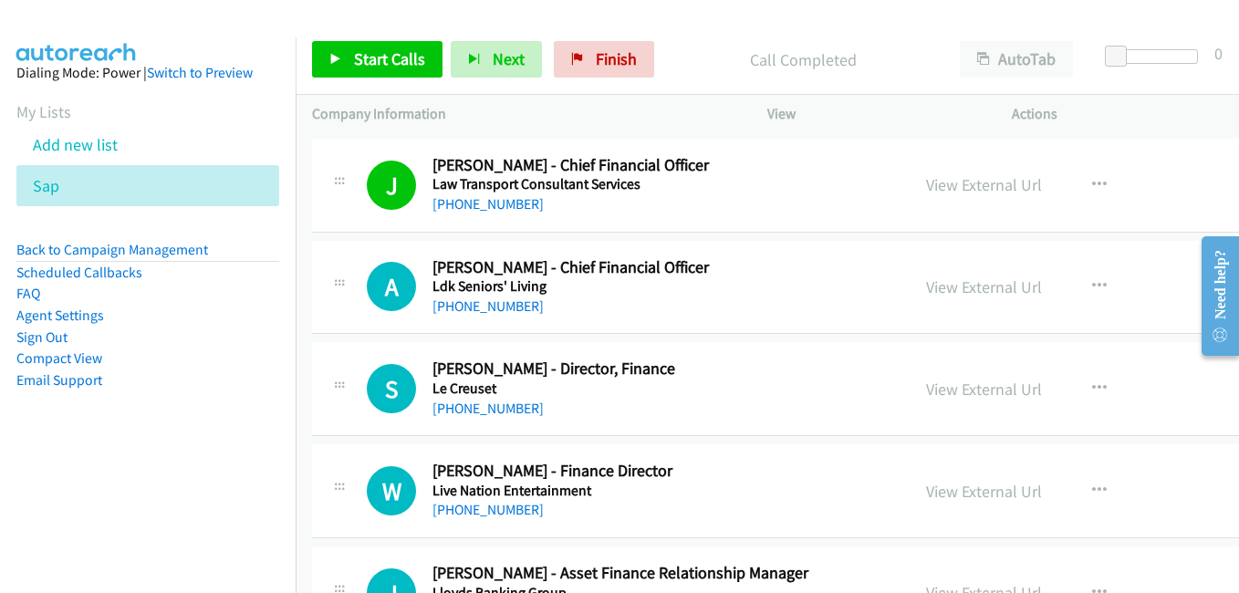
scroll to position [16884, 0]
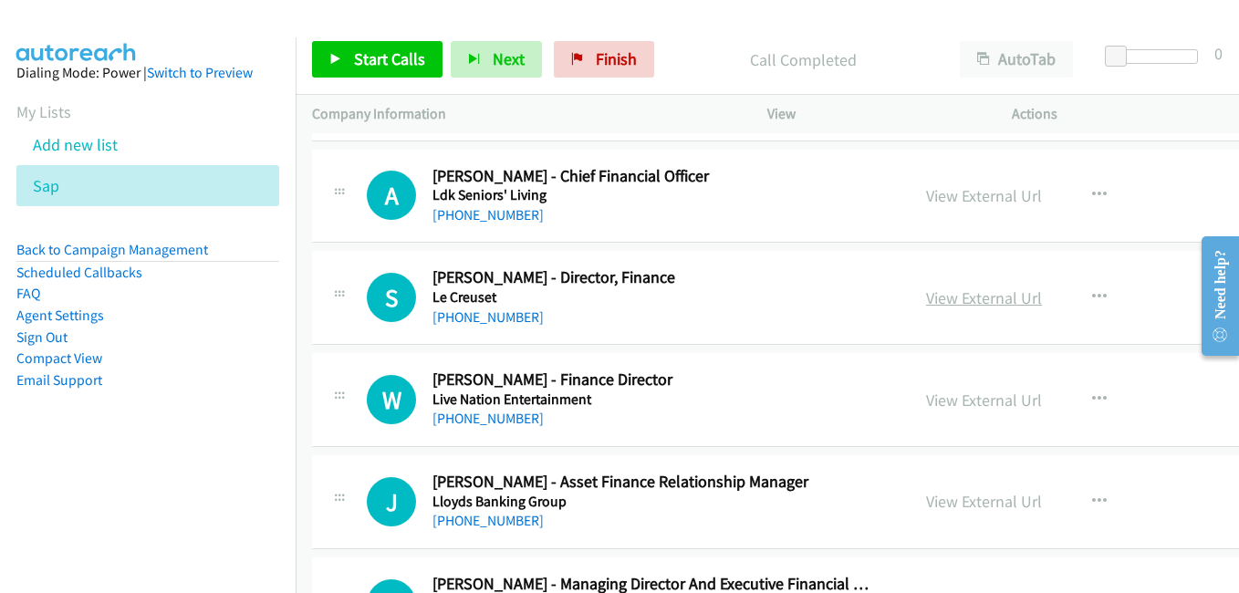
click at [929, 293] on link "View External Url" at bounding box center [984, 297] width 116 height 21
drag, startPoint x: 977, startPoint y: 405, endPoint x: 930, endPoint y: 393, distance: 48.0
click at [977, 405] on link "View External Url" at bounding box center [984, 400] width 116 height 21
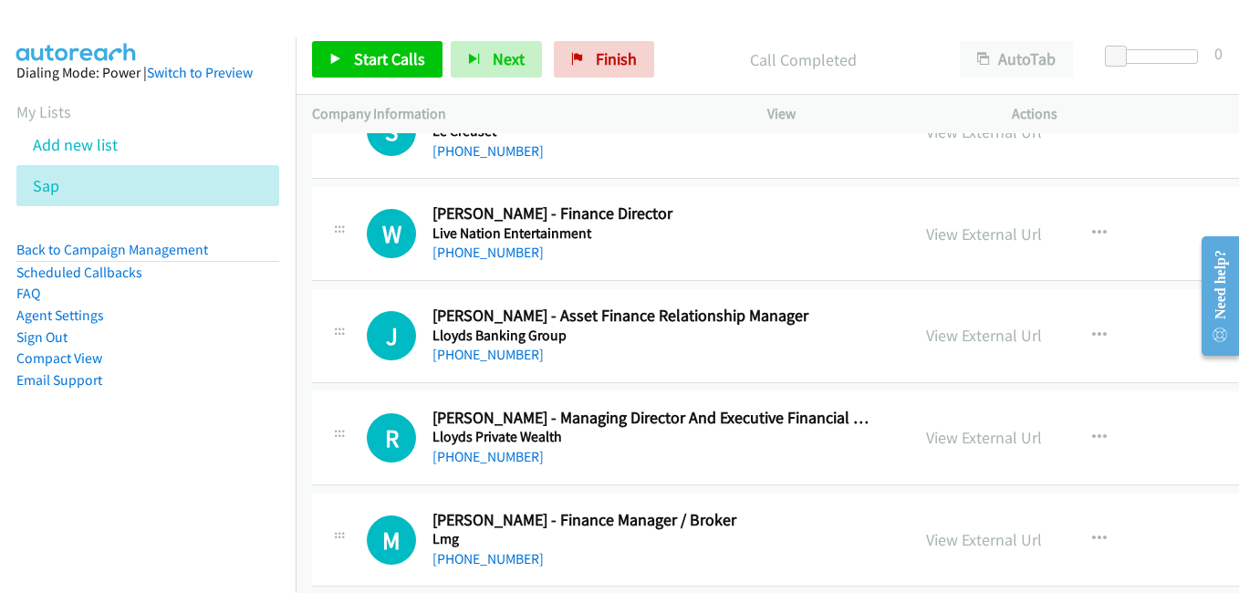
scroll to position [17066, 0]
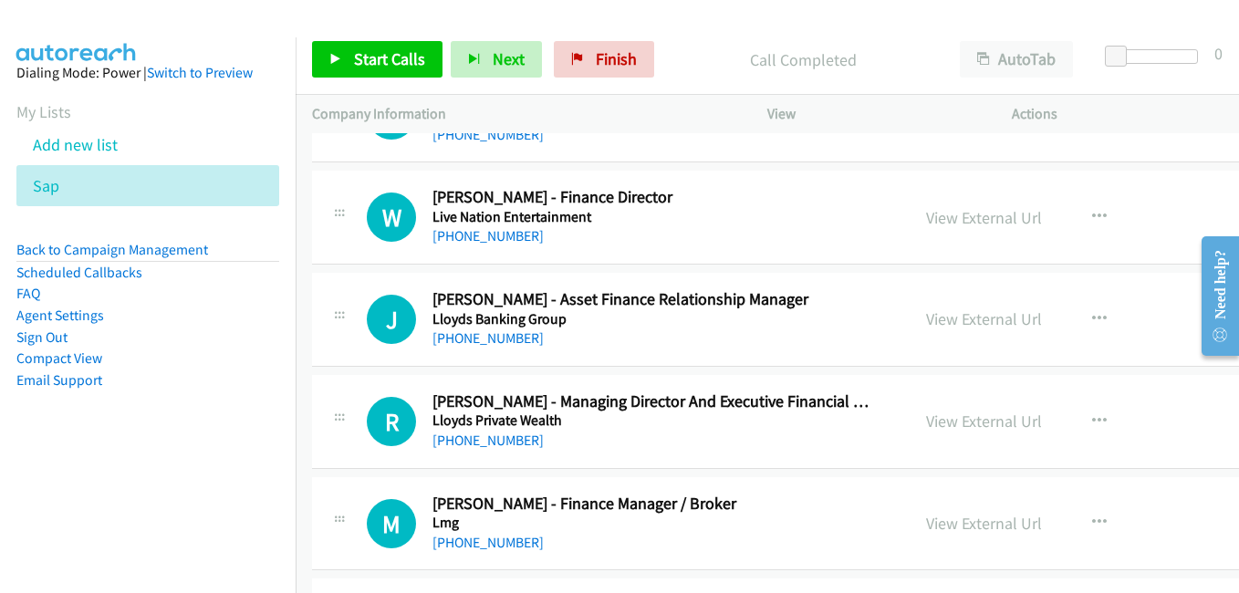
drag, startPoint x: 970, startPoint y: 328, endPoint x: 459, endPoint y: 120, distance: 551.5
click at [970, 328] on link "View External Url" at bounding box center [984, 318] width 116 height 21
drag, startPoint x: 949, startPoint y: 418, endPoint x: 827, endPoint y: 377, distance: 129.0
click at [949, 418] on link "View External Url" at bounding box center [984, 421] width 116 height 21
click at [966, 524] on link "View External Url" at bounding box center [984, 523] width 116 height 21
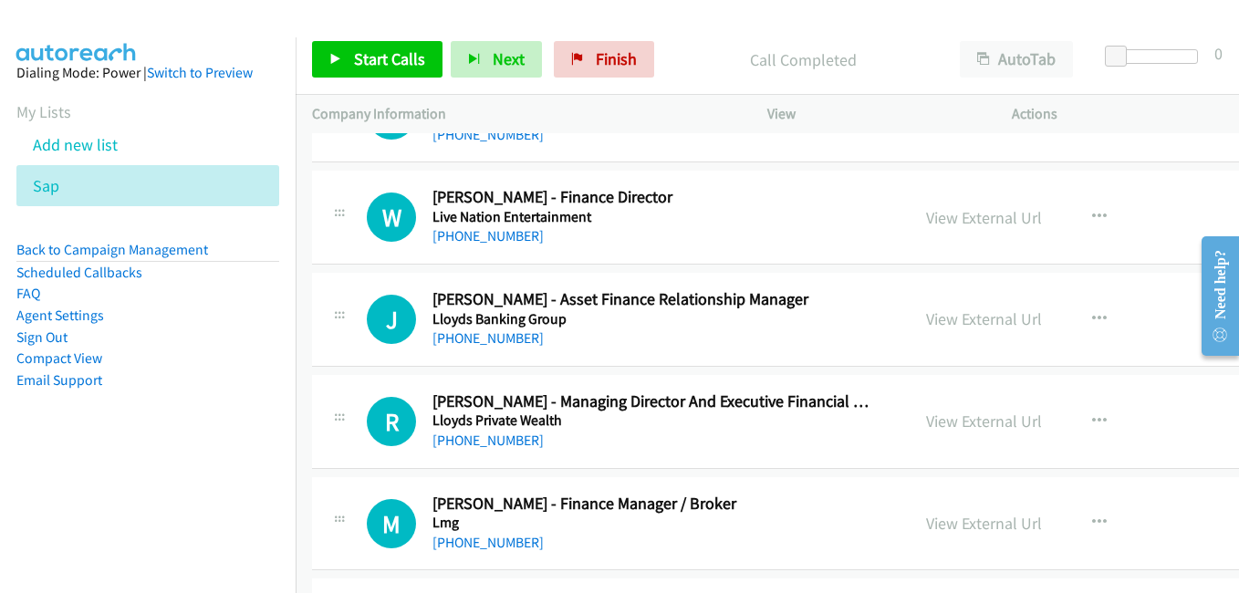
scroll to position [17340, 0]
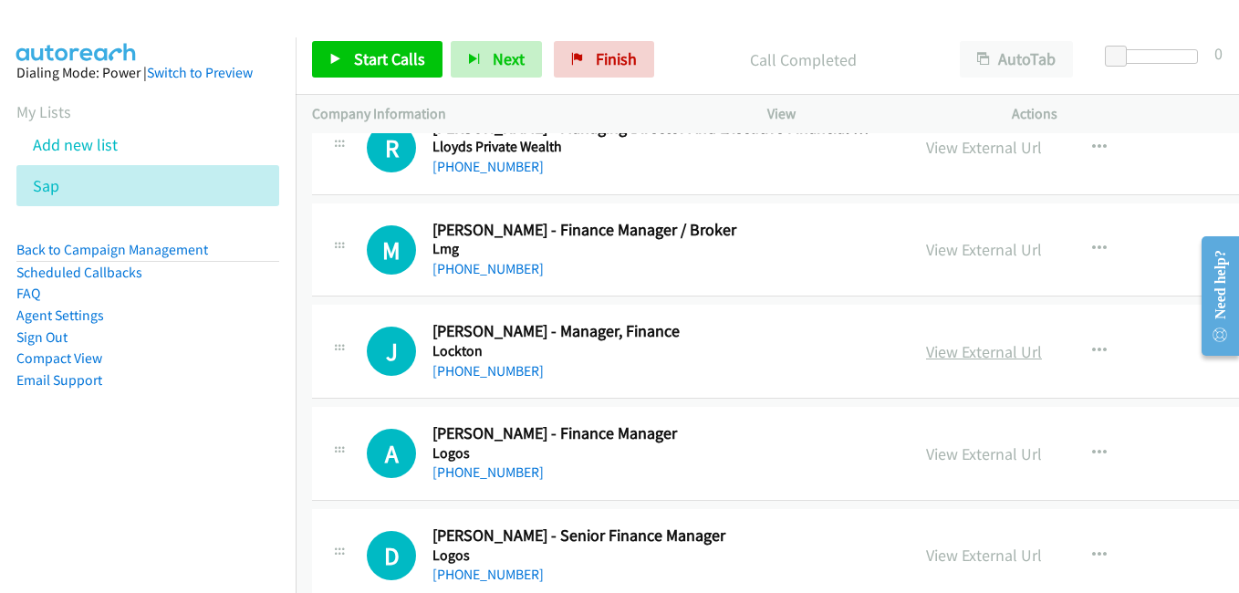
click at [989, 353] on link "View External Url" at bounding box center [984, 351] width 116 height 21
drag, startPoint x: 973, startPoint y: 464, endPoint x: 956, endPoint y: 463, distance: 16.5
click at [973, 464] on link "View External Url" at bounding box center [984, 454] width 116 height 21
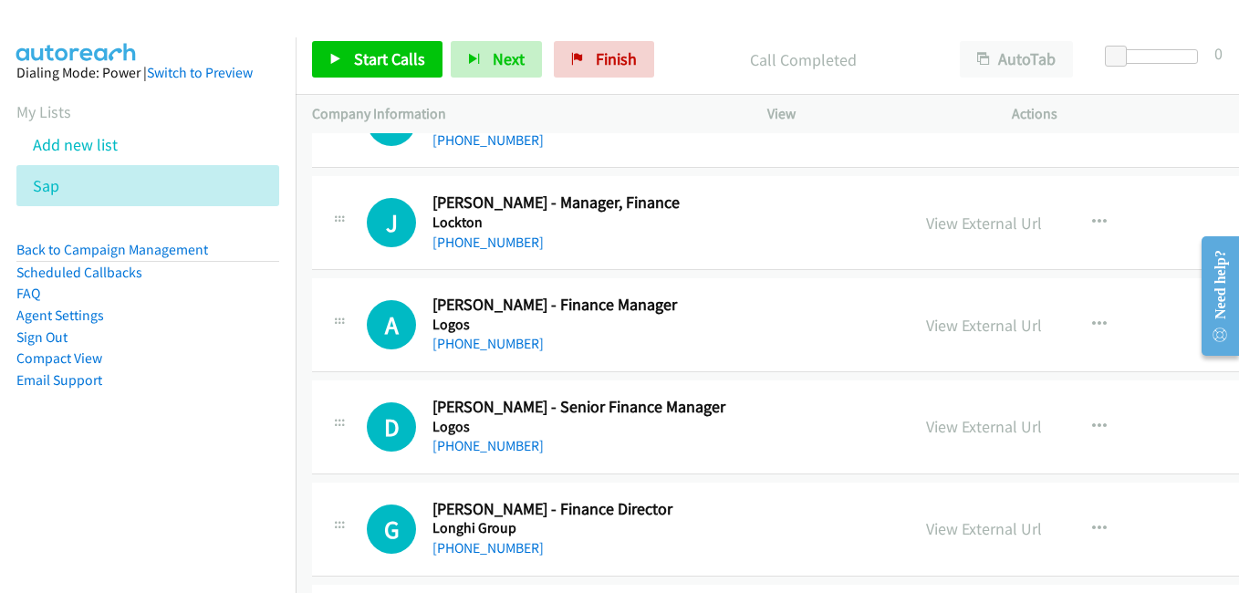
scroll to position [17523, 0]
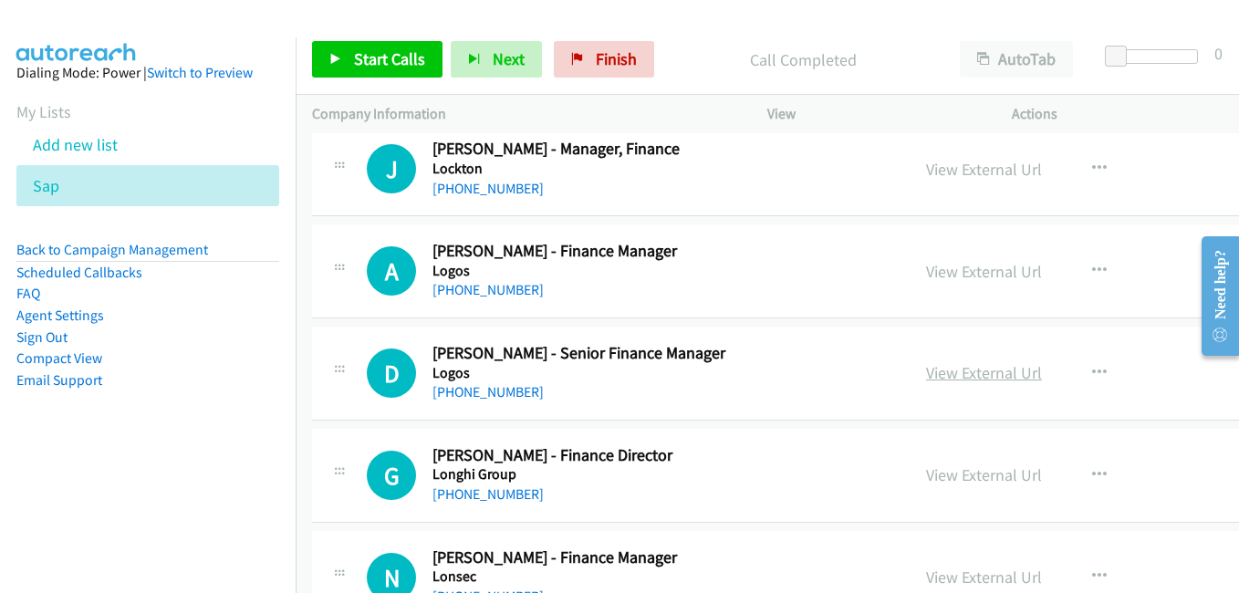
click at [985, 373] on link "View External Url" at bounding box center [984, 372] width 116 height 21
click at [988, 468] on link "View External Url" at bounding box center [984, 475] width 116 height 21
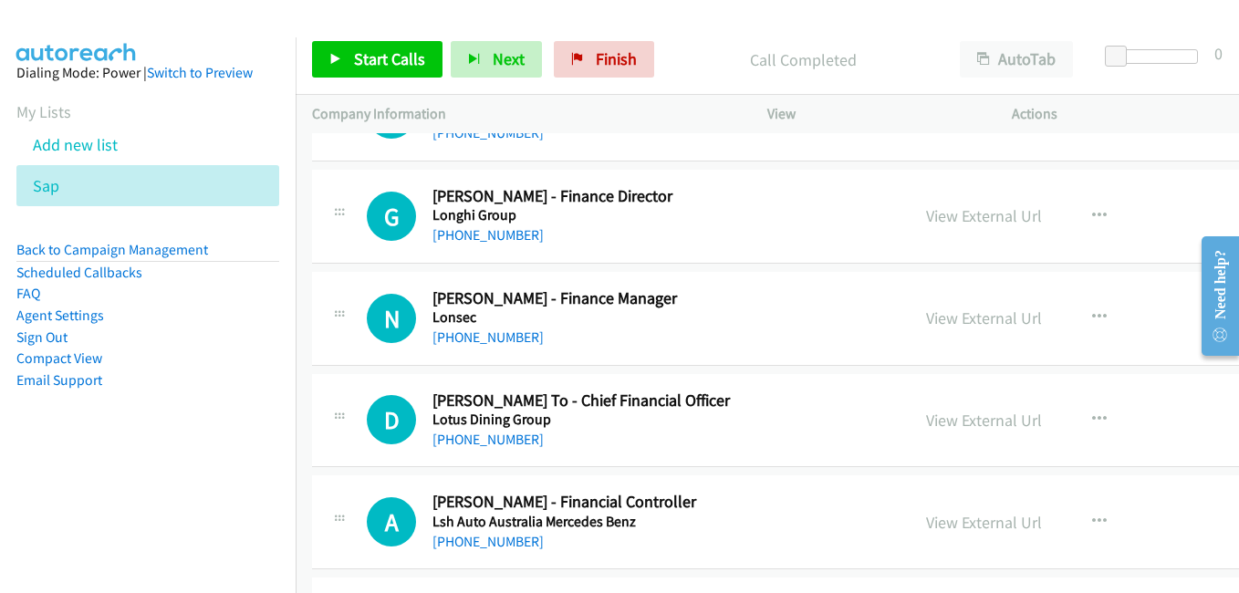
scroll to position [17796, 0]
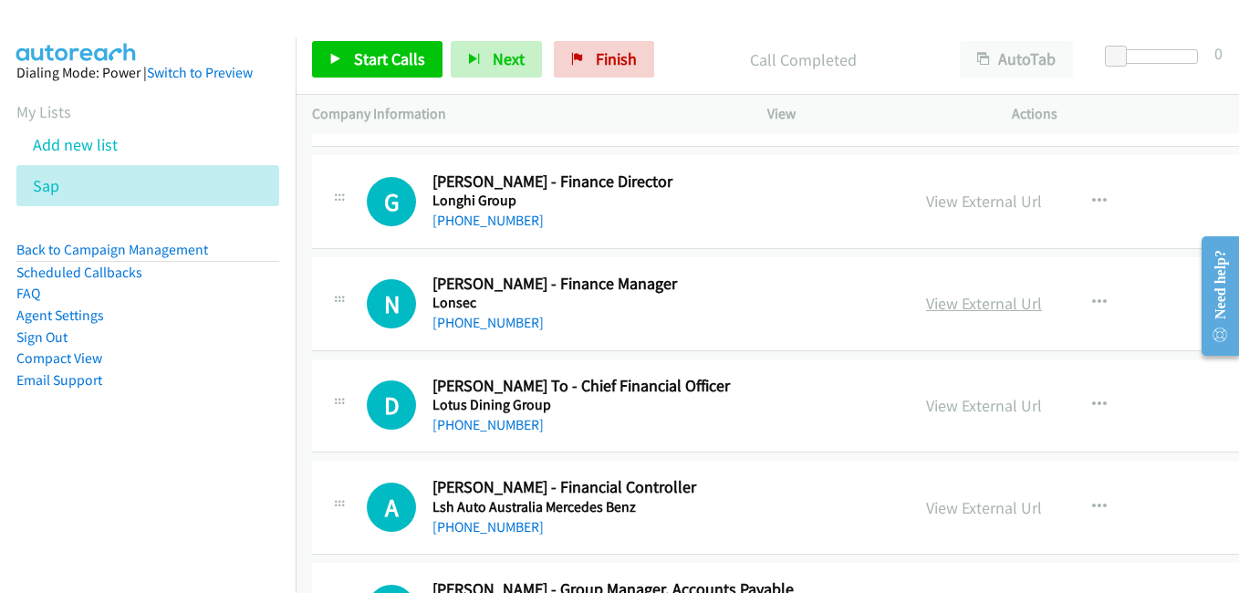
click at [979, 306] on link "View External Url" at bounding box center [984, 303] width 116 height 21
drag, startPoint x: 925, startPoint y: 404, endPoint x: 913, endPoint y: 400, distance: 12.7
click at [926, 404] on link "View External Url" at bounding box center [984, 405] width 116 height 21
click at [952, 516] on link "View External Url" at bounding box center [984, 507] width 116 height 21
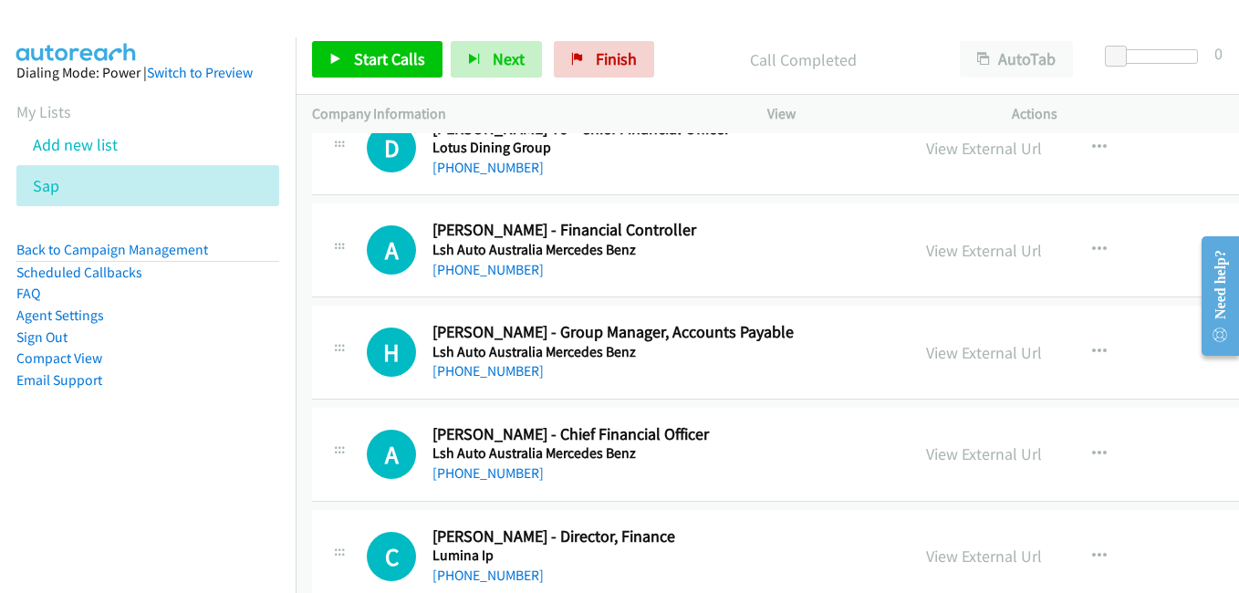
scroll to position [18070, 0]
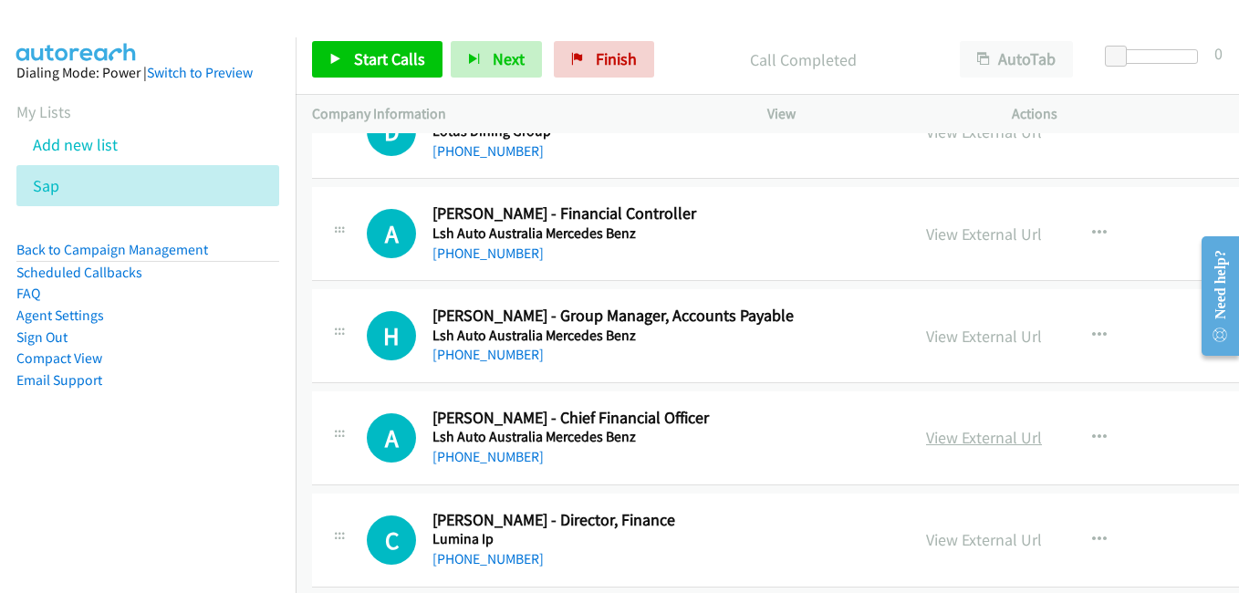
click at [949, 443] on link "View External Url" at bounding box center [984, 437] width 116 height 21
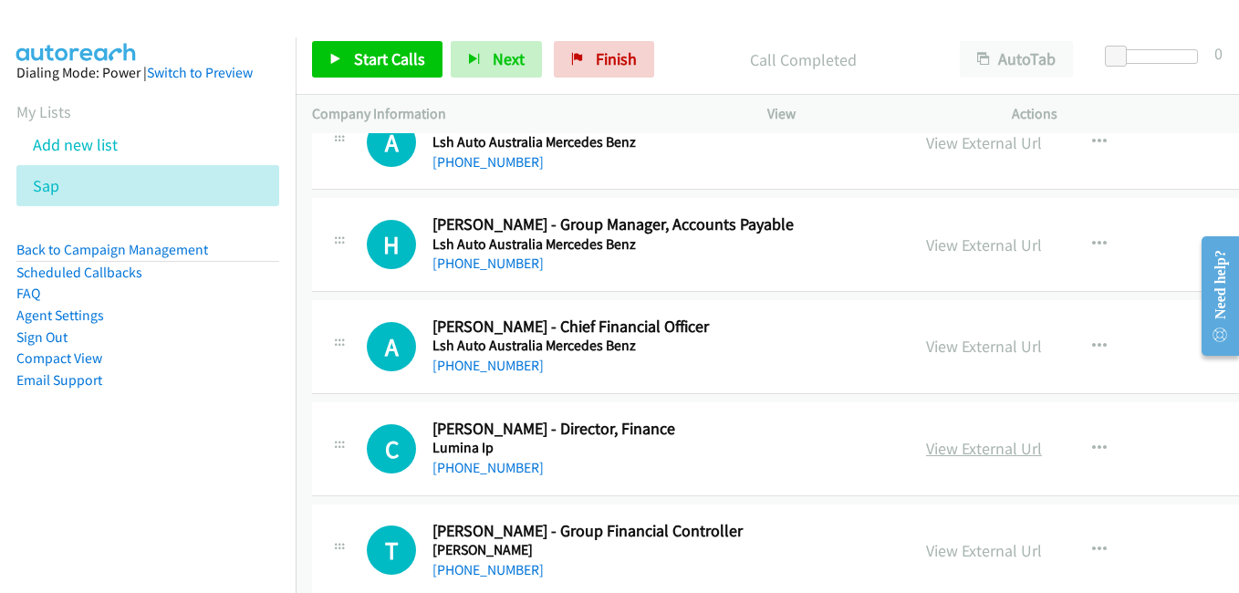
click at [926, 450] on link "View External Url" at bounding box center [984, 448] width 116 height 21
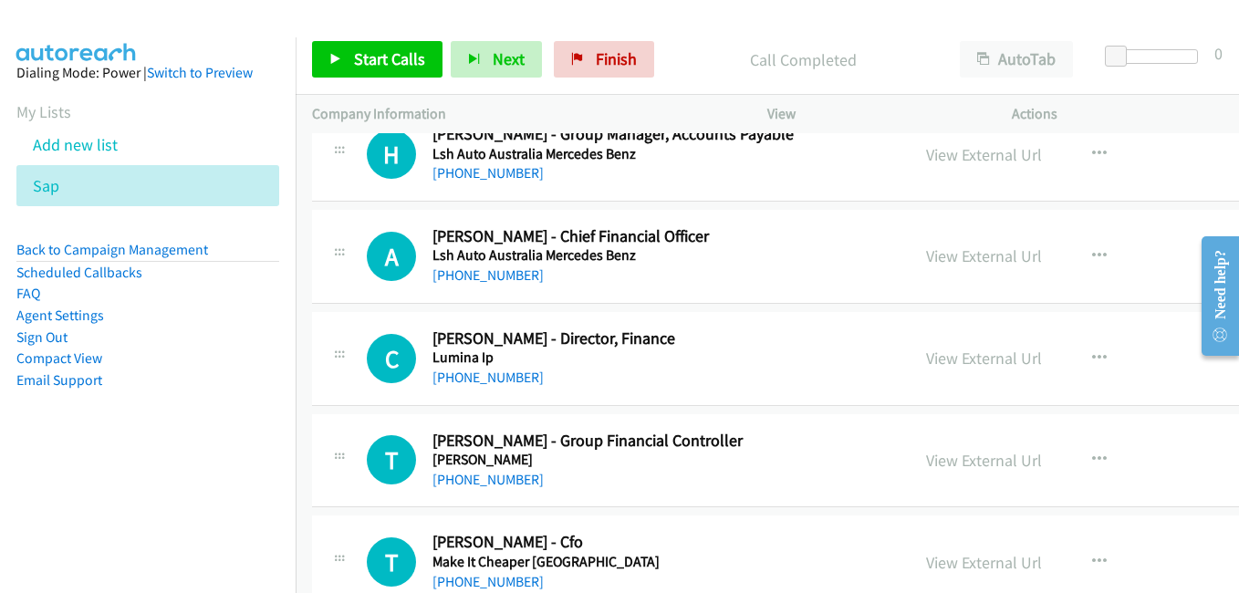
scroll to position [18344, 0]
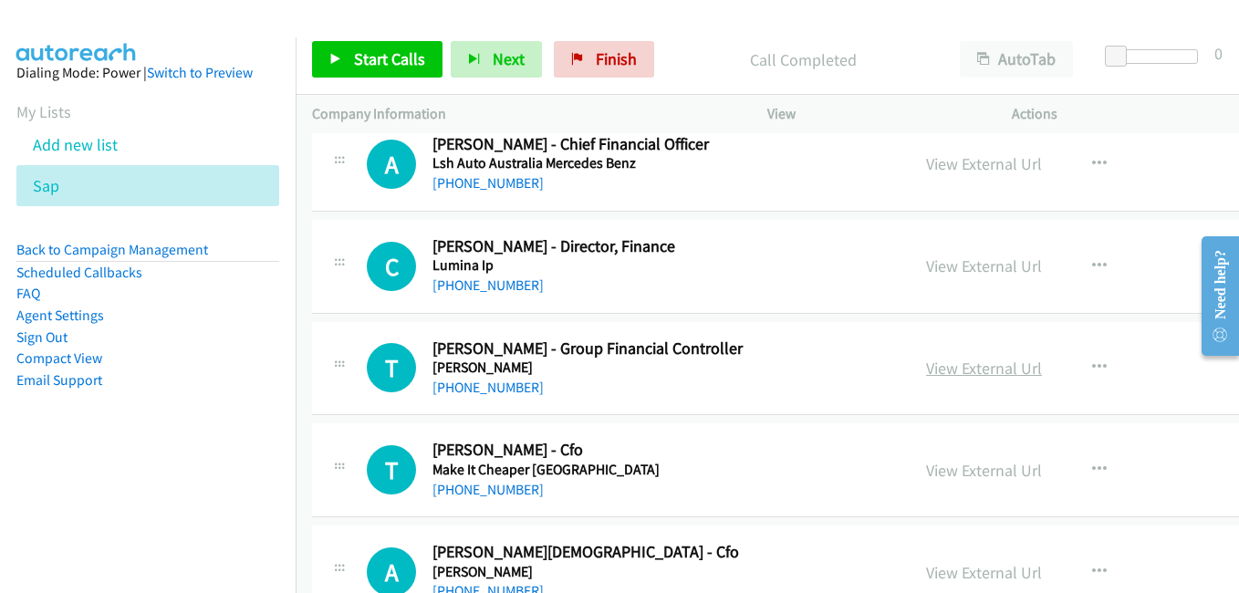
click at [966, 369] on link "View External Url" at bounding box center [984, 368] width 116 height 21
click at [956, 465] on link "View External Url" at bounding box center [984, 470] width 116 height 21
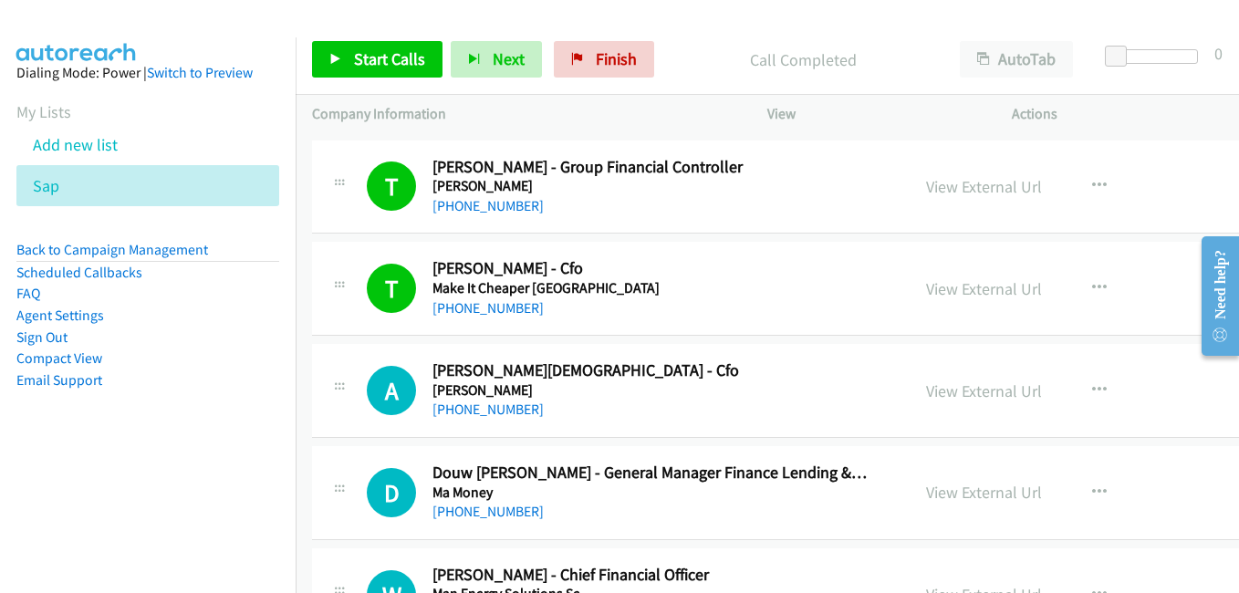
scroll to position [18527, 0]
drag, startPoint x: 968, startPoint y: 393, endPoint x: 776, endPoint y: 307, distance: 211.2
click at [968, 393] on link "View External Url" at bounding box center [984, 390] width 116 height 21
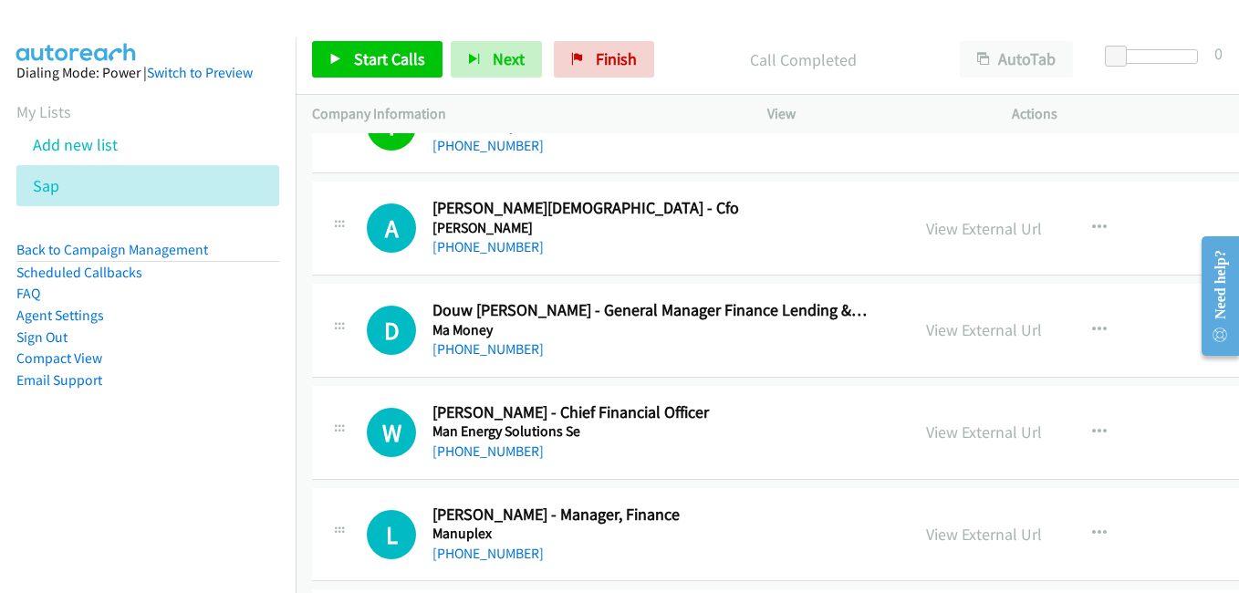
scroll to position [18709, 0]
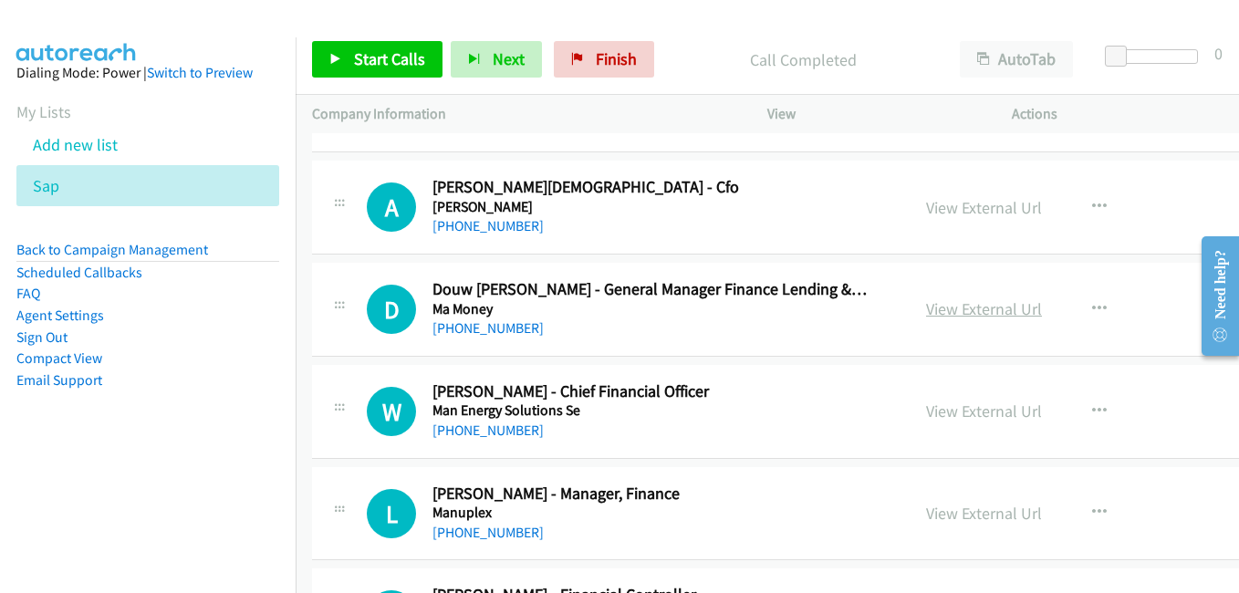
drag, startPoint x: 973, startPoint y: 309, endPoint x: 962, endPoint y: 314, distance: 11.9
click at [973, 309] on link "View External Url" at bounding box center [984, 308] width 116 height 21
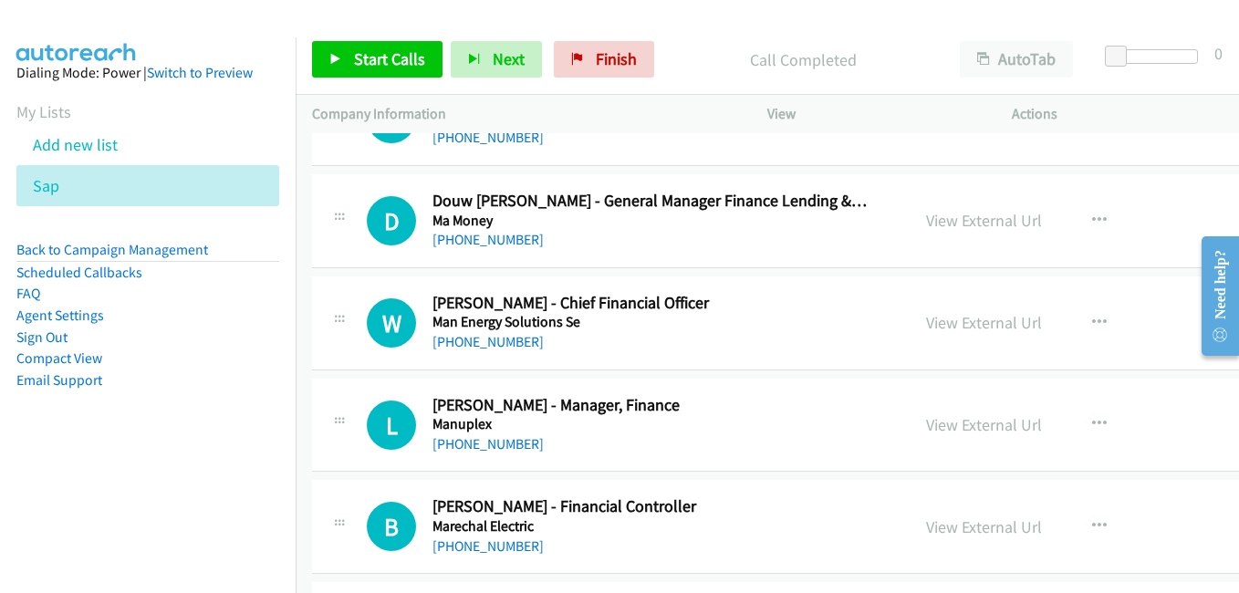
scroll to position [18892, 0]
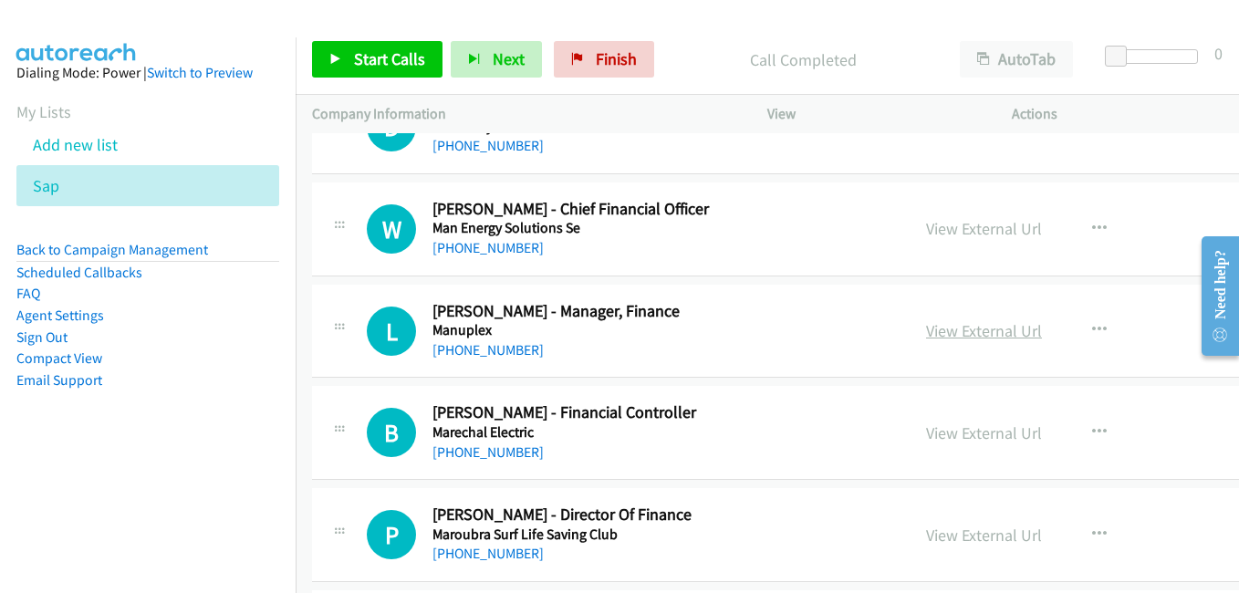
click at [951, 329] on link "View External Url" at bounding box center [984, 330] width 116 height 21
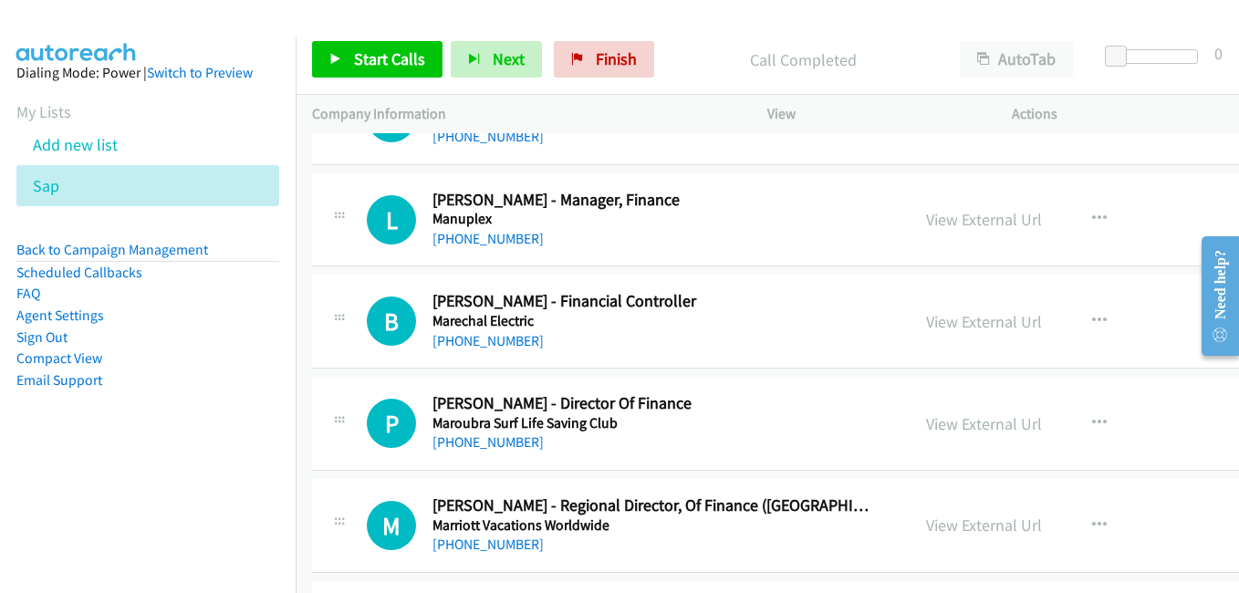
scroll to position [19074, 0]
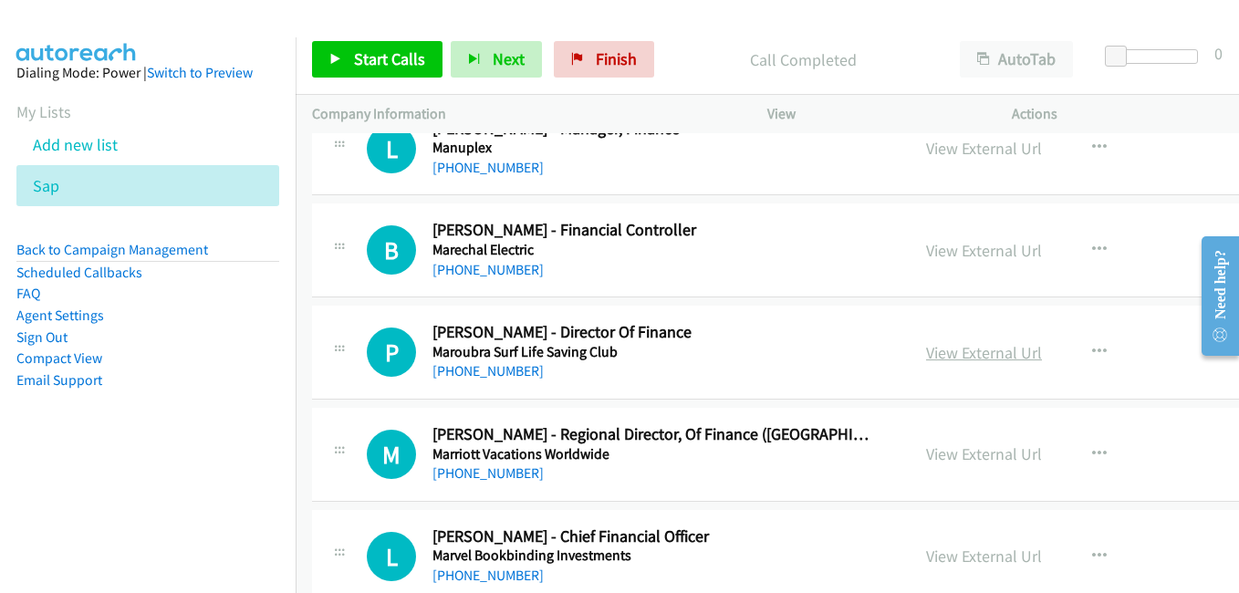
click at [960, 355] on link "View External Url" at bounding box center [984, 352] width 116 height 21
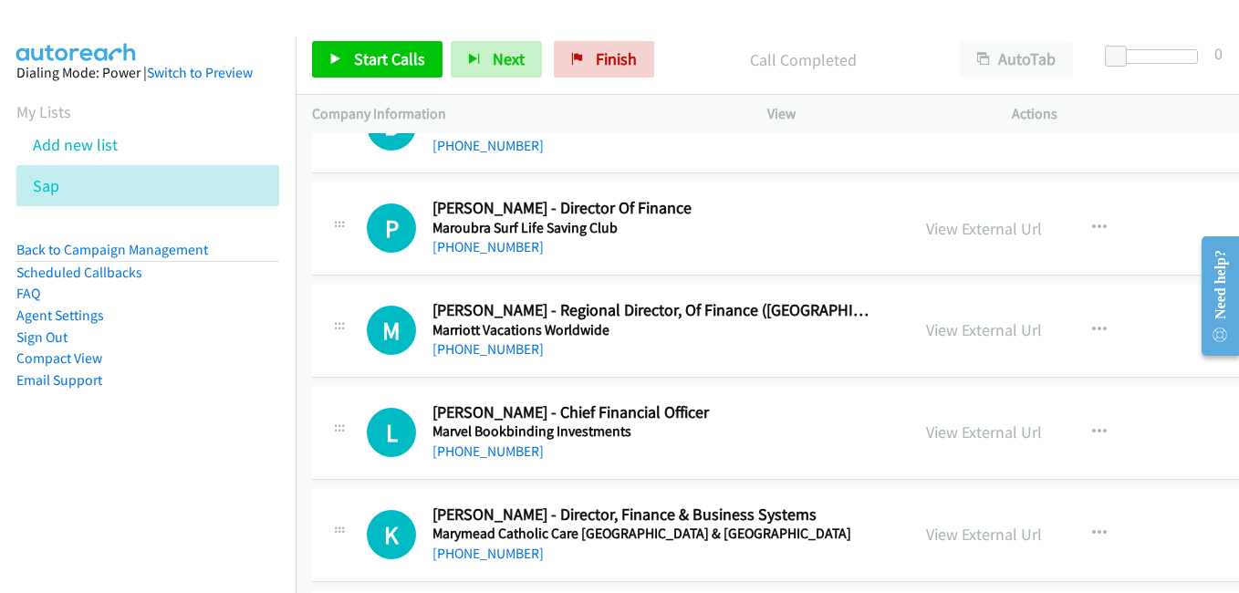
scroll to position [19257, 0]
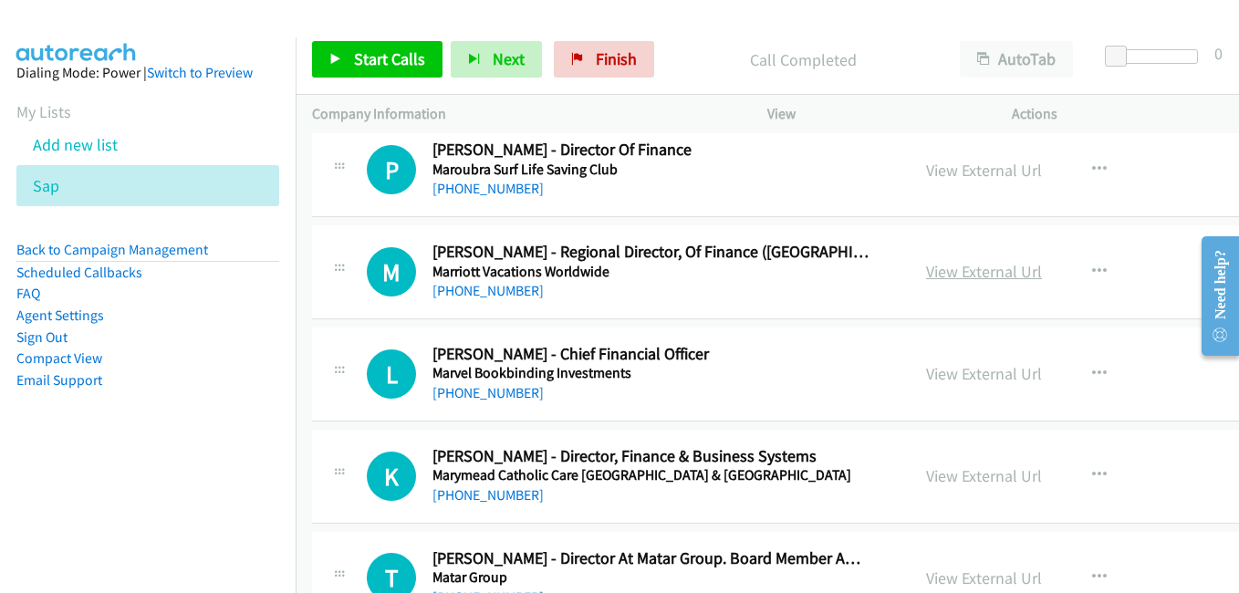
click at [947, 278] on link "View External Url" at bounding box center [984, 271] width 116 height 21
click at [937, 381] on link "View External Url" at bounding box center [984, 373] width 116 height 21
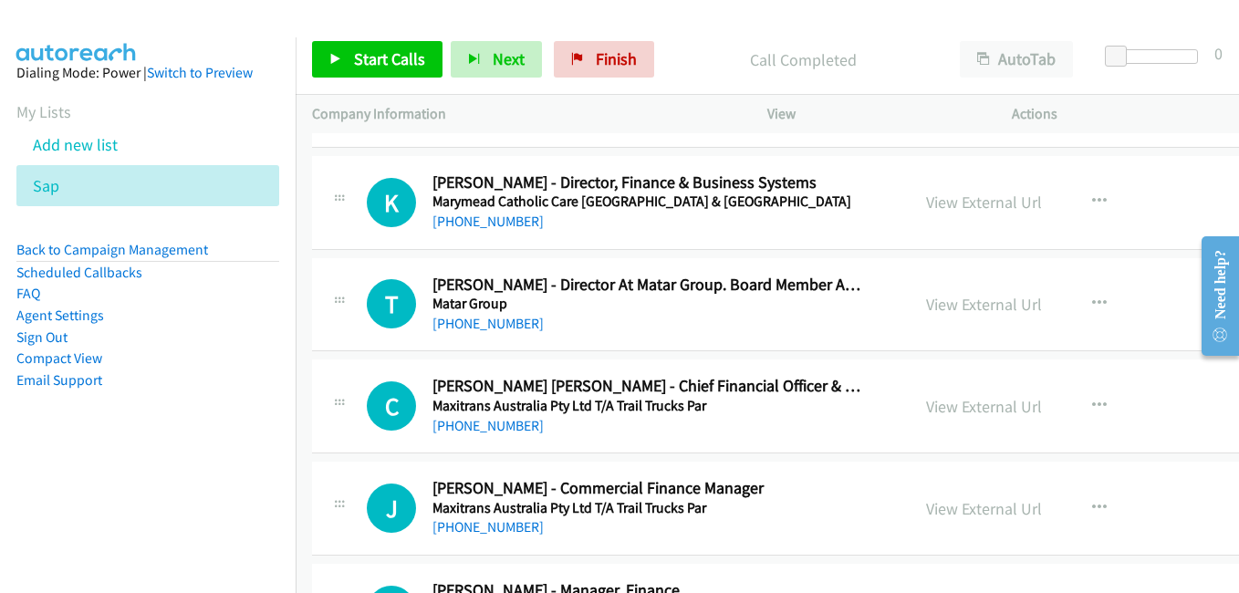
scroll to position [19439, 0]
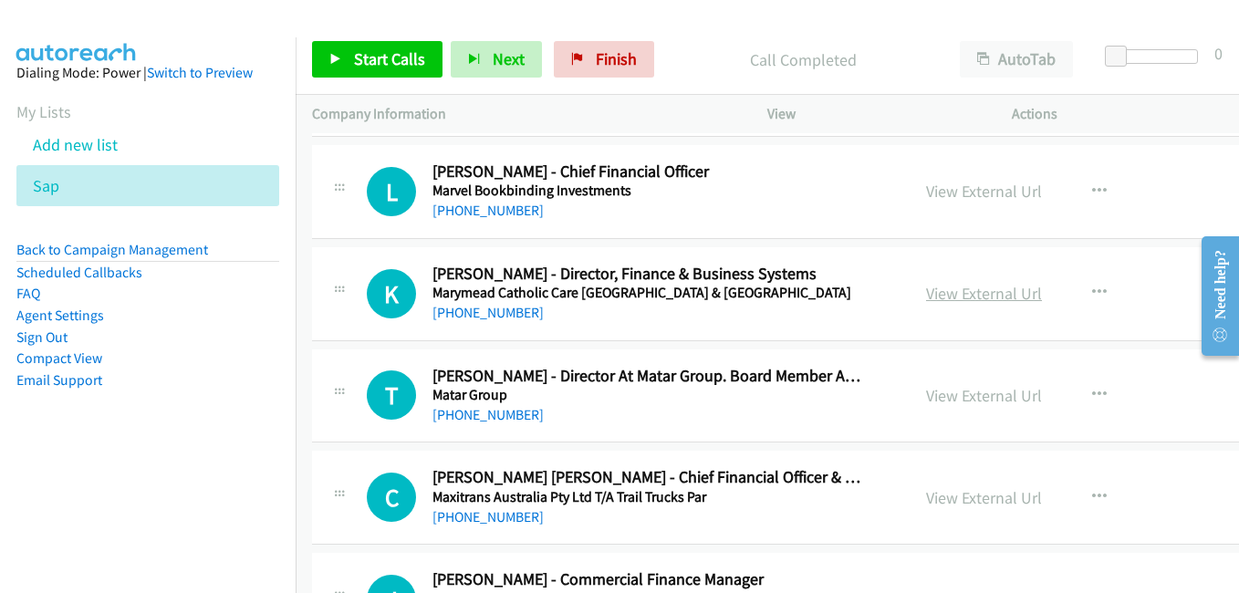
click at [972, 295] on link "View External Url" at bounding box center [984, 293] width 116 height 21
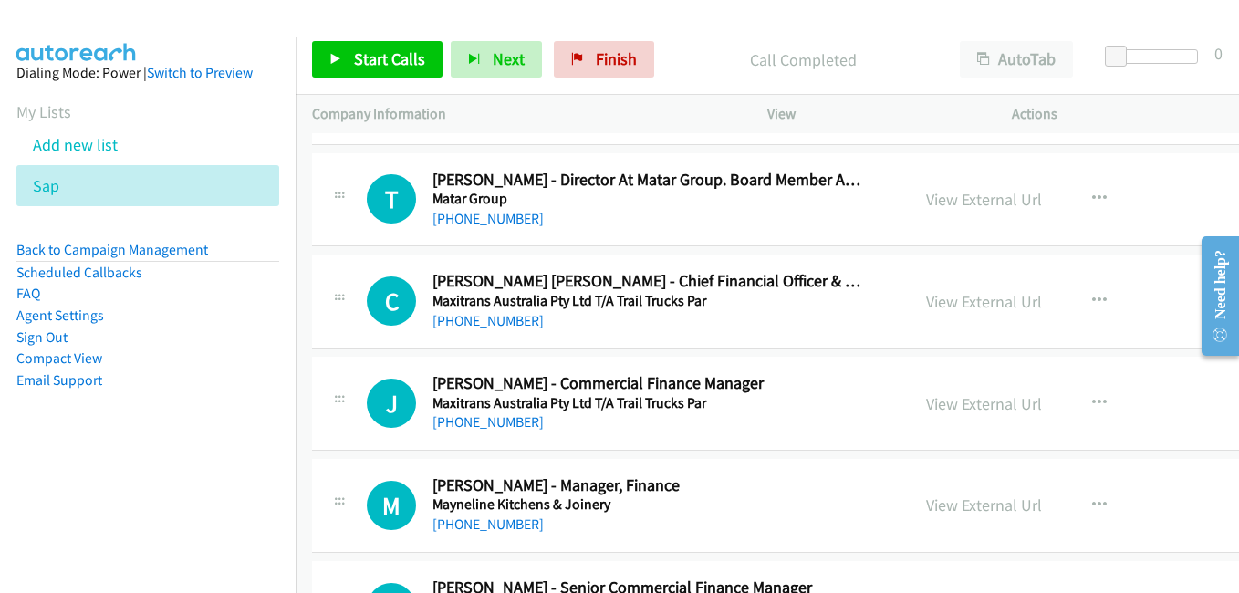
scroll to position [19713, 0]
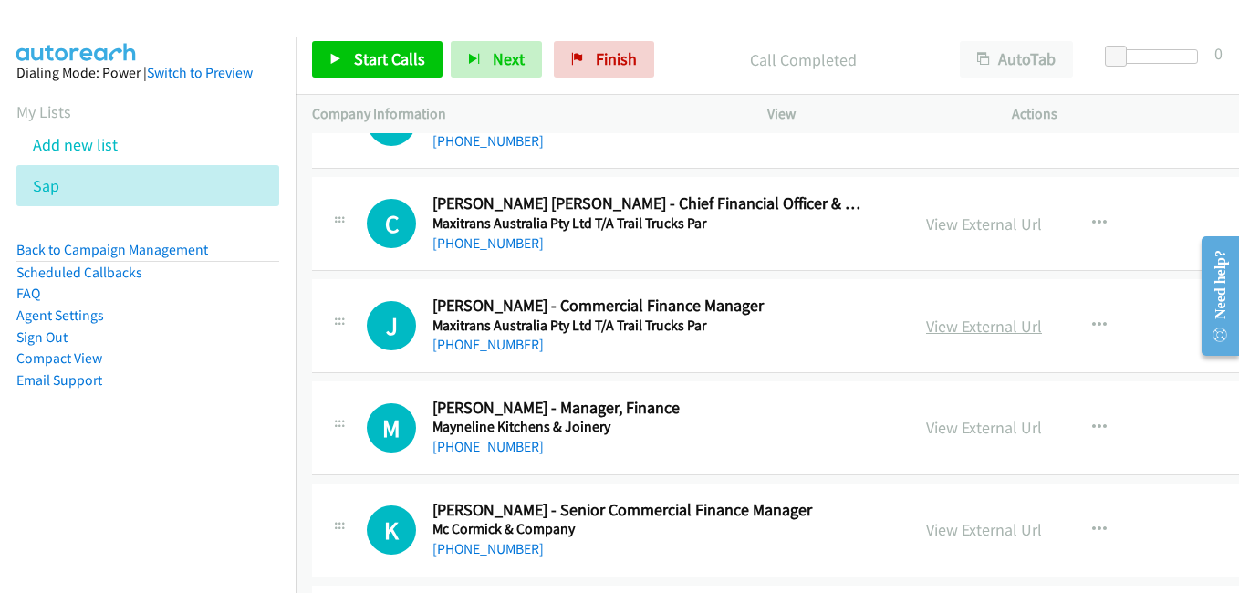
click at [954, 335] on link "View External Url" at bounding box center [984, 326] width 116 height 21
drag, startPoint x: 983, startPoint y: 430, endPoint x: 955, endPoint y: 423, distance: 29.2
click at [983, 430] on link "View External Url" at bounding box center [984, 427] width 116 height 21
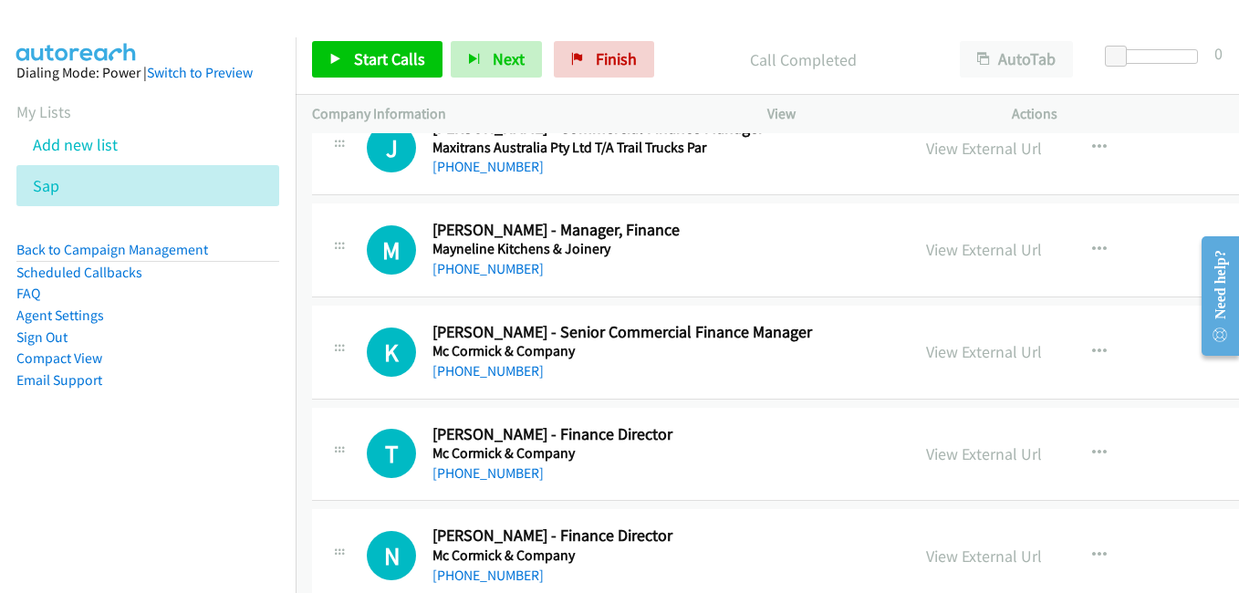
scroll to position [19895, 0]
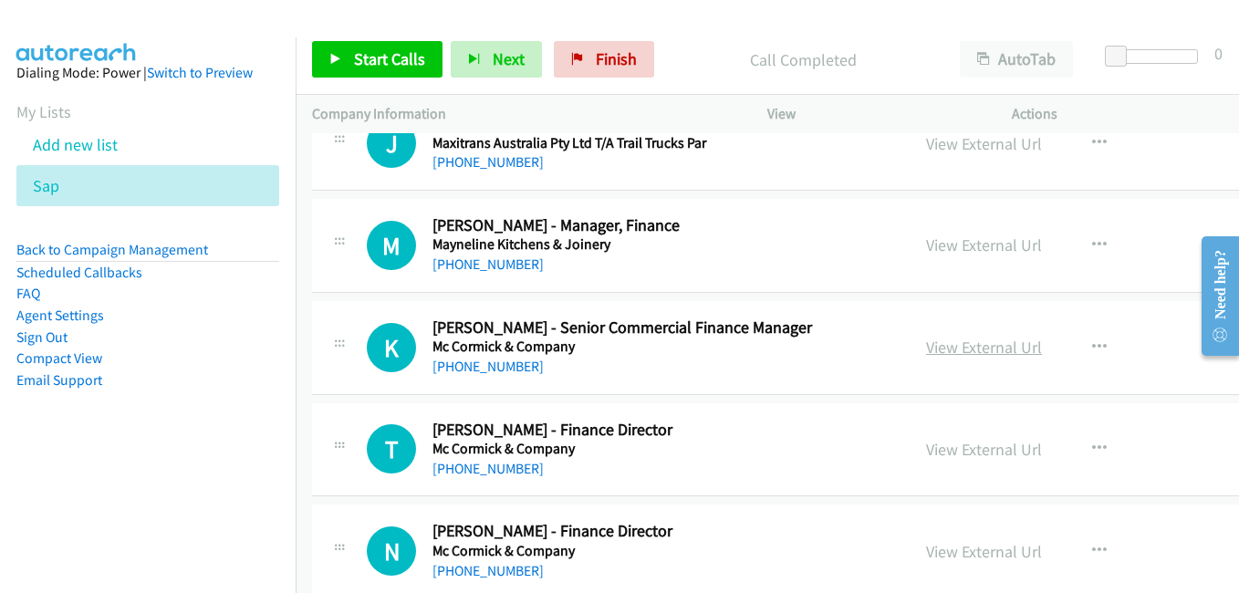
click at [945, 345] on link "View External Url" at bounding box center [984, 347] width 116 height 21
drag, startPoint x: 990, startPoint y: 463, endPoint x: 988, endPoint y: 454, distance: 9.3
click at [990, 463] on div "View External Url View External Url Schedule/Manage Callback Start Calls Here R…" at bounding box center [1068, 450] width 316 height 60
click at [988, 454] on link "View External Url" at bounding box center [984, 449] width 116 height 21
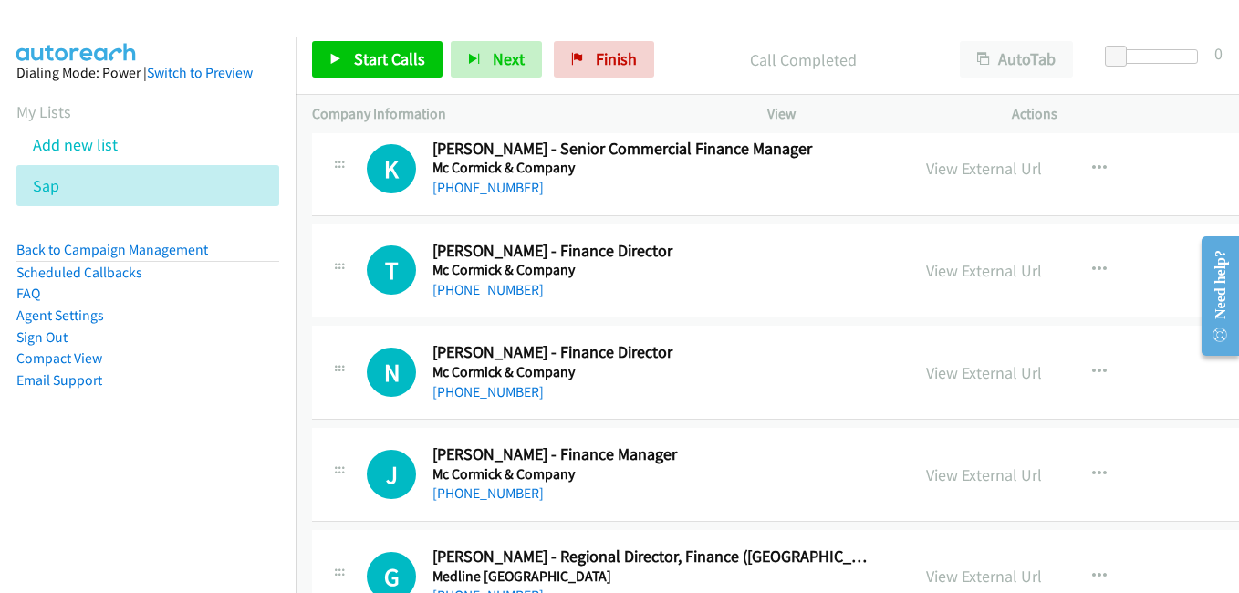
scroll to position [20078, 0]
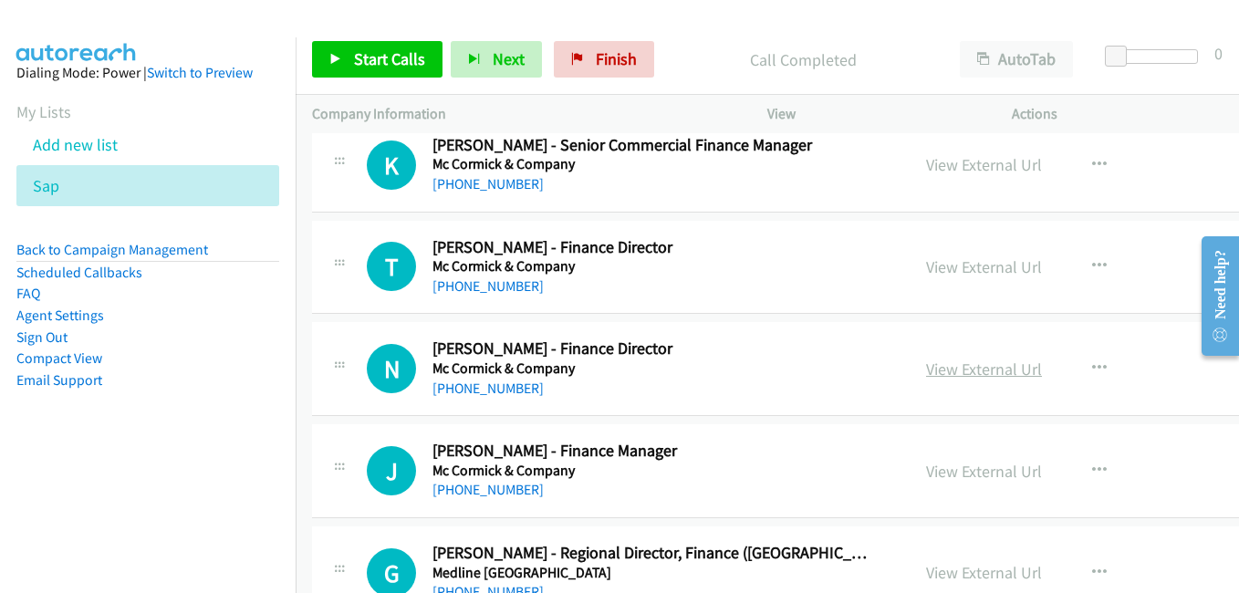
click at [948, 370] on link "View External Url" at bounding box center [984, 369] width 116 height 21
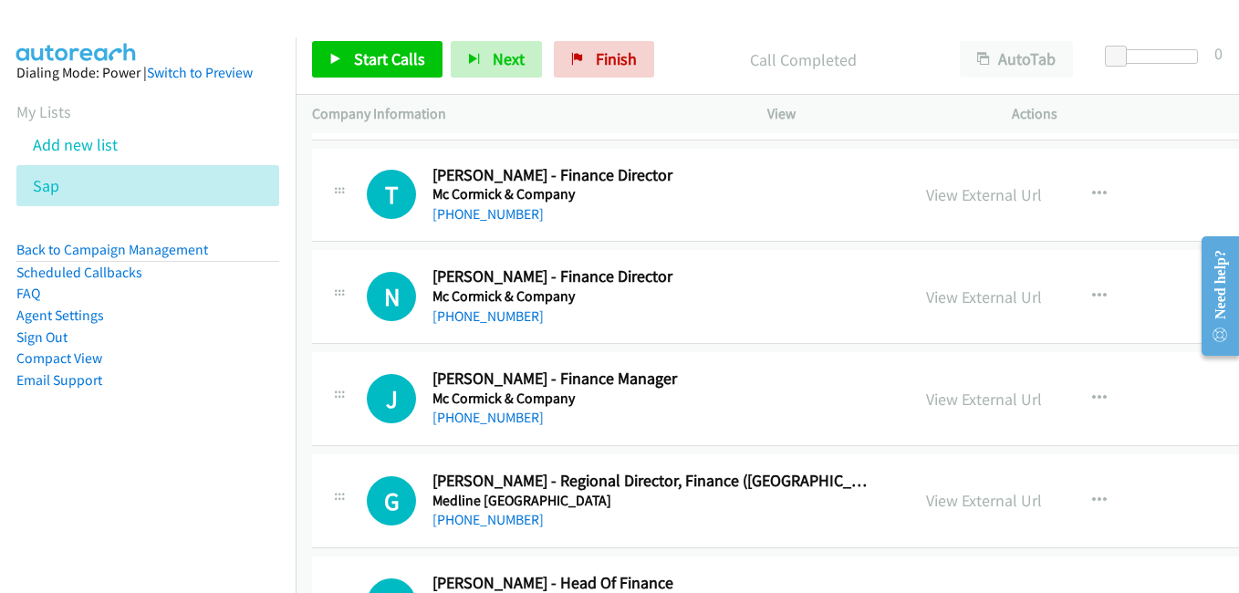
scroll to position [20169, 0]
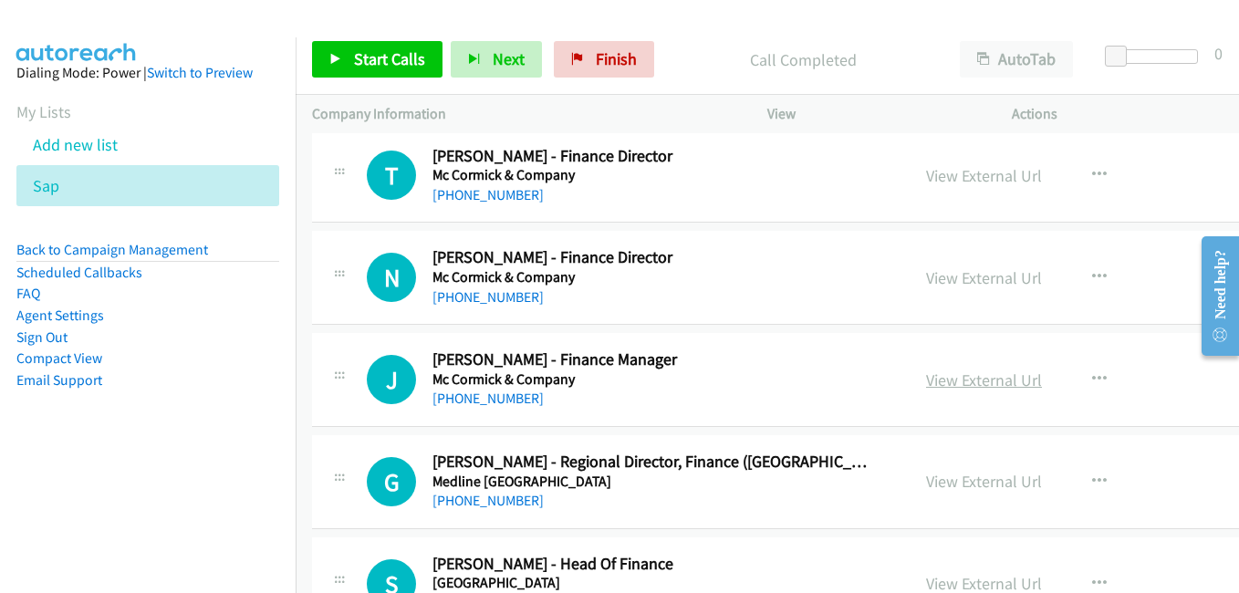
drag, startPoint x: 1001, startPoint y: 377, endPoint x: 966, endPoint y: 373, distance: 35.8
click at [1001, 377] on link "View External Url" at bounding box center [984, 380] width 116 height 21
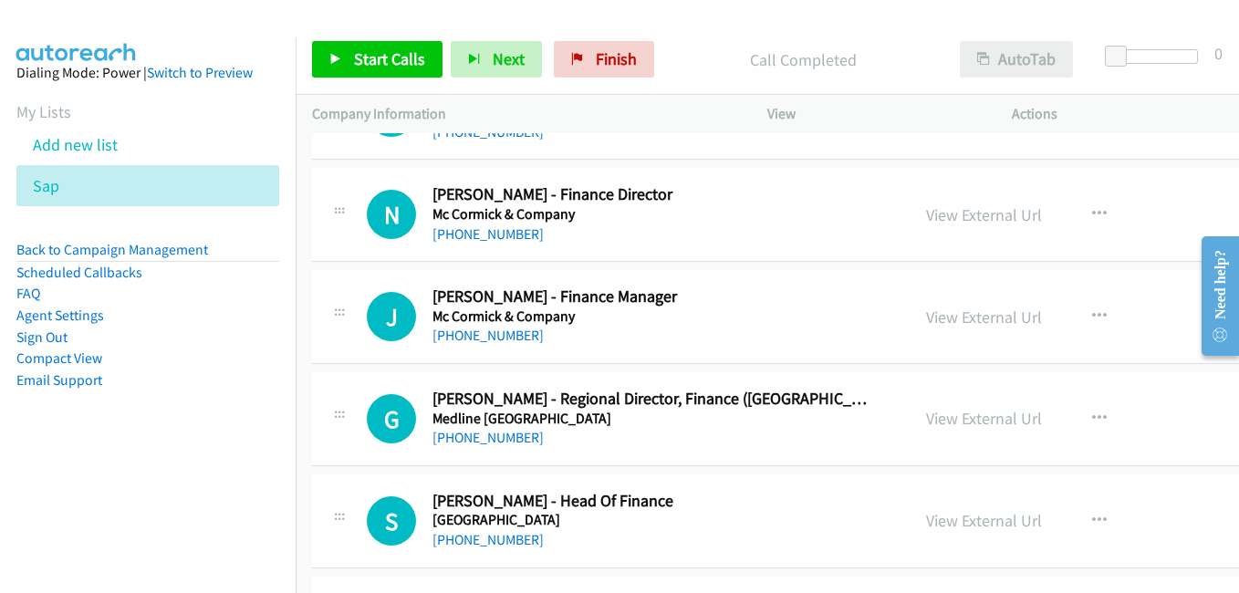
scroll to position [20352, 0]
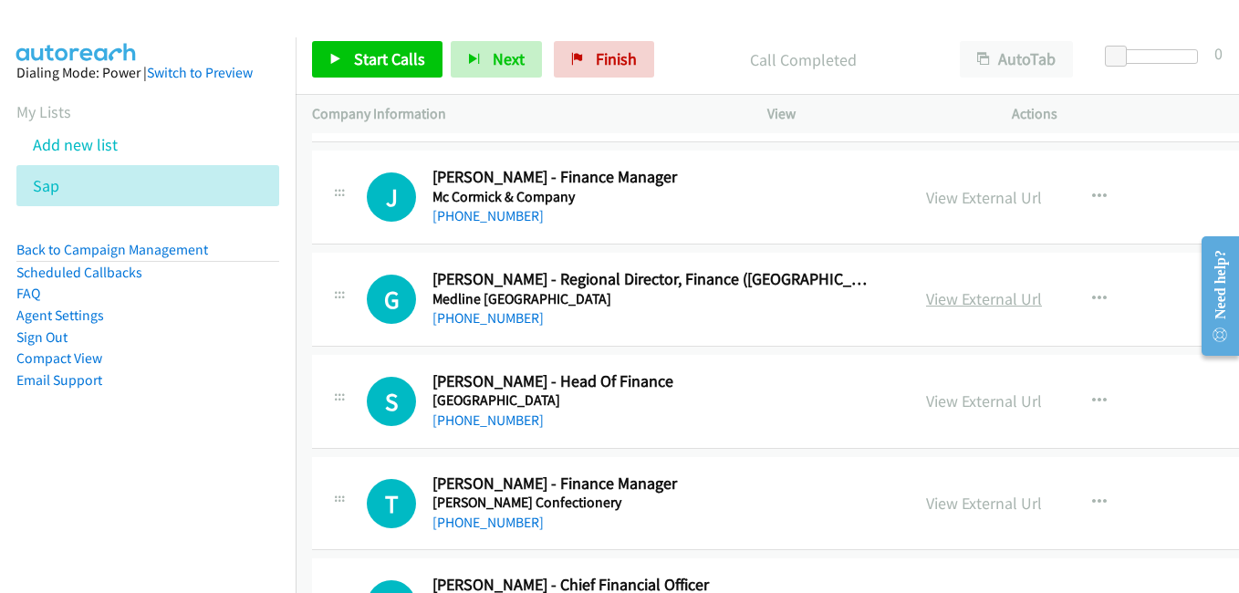
click at [971, 303] on link "View External Url" at bounding box center [984, 298] width 116 height 21
click at [942, 408] on link "View External Url" at bounding box center [984, 401] width 116 height 21
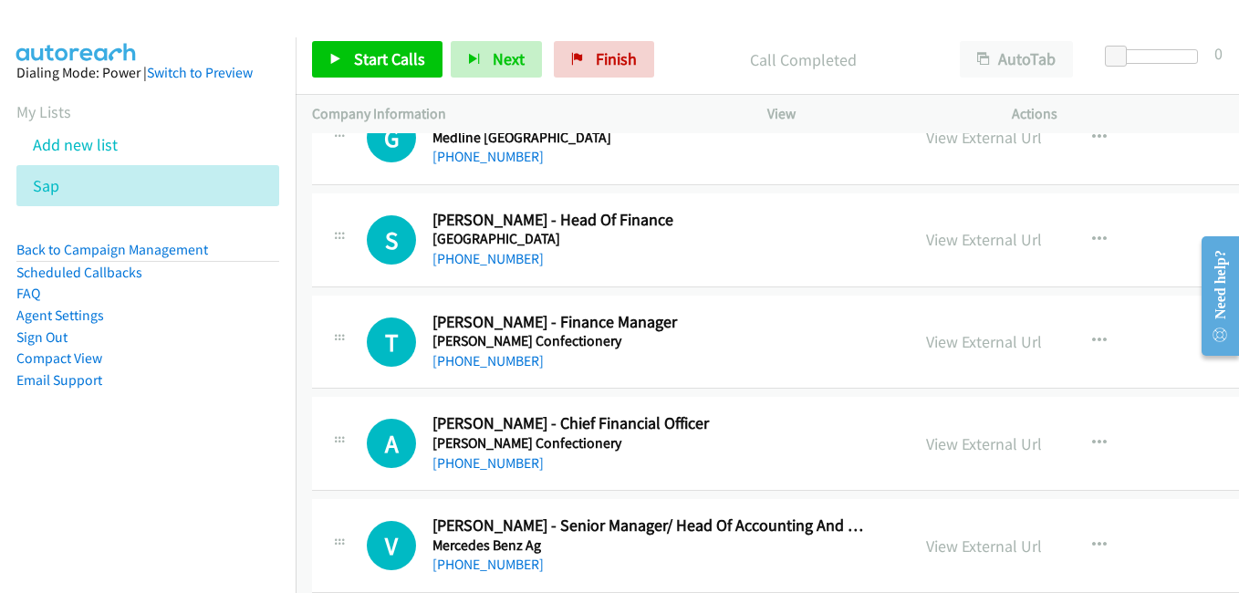
scroll to position [20534, 0]
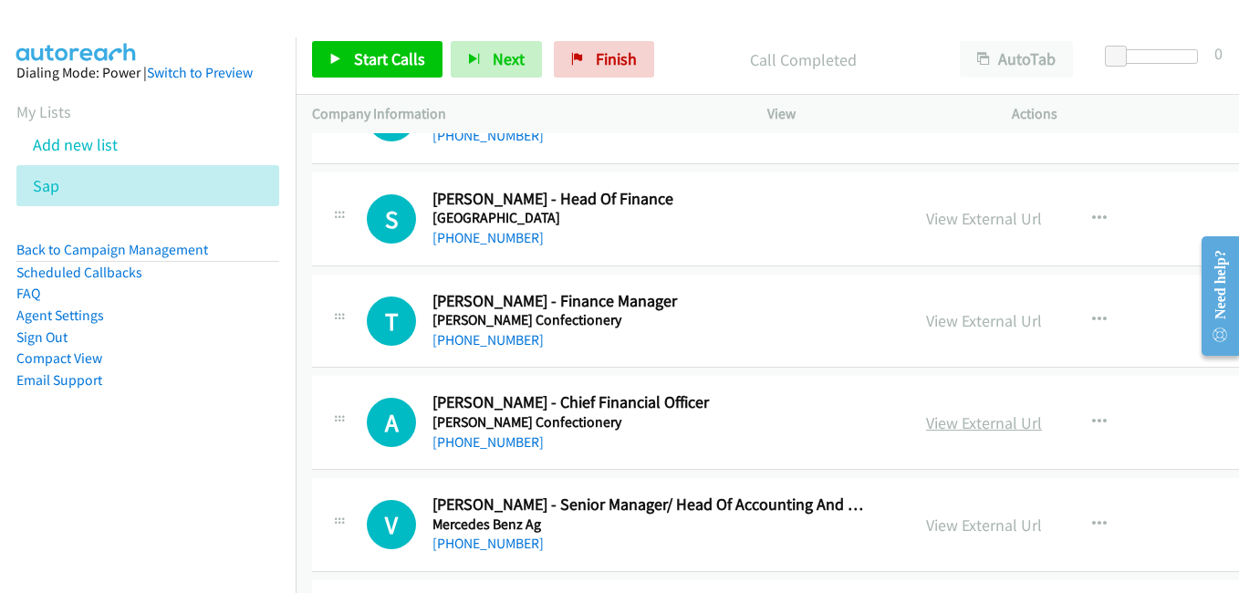
click at [963, 432] on link "View External Url" at bounding box center [984, 423] width 116 height 21
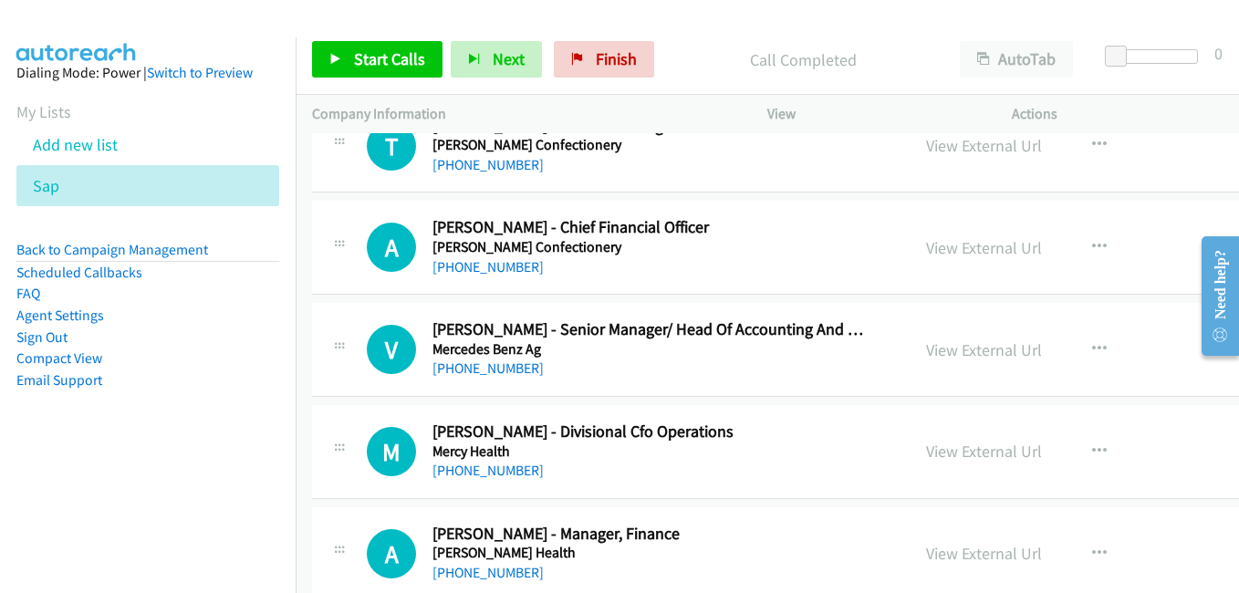
scroll to position [20717, 0]
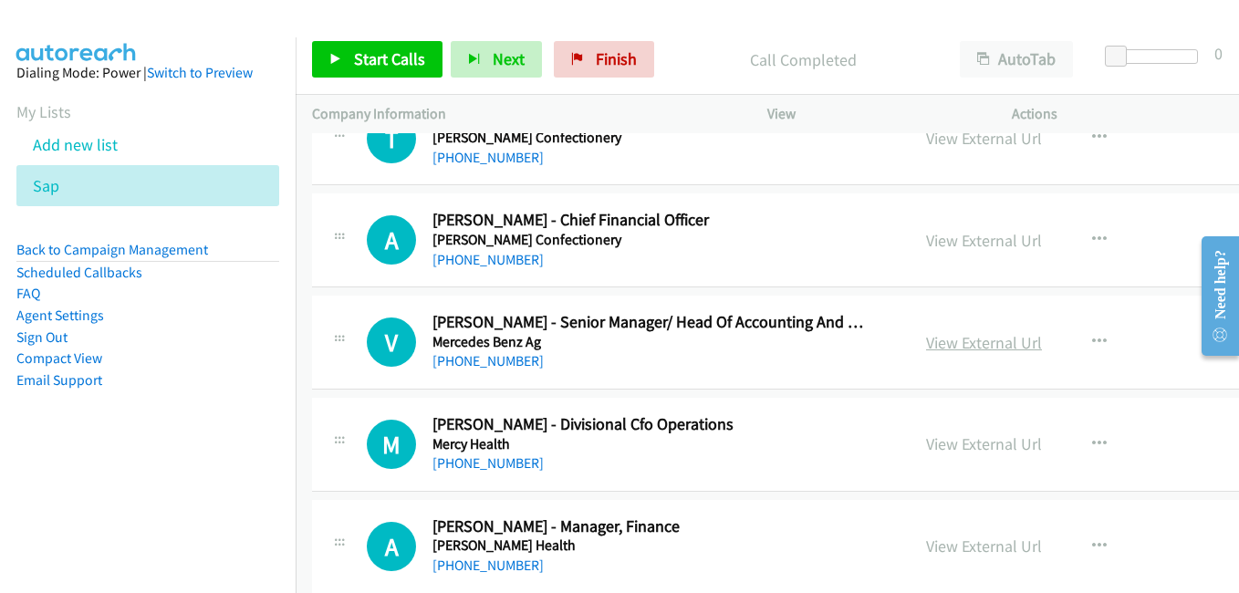
click at [983, 347] on link "View External Url" at bounding box center [984, 342] width 116 height 21
